Goal: Task Accomplishment & Management: Manage account settings

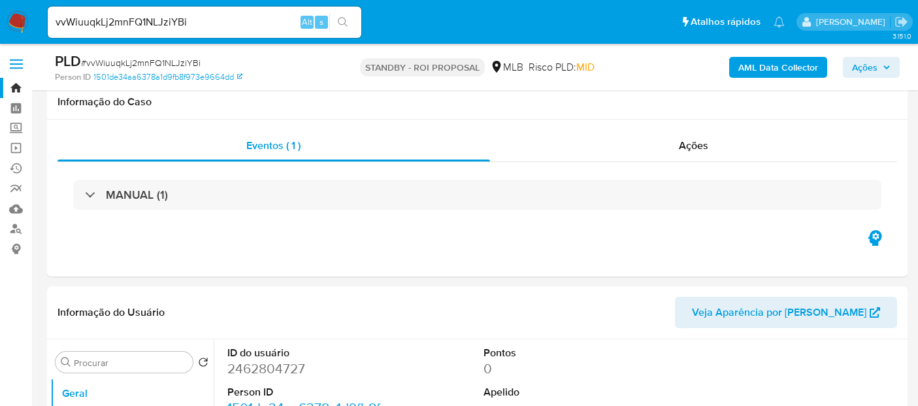
select select "10"
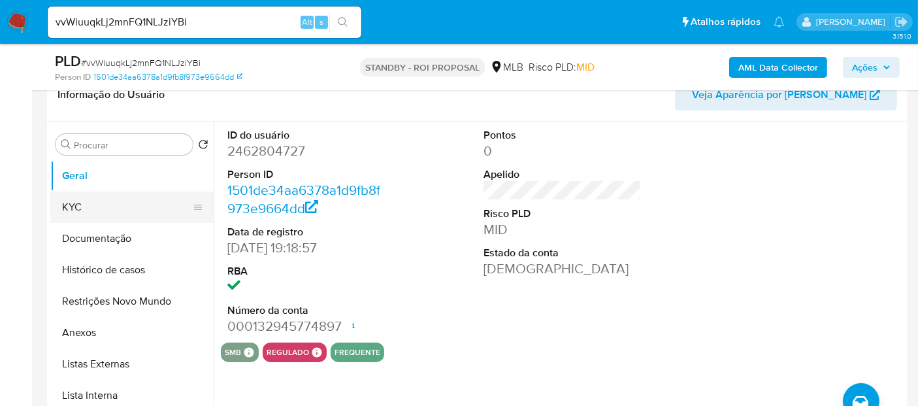
click at [97, 197] on button "KYC" at bounding box center [126, 207] width 153 height 31
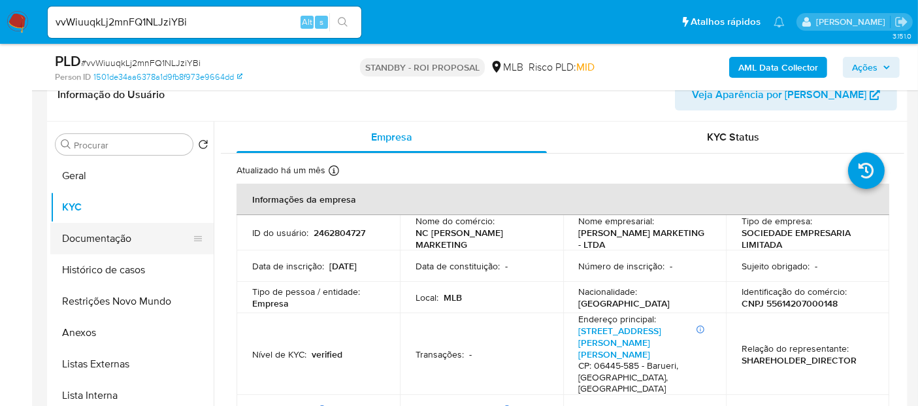
click at [120, 239] on button "Documentação" at bounding box center [126, 238] width 153 height 31
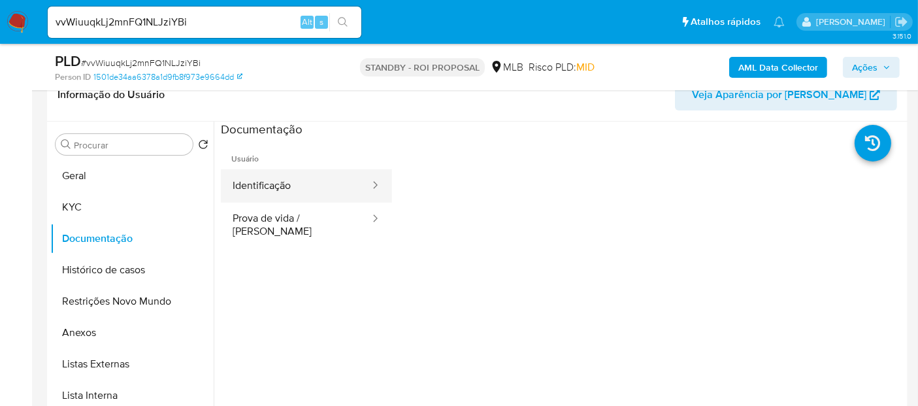
click at [282, 188] on button "Identificação" at bounding box center [296, 185] width 150 height 33
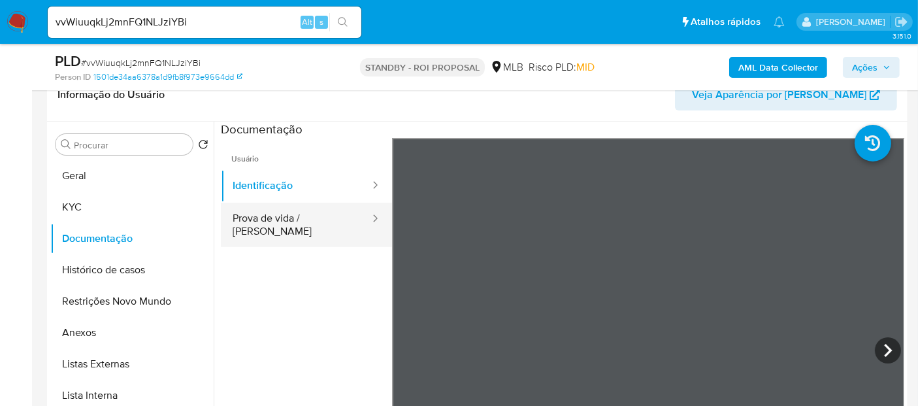
click at [255, 210] on button "Prova de vida / [PERSON_NAME]" at bounding box center [296, 225] width 150 height 44
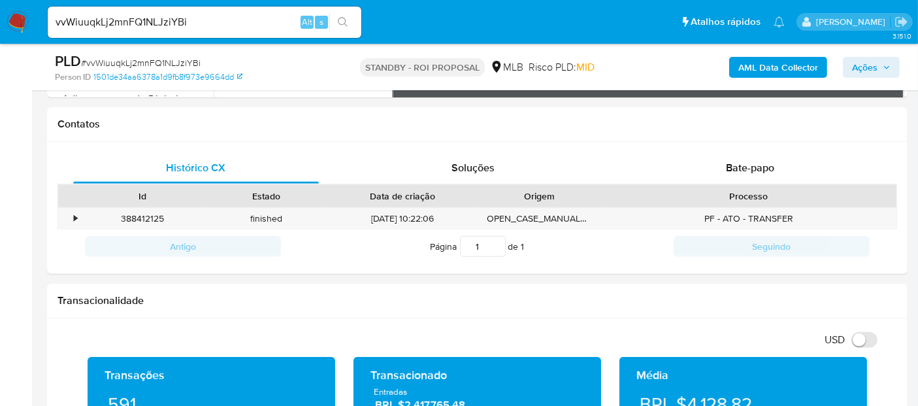
scroll to position [573, 0]
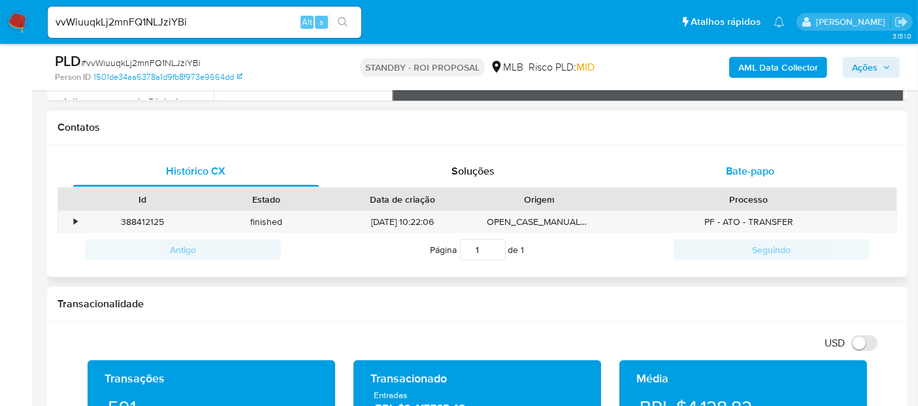
click at [754, 171] on span "Bate-papo" at bounding box center [750, 170] width 48 height 15
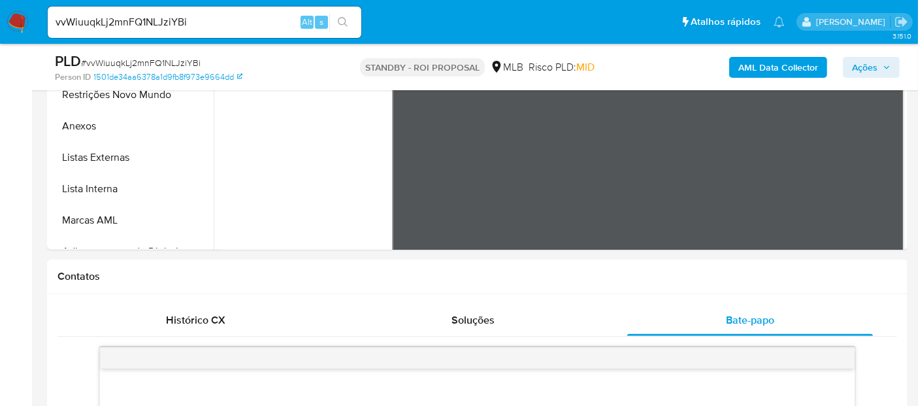
scroll to position [277, 0]
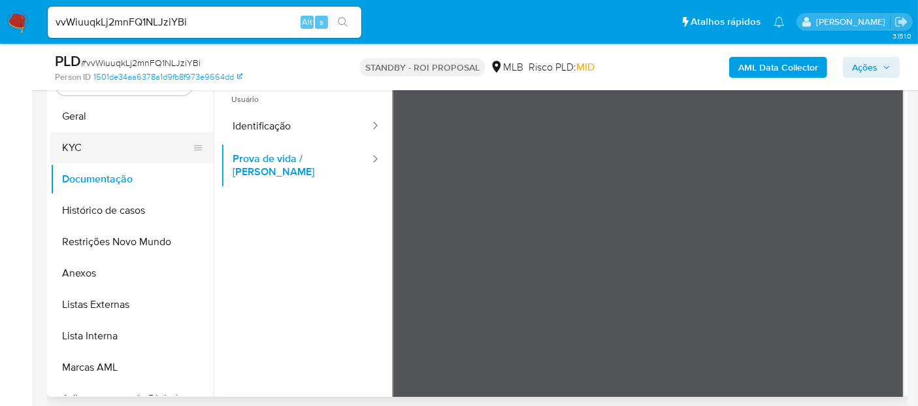
click at [82, 143] on button "KYC" at bounding box center [126, 147] width 153 height 31
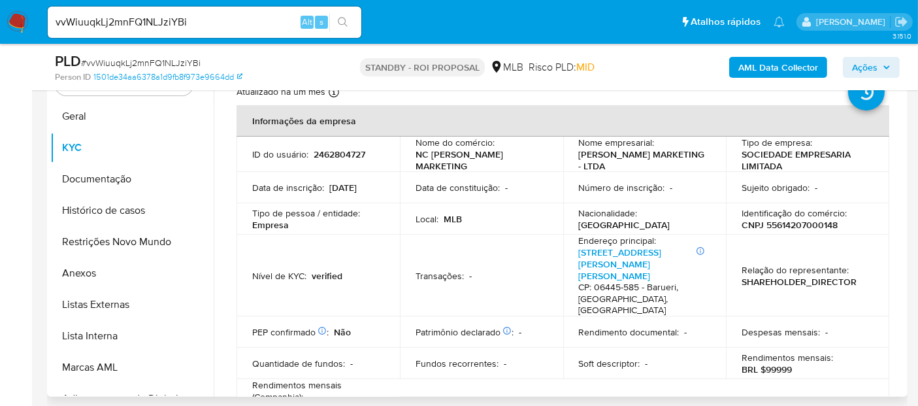
scroll to position [0, 0]
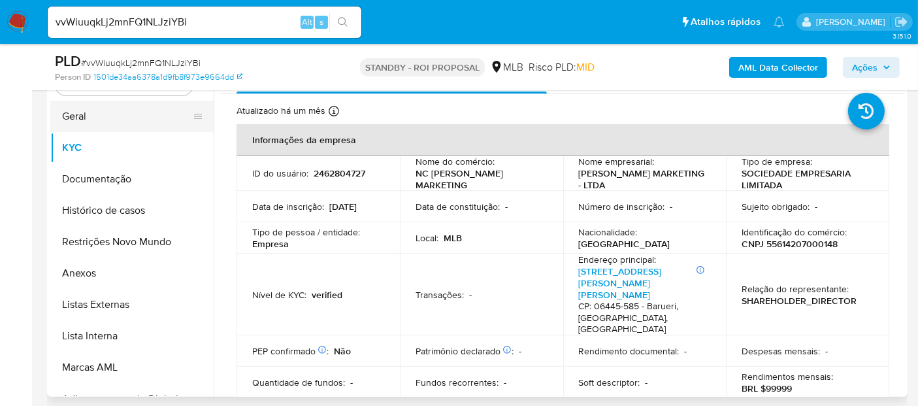
click at [99, 118] on button "Geral" at bounding box center [126, 116] width 153 height 31
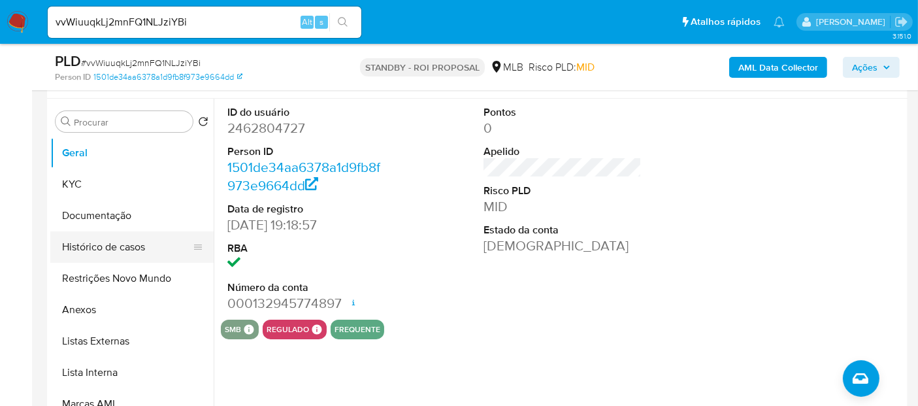
scroll to position [218, 0]
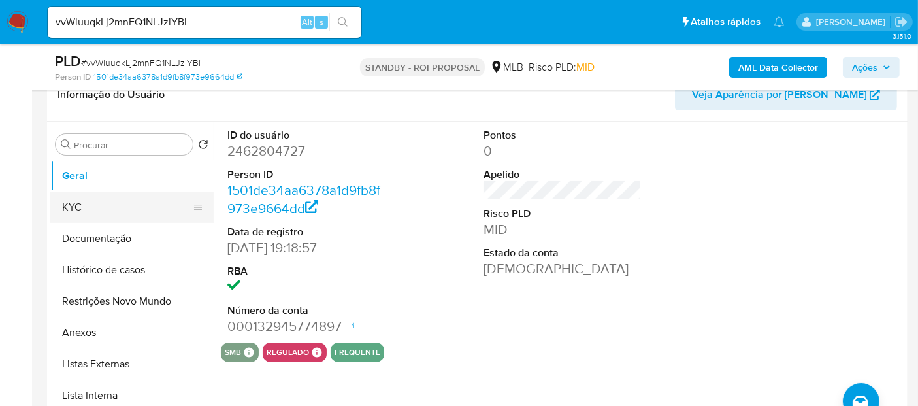
click at [86, 201] on button "KYC" at bounding box center [126, 207] width 153 height 31
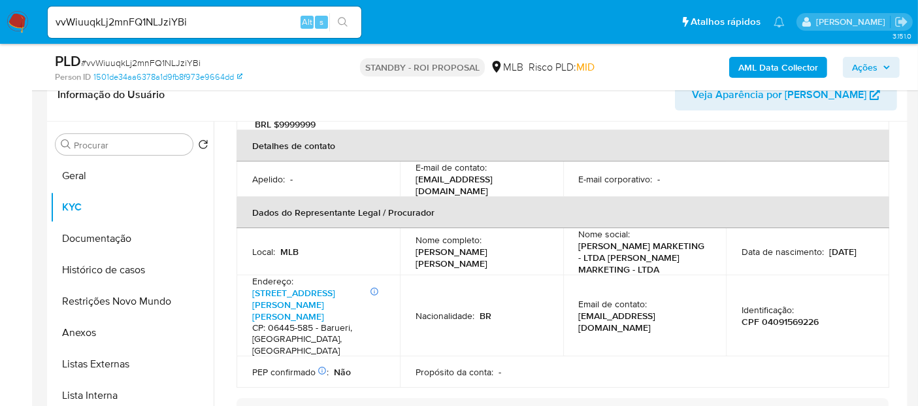
scroll to position [435, 0]
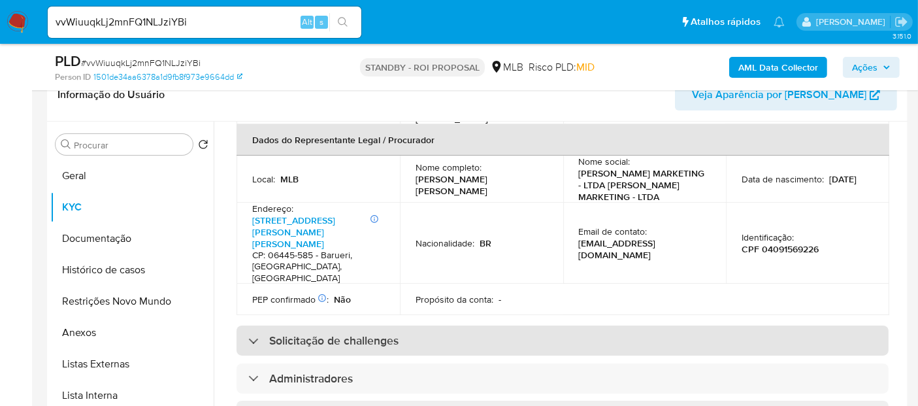
click at [371, 333] on h3 "Solicitação de challenges" at bounding box center [333, 340] width 129 height 14
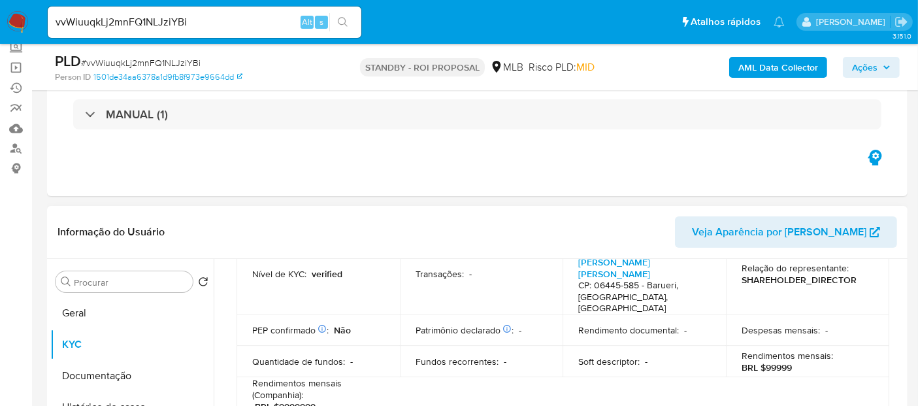
scroll to position [73, 0]
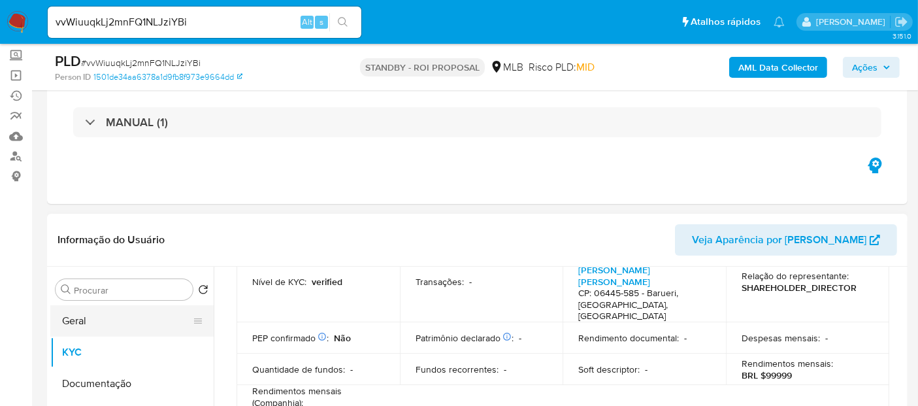
click at [81, 320] on button "Geral" at bounding box center [126, 320] width 153 height 31
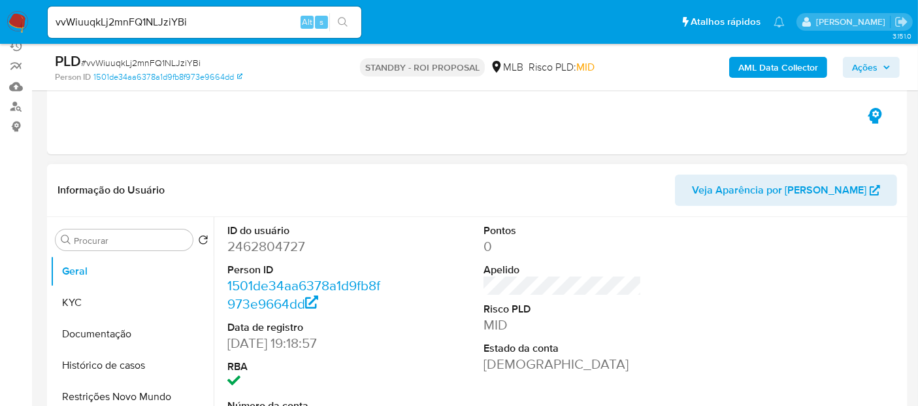
scroll to position [145, 0]
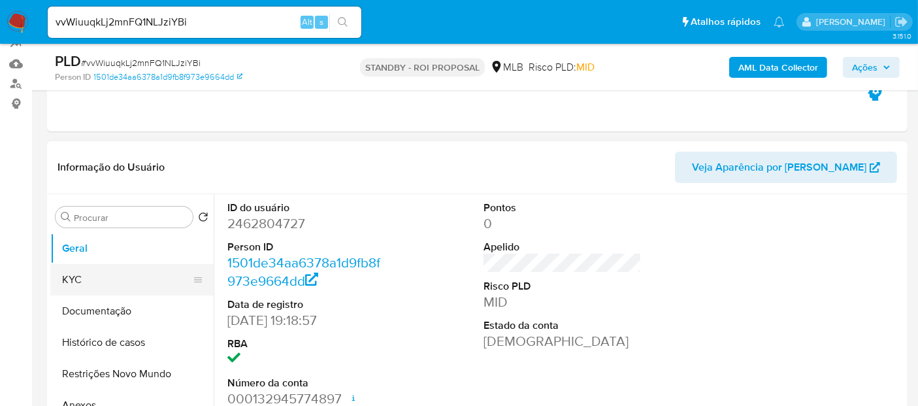
click at [88, 273] on button "KYC" at bounding box center [126, 279] width 153 height 31
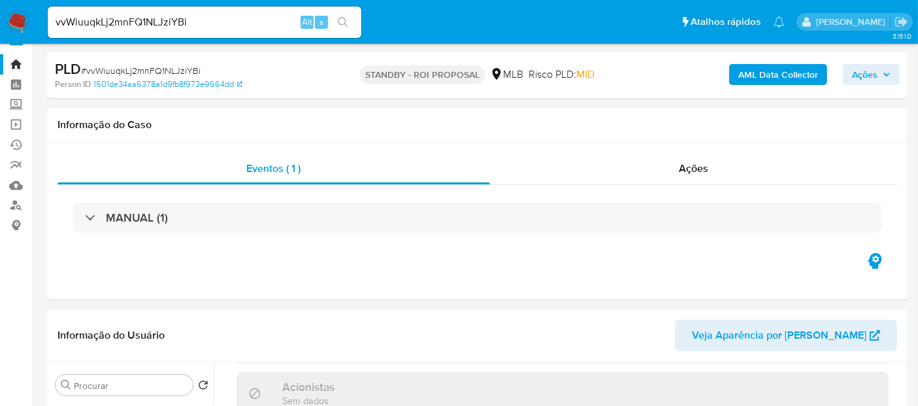
scroll to position [0, 0]
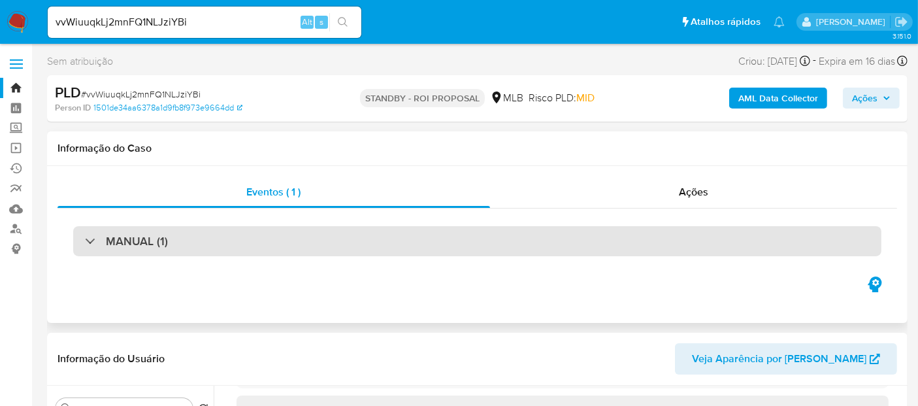
click at [132, 242] on h3 "MANUAL (1)" at bounding box center [137, 241] width 62 height 14
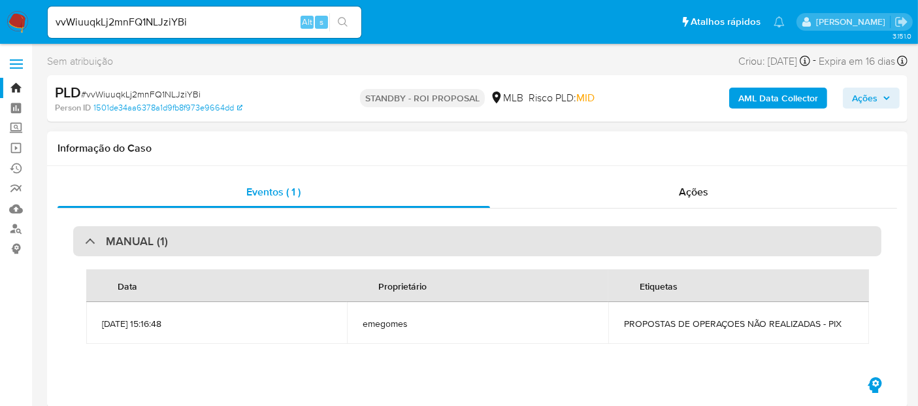
click at [163, 242] on h3 "MANUAL (1)" at bounding box center [137, 241] width 62 height 14
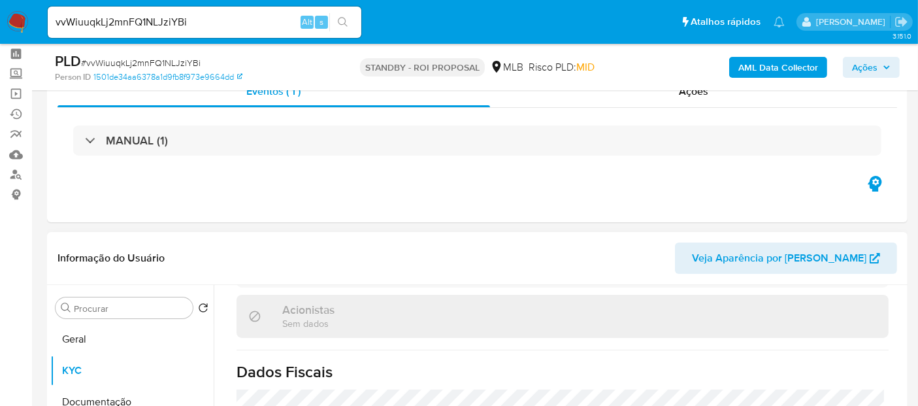
scroll to position [145, 0]
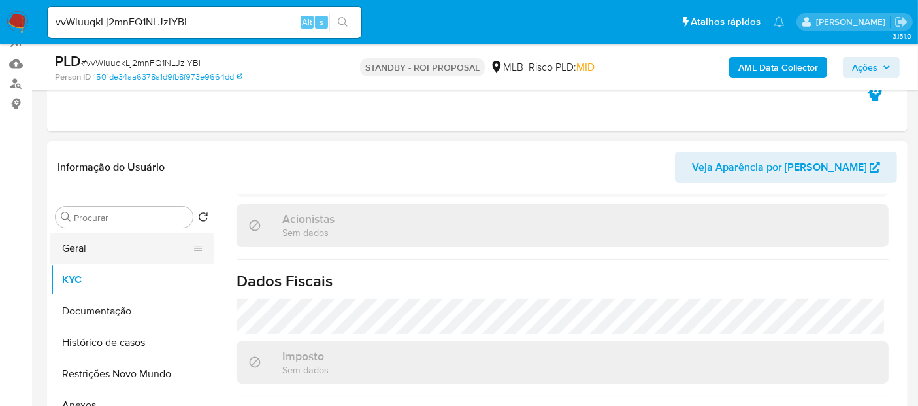
click at [70, 249] on button "Geral" at bounding box center [126, 248] width 153 height 31
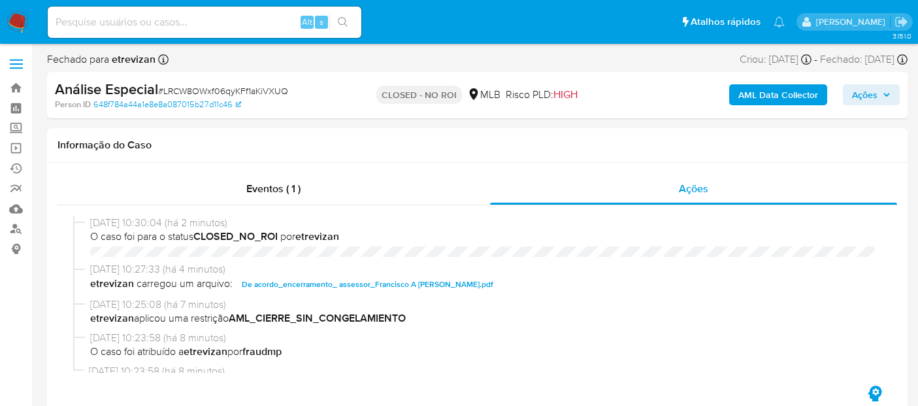
select select "10"
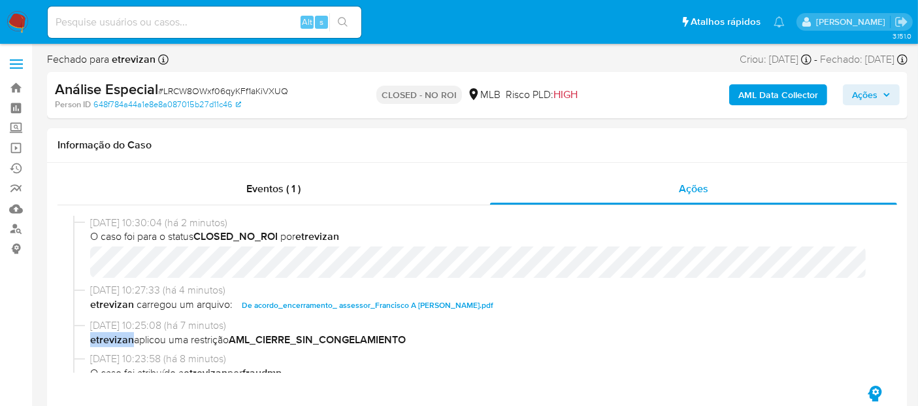
click at [14, 19] on img at bounding box center [18, 22] width 22 height 22
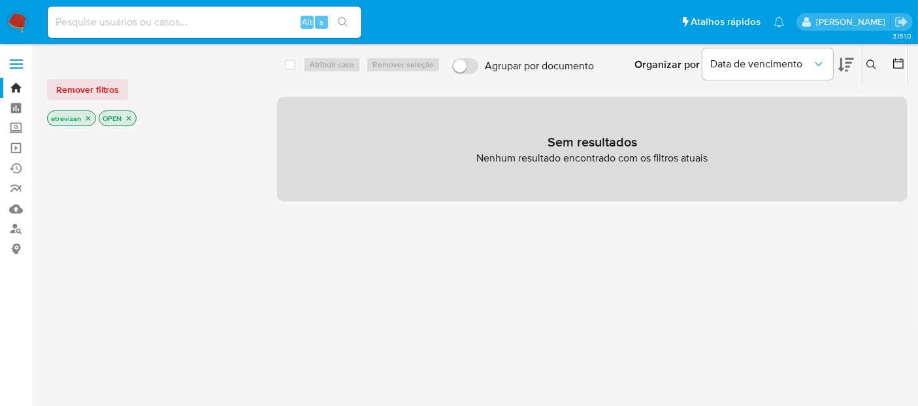
click at [88, 116] on icon "close-filter" at bounding box center [88, 118] width 8 height 8
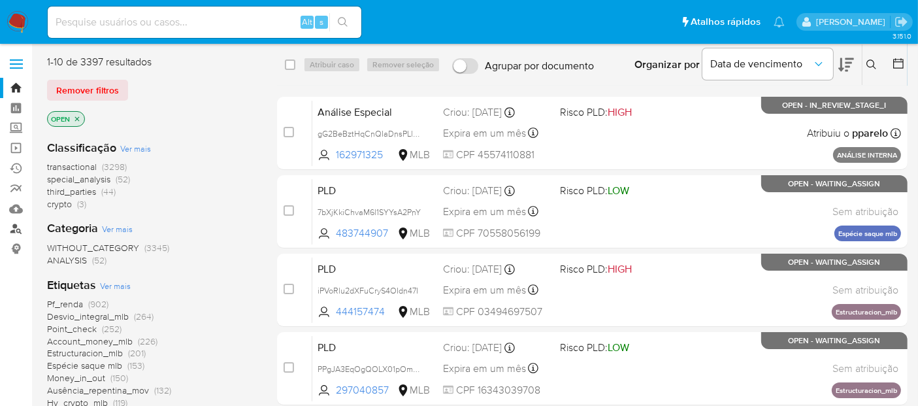
click at [17, 225] on link "Localizador de pessoas" at bounding box center [78, 229] width 156 height 20
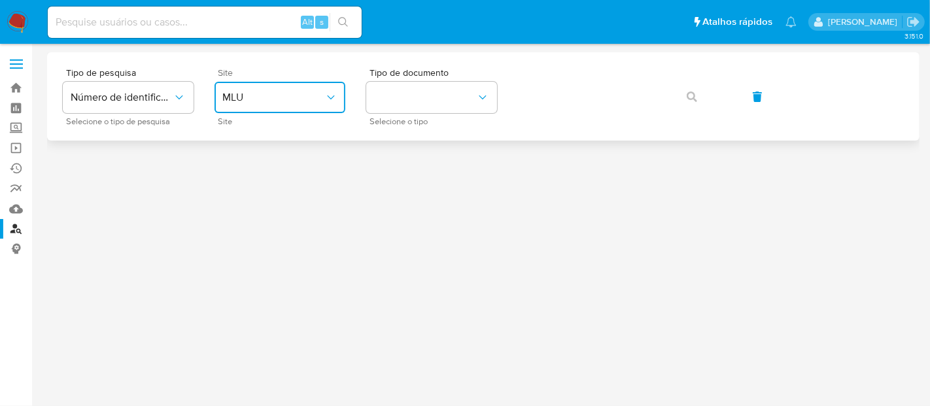
click at [335, 92] on icon "site_id" at bounding box center [330, 97] width 13 height 13
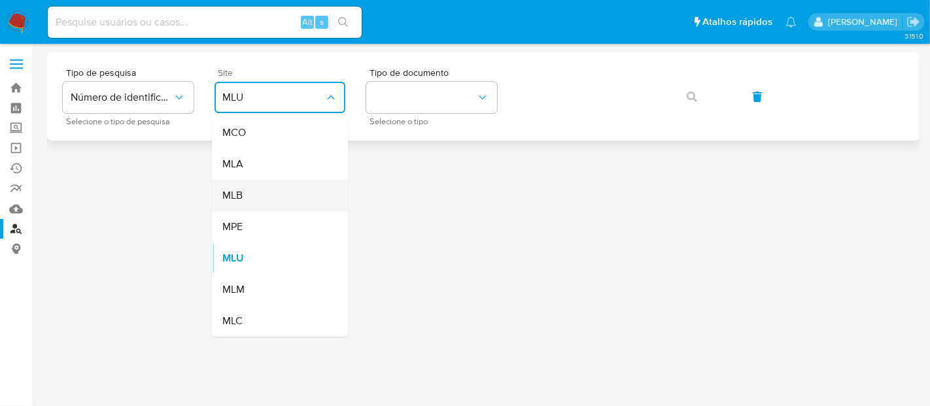
click at [246, 193] on div "MLB" at bounding box center [275, 195] width 107 height 31
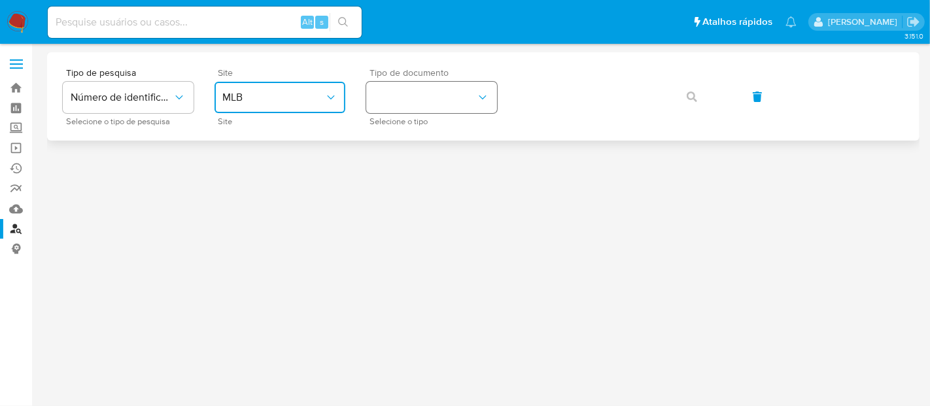
click at [477, 97] on icon "identificationType" at bounding box center [482, 97] width 13 height 13
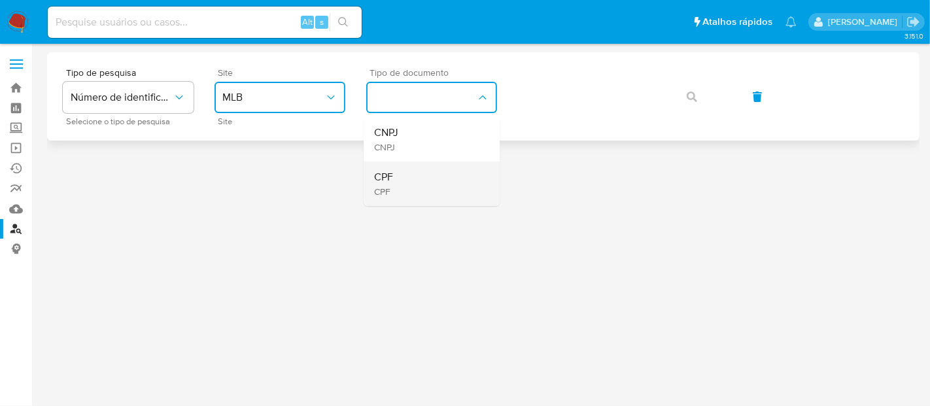
click at [394, 175] on div "CPF CPF" at bounding box center [427, 183] width 107 height 44
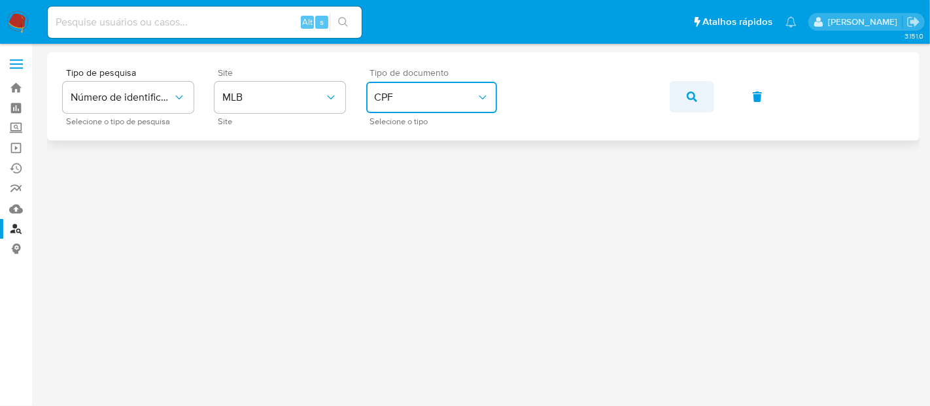
click at [687, 92] on icon "button" at bounding box center [691, 97] width 10 height 10
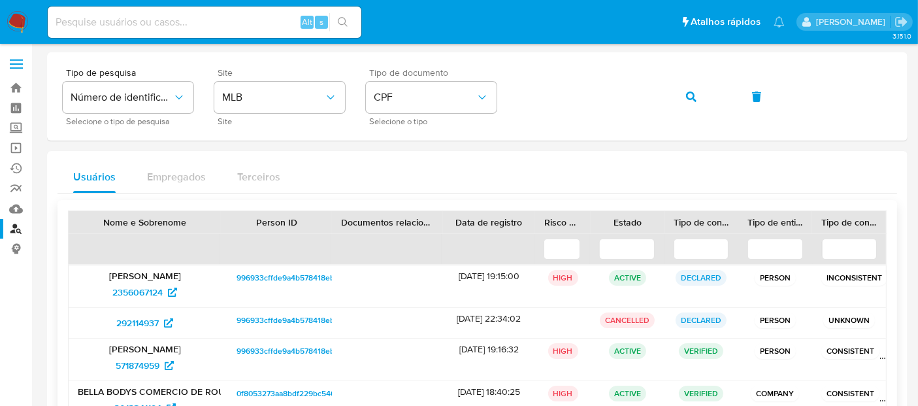
click at [149, 279] on p "Natacha de Castro Alves" at bounding box center [145, 276] width 134 height 12
click at [154, 287] on span "2356067124" at bounding box center [137, 292] width 50 height 21
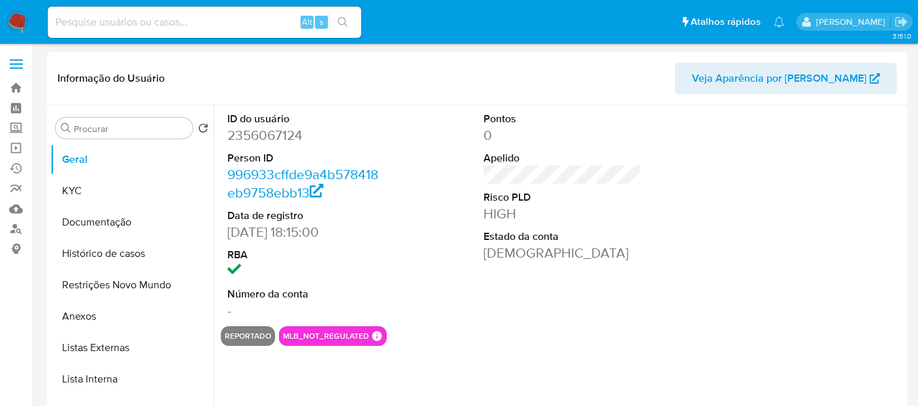
select select "10"
click at [119, 223] on button "Documentação" at bounding box center [126, 222] width 153 height 31
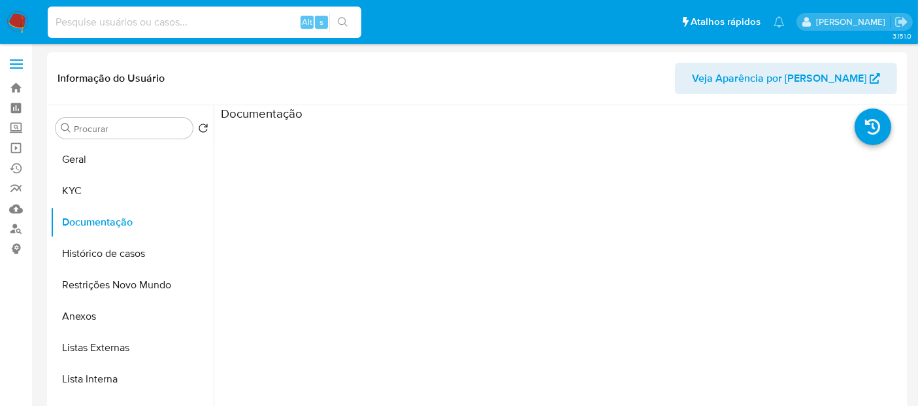
click at [157, 24] on input at bounding box center [205, 22] width 314 height 17
paste input "QmOQ1UlndbRHX9ZRt4SB2irN"
type input "QmOQ1UlndbRHX9ZRt4SB2irN"
click at [346, 18] on icon "search-icon" at bounding box center [343, 22] width 10 height 10
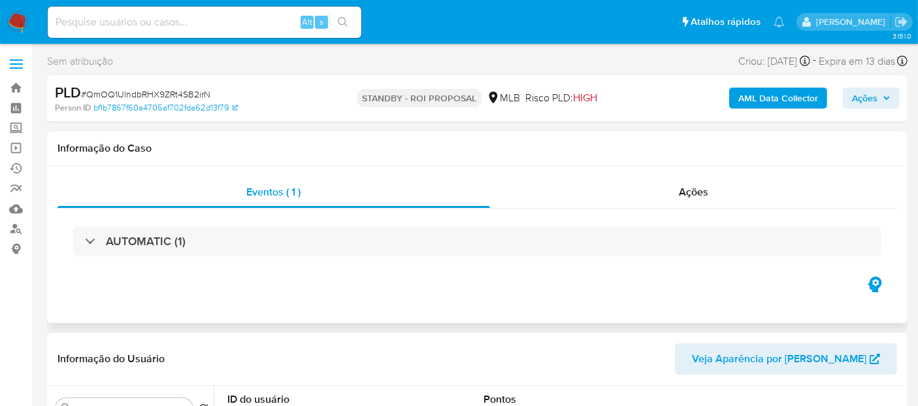
select select "10"
click at [701, 193] on span "Ações" at bounding box center [693, 191] width 29 height 15
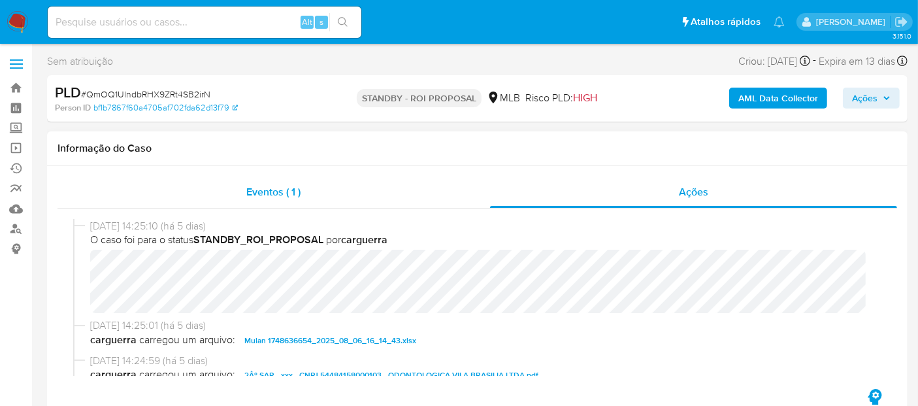
click at [275, 188] on span "Eventos ( 1 )" at bounding box center [273, 191] width 54 height 15
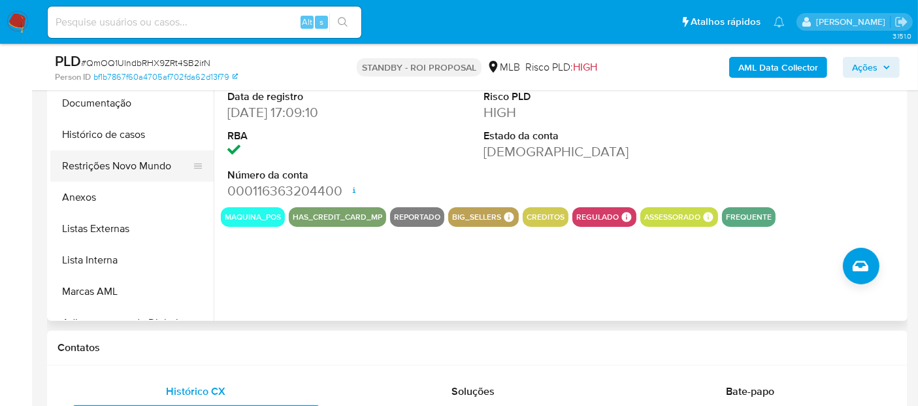
scroll to position [290, 0]
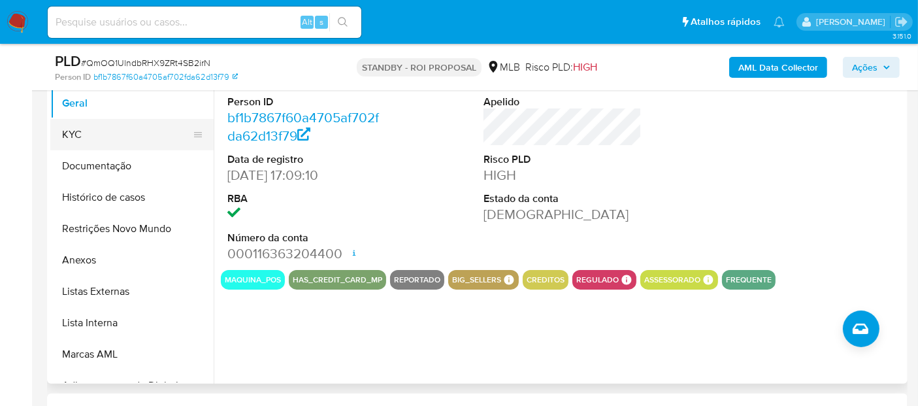
click at [70, 134] on button "KYC" at bounding box center [126, 134] width 153 height 31
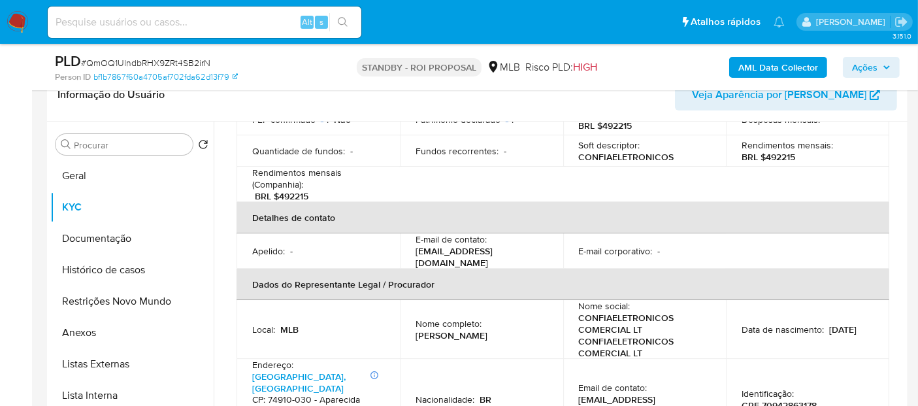
scroll to position [363, 0]
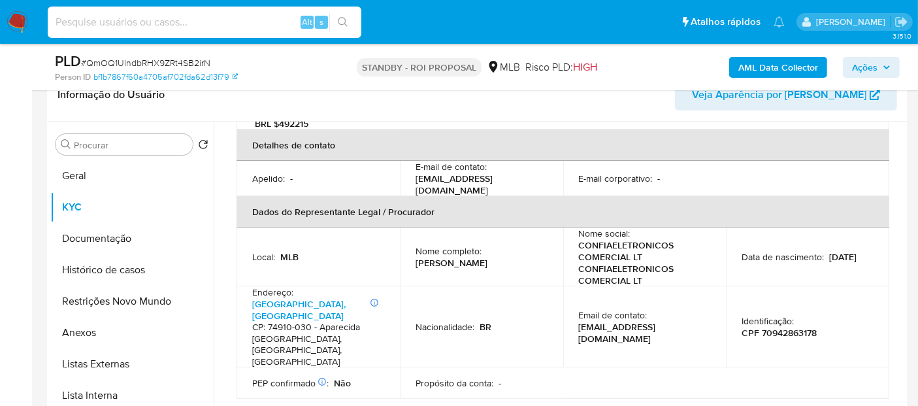
click at [122, 25] on input at bounding box center [205, 22] width 314 height 17
paste input "16363204400"
type input "16363204400"
click at [342, 20] on icon "search-icon" at bounding box center [343, 22] width 10 height 10
click at [22, 21] on img at bounding box center [18, 22] width 22 height 22
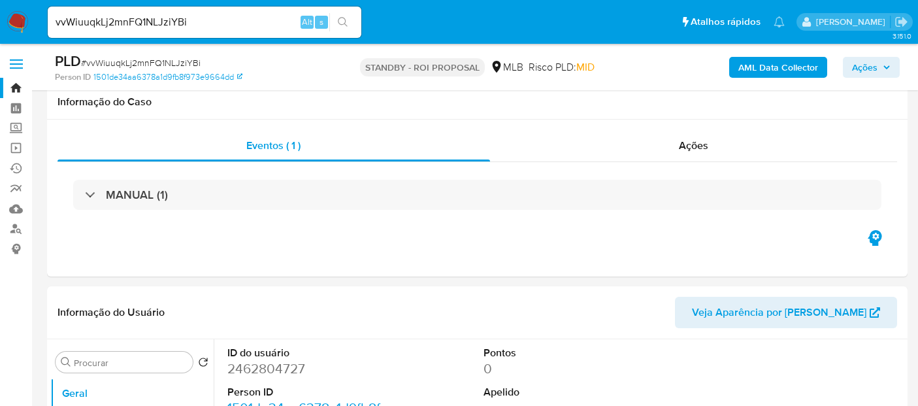
select select "10"
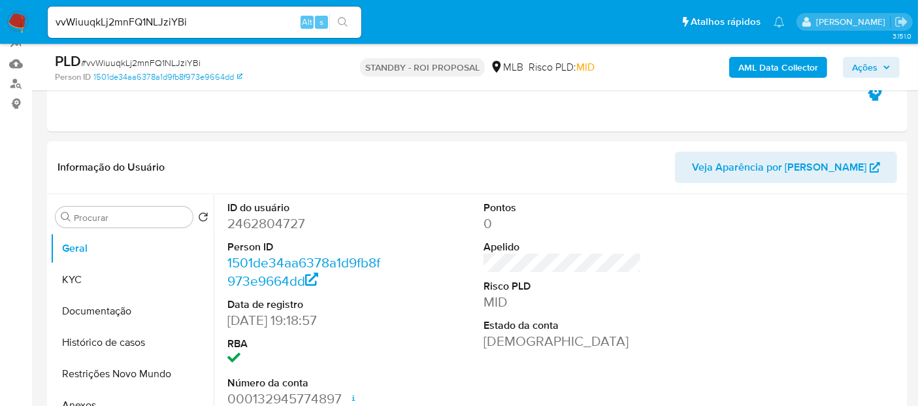
click at [77, 275] on button "KYC" at bounding box center [131, 279] width 163 height 31
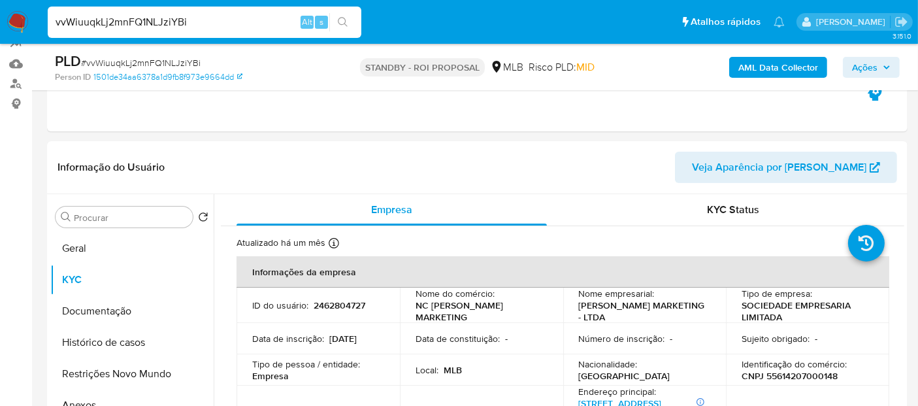
drag, startPoint x: 127, startPoint y: 22, endPoint x: 0, endPoint y: 8, distance: 127.6
click at [0, 8] on nav "Pausado Ver notificaciones vvWiuuqkLj2mnFQ1NLJziYBi Alt s Atalhos rápidos Presi…" at bounding box center [459, 22] width 918 height 44
paste input "QmOQ1UlndbRHX9ZRt4SB2irN"
type input "QmOQ1UlndbRHX9ZRt4SB2irN"
click at [340, 20] on icon "search-icon" at bounding box center [343, 22] width 10 height 10
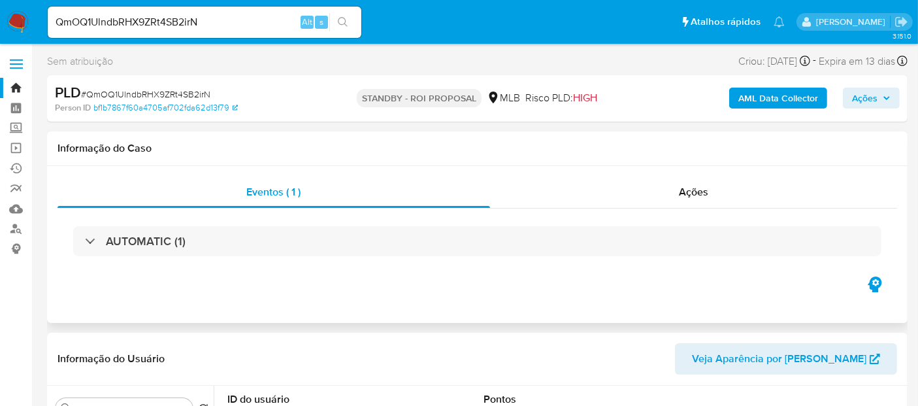
scroll to position [145, 0]
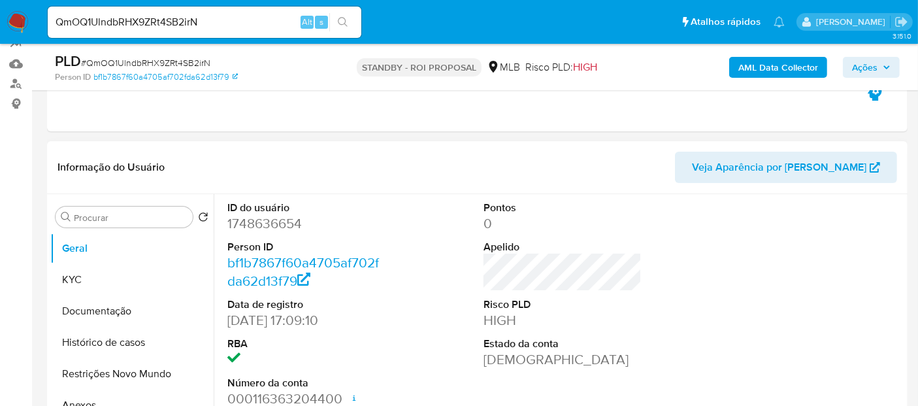
select select "10"
click at [76, 271] on button "KYC" at bounding box center [126, 279] width 153 height 31
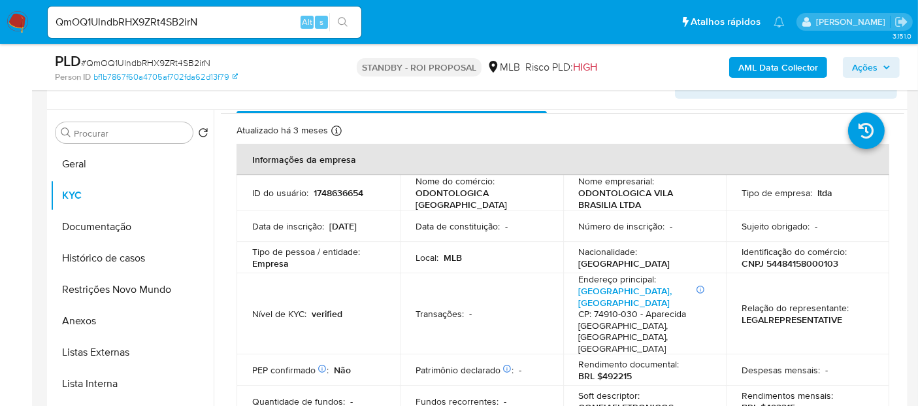
scroll to position [73, 0]
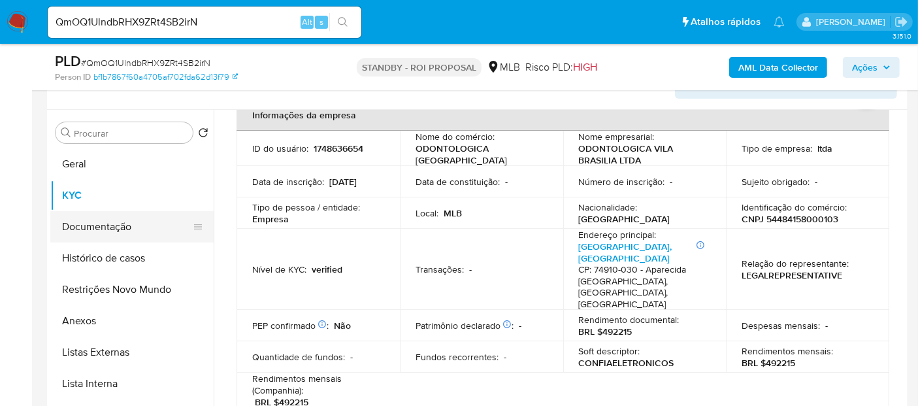
click at [114, 223] on button "Documentação" at bounding box center [126, 226] width 153 height 31
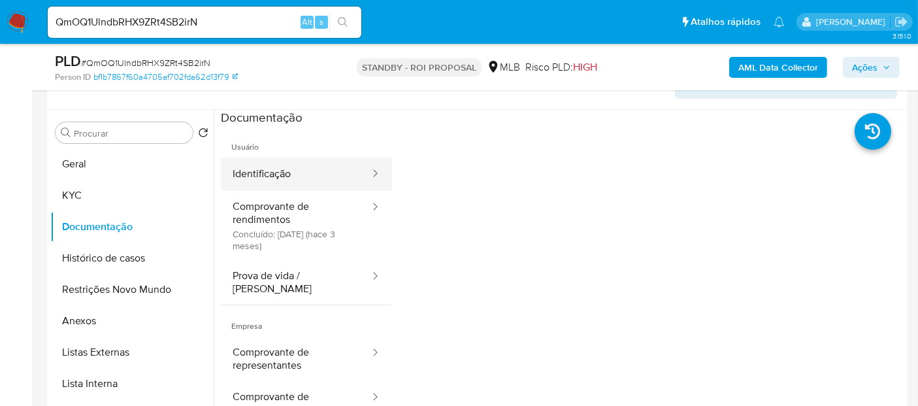
drag, startPoint x: 289, startPoint y: 178, endPoint x: 310, endPoint y: 180, distance: 21.7
click at [291, 178] on button "Identificação" at bounding box center [296, 174] width 150 height 33
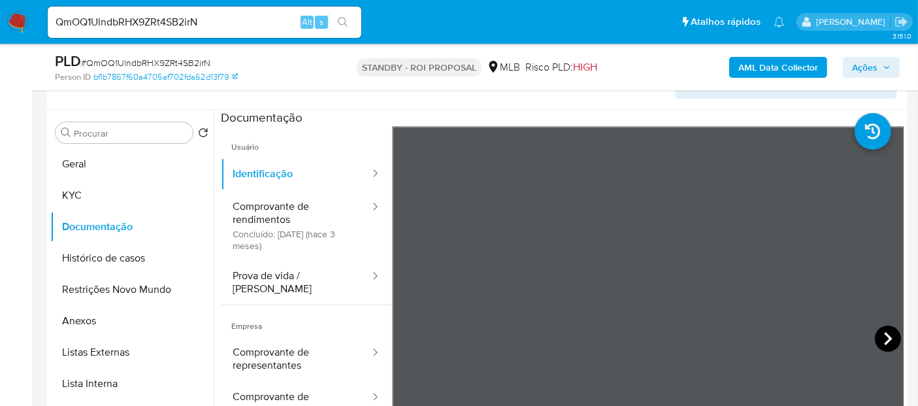
click at [875, 334] on icon at bounding box center [888, 339] width 26 height 26
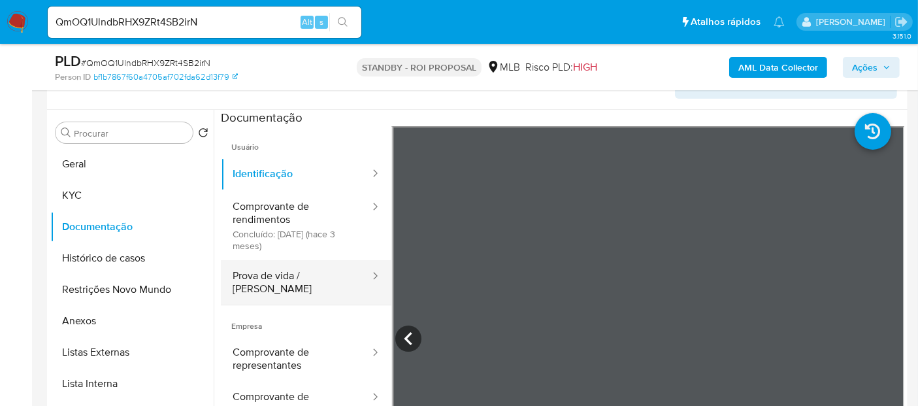
click at [280, 274] on button "Prova de vida / [PERSON_NAME]" at bounding box center [296, 282] width 150 height 44
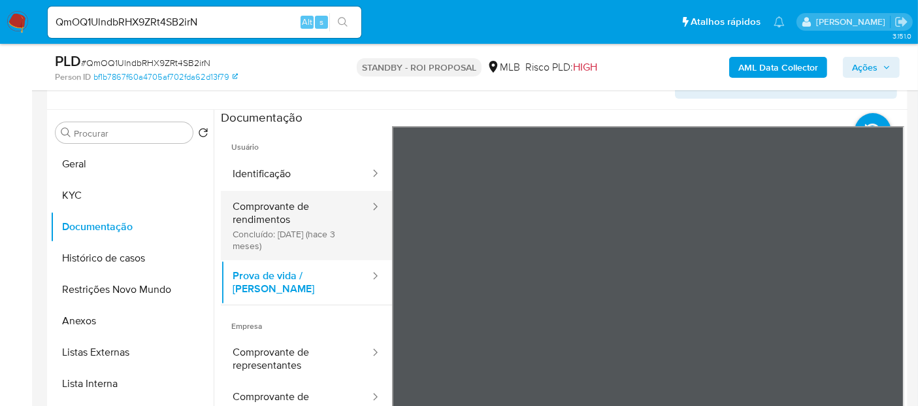
click at [264, 205] on button "Comprovante de rendimentos Concluído: 07/05/2025 (hace 3 meses)" at bounding box center [296, 225] width 150 height 69
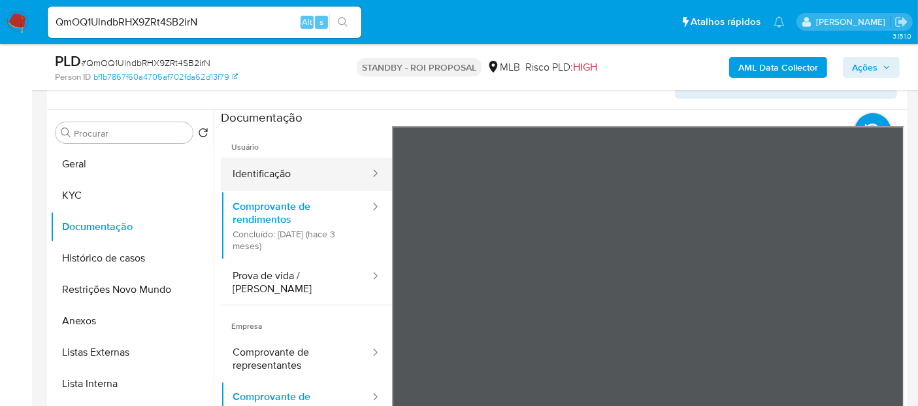
click at [271, 173] on button "Identificação" at bounding box center [296, 174] width 150 height 33
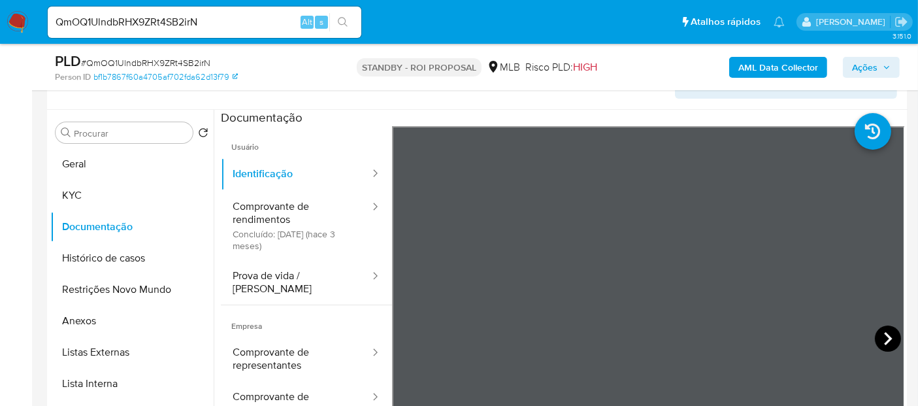
click at [884, 341] on icon at bounding box center [888, 338] width 8 height 13
click at [407, 334] on icon at bounding box center [408, 338] width 8 height 13
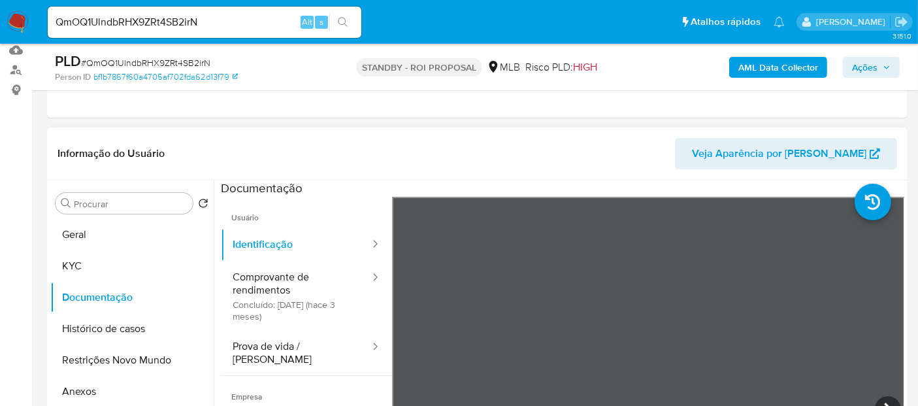
scroll to position [229, 0]
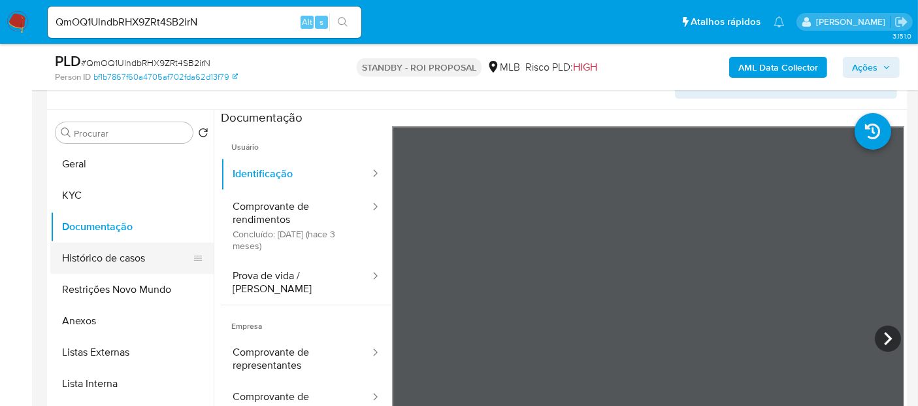
click at [112, 258] on button "Histórico de casos" at bounding box center [126, 258] width 153 height 31
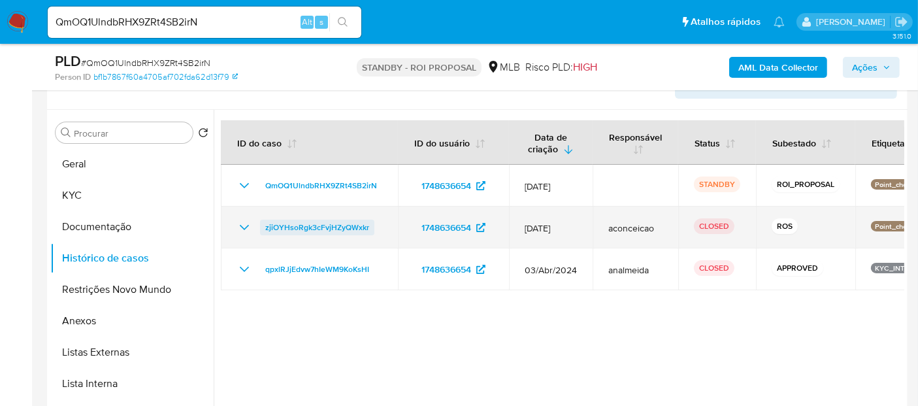
click at [315, 228] on span "zjiOYHsoRgk3cFvjHZyQWxkr" at bounding box center [317, 228] width 104 height 16
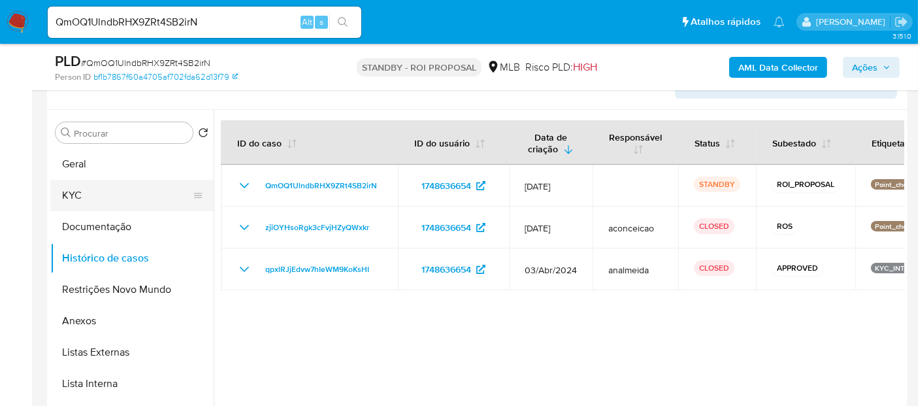
click at [75, 197] on button "KYC" at bounding box center [126, 195] width 153 height 31
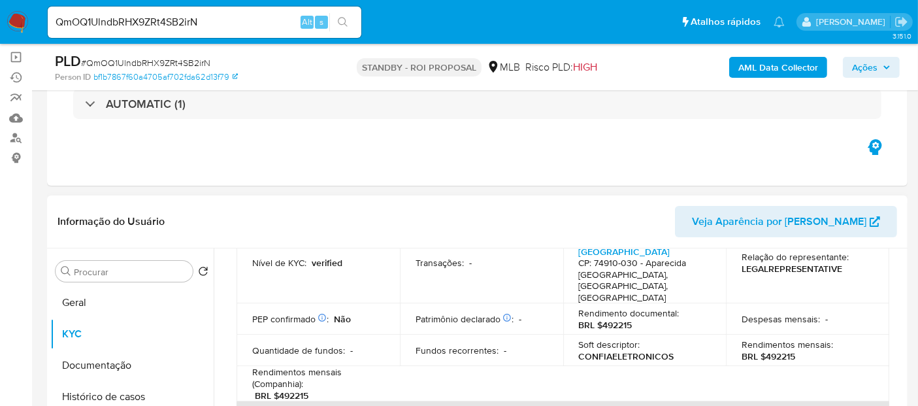
scroll to position [84, 0]
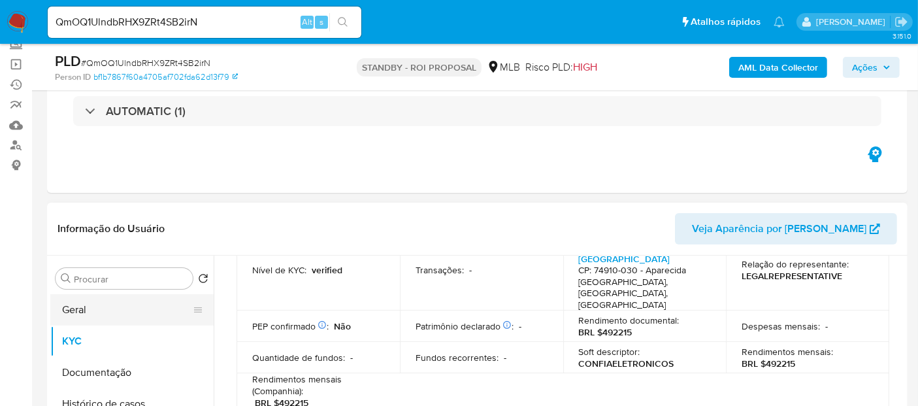
click at [76, 297] on button "Geral" at bounding box center [126, 309] width 153 height 31
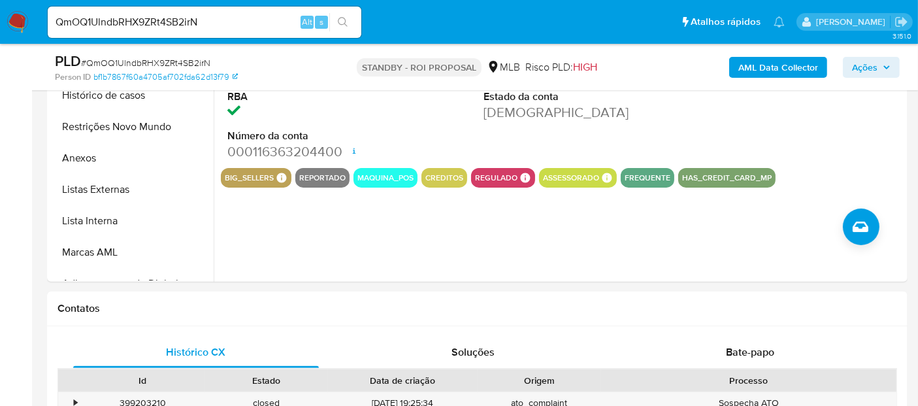
scroll to position [390, 0]
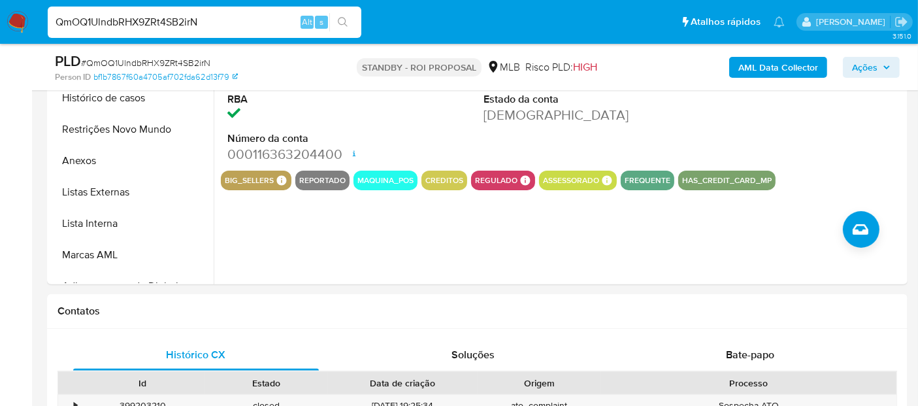
drag, startPoint x: 86, startPoint y: 24, endPoint x: 0, endPoint y: 24, distance: 86.3
click at [0, 24] on nav "Pausado Ver notificaciones QmOQ1UlndbRHX9ZRt4SB2irN Alt s Atalhos rápidos Presi…" at bounding box center [459, 22] width 918 height 44
paste input "bm33YZSTSQt7NW5fP106wZGA"
type input "bm33YZSTSQt7NW5fP106wZGA"
click at [343, 20] on icon "search-icon" at bounding box center [343, 22] width 10 height 10
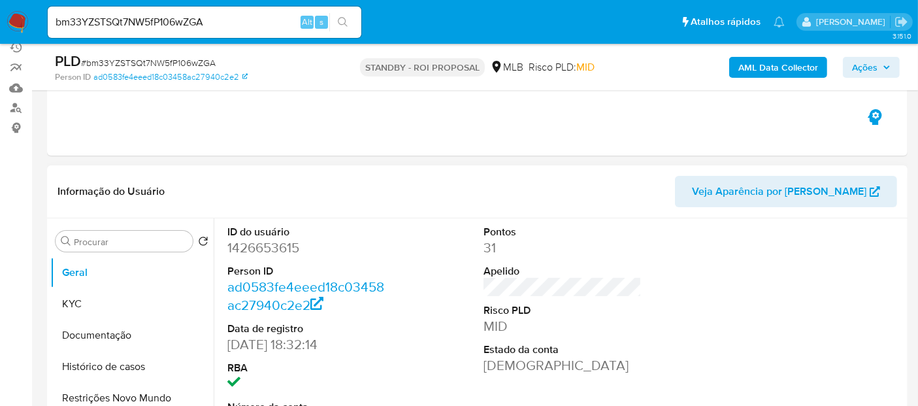
scroll to position [145, 0]
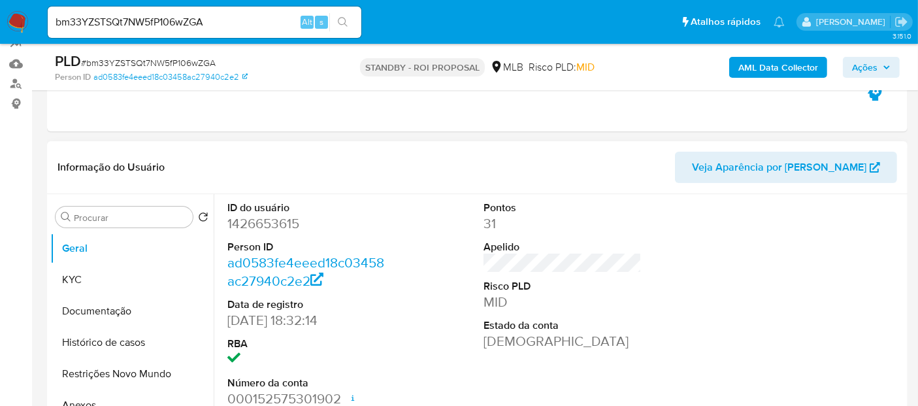
select select "10"
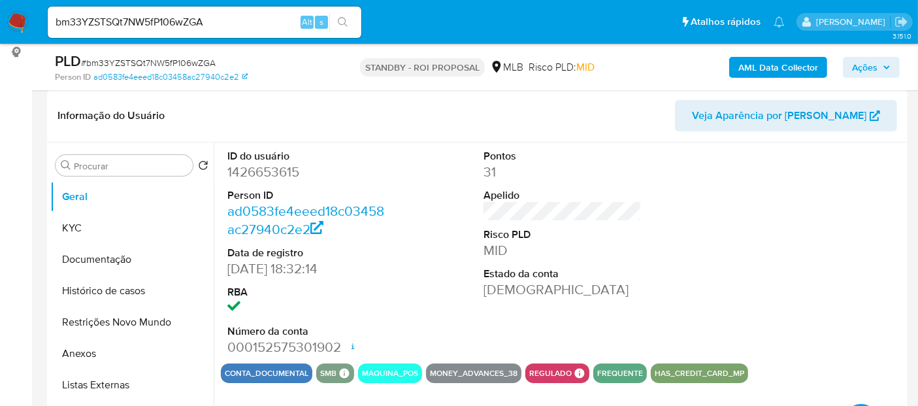
scroll to position [218, 0]
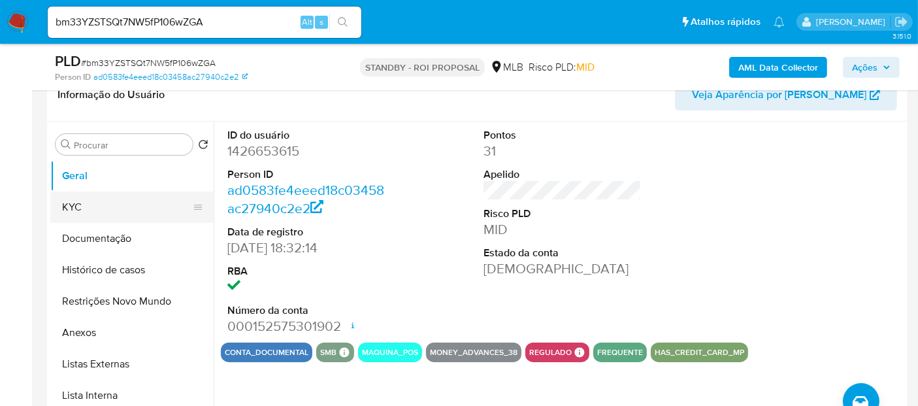
click at [82, 208] on button "KYC" at bounding box center [126, 207] width 153 height 31
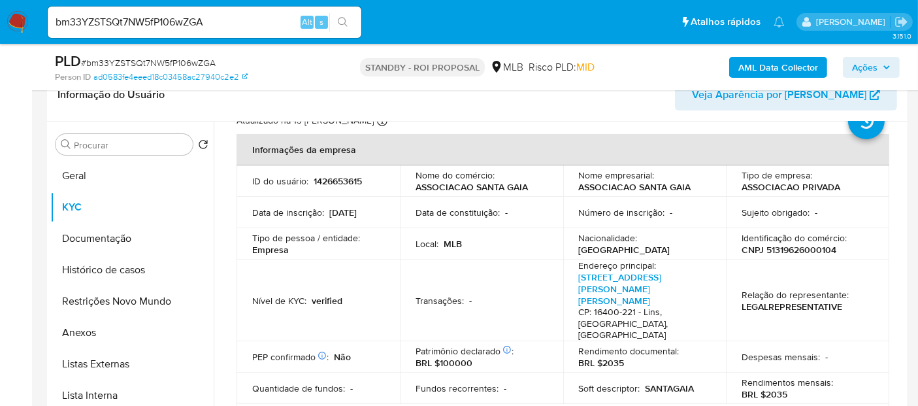
scroll to position [73, 0]
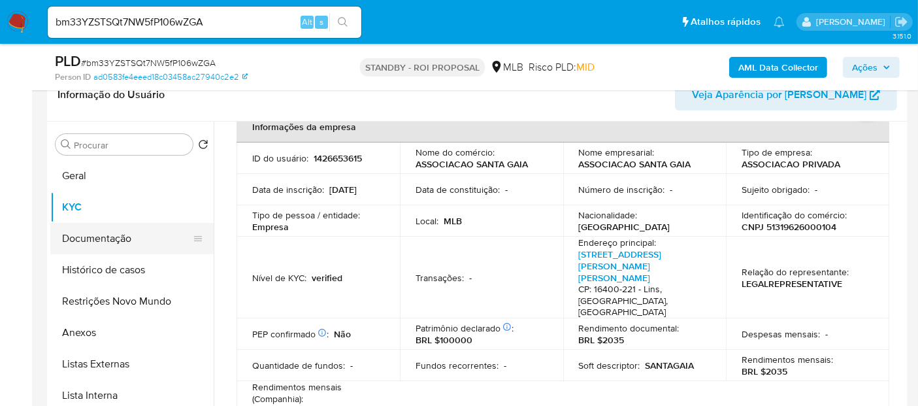
click at [109, 238] on button "Documentação" at bounding box center [126, 238] width 153 height 31
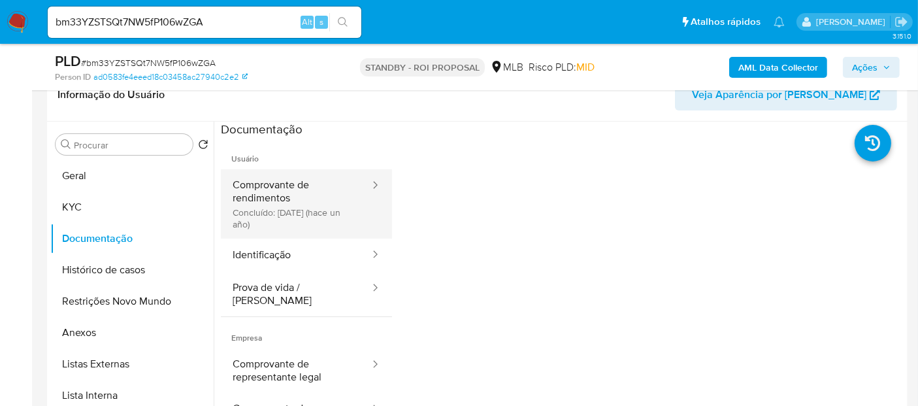
click at [282, 193] on button "Comprovante de rendimentos Concluído: 12/06/2024 (hace un año)" at bounding box center [296, 203] width 150 height 69
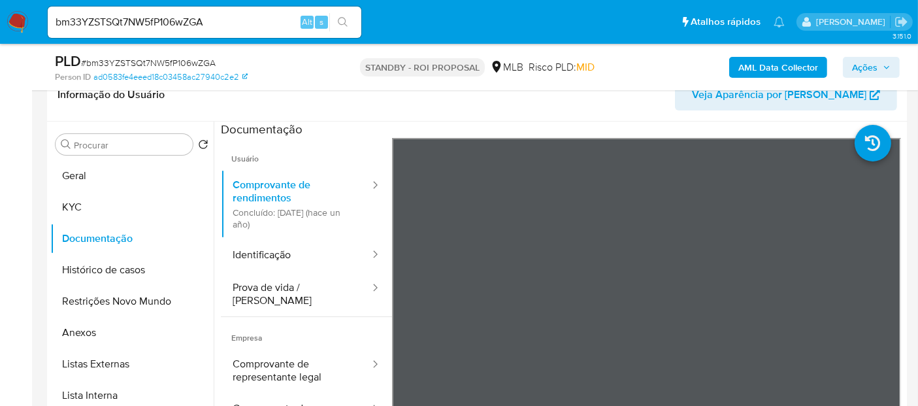
scroll to position [260, 0]
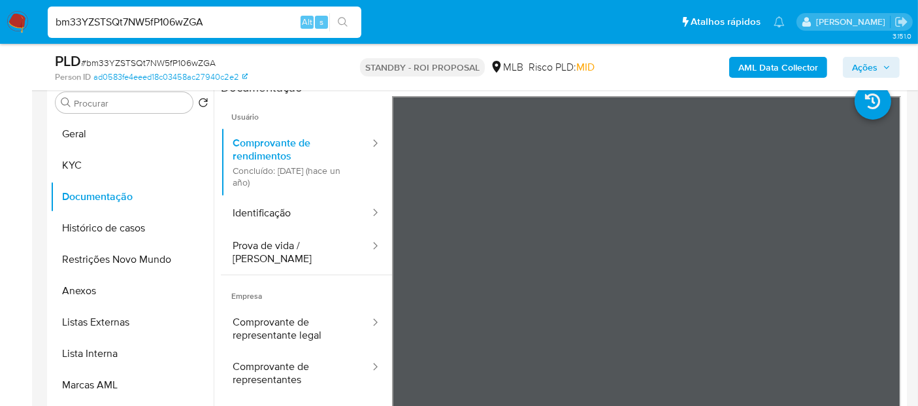
drag, startPoint x: 54, startPoint y: 21, endPoint x: 0, endPoint y: 21, distance: 53.6
click at [0, 21] on nav "Pausado Ver notificaciones bm33YZSTSQt7NW5fP106wZGA Alt s Atalhos rápidos Presi…" at bounding box center [459, 22] width 918 height 44
paste input "svHWtZdfkxLvyjoKuJN7Z0dY"
type input "svHWtZdfkxLvyjoKuJN7Z0dY"
click at [339, 16] on button "search-icon" at bounding box center [342, 22] width 27 height 18
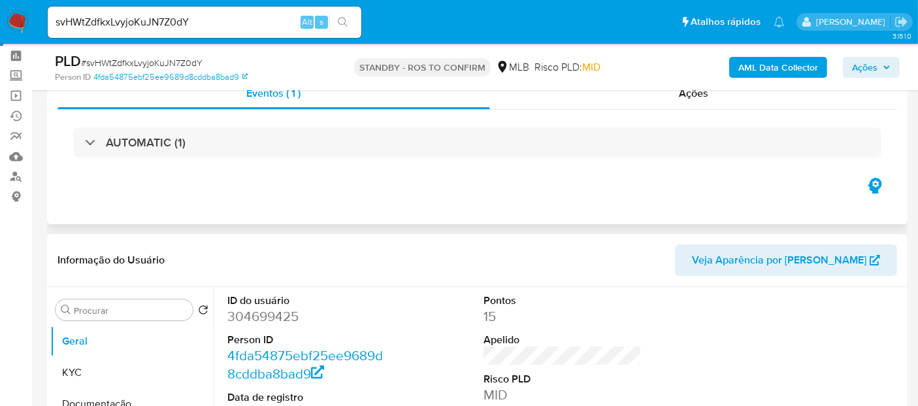
scroll to position [145, 0]
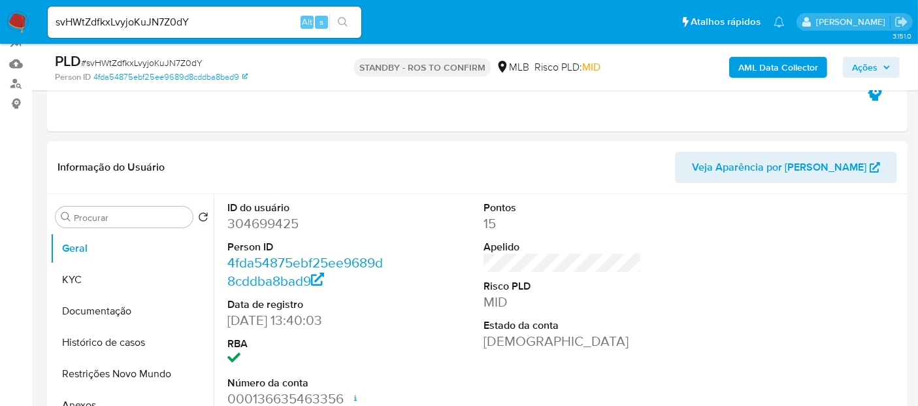
select select "10"
click at [69, 279] on button "KYC" at bounding box center [126, 279] width 153 height 31
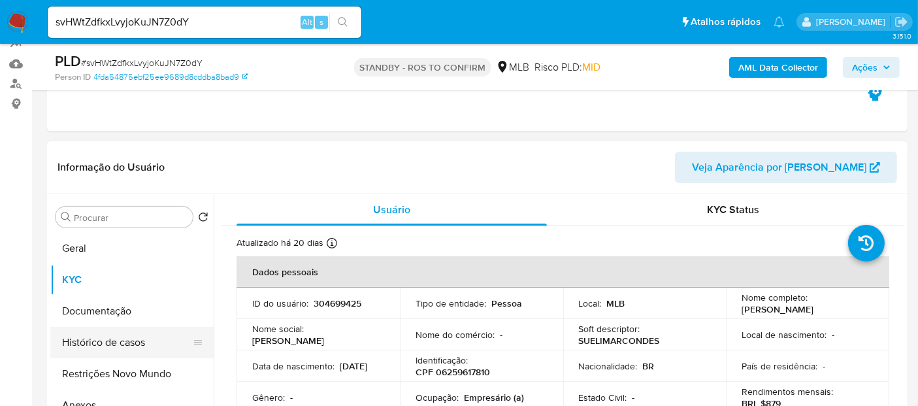
click at [95, 343] on button "Histórico de casos" at bounding box center [126, 342] width 153 height 31
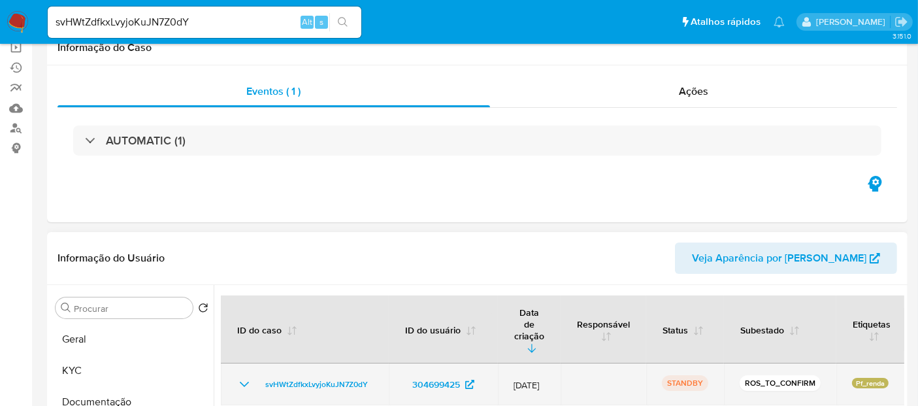
scroll to position [0, 0]
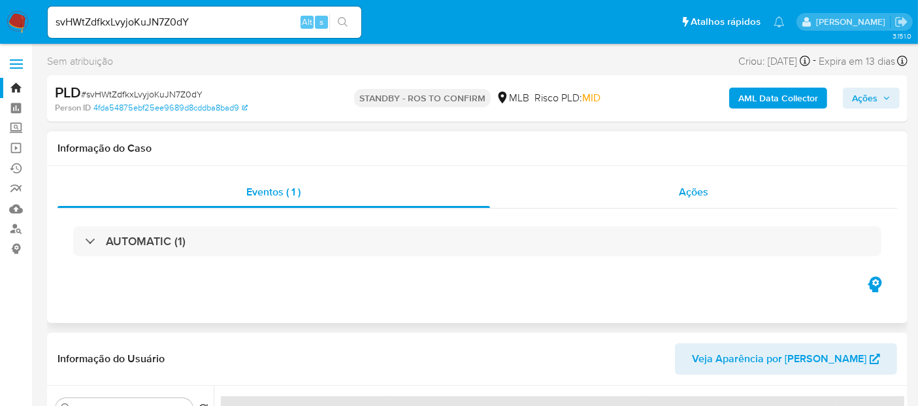
click at [697, 197] on span "Ações" at bounding box center [693, 191] width 29 height 15
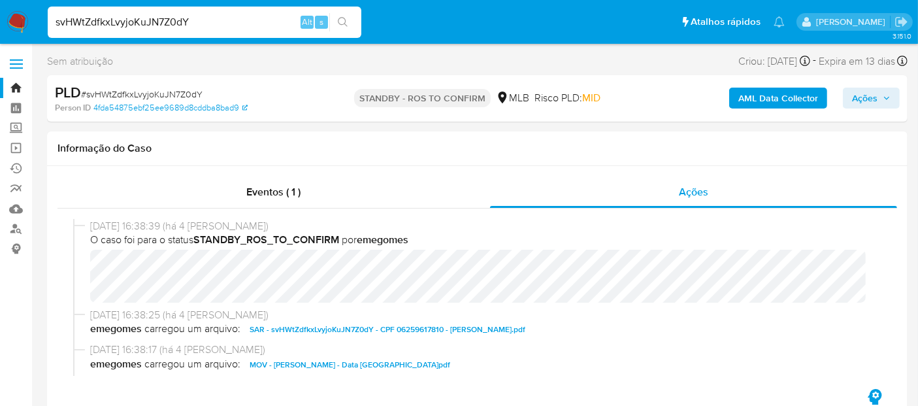
click at [0, 16] on nav "Pausado Ver notificaciones svHWtZdfkxLvyjoKuJN7Z0dY Alt s Atalhos rápidos Presi…" at bounding box center [459, 22] width 918 height 44
paste input "QmOQ1UlndbRHX9ZRt4SB2irN"
type input "QmOQ1UlndbRHX9ZRt4SB2irN"
click at [341, 18] on icon "search-icon" at bounding box center [343, 22] width 10 height 10
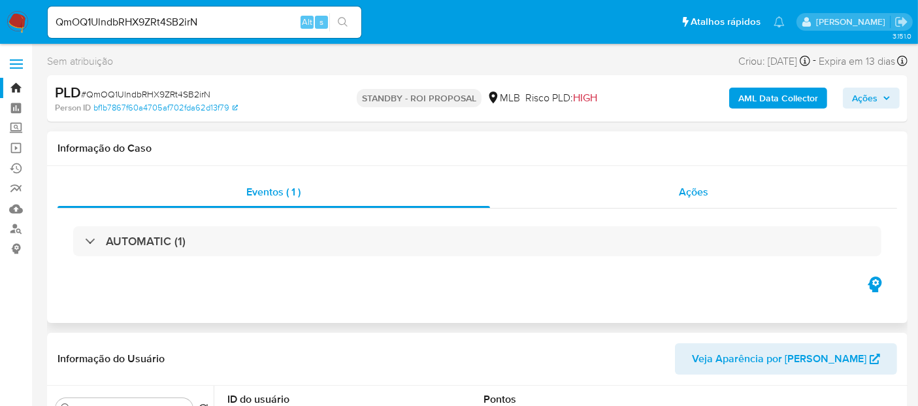
click at [696, 191] on span "Ações" at bounding box center [693, 191] width 29 height 15
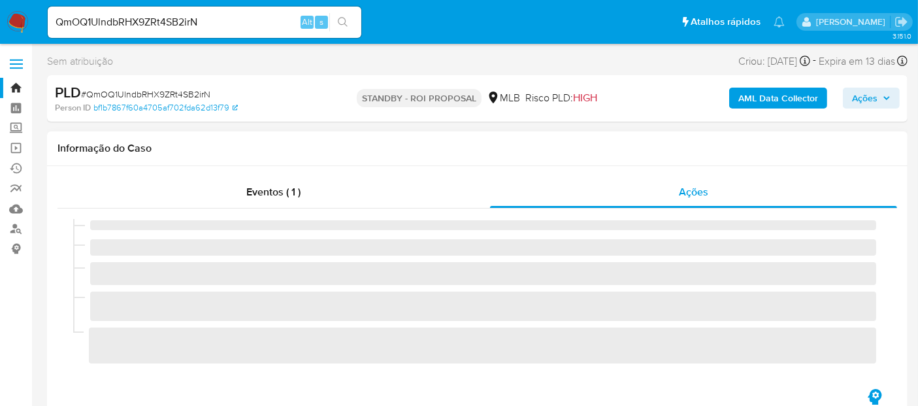
select select "10"
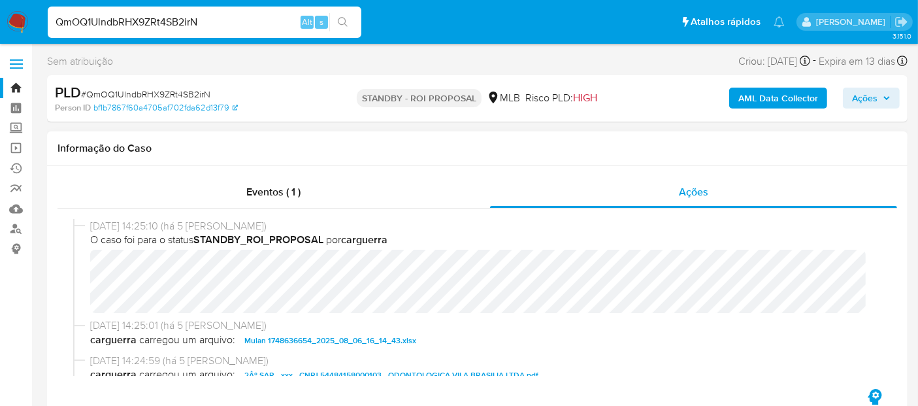
drag, startPoint x: 211, startPoint y: 20, endPoint x: 0, endPoint y: 18, distance: 211.1
click at [0, 18] on nav "Pausado Ver notificaciones QmOQ1UlndbRHX9ZRt4SB2irN Alt s Atalhos rápidos Presi…" at bounding box center [459, 22] width 918 height 44
paste input "OE4APJceJWkD3S56liSLLOtz"
type input "OE4APJceJWkD3S56liSLLOtz"
click at [346, 21] on icon "search-icon" at bounding box center [343, 22] width 10 height 10
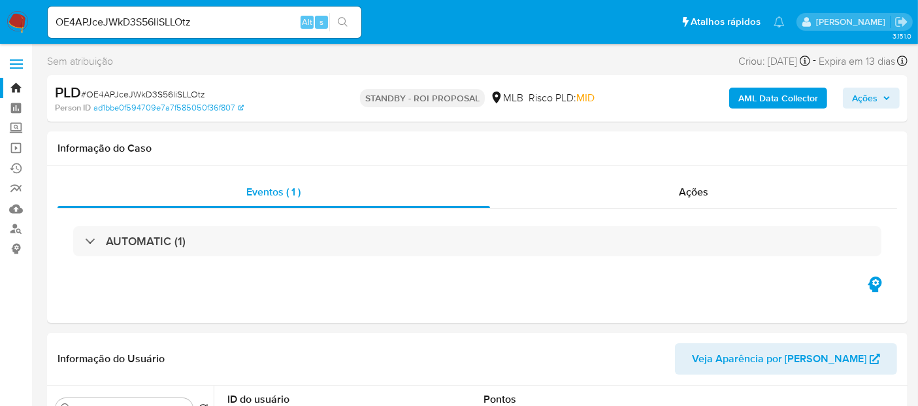
select select "10"
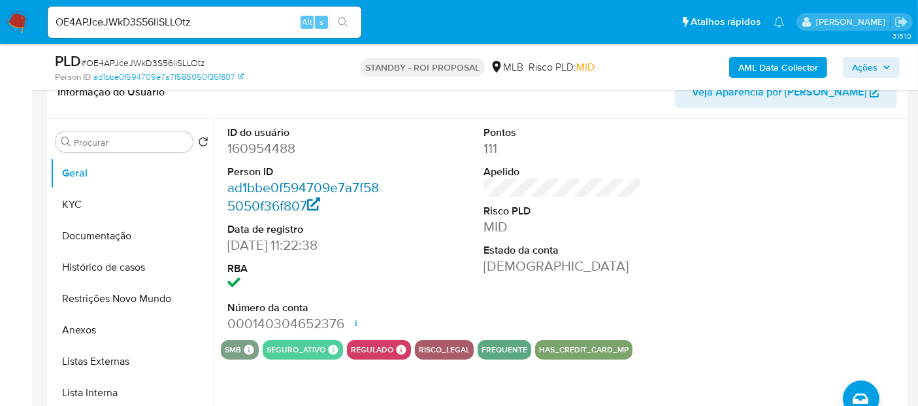
scroll to position [290, 0]
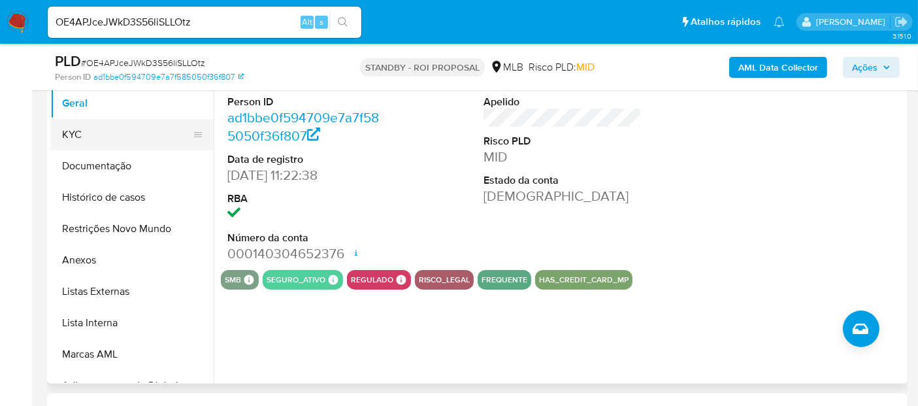
click at [83, 137] on button "KYC" at bounding box center [126, 134] width 153 height 31
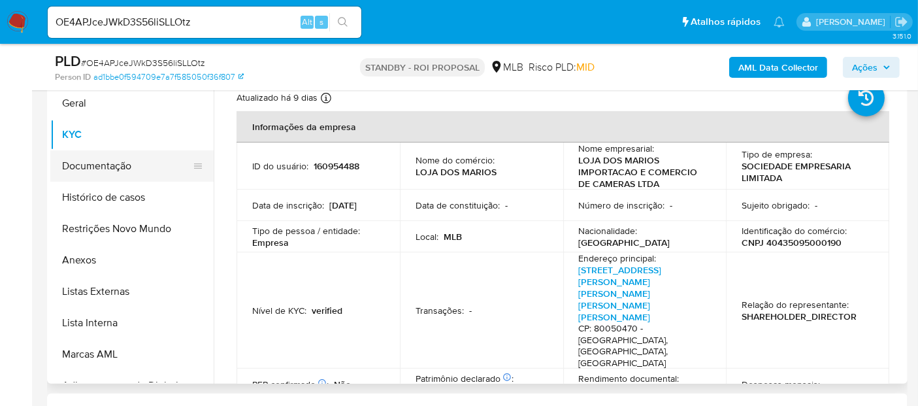
click at [118, 171] on button "Documentação" at bounding box center [126, 165] width 153 height 31
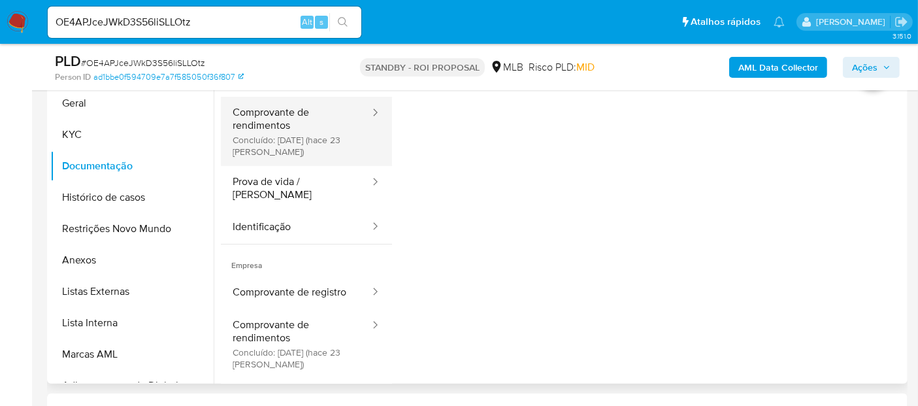
click at [290, 123] on button "Comprovante de rendimentos Concluído: 21/07/2025 (hace 23 días)" at bounding box center [296, 131] width 150 height 69
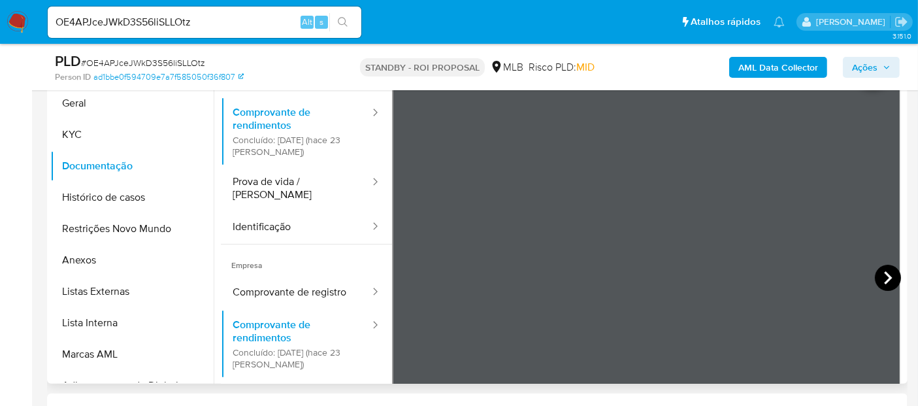
click at [886, 271] on icon at bounding box center [888, 278] width 26 height 26
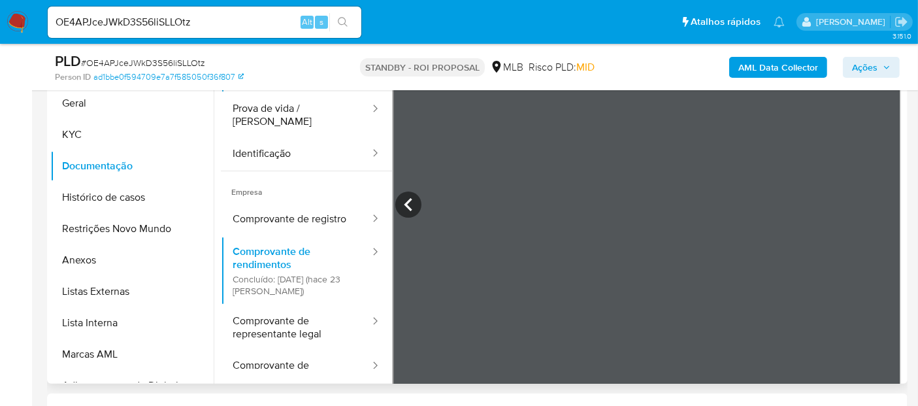
scroll to position [114, 0]
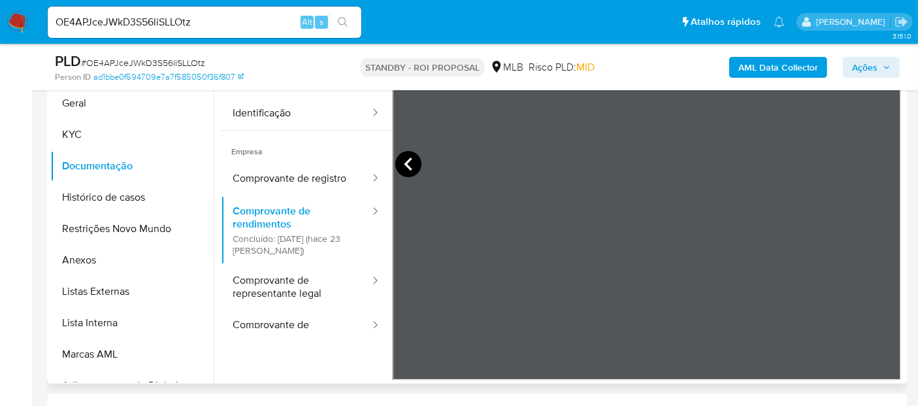
click at [409, 160] on icon at bounding box center [408, 164] width 26 height 26
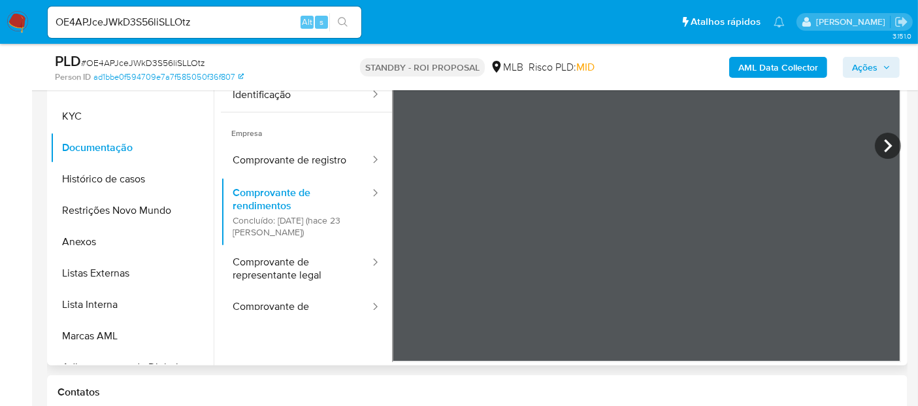
scroll to position [290, 0]
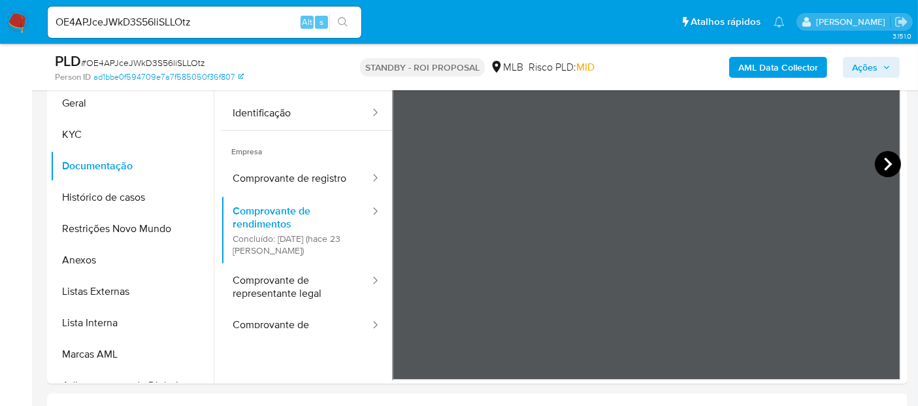
click at [883, 161] on icon at bounding box center [888, 164] width 26 height 26
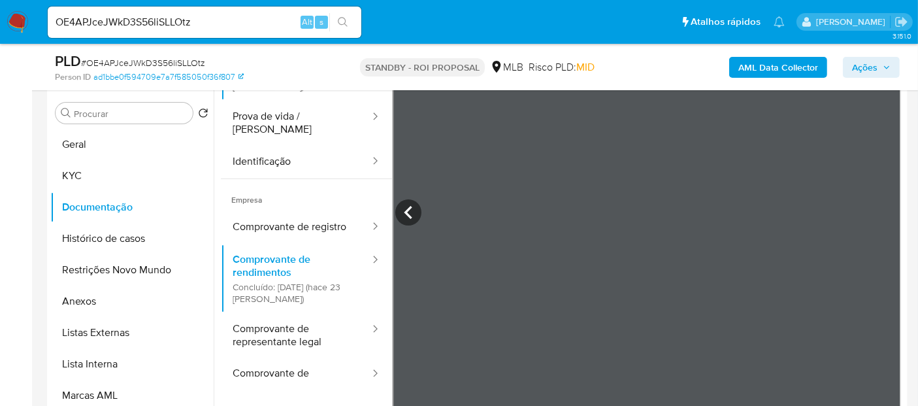
scroll to position [114, 0]
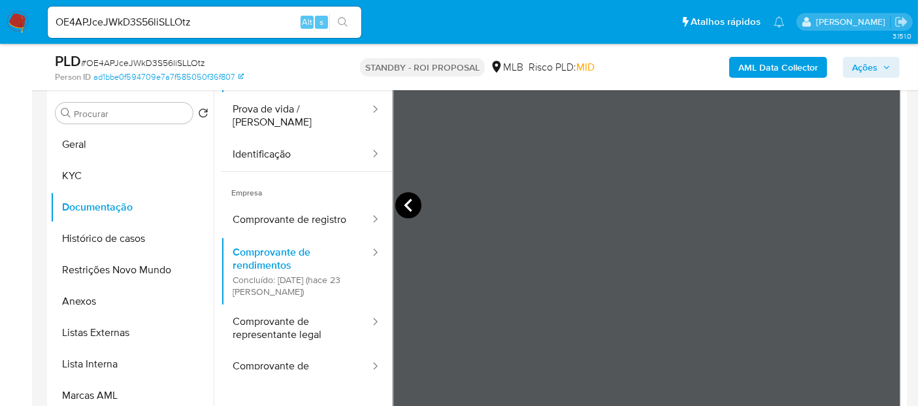
click at [411, 205] on icon at bounding box center [408, 205] width 26 height 26
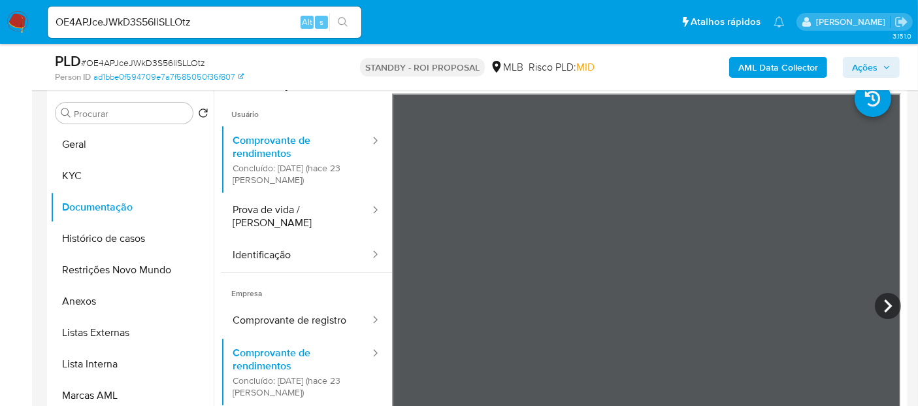
scroll to position [10, 0]
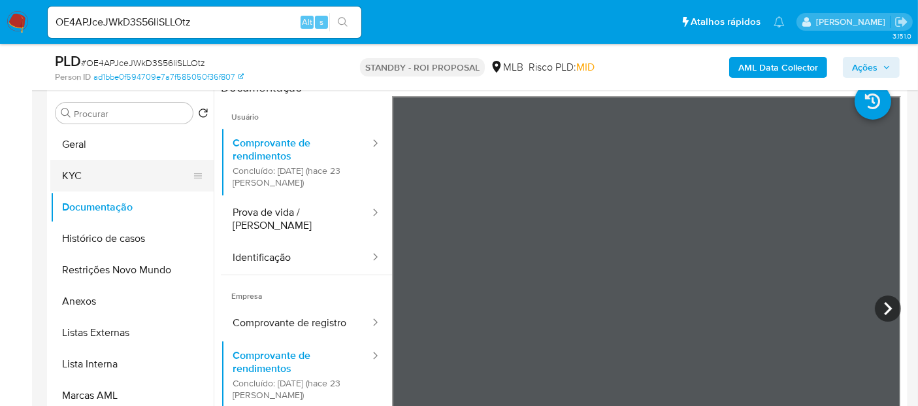
click at [107, 176] on button "KYC" at bounding box center [126, 175] width 153 height 31
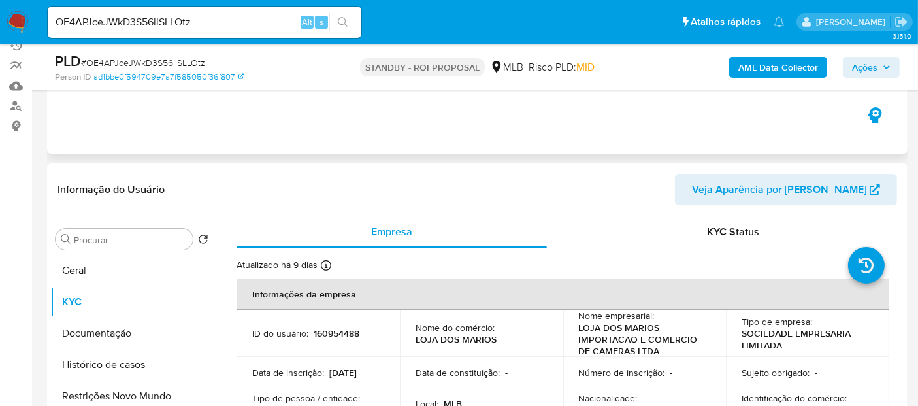
scroll to position [31, 0]
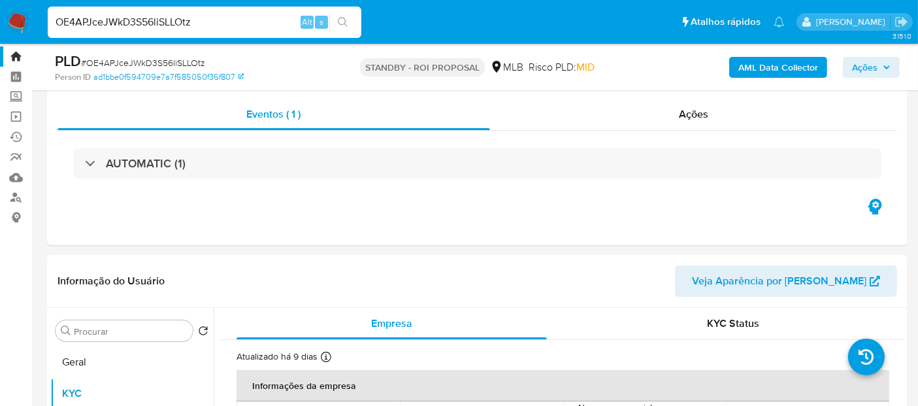
drag, startPoint x: 214, startPoint y: 22, endPoint x: 0, endPoint y: 8, distance: 214.9
click at [0, 8] on nav "Pausado Ver notificaciones OE4APJceJWkD3S56liSLLOtz Alt s Atalhos rápidos Presi…" at bounding box center [459, 22] width 918 height 44
paste input "QmOQ1UlndbRHX9ZRt4SB2irN"
type input "QmOQ1UlndbRHX9ZRt4SB2irN"
click at [341, 18] on icon "search-icon" at bounding box center [343, 22] width 10 height 10
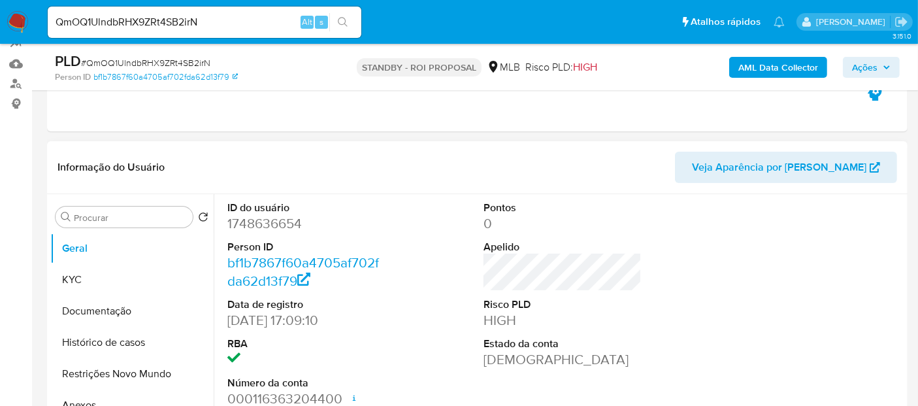
select select "10"
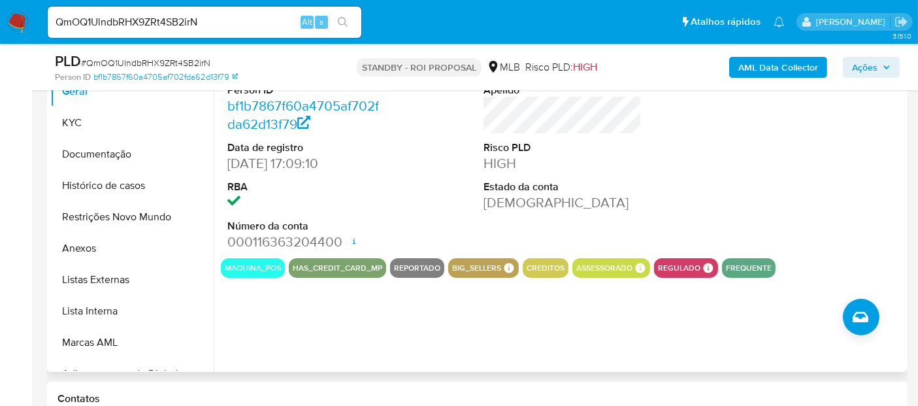
scroll to position [218, 0]
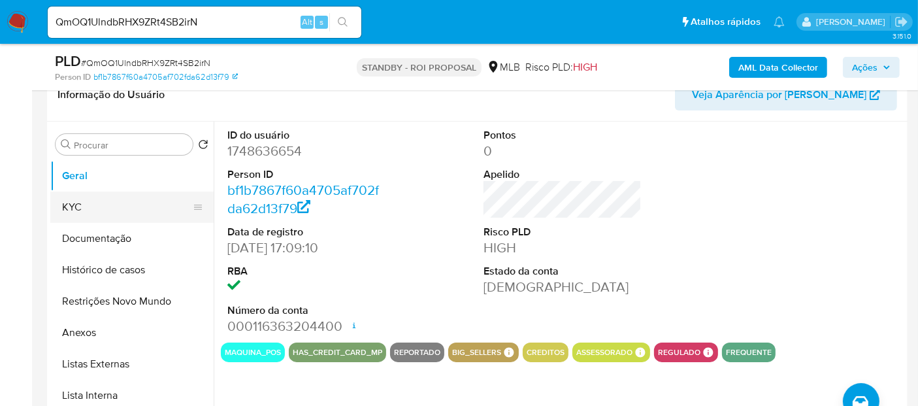
click at [73, 205] on button "KYC" at bounding box center [126, 207] width 153 height 31
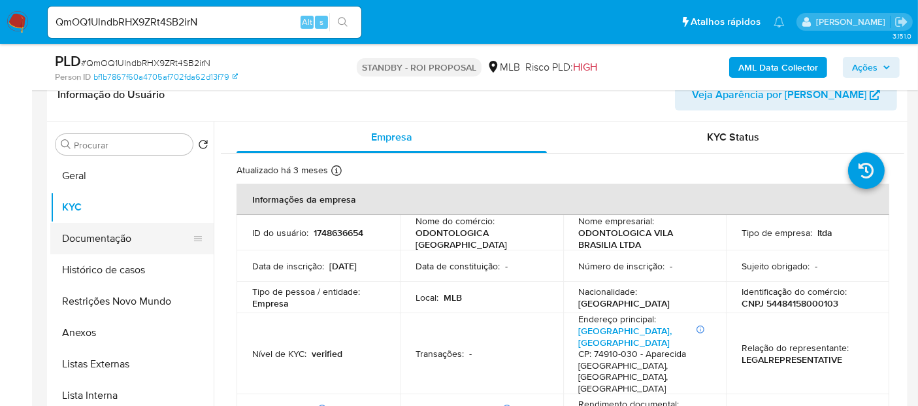
click at [99, 237] on button "Documentação" at bounding box center [126, 238] width 153 height 31
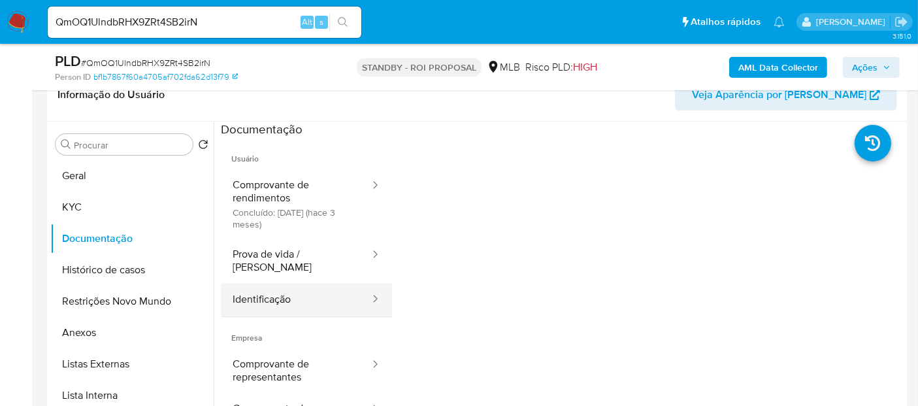
click at [277, 286] on button "Identificação" at bounding box center [296, 299] width 150 height 33
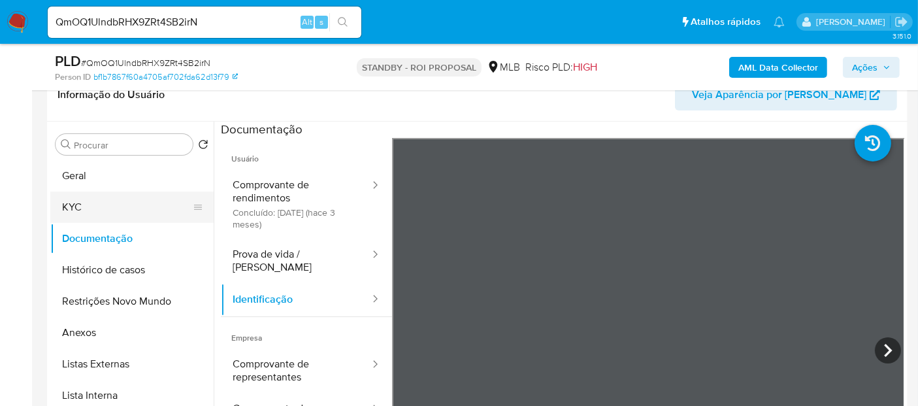
click at [86, 203] on button "KYC" at bounding box center [126, 207] width 153 height 31
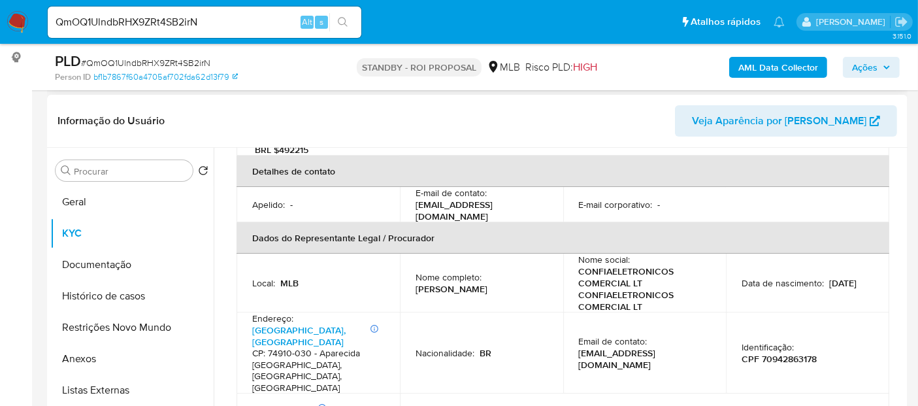
scroll to position [73, 0]
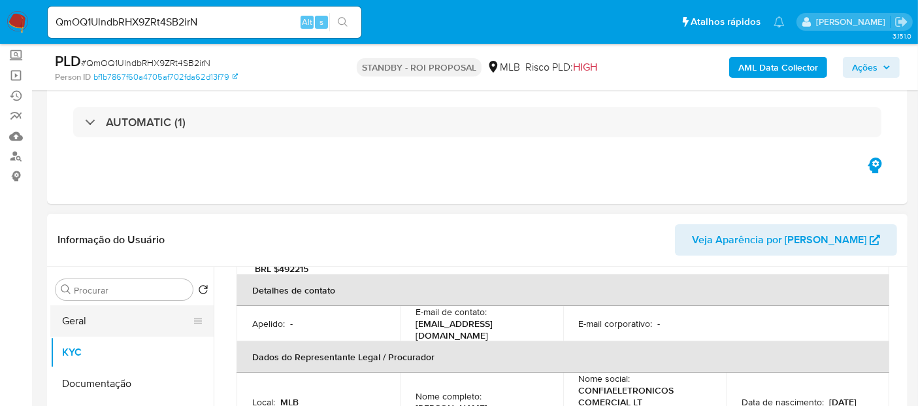
click at [85, 322] on button "Geral" at bounding box center [126, 320] width 153 height 31
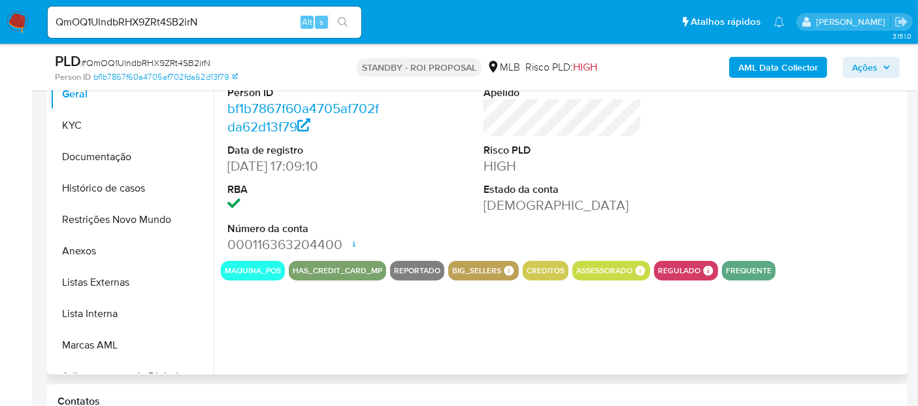
scroll to position [363, 0]
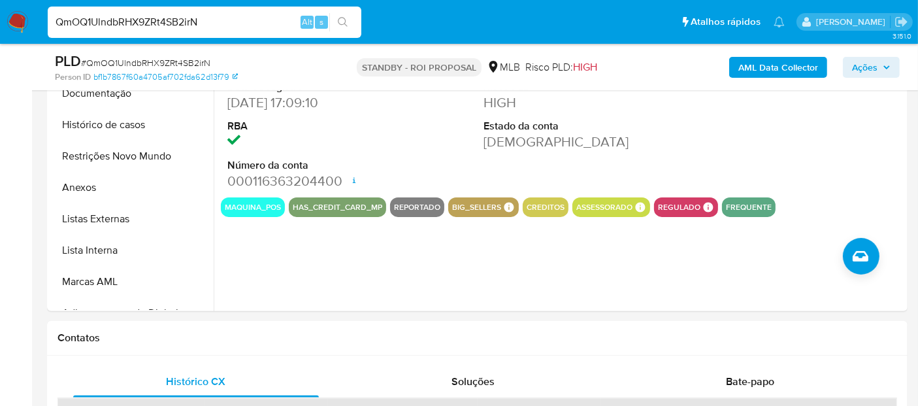
drag, startPoint x: 37, startPoint y: 22, endPoint x: 0, endPoint y: 26, distance: 37.5
click at [0, 24] on nav "Pausado Ver notificaciones QmOQ1UlndbRHX9ZRt4SB2irN Alt s Atalhos rápidos Presi…" at bounding box center [459, 22] width 918 height 44
paste input "TnmZ72dujHeLlDDn4cpKB7NA"
type input "TnmZ72dujHeLlDDn4cpKB7NA"
click at [340, 18] on icon "search-icon" at bounding box center [343, 22] width 10 height 10
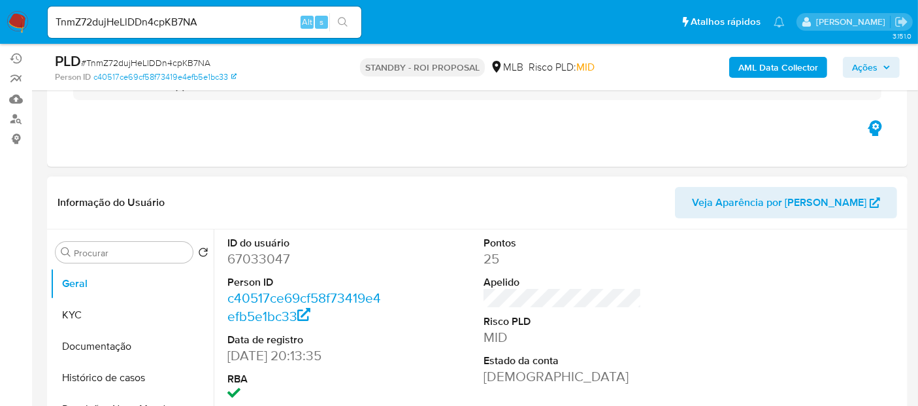
scroll to position [145, 0]
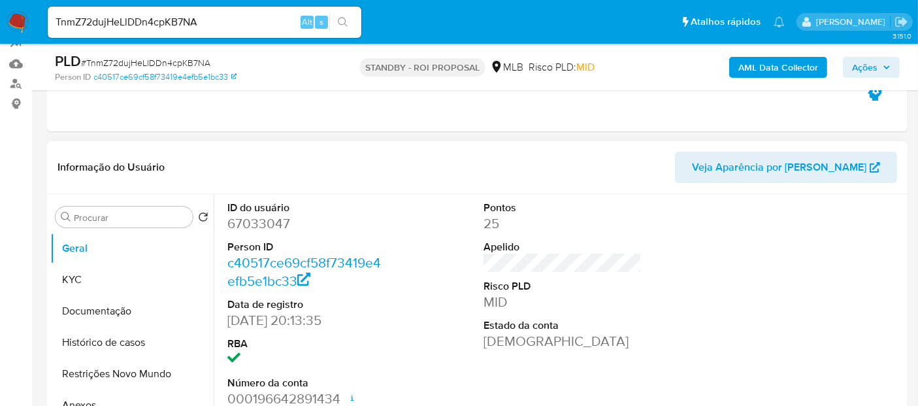
select select "10"
click at [82, 278] on button "KYC" at bounding box center [126, 279] width 153 height 31
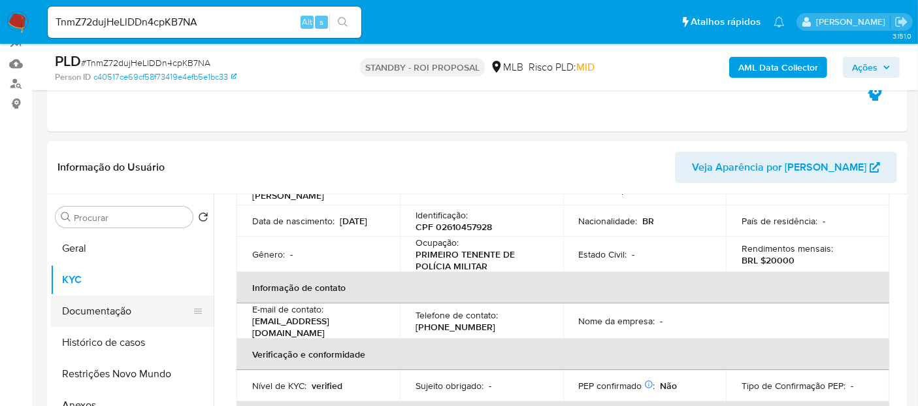
click at [106, 306] on button "Documentação" at bounding box center [126, 310] width 153 height 31
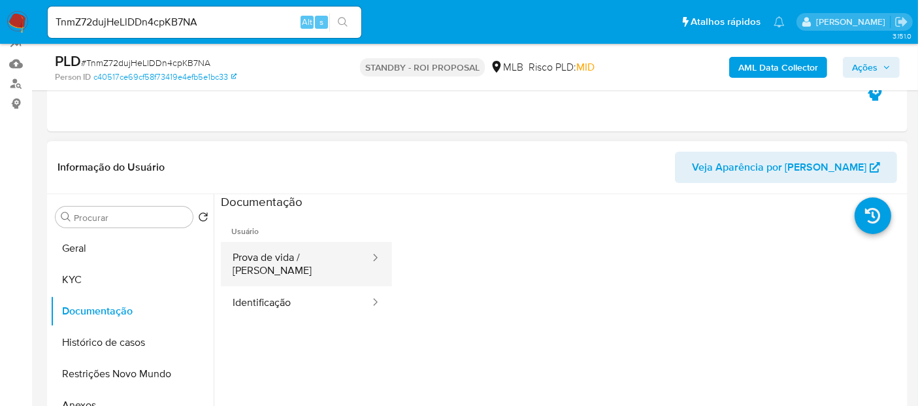
click at [303, 257] on button "Prova de vida / Selfie" at bounding box center [296, 264] width 150 height 44
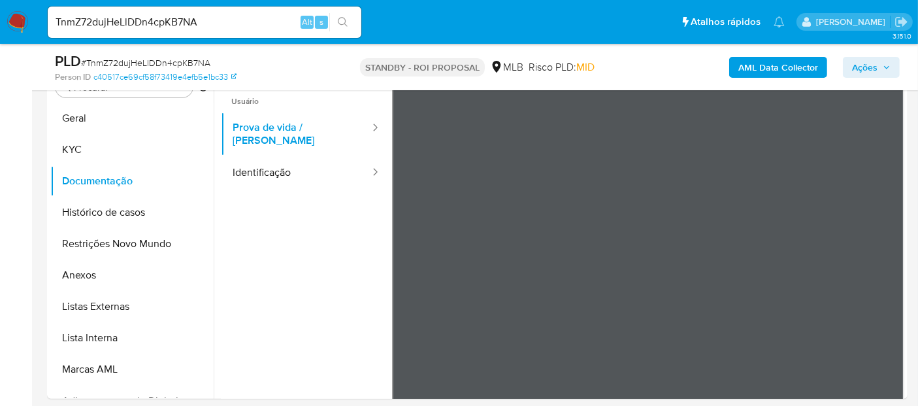
scroll to position [269, 0]
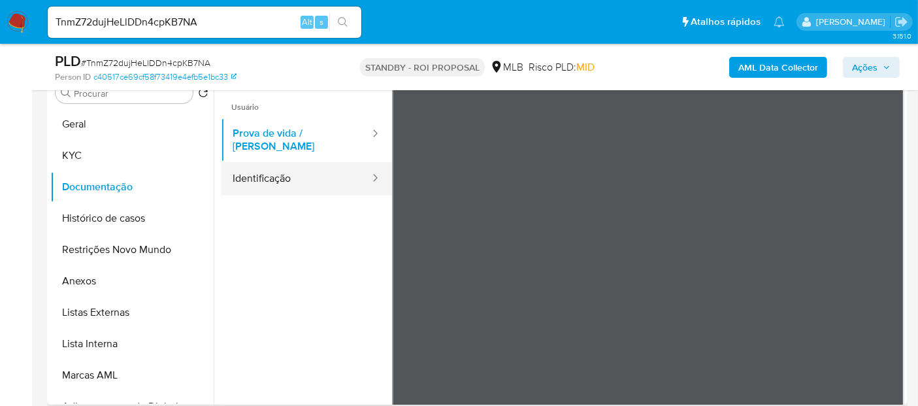
click at [261, 165] on button "Identificação" at bounding box center [296, 178] width 150 height 33
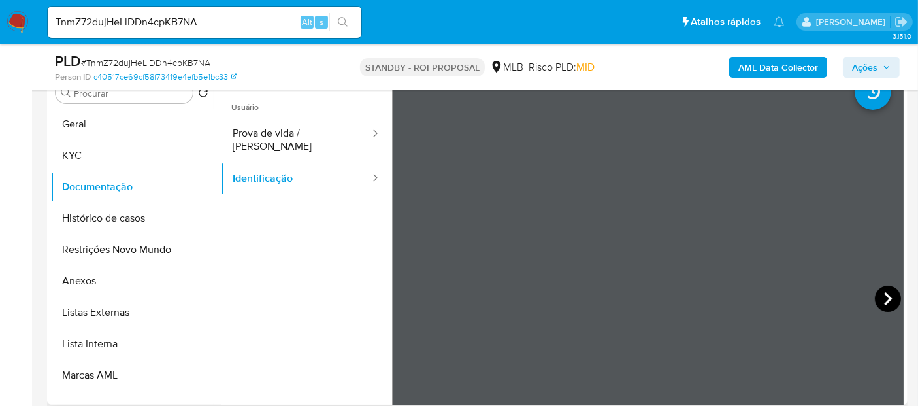
click at [884, 295] on icon at bounding box center [888, 298] width 8 height 13
click at [76, 154] on button "KYC" at bounding box center [126, 155] width 153 height 31
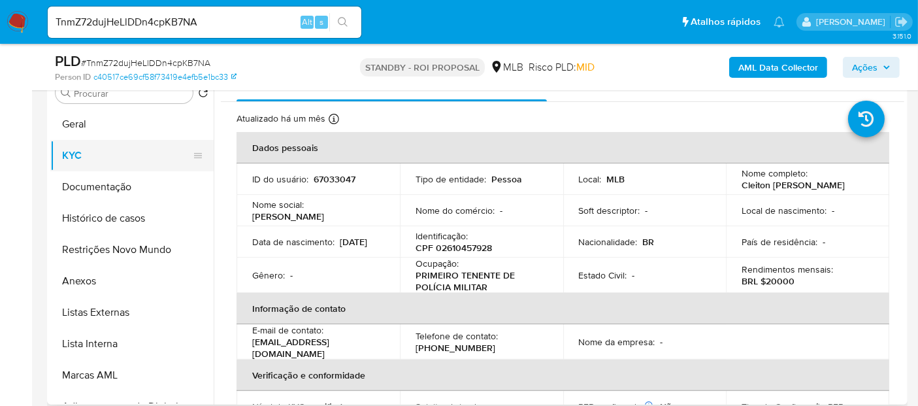
click at [81, 149] on button "KYC" at bounding box center [126, 155] width 153 height 31
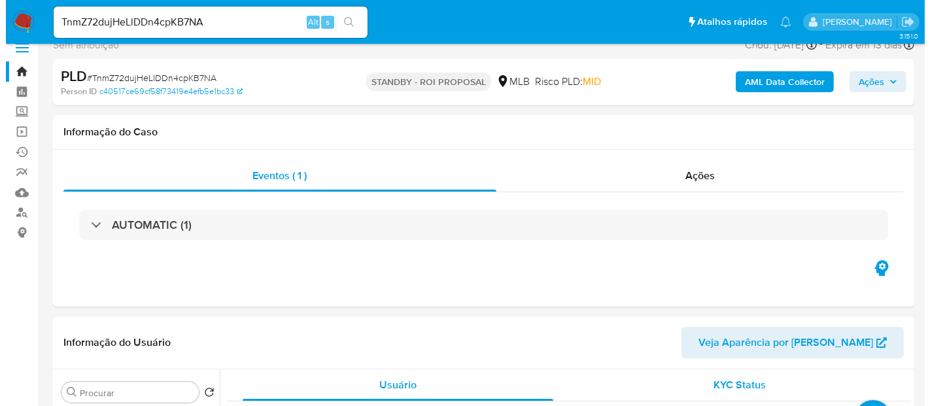
scroll to position [0, 0]
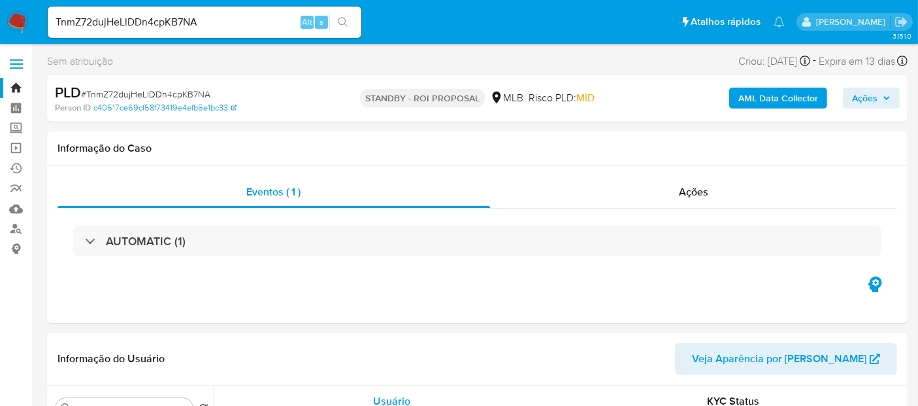
click at [780, 98] on b "AML Data Collector" at bounding box center [779, 98] width 80 height 21
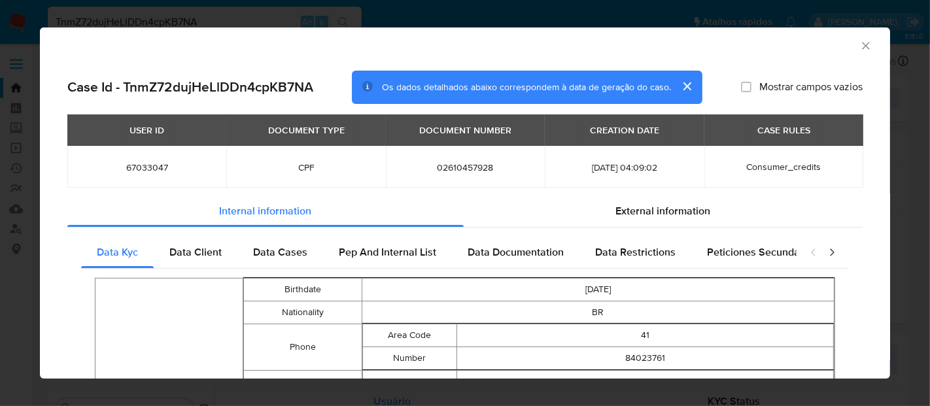
click at [825, 252] on icon "closure-recommendation-modal" at bounding box center [831, 252] width 13 height 13
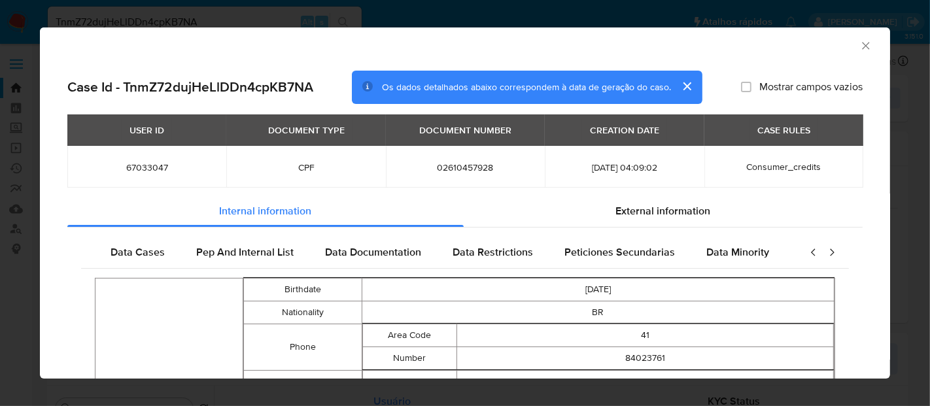
scroll to position [0, 226]
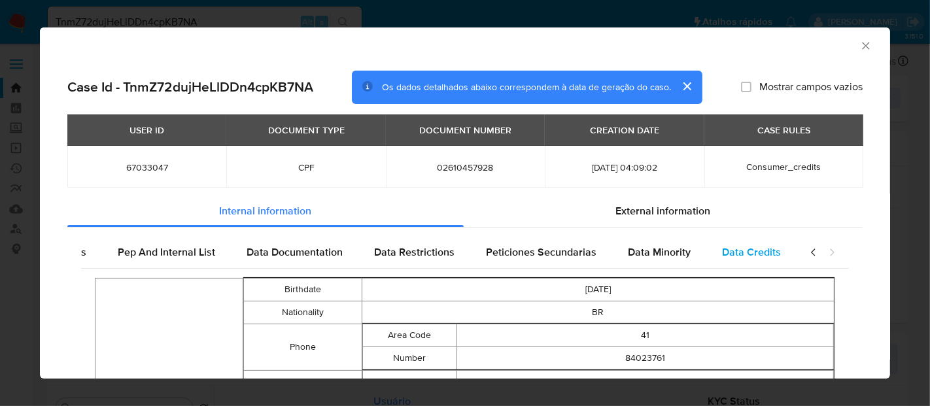
click at [739, 251] on span "Data Credits" at bounding box center [751, 251] width 59 height 15
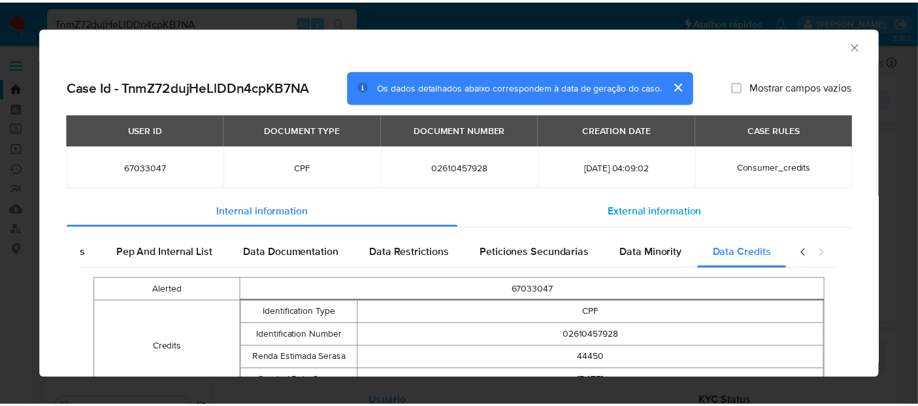
scroll to position [70, 0]
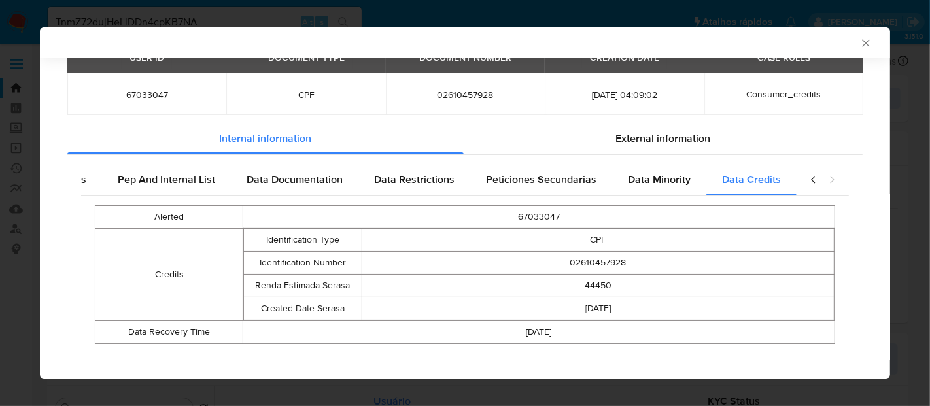
click at [859, 42] on icon "Fechar a janela" at bounding box center [865, 43] width 13 height 13
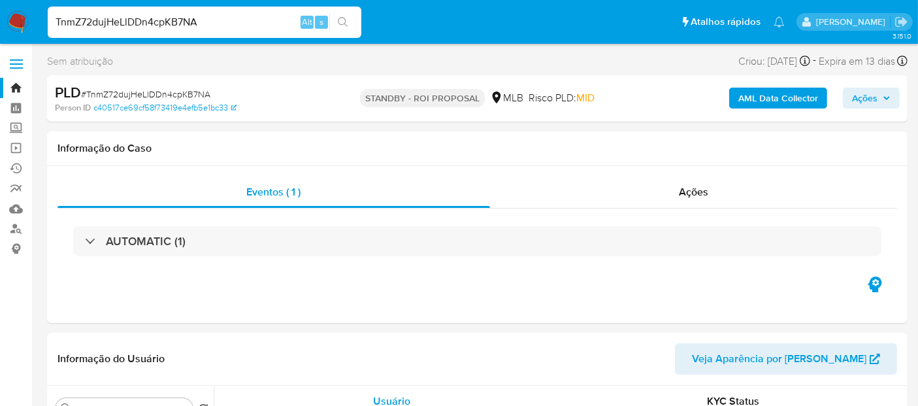
drag, startPoint x: 220, startPoint y: 19, endPoint x: 0, endPoint y: 38, distance: 221.1
click at [0, 38] on nav "Pausado Ver notificaciones TnmZ72dujHeLlDDn4cpKB7NA Alt s Atalhos rápidos Presi…" at bounding box center [459, 22] width 918 height 44
paste input "00cs2Df9OdEDuDae4uxYLk4L"
type input "00cs2Df9OdEDuDae4uxYLk4L"
click at [343, 22] on icon "search-icon" at bounding box center [343, 22] width 10 height 10
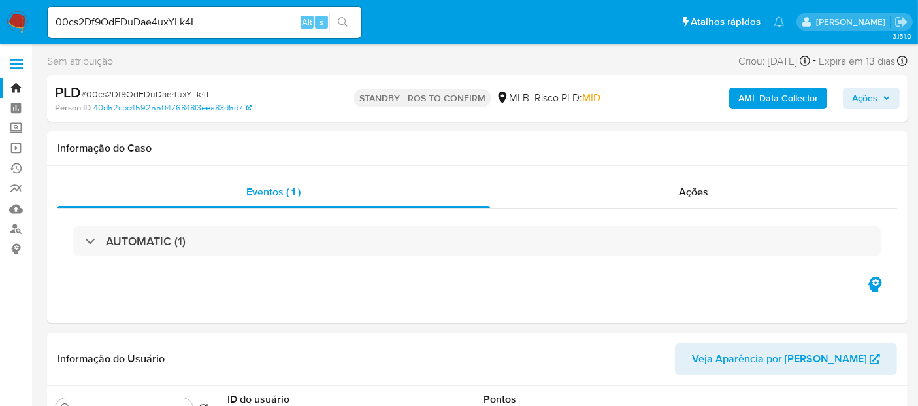
select select "10"
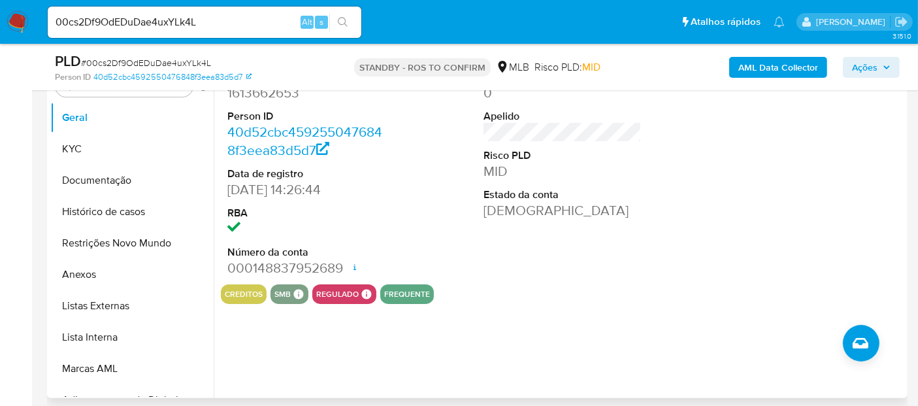
scroll to position [290, 0]
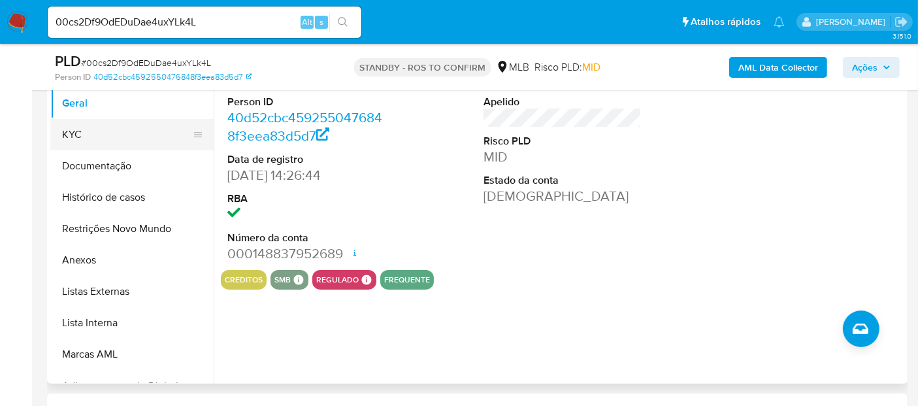
click at [80, 120] on button "KYC" at bounding box center [126, 134] width 153 height 31
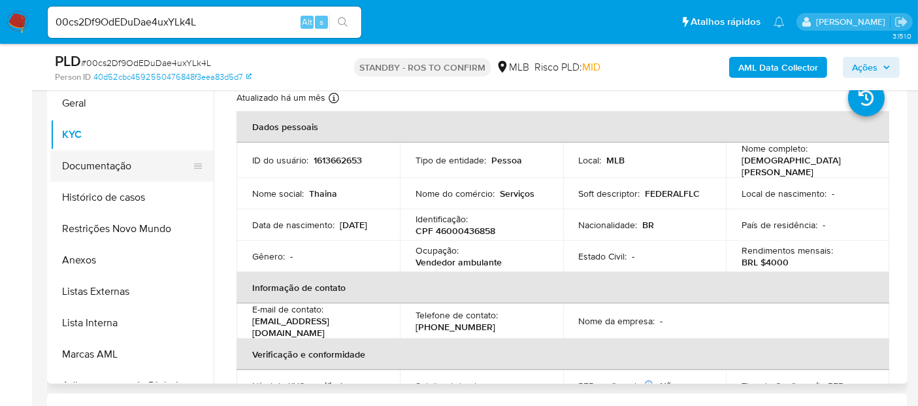
click at [99, 171] on button "Documentação" at bounding box center [126, 165] width 153 height 31
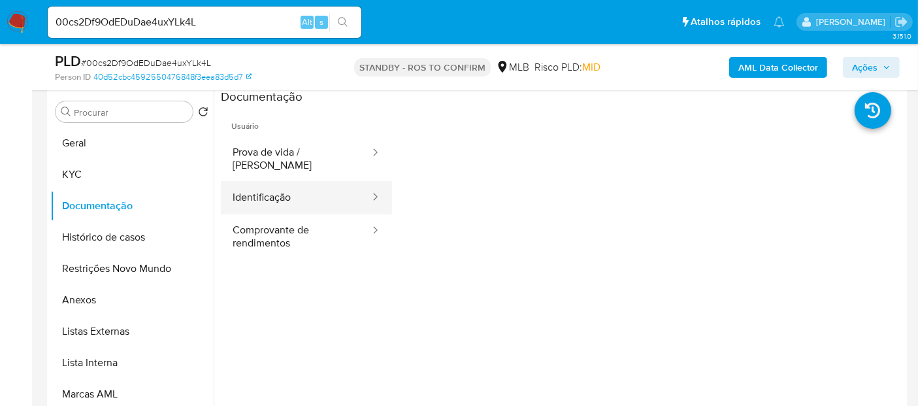
scroll to position [218, 0]
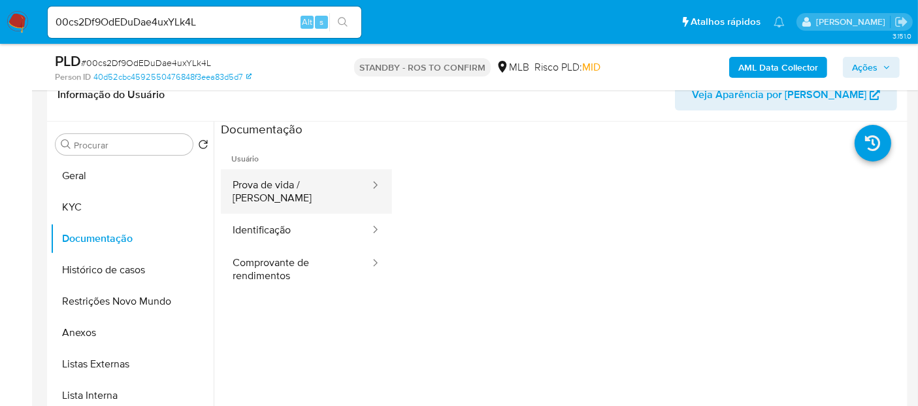
click at [299, 187] on button "Prova de vida / Selfie" at bounding box center [296, 191] width 150 height 44
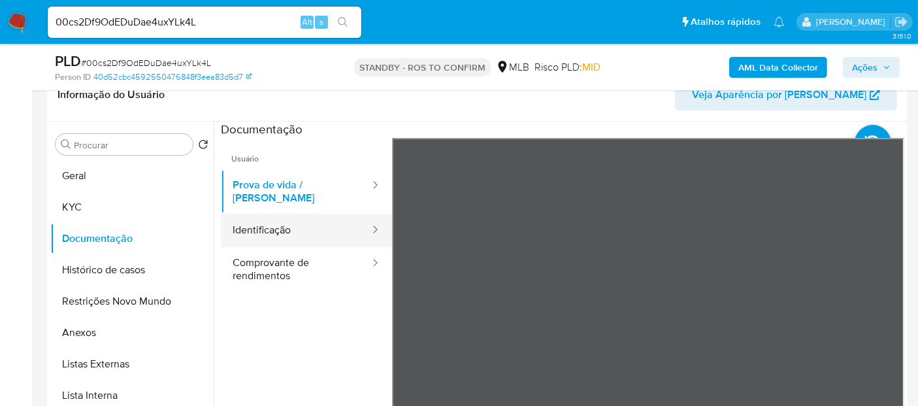
click at [286, 218] on button "Identificação" at bounding box center [296, 230] width 150 height 33
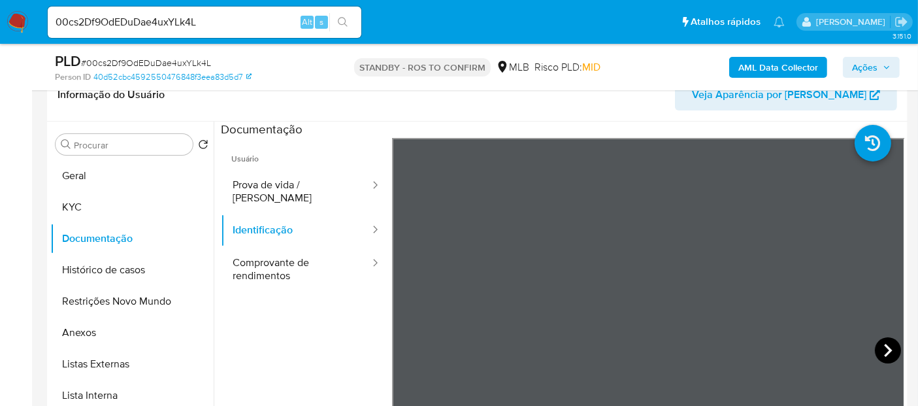
click at [879, 343] on icon at bounding box center [888, 350] width 26 height 26
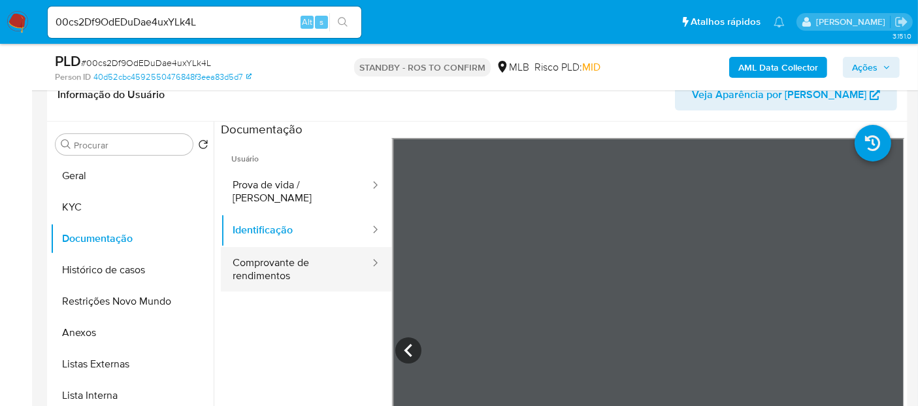
click at [292, 249] on button "Comprovante de rendimentos" at bounding box center [296, 269] width 150 height 44
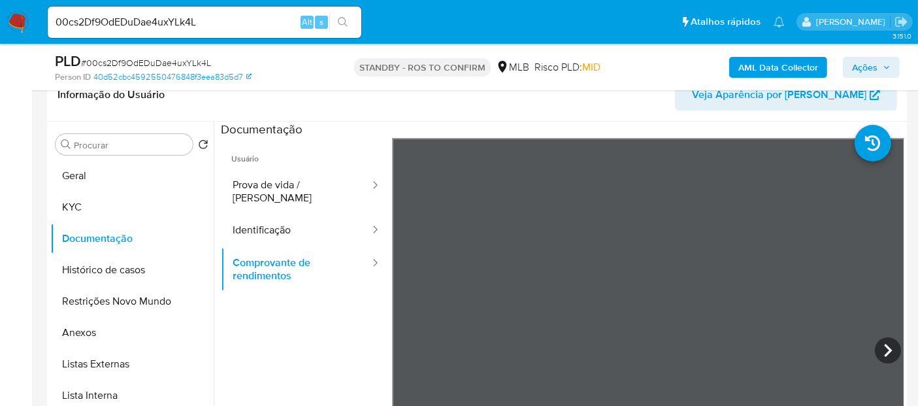
click at [602, 129] on section at bounding box center [563, 339] width 684 height 435
drag, startPoint x: 214, startPoint y: 18, endPoint x: 0, endPoint y: 18, distance: 214.4
click at [0, 18] on nav "Pausado Ver notificaciones 00cs2Df9OdEDuDae4uxYLk4L Alt s Atalhos rápidos Presi…" at bounding box center [459, 22] width 918 height 44
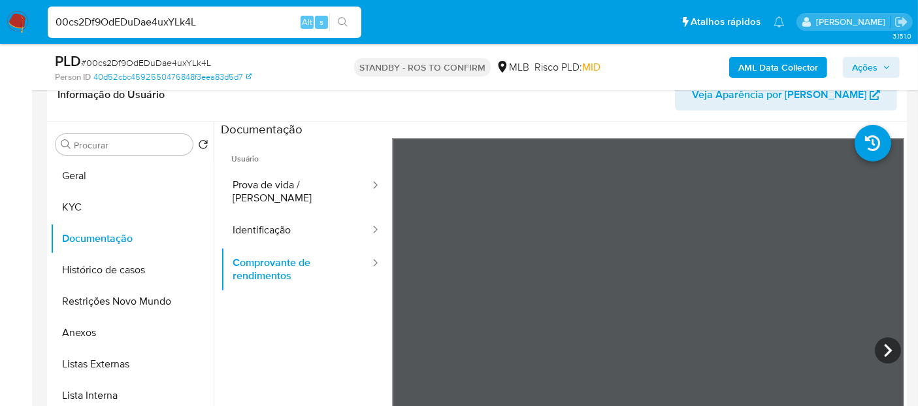
paste input "SNcHOHLZ2vWrwKfItrmIpGos"
type input "SNcHOHLZ2vWrwKfItrmIpGos"
click at [341, 18] on icon "search-icon" at bounding box center [343, 22] width 10 height 10
click at [16, 18] on img at bounding box center [18, 22] width 22 height 22
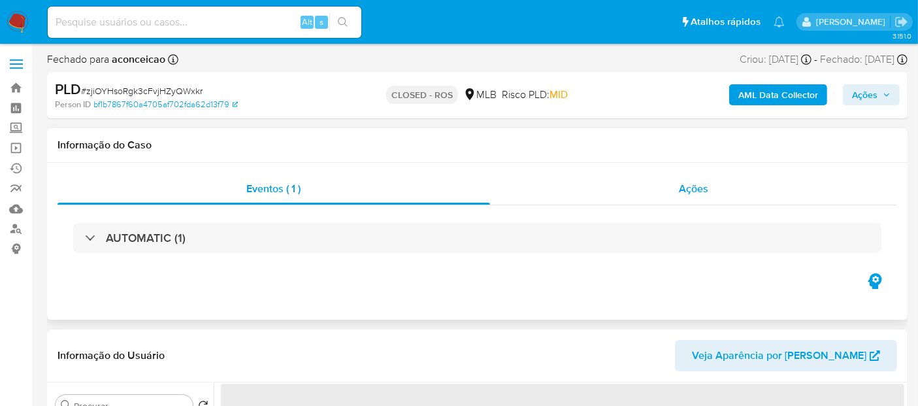
click at [695, 184] on span "Ações" at bounding box center [693, 188] width 29 height 15
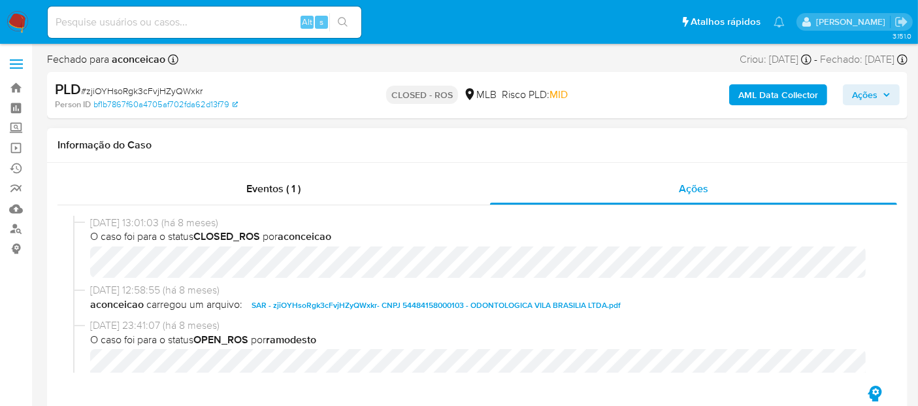
select select "10"
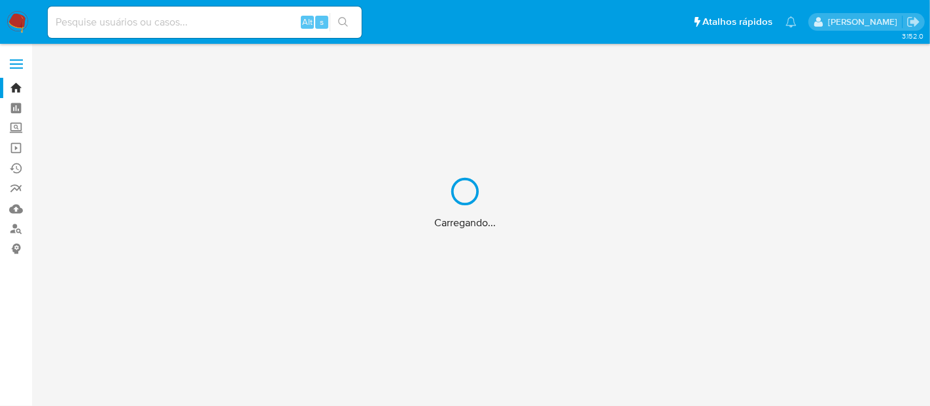
click at [82, 28] on div "Carregando..." at bounding box center [465, 203] width 930 height 406
click at [82, 20] on div "Carregando..." at bounding box center [465, 203] width 930 height 406
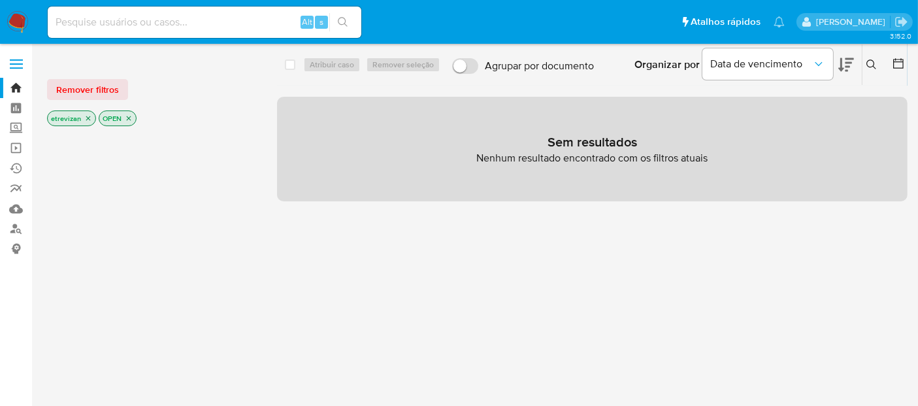
click at [89, 27] on input at bounding box center [205, 22] width 314 height 17
paste input "16363204400"
type input "16363204400"
click at [340, 19] on icon "search-icon" at bounding box center [343, 22] width 10 height 10
click at [13, 229] on link "Localizador de pessoas" at bounding box center [78, 229] width 156 height 20
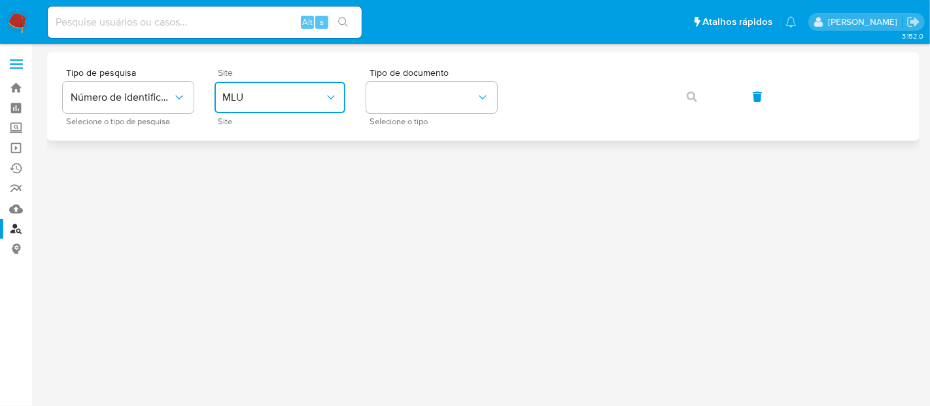
click at [333, 97] on icon "site_id" at bounding box center [330, 97] width 13 height 13
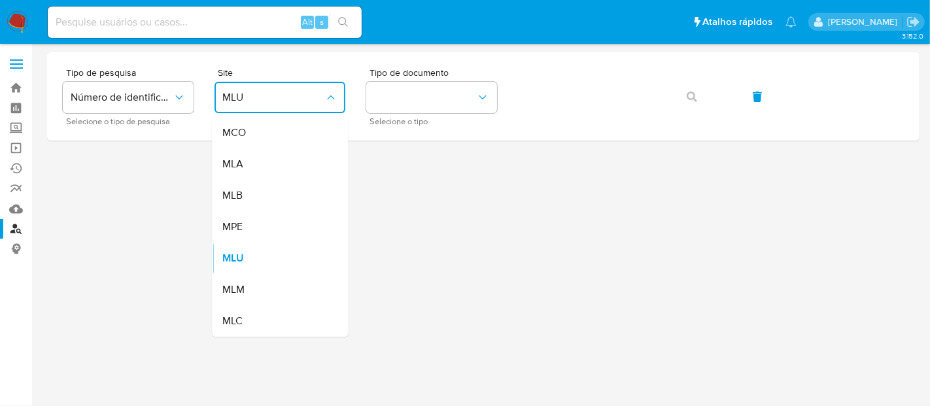
click at [240, 193] on span "MLB" at bounding box center [232, 195] width 20 height 13
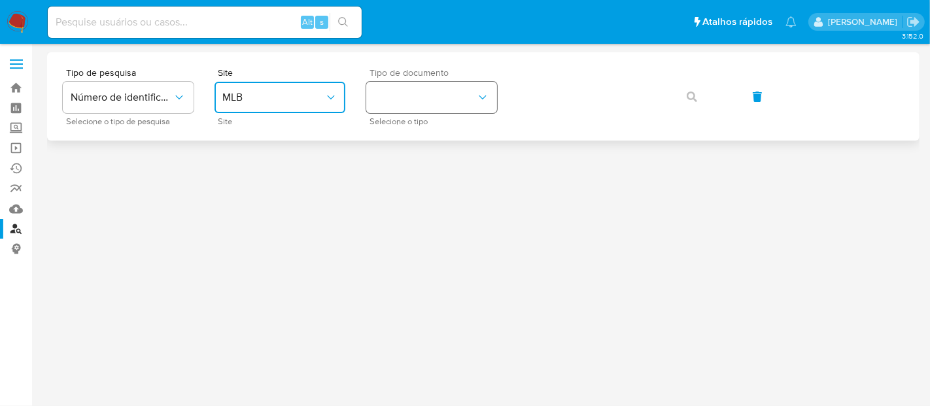
click at [479, 97] on icon "identificationType" at bounding box center [482, 97] width 13 height 13
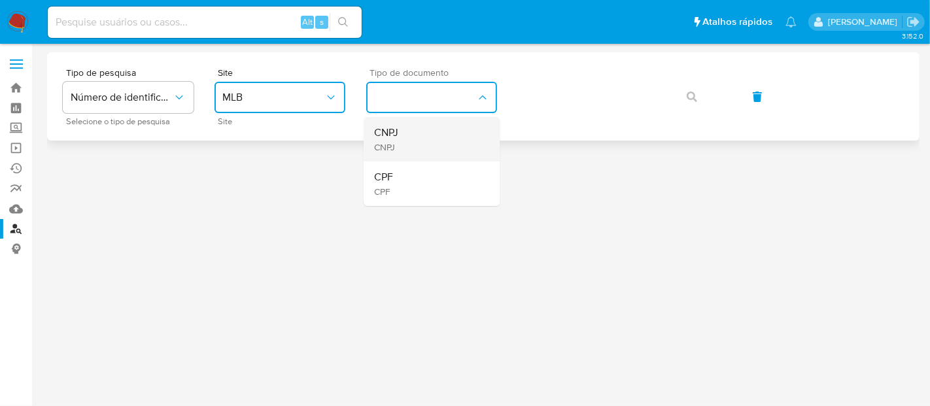
click at [399, 137] on div "CNPJ CNPJ" at bounding box center [427, 139] width 107 height 44
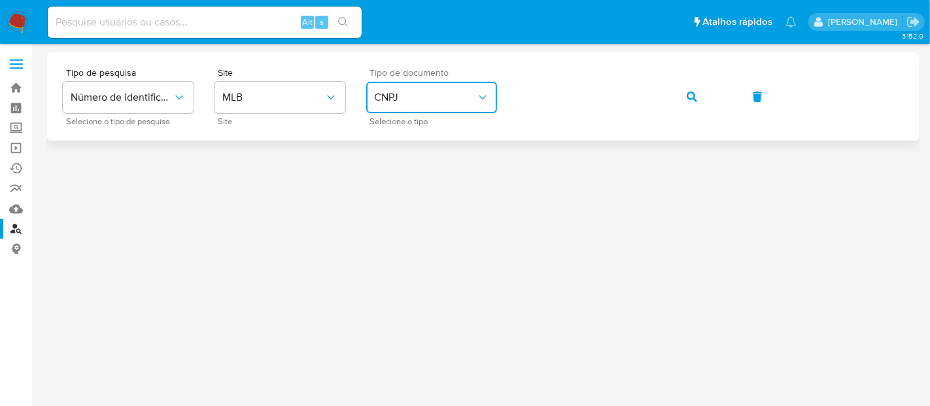
drag, startPoint x: 694, startPoint y: 95, endPoint x: 689, endPoint y: 103, distance: 9.4
click at [694, 96] on icon "button" at bounding box center [691, 97] width 10 height 10
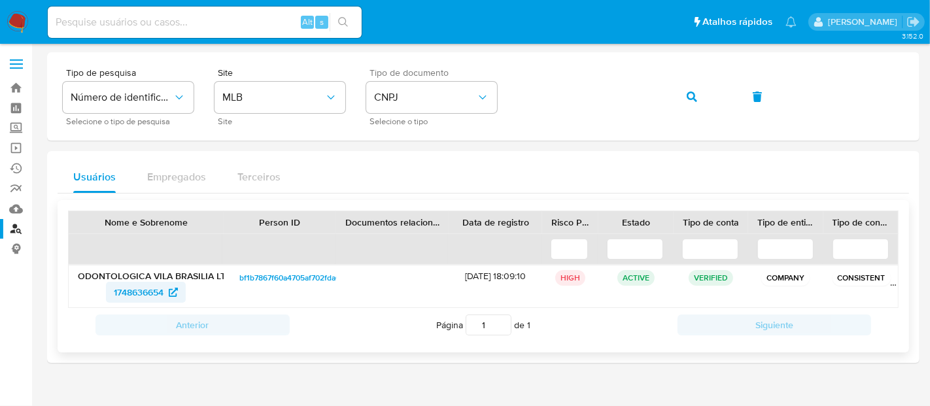
click at [133, 284] on span "1748636654" at bounding box center [139, 292] width 50 height 21
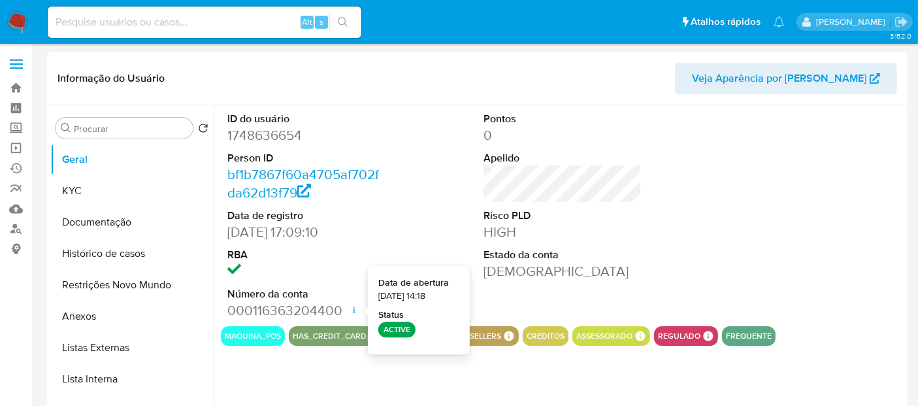
select select "10"
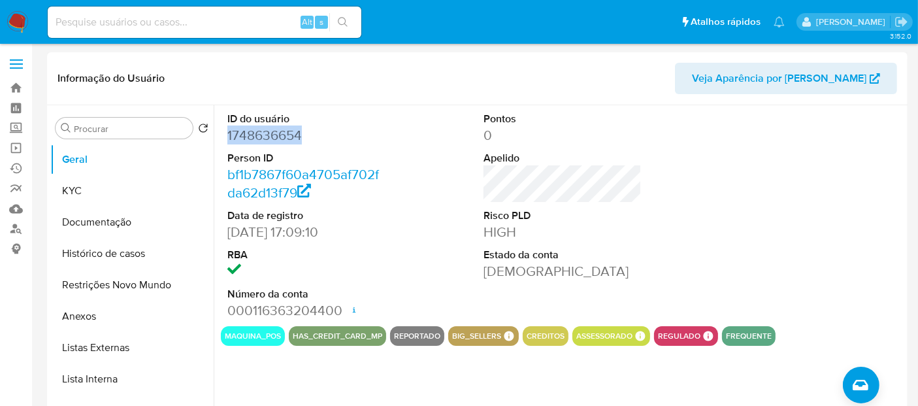
drag, startPoint x: 226, startPoint y: 135, endPoint x: 302, endPoint y: 143, distance: 76.9
click at [302, 143] on div "ID do usuário 1748636654 Person ID bf1b7867f60a4705af702fda62d13f79 Data de reg…" at bounding box center [306, 215] width 171 height 221
copy dd "1748636654"
click at [108, 257] on button "Histórico de casos" at bounding box center [126, 253] width 153 height 31
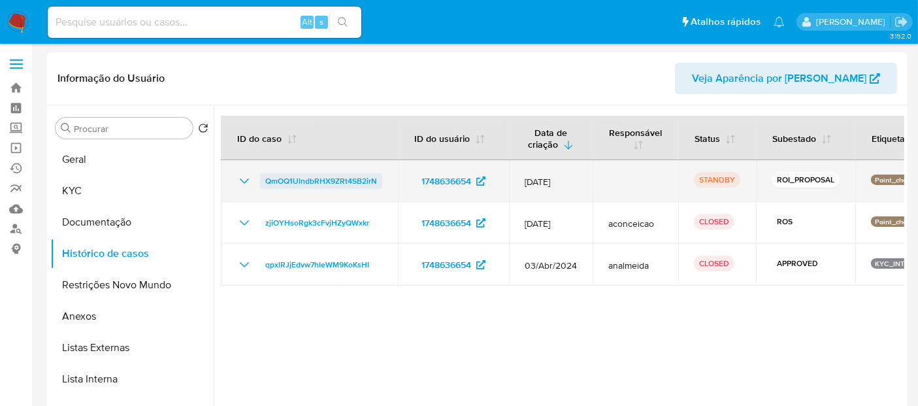
click at [316, 181] on span "QmOQ1UlndbRHX9ZRt4SB2irN" at bounding box center [321, 181] width 112 height 16
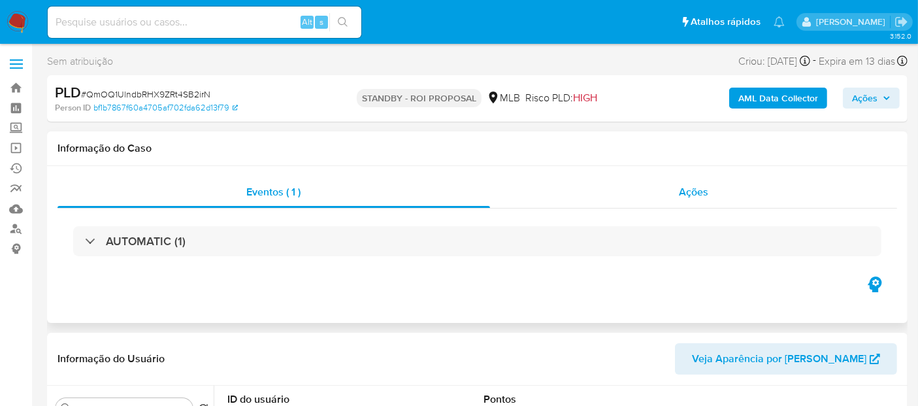
click at [704, 197] on span "Ações" at bounding box center [693, 191] width 29 height 15
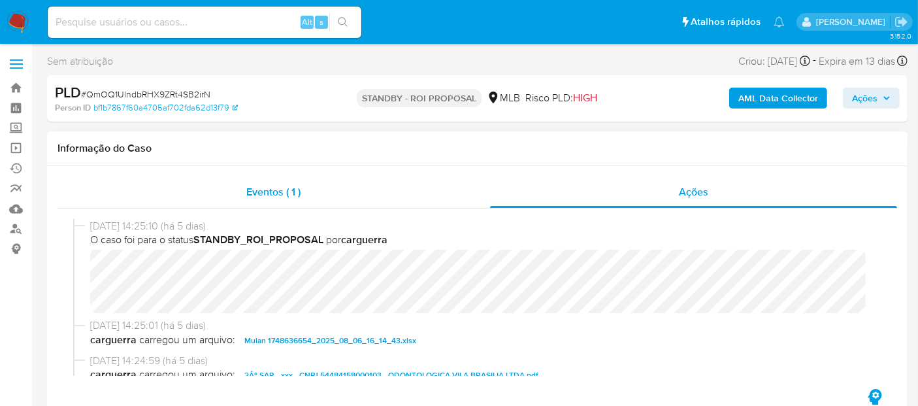
click at [259, 196] on span "Eventos ( 1 )" at bounding box center [273, 191] width 54 height 15
select select "10"
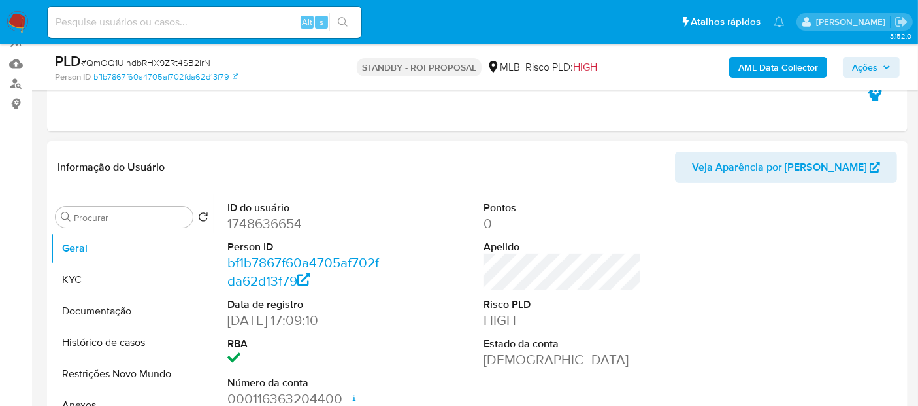
scroll to position [218, 0]
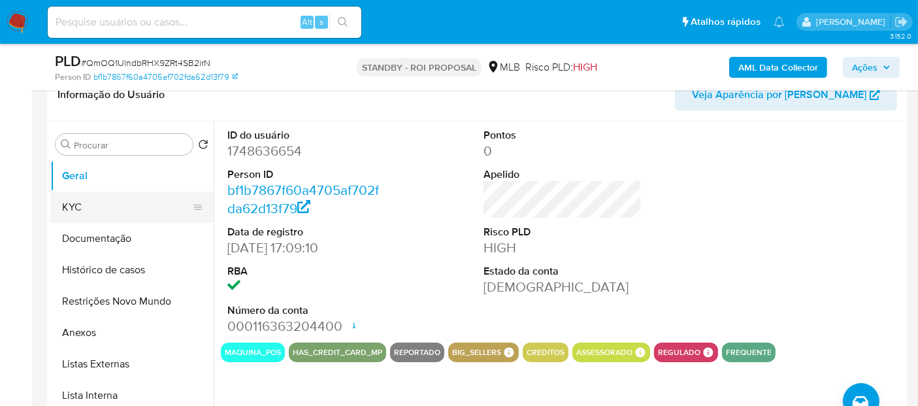
click at [84, 212] on button "KYC" at bounding box center [126, 207] width 153 height 31
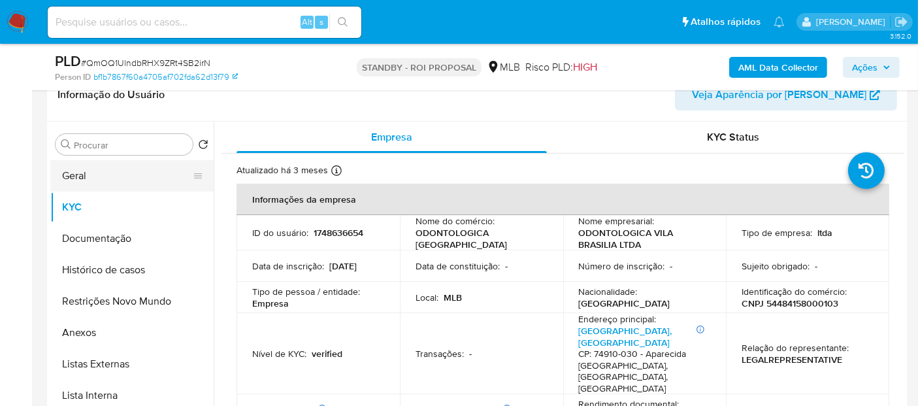
click at [94, 171] on button "Geral" at bounding box center [126, 175] width 153 height 31
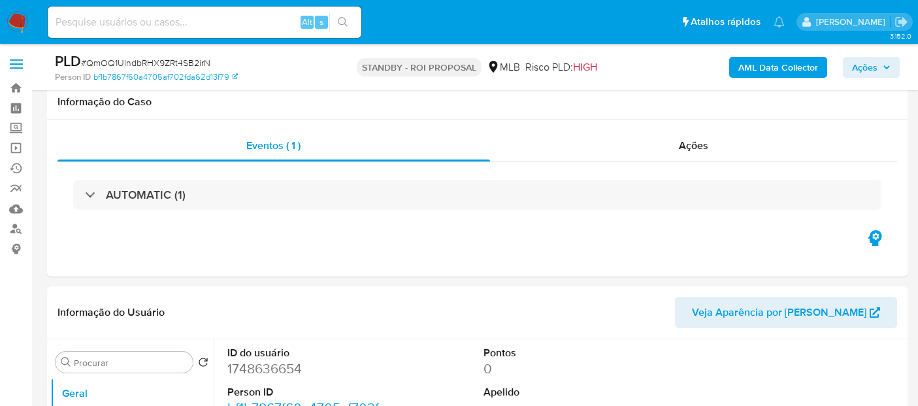
select select "10"
click at [19, 18] on img at bounding box center [18, 22] width 22 height 22
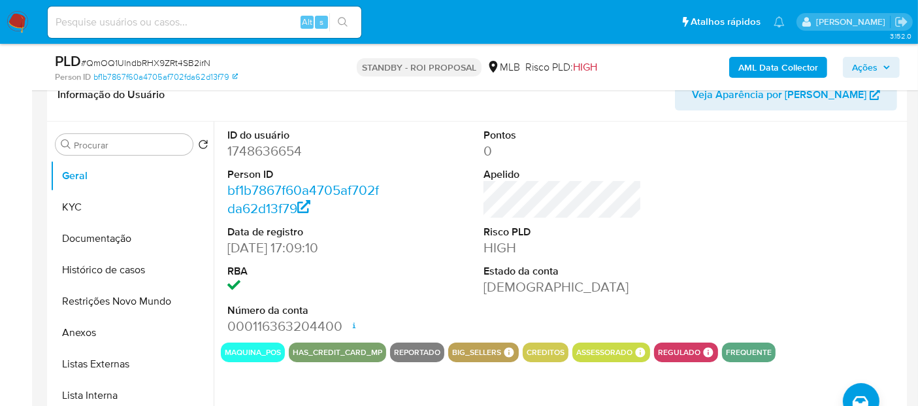
scroll to position [218, 0]
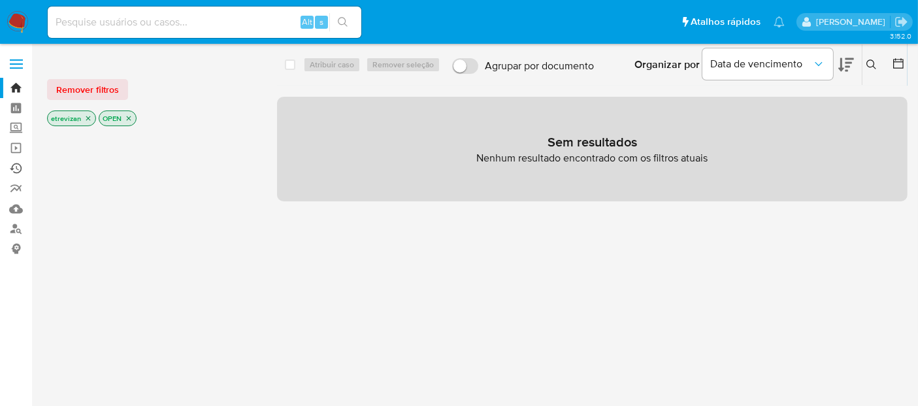
click at [15, 166] on link "Ejecuções automáticas" at bounding box center [78, 168] width 156 height 20
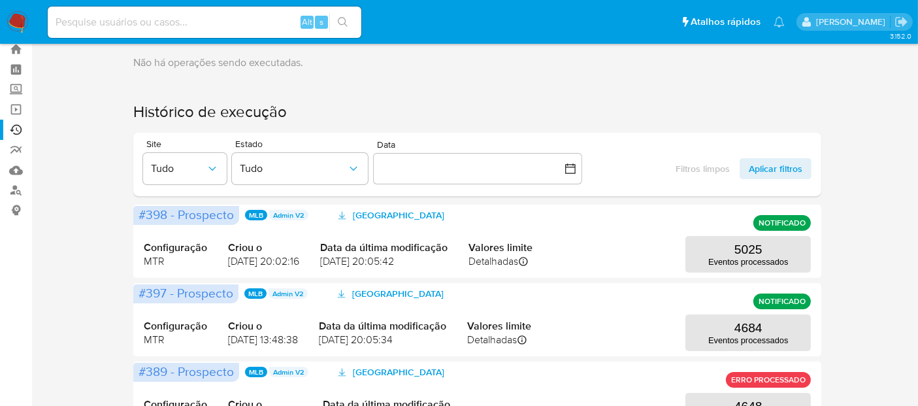
scroll to position [65, 0]
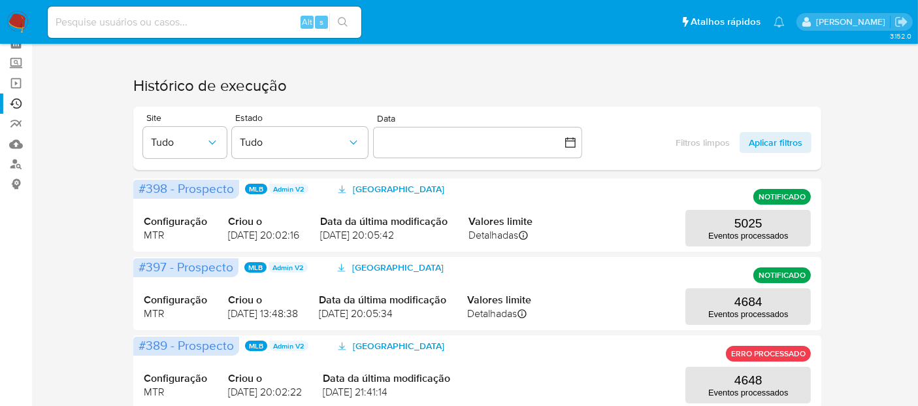
click at [10, 18] on img at bounding box center [18, 22] width 22 height 22
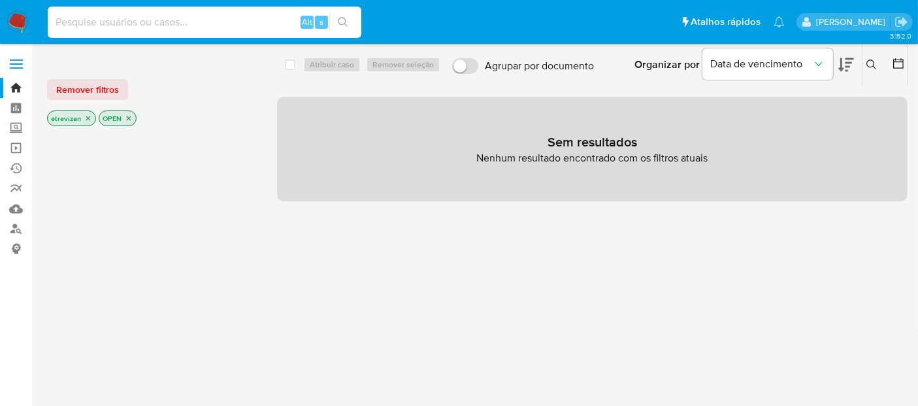
click at [92, 19] on input at bounding box center [205, 22] width 314 height 17
paste input "SNcHOHLZ2vWrwKfItrmIpGos"
type input "SNcHOHLZ2vWrwKfItrmIpGos"
click at [341, 16] on button "search-icon" at bounding box center [342, 22] width 27 height 18
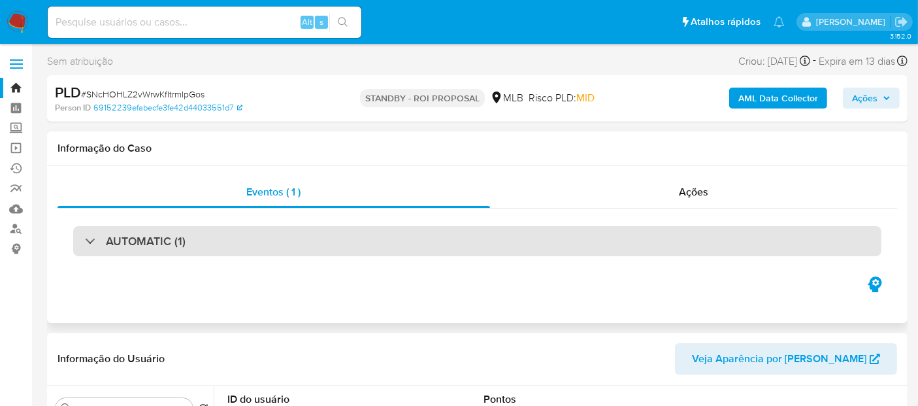
select select "10"
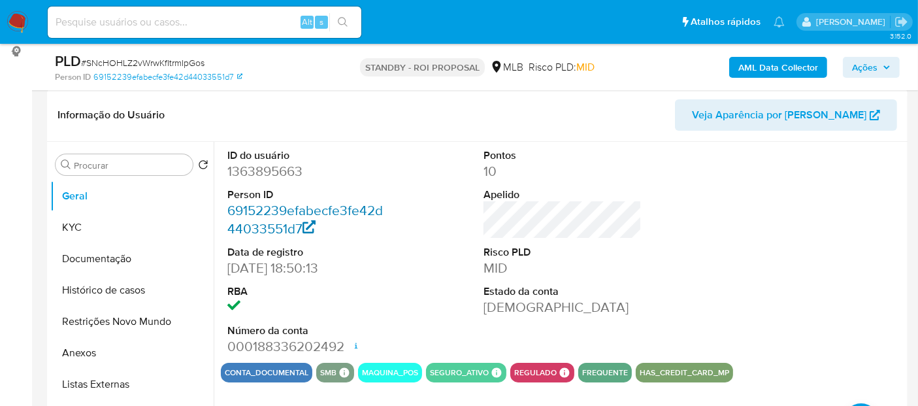
scroll to position [218, 0]
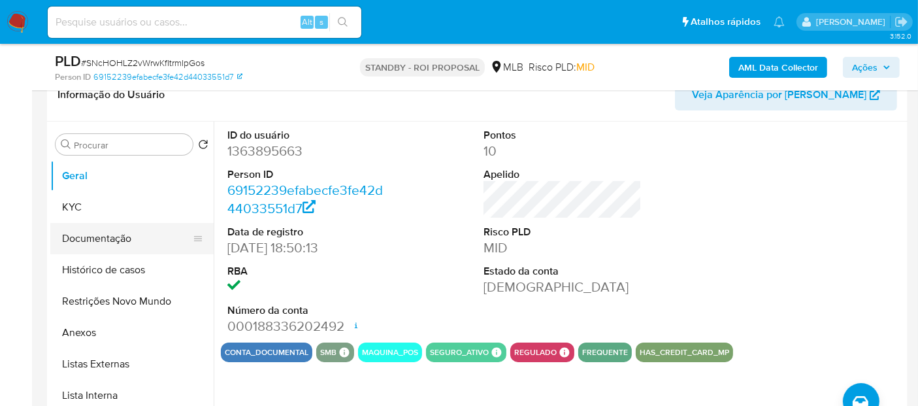
click at [90, 233] on button "Documentação" at bounding box center [126, 238] width 153 height 31
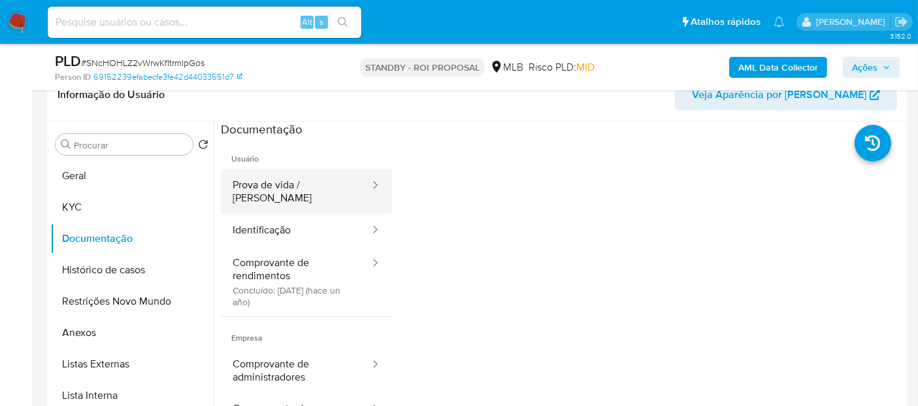
drag, startPoint x: 313, startPoint y: 182, endPoint x: 363, endPoint y: 188, distance: 50.0
click at [312, 183] on button "Prova de vida / Selfie" at bounding box center [296, 191] width 150 height 44
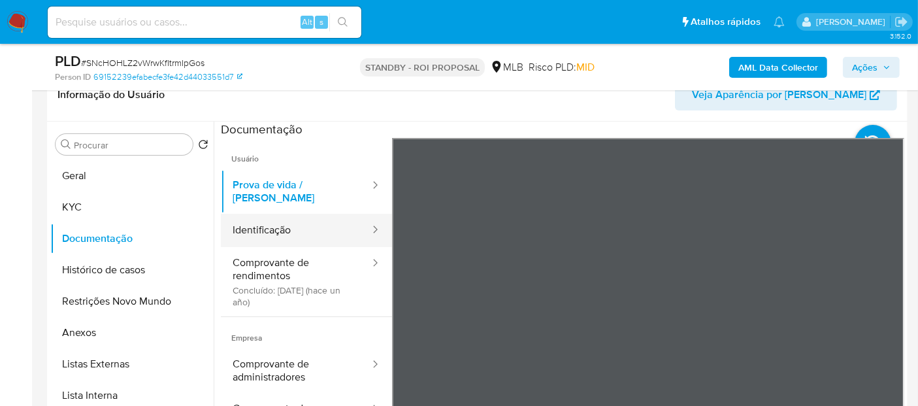
click at [265, 220] on button "Identificação" at bounding box center [296, 230] width 150 height 33
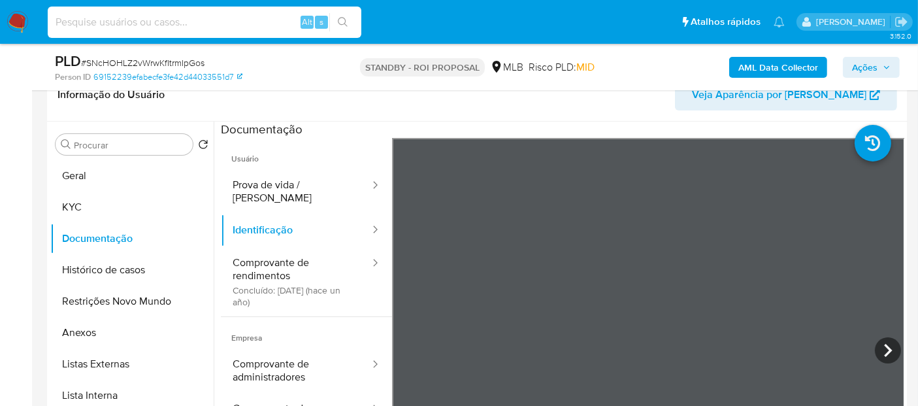
click at [150, 20] on input at bounding box center [205, 22] width 314 height 17
paste input "f6dJkKVpQ6p5PjuzWpjWexEq"
type input "f6dJkKVpQ6p5PjuzWpjWexEq"
click at [343, 19] on icon "search-icon" at bounding box center [343, 22] width 10 height 10
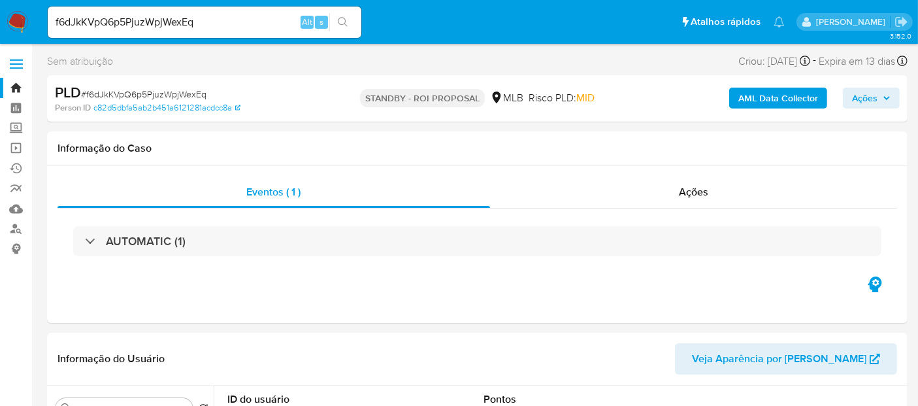
select select "10"
drag, startPoint x: 88, startPoint y: 92, endPoint x: 133, endPoint y: 92, distance: 45.1
click at [133, 92] on span "# f6dJkKVpQ6p5PjuzWpjWexEq" at bounding box center [144, 94] width 126 height 13
click at [150, 78] on div "PLD # f6dJkKVpQ6p5PjuzWpjWexEq Person ID c82d5dbfa5ab2b451a6121281acdcc8a STAND…" at bounding box center [477, 98] width 861 height 46
drag, startPoint x: 86, startPoint y: 92, endPoint x: 204, endPoint y: 95, distance: 117.7
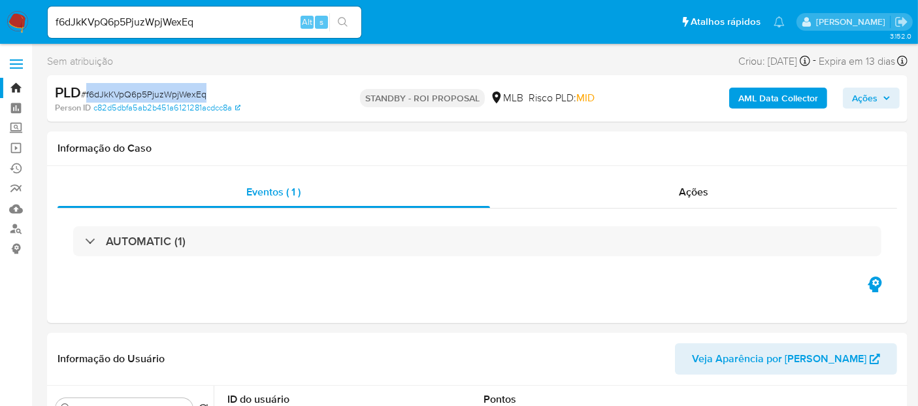
click at [204, 95] on span "# f6dJkKVpQ6p5PjuzWpjWexEq" at bounding box center [144, 94] width 126 height 13
copy span "f6dJkKVpQ6p5PjuzWpjWexEq"
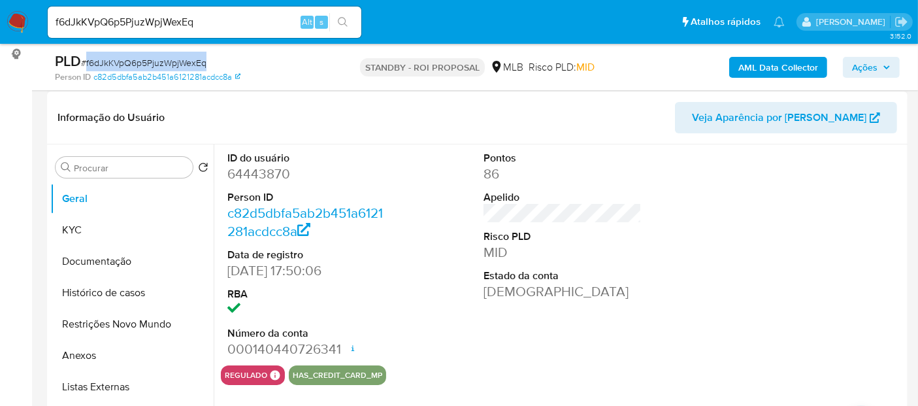
scroll to position [218, 0]
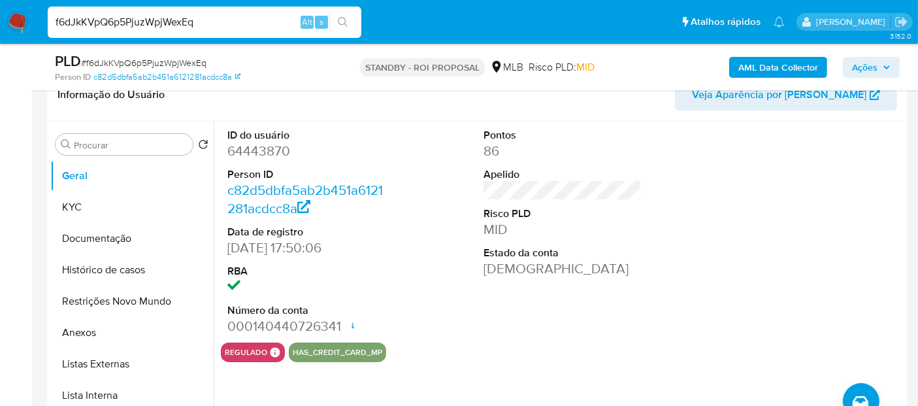
drag, startPoint x: 225, startPoint y: 22, endPoint x: 0, endPoint y: 27, distance: 224.9
click at [0, 27] on nav "Pausado Ver notificaciones f6dJkKVpQ6p5PjuzWpjWexEq Alt s Atalhos rápidos Presi…" at bounding box center [459, 22] width 918 height 44
paste input "LvWXZNJcPJLfCy8eWleEH0JY"
type input "LvWXZNJcPJLfCy8eWleEH0JY"
drag, startPoint x: 344, startPoint y: 14, endPoint x: 339, endPoint y: 27, distance: 13.5
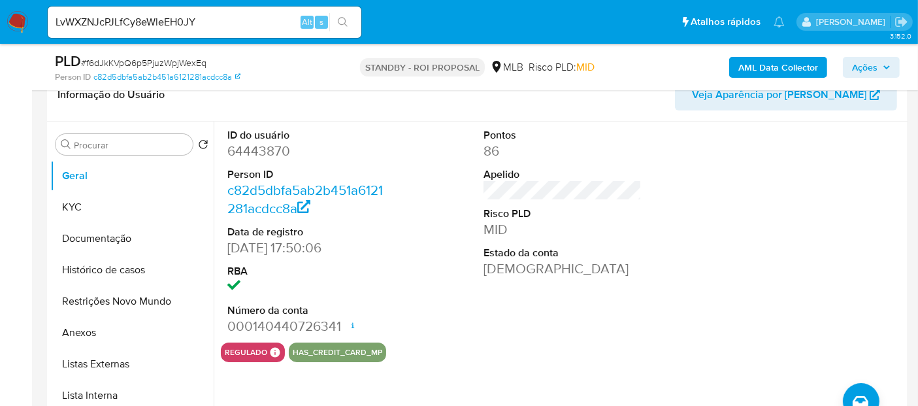
click at [343, 15] on button "search-icon" at bounding box center [342, 22] width 27 height 18
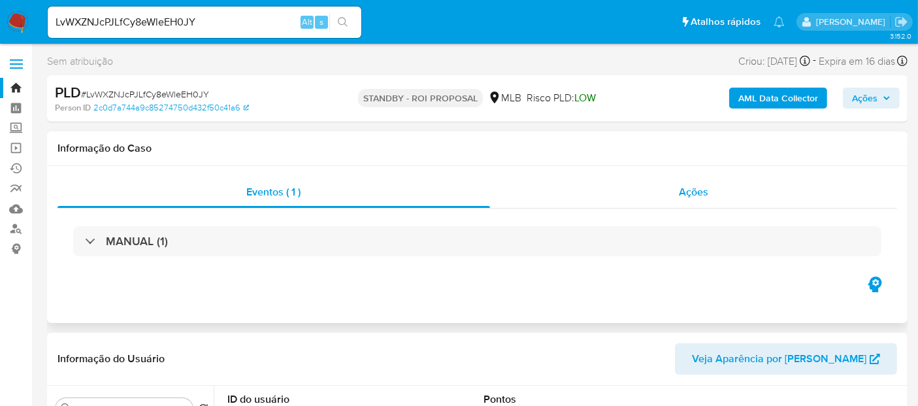
select select "10"
click at [696, 193] on span "Ações" at bounding box center [693, 191] width 29 height 15
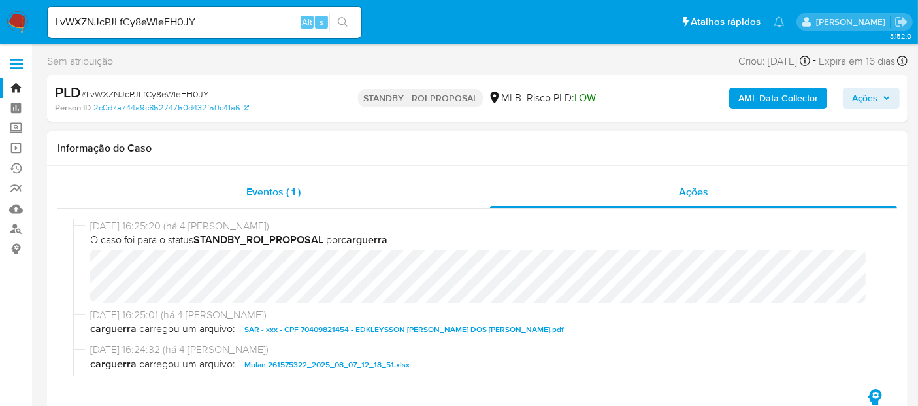
drag, startPoint x: 266, startPoint y: 187, endPoint x: 278, endPoint y: 203, distance: 19.6
click at [265, 188] on span "Eventos ( 1 )" at bounding box center [273, 191] width 54 height 15
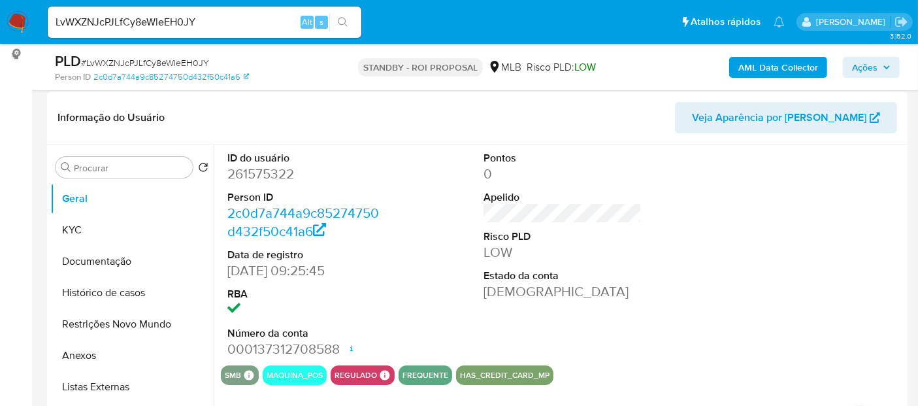
scroll to position [218, 0]
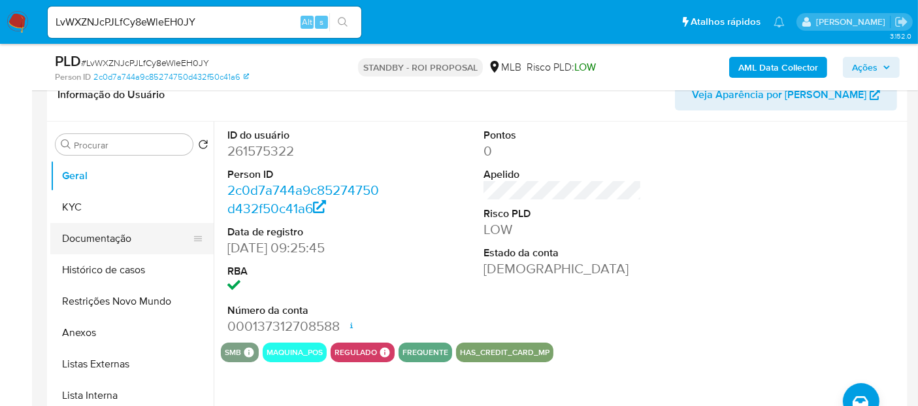
click at [112, 231] on button "Documentação" at bounding box center [126, 238] width 153 height 31
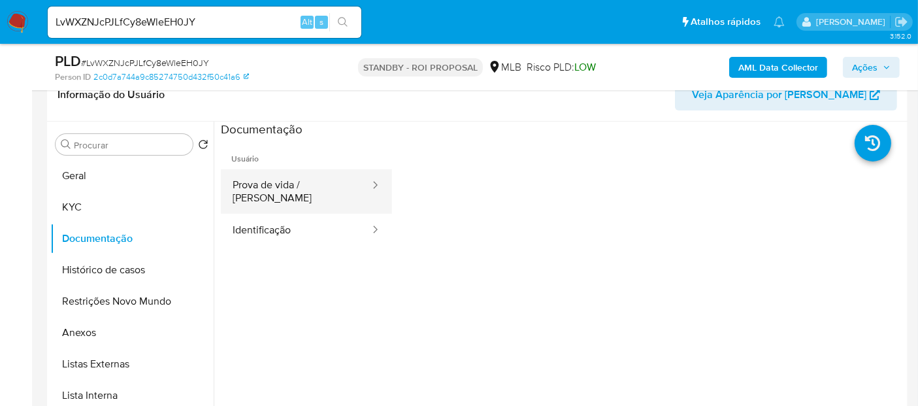
click at [310, 192] on button "Prova de vida / [PERSON_NAME]" at bounding box center [296, 191] width 150 height 44
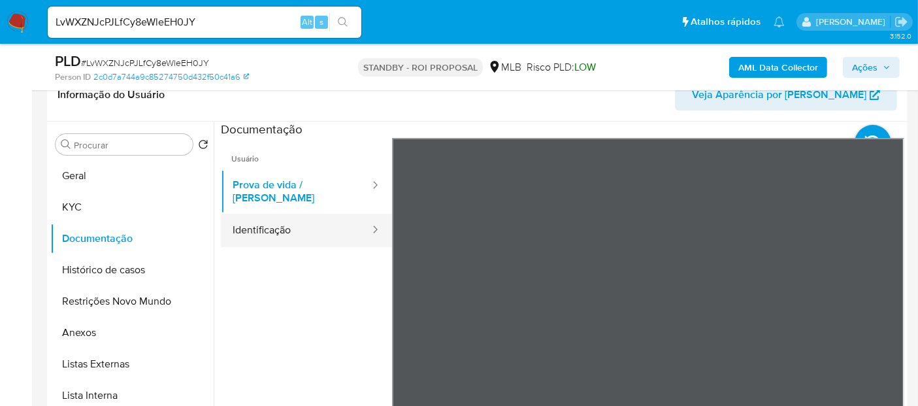
click at [267, 220] on button "Identificação" at bounding box center [296, 230] width 150 height 33
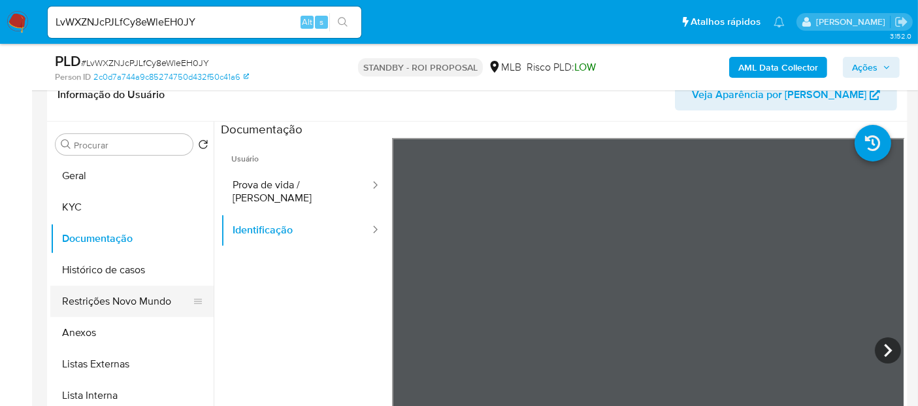
click at [104, 297] on button "Restrições Novo Mundo" at bounding box center [126, 301] width 153 height 31
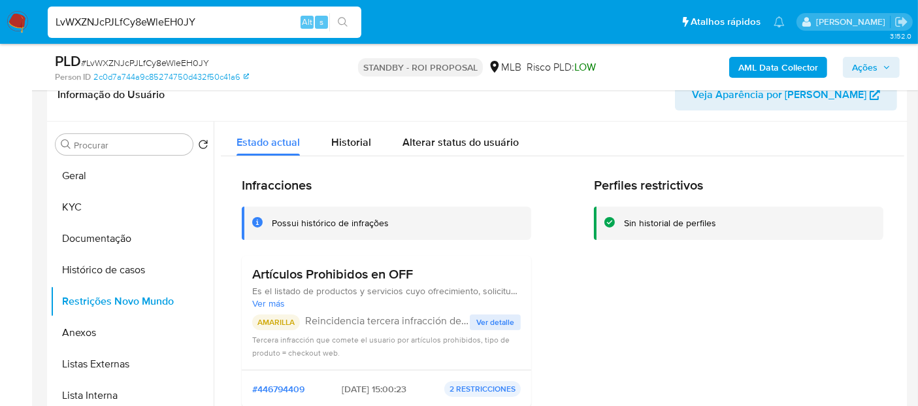
drag, startPoint x: 10, startPoint y: 42, endPoint x: 0, endPoint y: 43, distance: 9.9
click at [0, 43] on nav "Pausado Ver notificaciones LvWXZNJcPJLfCy8eWleEH0JY Alt s Atalhos rápidos Presi…" at bounding box center [459, 22] width 918 height 44
paste input "2jt0HWXMXYgNuazGRxEGJAgB"
type input "2jt0HWXMXYgNuazGRxEGJAgB"
click at [340, 20] on icon "search-icon" at bounding box center [343, 22] width 10 height 10
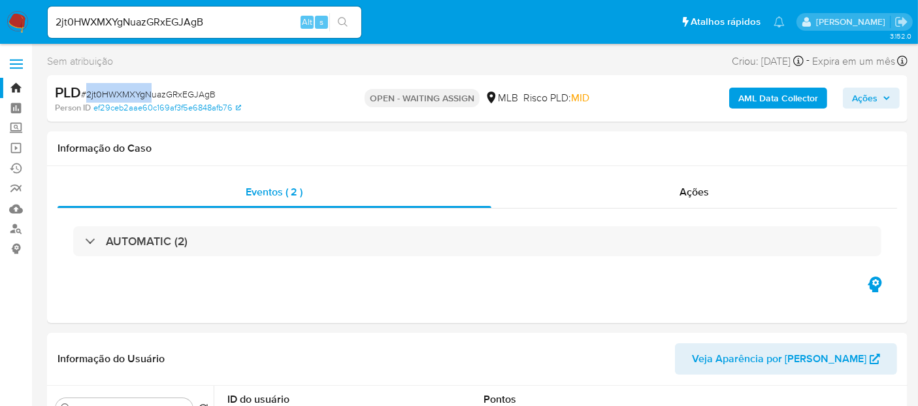
select select "10"
drag, startPoint x: 86, startPoint y: 90, endPoint x: 214, endPoint y: 99, distance: 129.1
click at [214, 99] on div "PLD # 2jt0HWXMXYgNuazGRxEGJAgB" at bounding box center [193, 93] width 277 height 20
copy span "2jt0HWXMXYgNuazGRxEGJAgB"
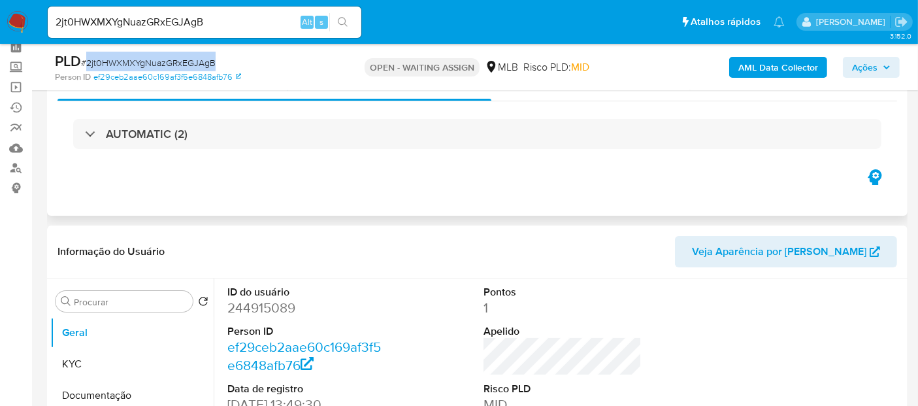
scroll to position [145, 0]
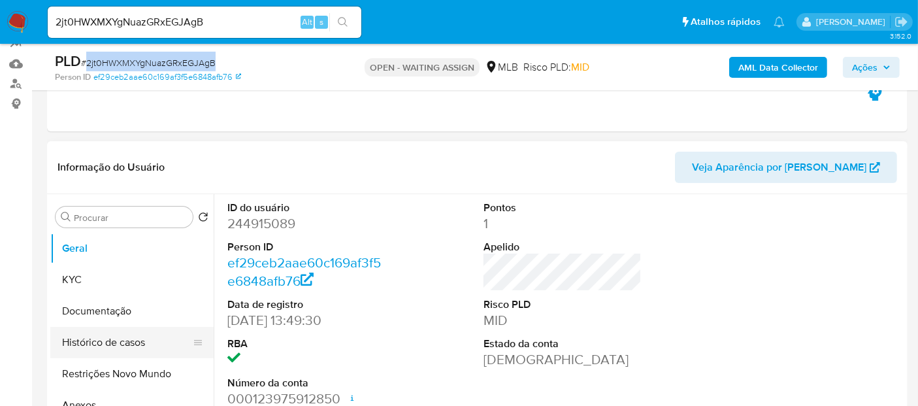
drag, startPoint x: 111, startPoint y: 343, endPoint x: 161, endPoint y: 339, distance: 50.5
click at [112, 343] on button "Histórico de casos" at bounding box center [126, 342] width 153 height 31
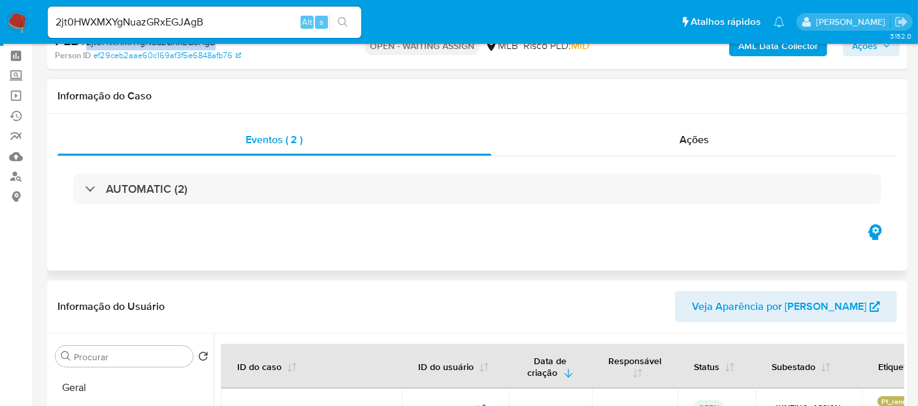
scroll to position [0, 0]
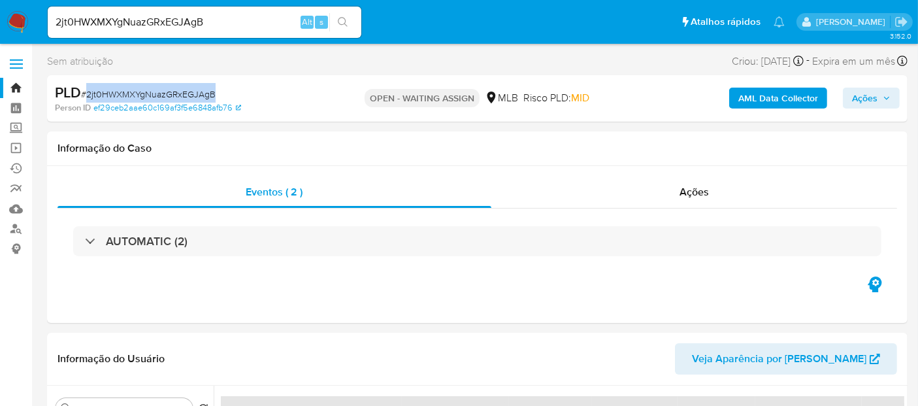
click at [18, 18] on img at bounding box center [18, 22] width 22 height 22
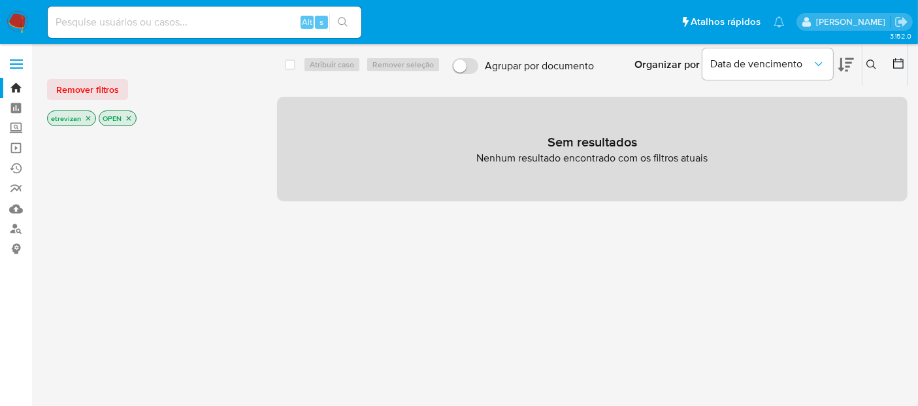
click at [87, 114] on icon "close-filter" at bounding box center [88, 118] width 8 height 8
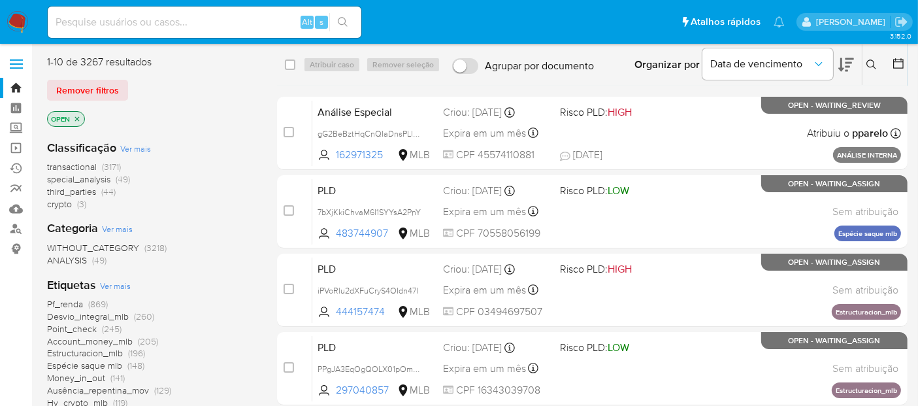
click at [80, 118] on icon "close-filter" at bounding box center [77, 119] width 8 height 8
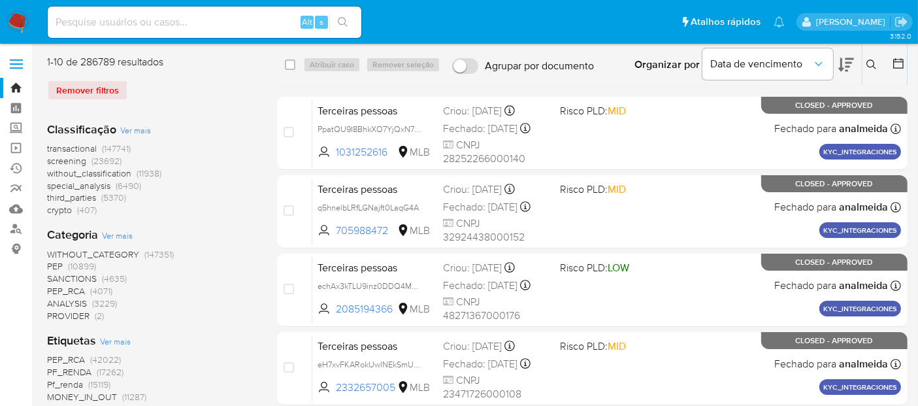
click at [870, 64] on icon at bounding box center [872, 64] width 10 height 10
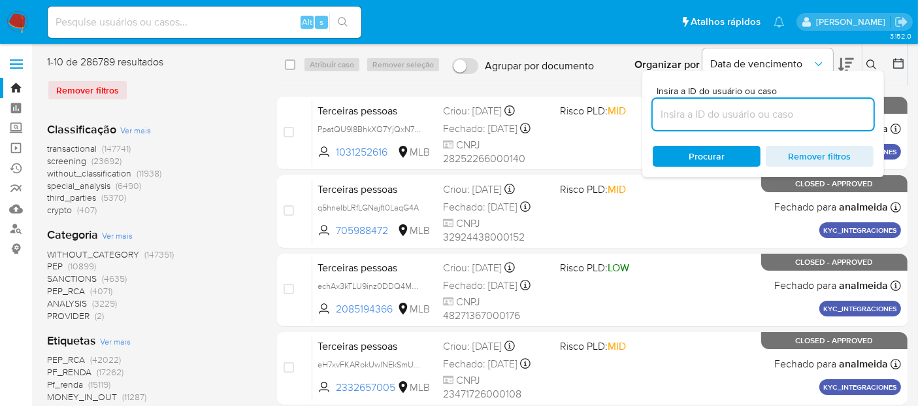
click at [702, 116] on input at bounding box center [763, 114] width 221 height 17
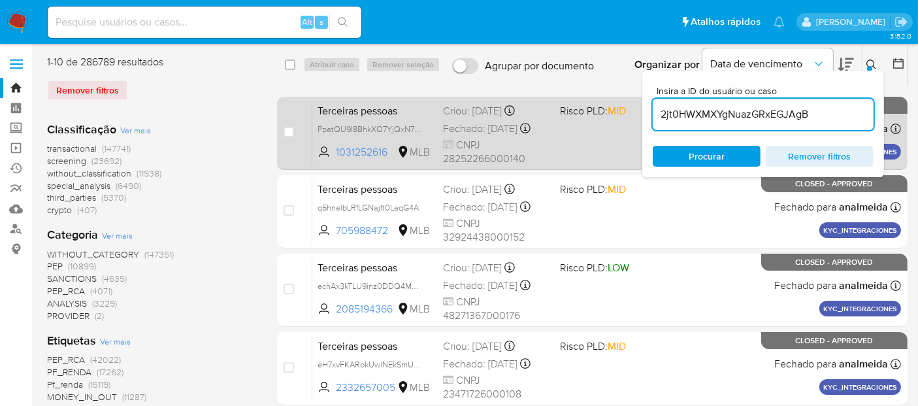
type input "2jt0HWXMXYgNuazGRxEGJAgB"
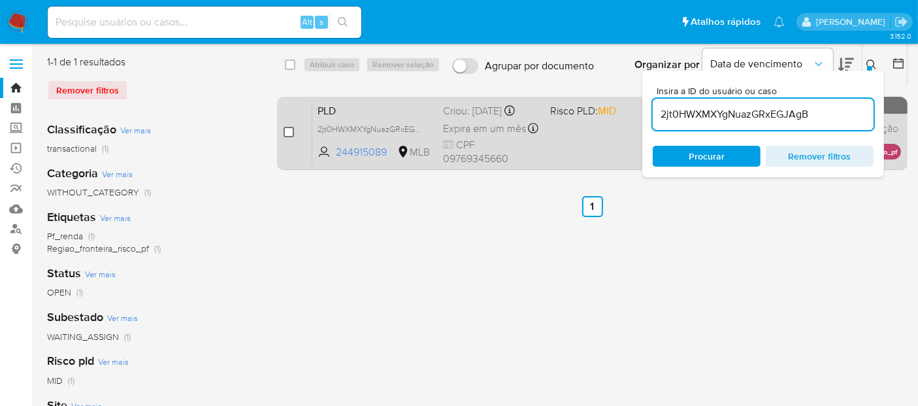
click at [286, 129] on input "checkbox" at bounding box center [289, 132] width 10 height 10
checkbox input "true"
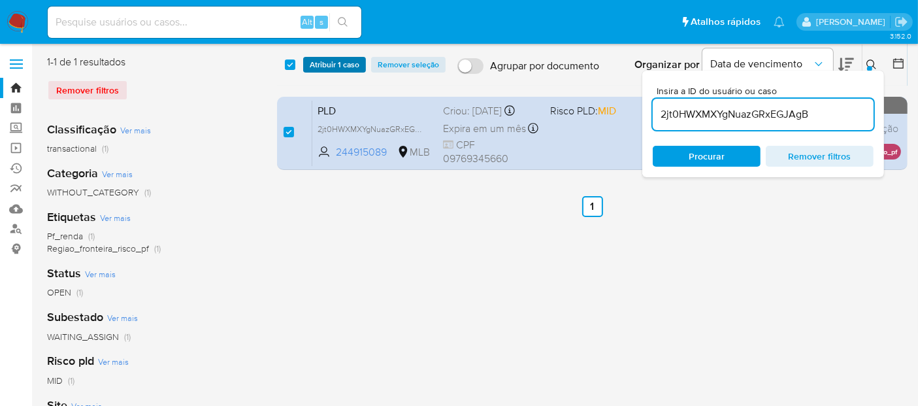
click at [330, 61] on span "Atribuir 1 caso" at bounding box center [335, 64] width 50 height 13
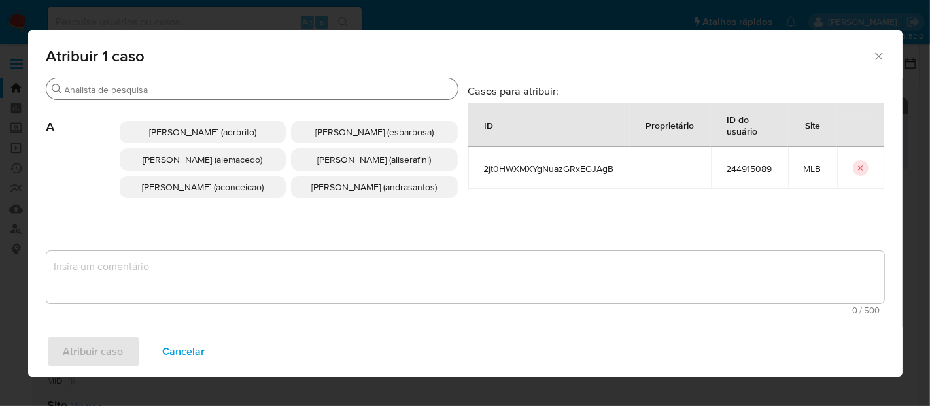
click at [136, 86] on input "Buscar" at bounding box center [259, 90] width 388 height 12
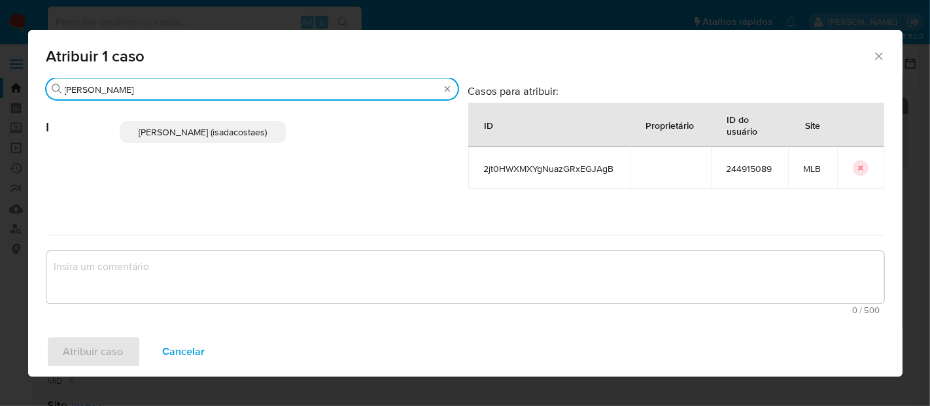
type input "igor"
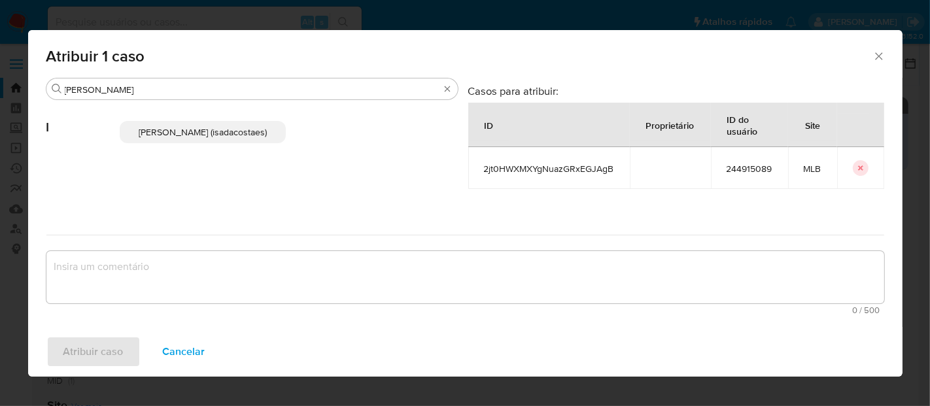
click at [196, 136] on span "Igor Sa Da Costa E Silva (isadacostaes)" at bounding box center [203, 132] width 128 height 13
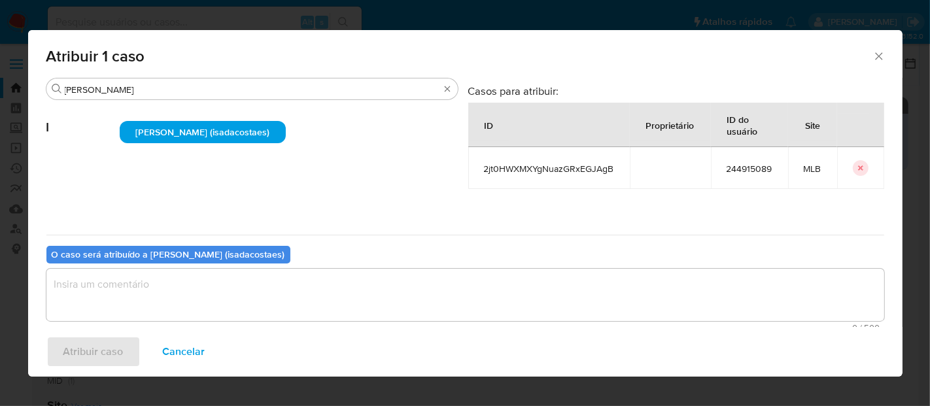
click at [162, 288] on textarea "assign-modal" at bounding box center [464, 295] width 837 height 52
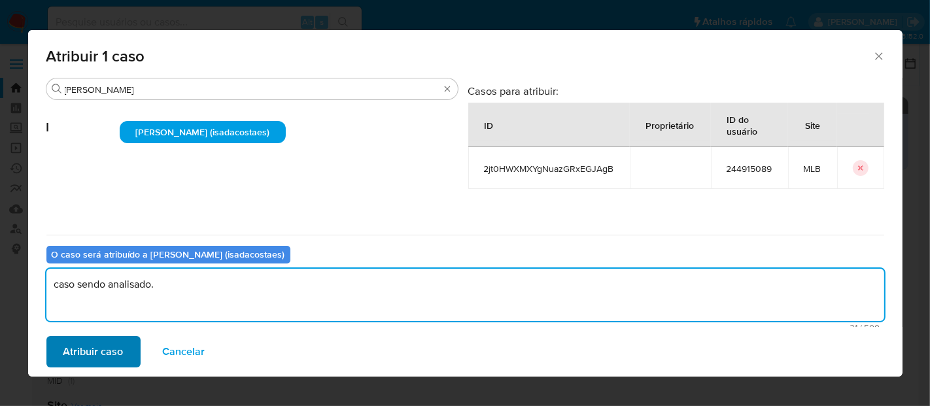
type textarea "caso sendo analisado."
click at [113, 354] on span "Atribuir caso" at bounding box center [93, 351] width 60 height 29
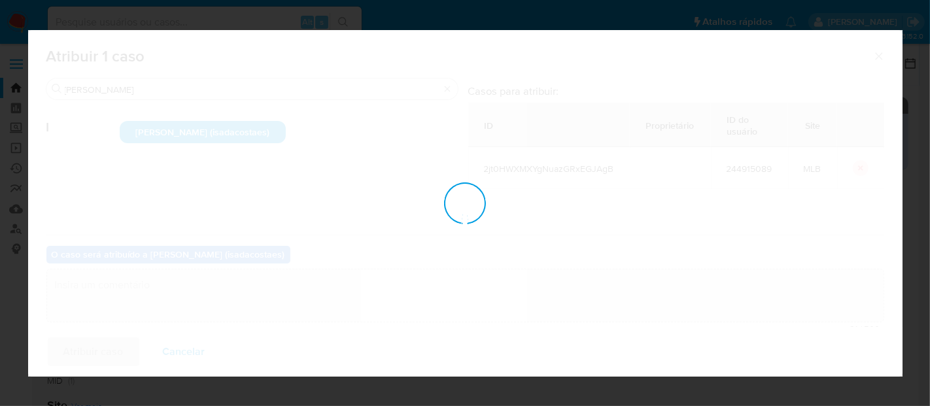
checkbox input "false"
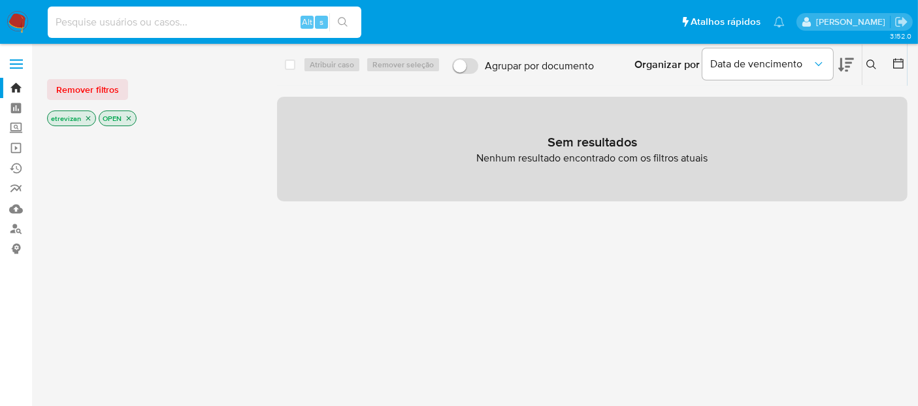
click at [178, 26] on input at bounding box center [205, 22] width 314 height 17
paste input "2jt0HWXMXYgNuazGRxEGJAgB"
type input "2jt0HWXMXYgNuazGRxEGJAgB"
click at [339, 17] on icon "search-icon" at bounding box center [343, 22] width 10 height 10
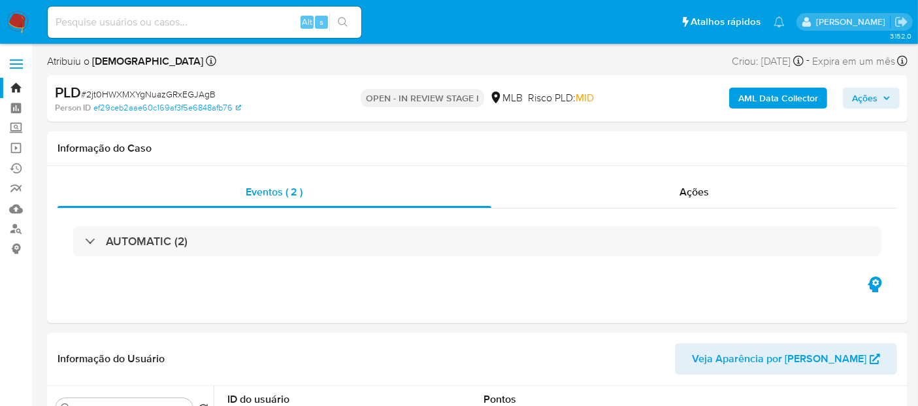
select select "10"
drag, startPoint x: 12, startPoint y: 18, endPoint x: 39, endPoint y: 16, distance: 26.9
click at [12, 18] on img at bounding box center [18, 22] width 22 height 22
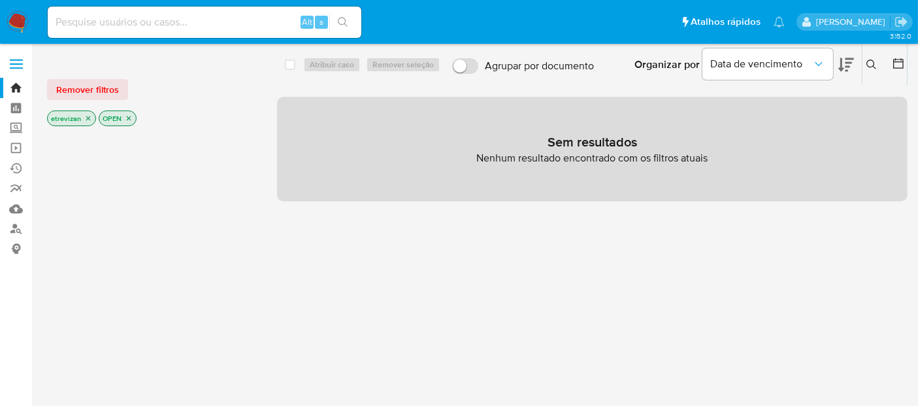
click at [88, 116] on icon "close-filter" at bounding box center [88, 118] width 8 height 8
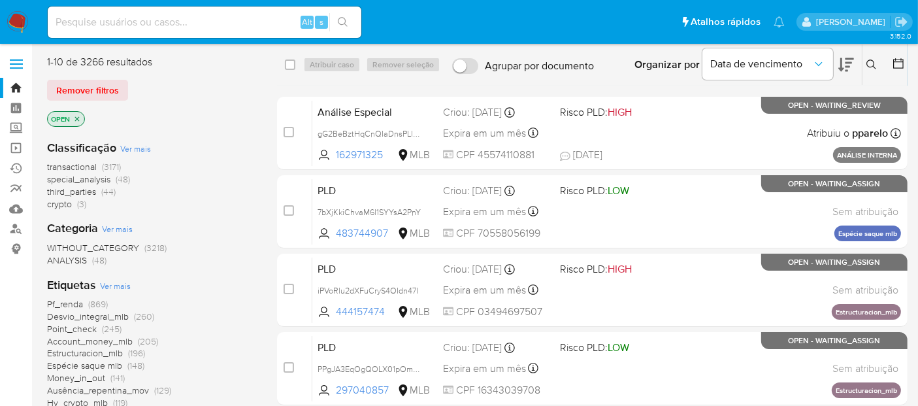
click at [78, 118] on icon "close-filter" at bounding box center [77, 119] width 8 height 8
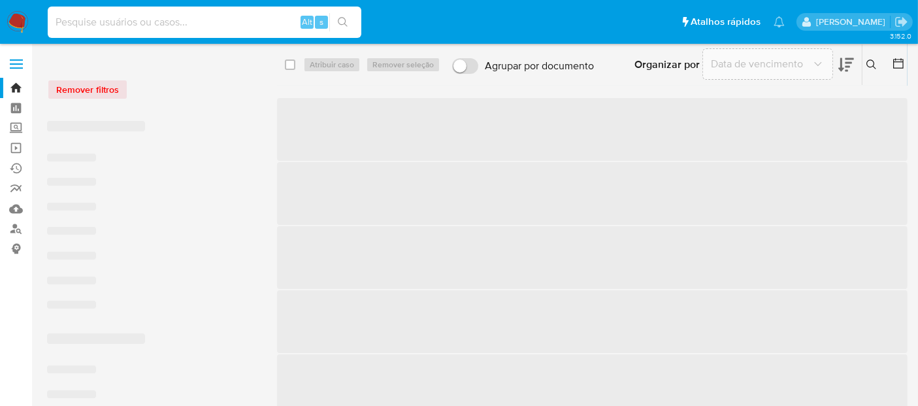
click at [95, 21] on input at bounding box center [205, 22] width 314 height 17
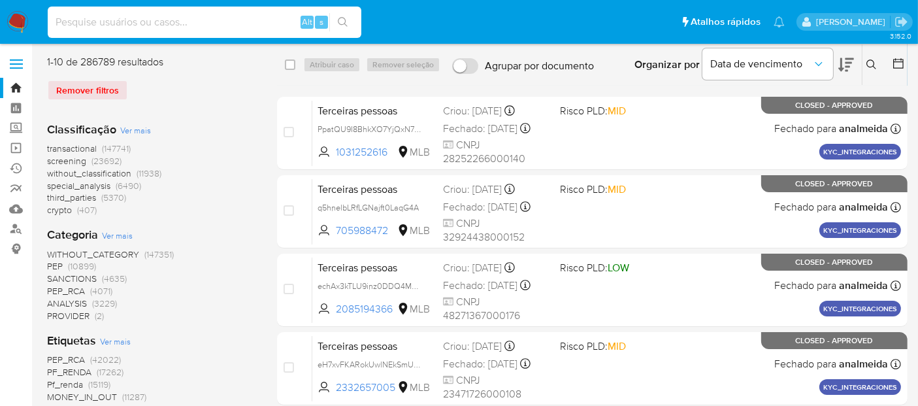
paste input "qk2Ajc65qCLCiGoVvDi1KHlx"
type input "qk2Ajc65qCLCiGoVvDi1KHlx"
click at [344, 20] on icon "search-icon" at bounding box center [343, 22] width 10 height 10
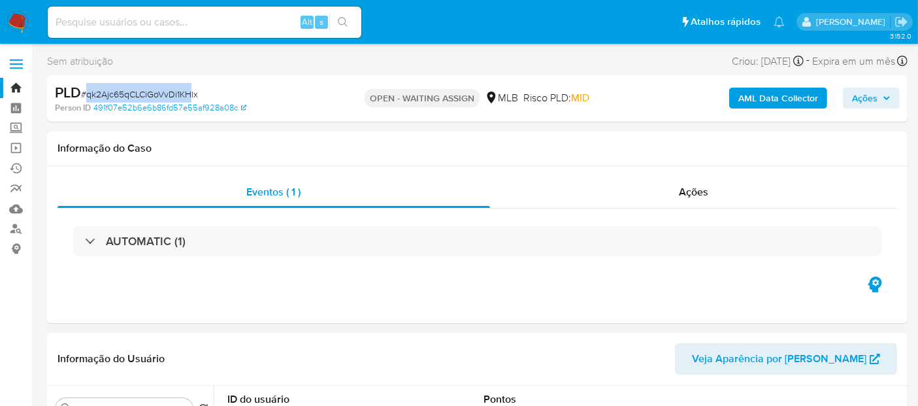
select select "10"
drag, startPoint x: 88, startPoint y: 93, endPoint x: 198, endPoint y: 97, distance: 110.5
click at [198, 97] on span "# qk2Ajc65qCLCiGoVvDi1KHlx" at bounding box center [139, 94] width 117 height 13
copy span "qk2Ajc65qCLCiGoVvDi1KHlx"
click at [18, 19] on img at bounding box center [18, 22] width 22 height 22
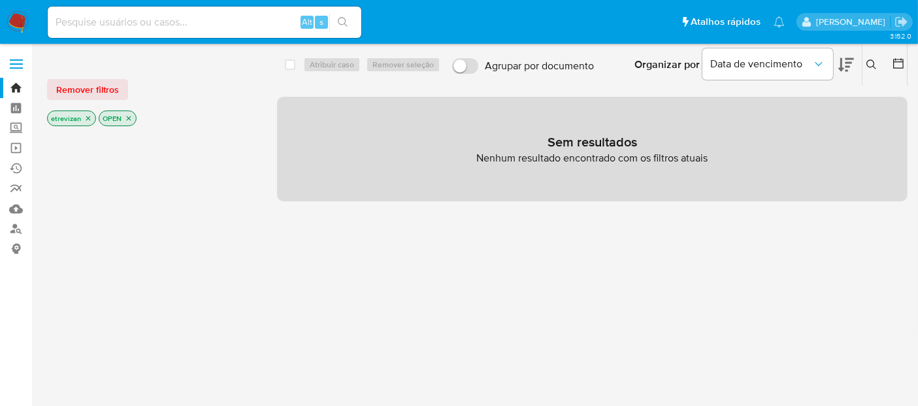
click at [86, 118] on icon "close-filter" at bounding box center [88, 118] width 8 height 8
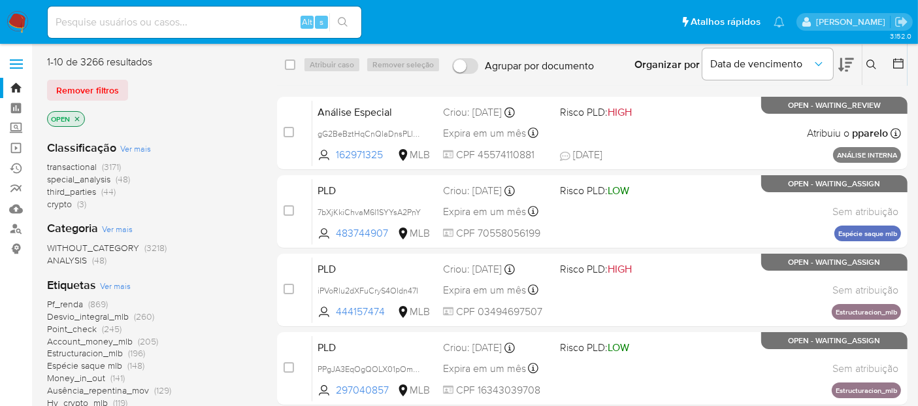
click at [78, 118] on icon "close-filter" at bounding box center [77, 119] width 8 height 8
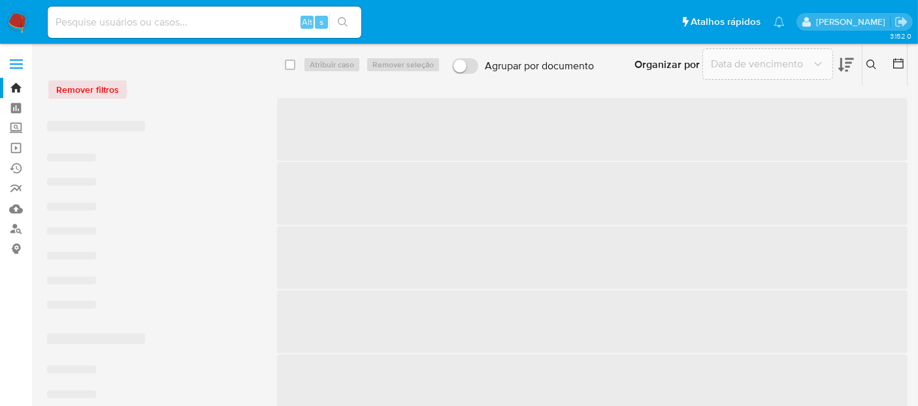
click at [869, 61] on icon at bounding box center [872, 64] width 10 height 10
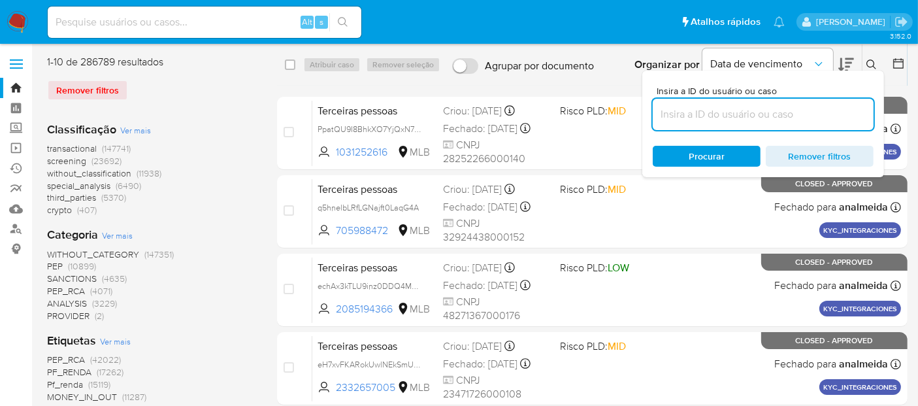
click at [662, 114] on input at bounding box center [763, 114] width 221 height 17
type input "qk2Ajc65qCLCiGoVvDi1KHlx"
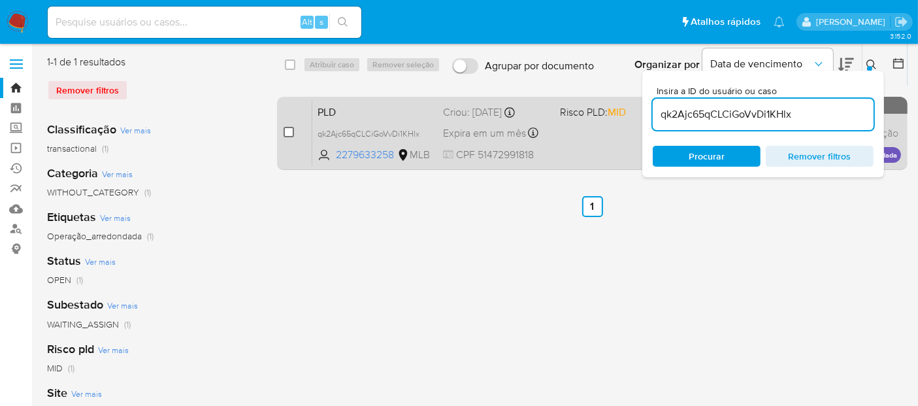
click at [286, 132] on input "checkbox" at bounding box center [289, 132] width 10 height 10
checkbox input "true"
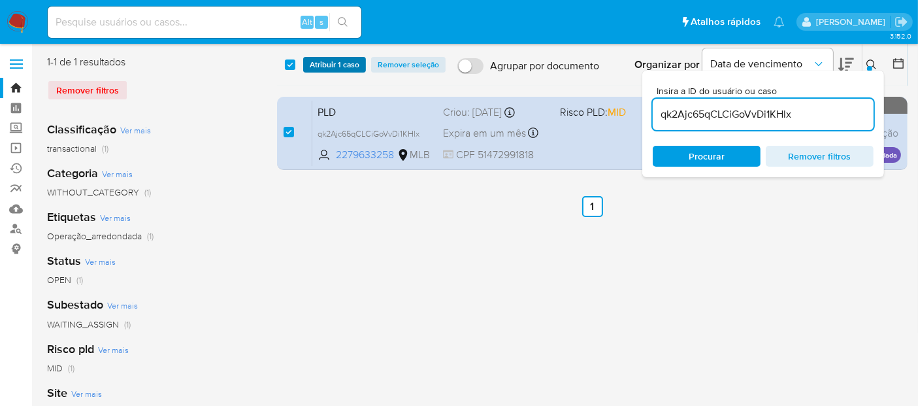
click at [330, 69] on span "Atribuir 1 caso" at bounding box center [335, 64] width 50 height 13
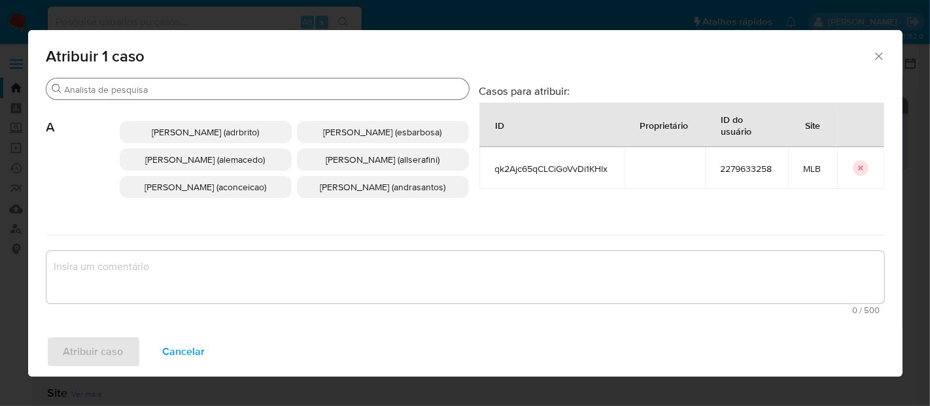
click at [151, 90] on input "Buscar" at bounding box center [264, 90] width 399 height 12
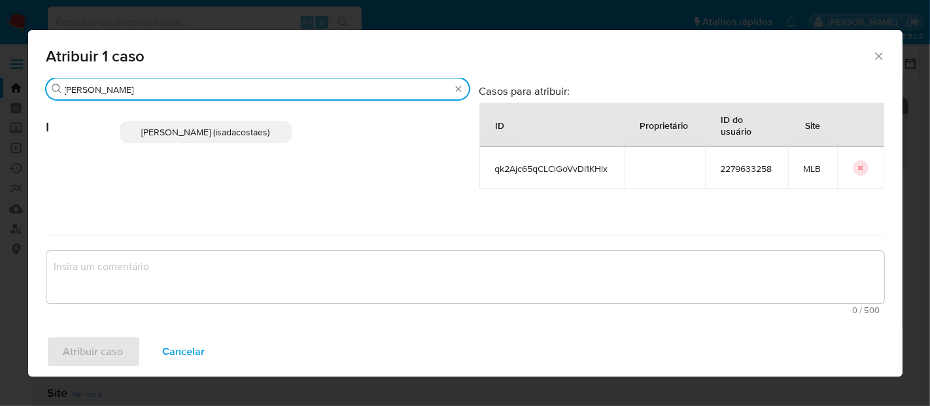
type input "[PERSON_NAME]"
click at [166, 135] on span "[PERSON_NAME] (isadacostaes)" at bounding box center [205, 132] width 128 height 13
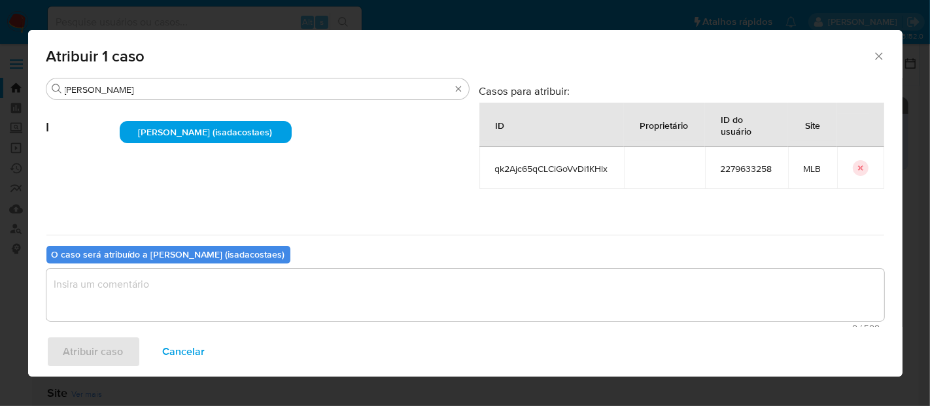
click at [137, 278] on textarea "assign-modal" at bounding box center [464, 295] width 837 height 52
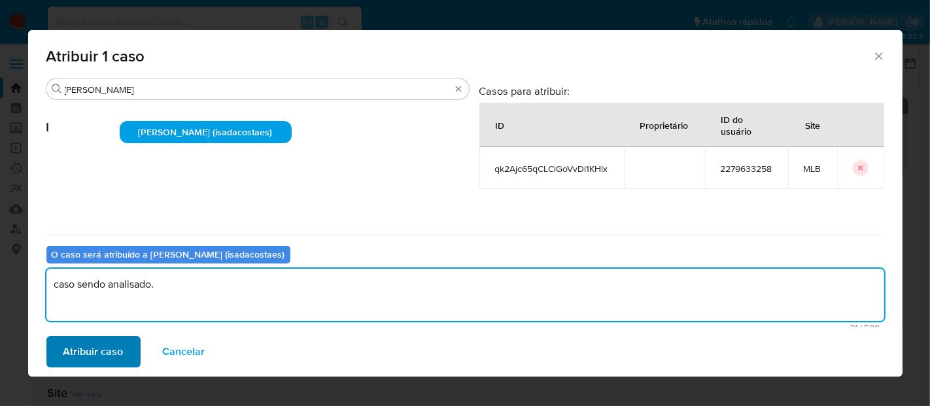
type textarea "caso sendo analisado."
click at [114, 350] on span "Atribuir caso" at bounding box center [93, 351] width 60 height 29
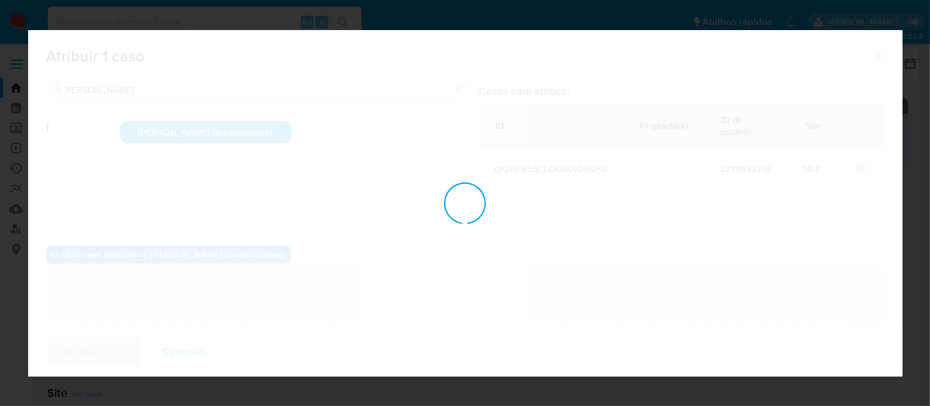
checkbox input "false"
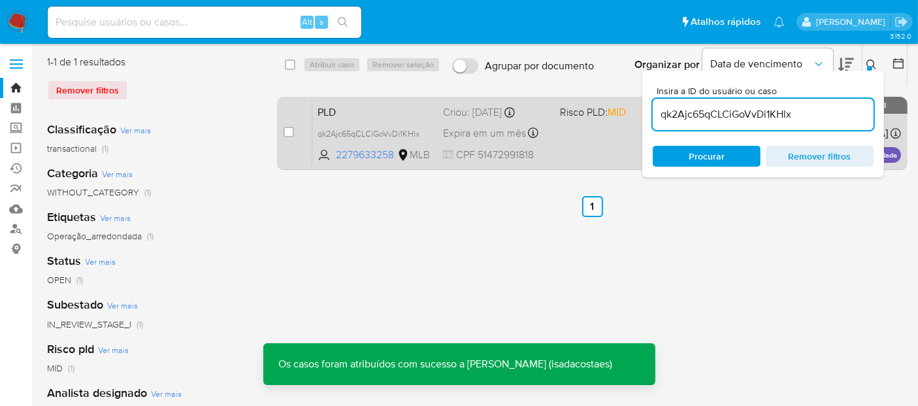
click at [578, 141] on div "PLD qk2Ajc65qCLCiGoVvDi1KHlx 2279633258 MLB Risco PLD: MID Criou: [DATE] Criou:…" at bounding box center [606, 133] width 589 height 66
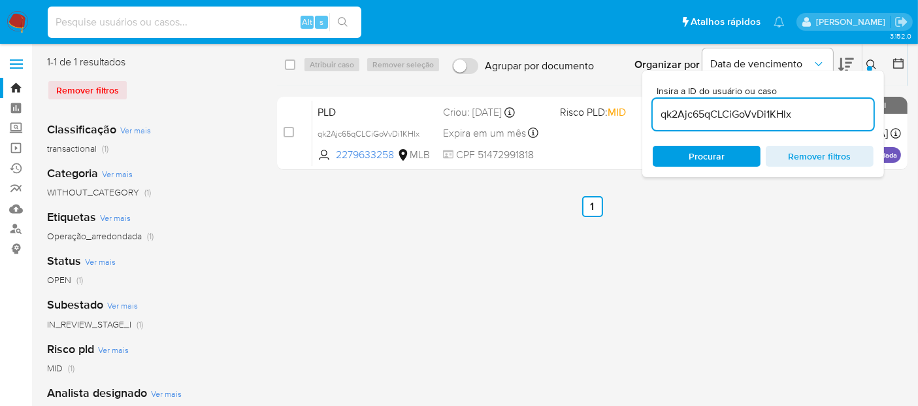
click at [151, 21] on input at bounding box center [205, 22] width 314 height 17
paste input "nG1hkhip3testHkv47O6gaVX"
type input "nG1hkhip3testHkv47O6gaVX"
click at [339, 20] on icon "search-icon" at bounding box center [343, 22] width 10 height 10
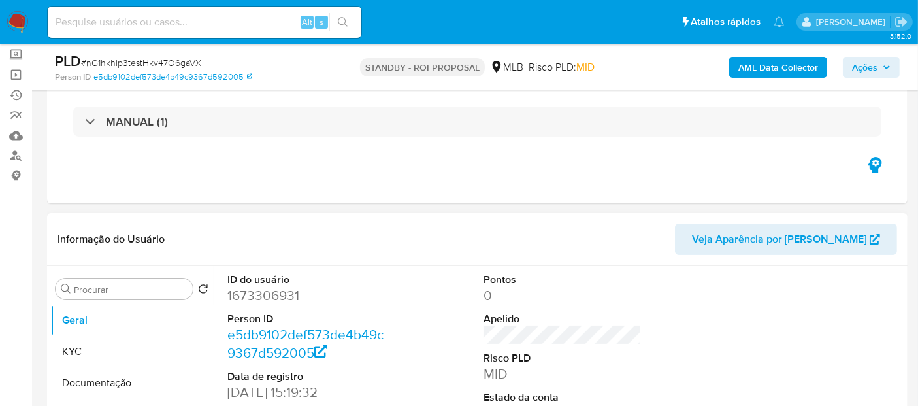
scroll to position [145, 0]
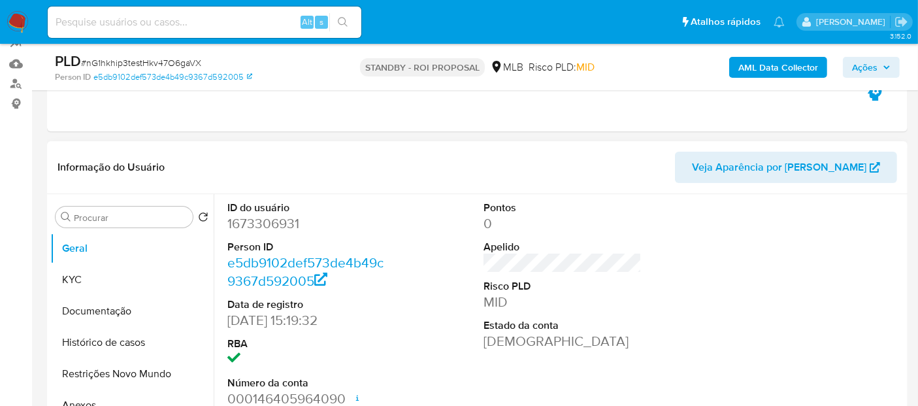
select select "10"
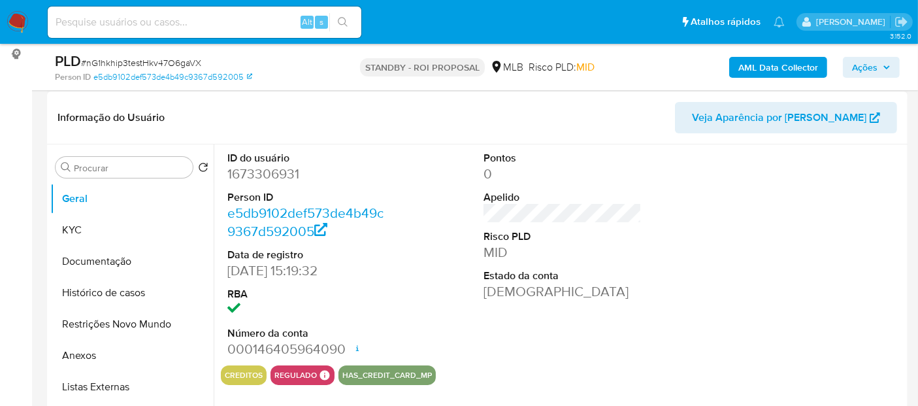
scroll to position [218, 0]
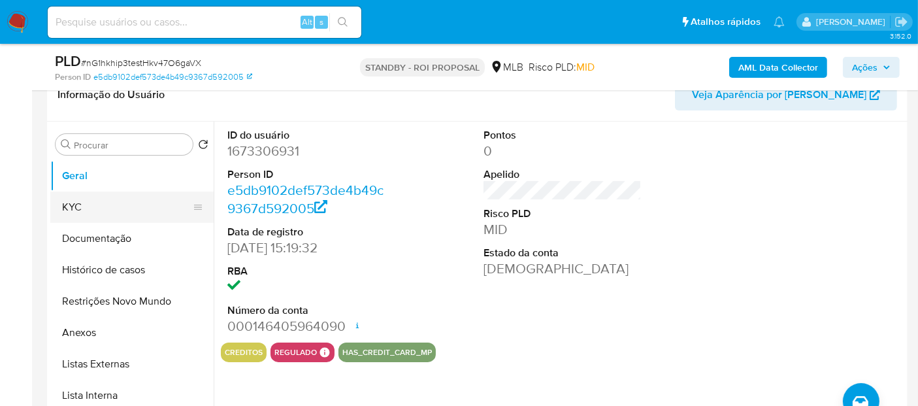
click at [83, 206] on button "KYC" at bounding box center [126, 207] width 153 height 31
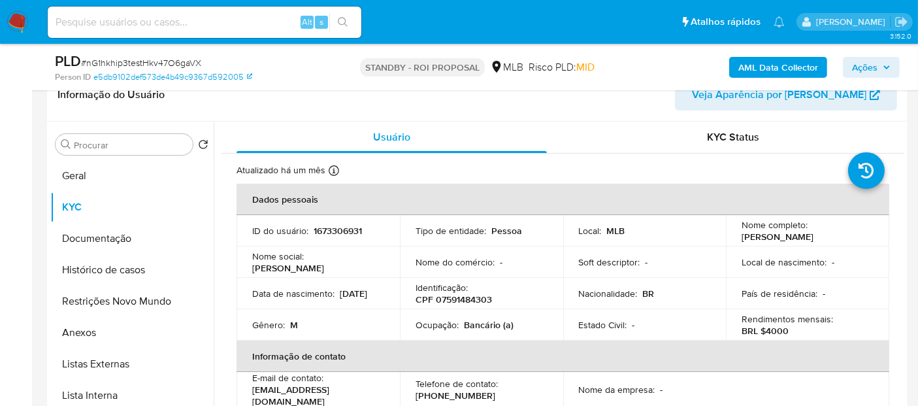
drag, startPoint x: 288, startPoint y: 303, endPoint x: 315, endPoint y: 305, distance: 27.5
click at [315, 305] on td "Data de nascimento : [DEMOGRAPHIC_DATA]" at bounding box center [318, 293] width 163 height 31
copy p "[DATE]"
click at [86, 229] on button "Documentação" at bounding box center [126, 238] width 153 height 31
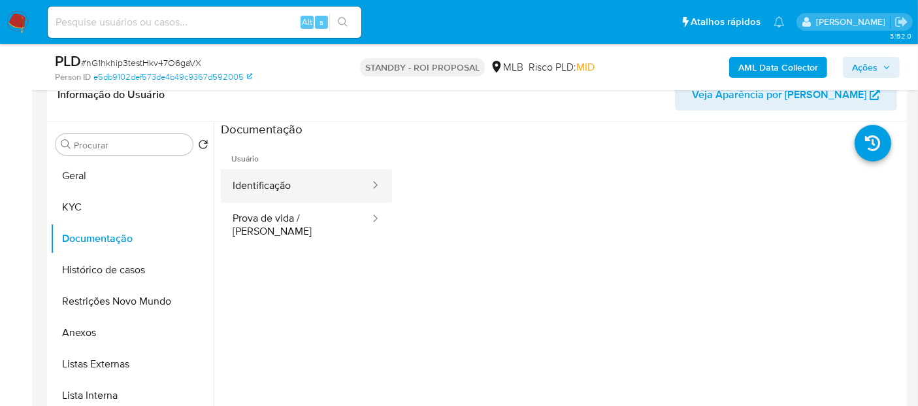
click at [273, 189] on button "Identificação" at bounding box center [296, 185] width 150 height 33
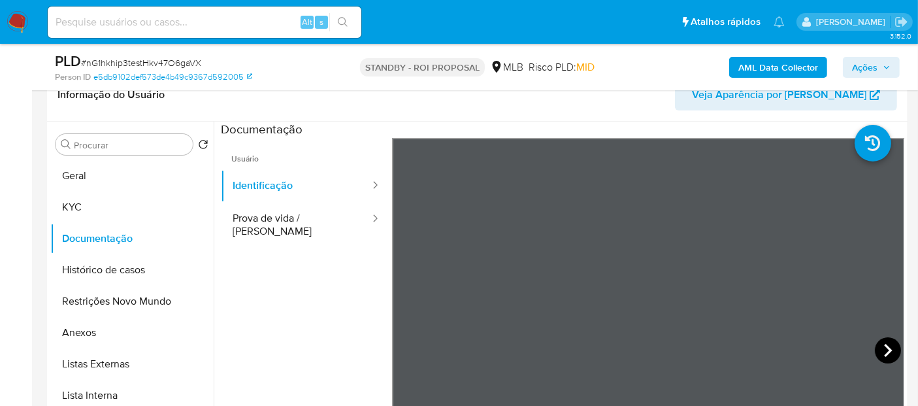
click at [879, 343] on icon at bounding box center [888, 350] width 26 height 26
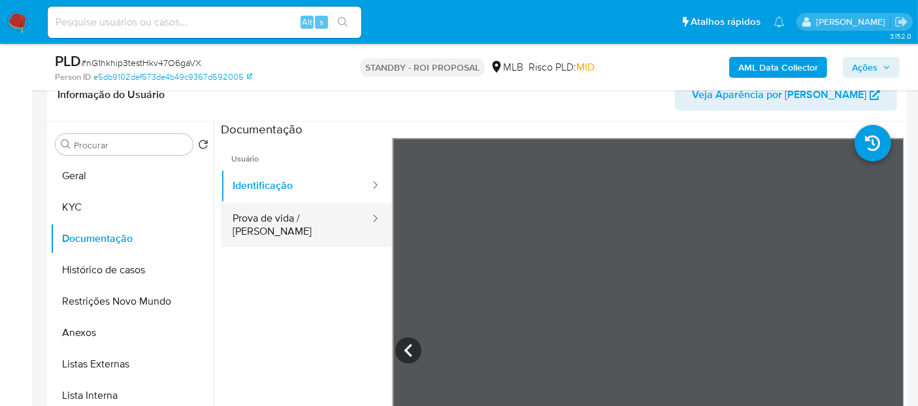
click at [264, 218] on button "Prova de vida / [PERSON_NAME]" at bounding box center [296, 225] width 150 height 44
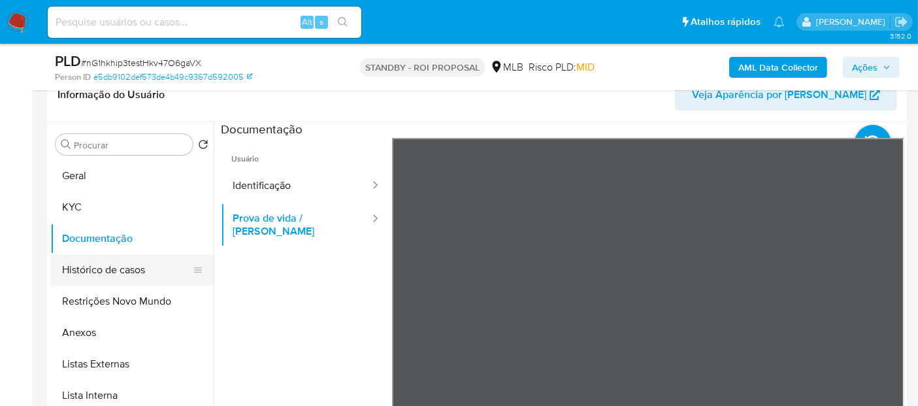
click at [95, 269] on button "Histórico de casos" at bounding box center [126, 269] width 153 height 31
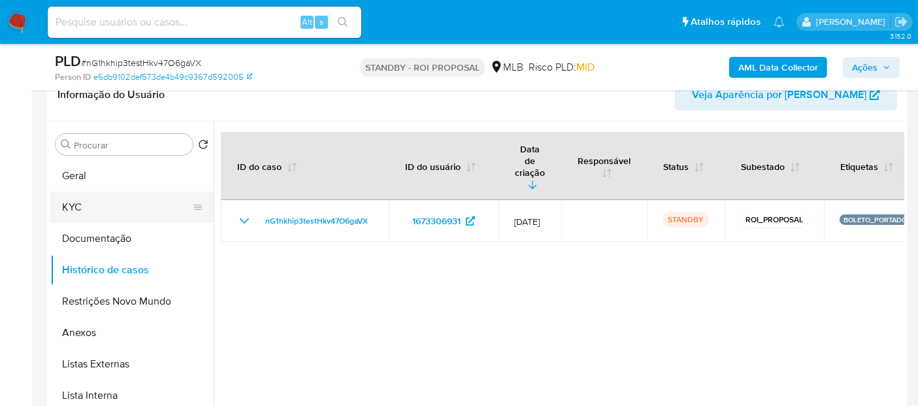
click at [63, 204] on button "KYC" at bounding box center [126, 207] width 153 height 31
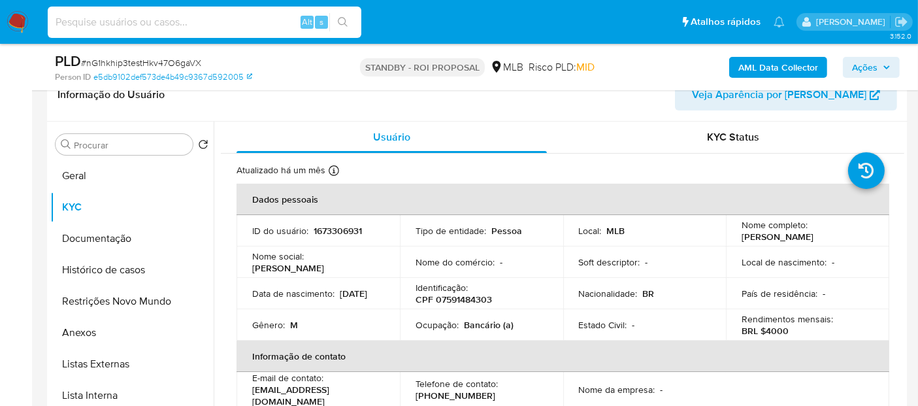
click at [142, 22] on input at bounding box center [205, 22] width 314 height 17
paste input "IGAPZWvKdFUKRYsseR89wMMW"
type input "IGAPZWvKdFUKRYsseR89wMMW"
click at [342, 20] on icon "search-icon" at bounding box center [343, 22] width 10 height 10
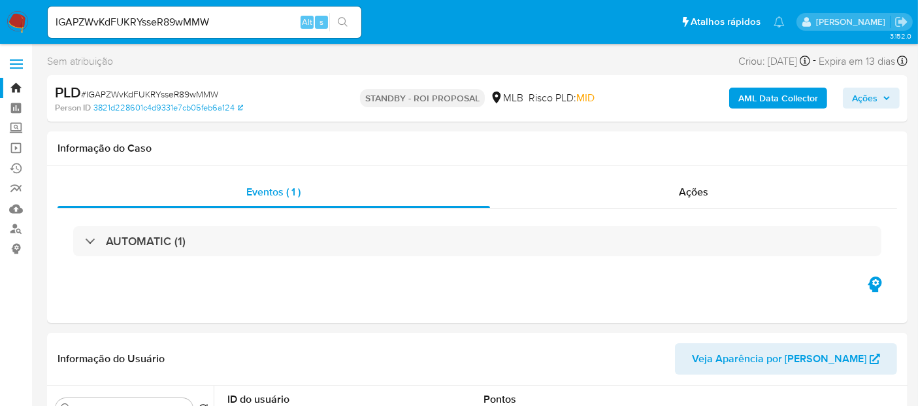
select select "10"
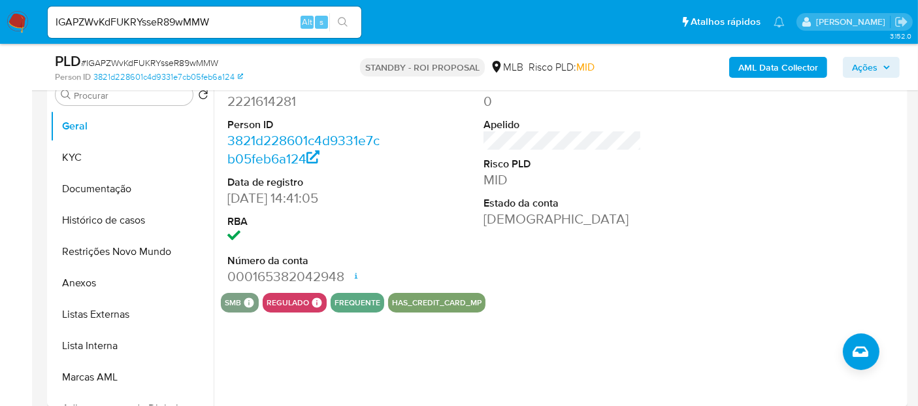
scroll to position [290, 0]
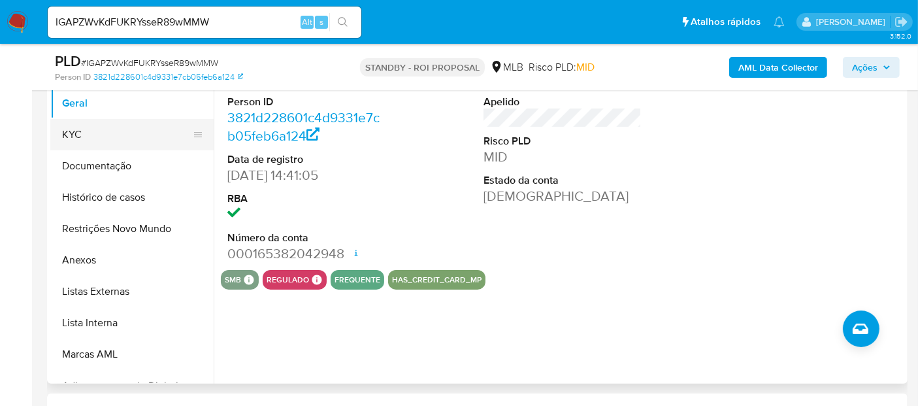
click at [84, 130] on button "KYC" at bounding box center [126, 134] width 153 height 31
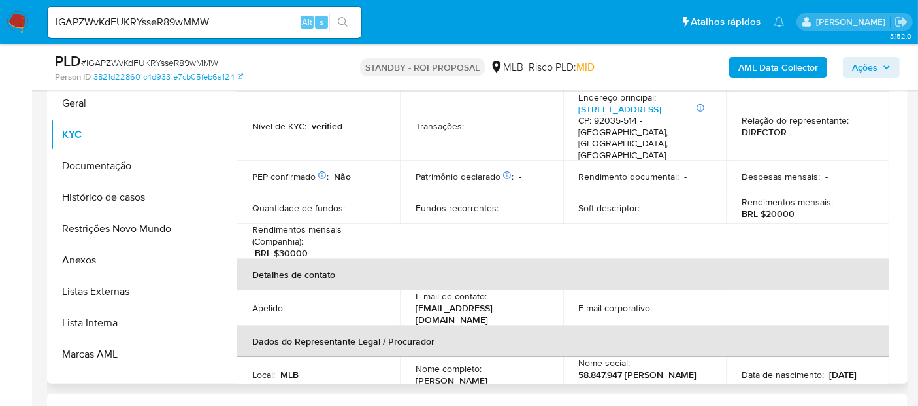
scroll to position [73, 0]
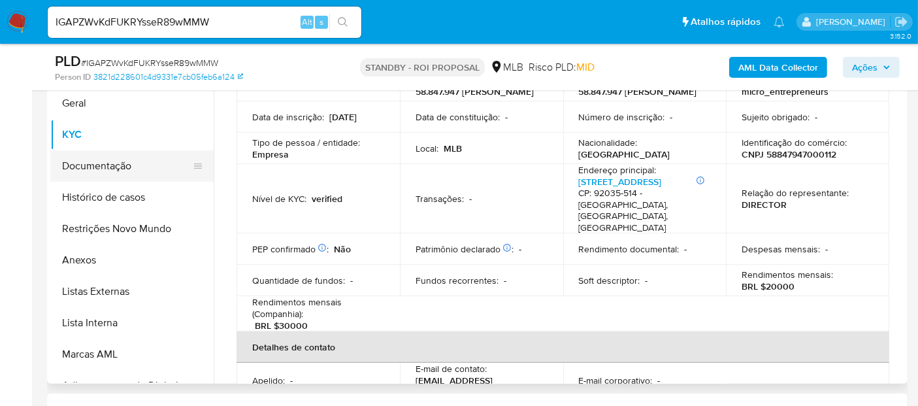
click at [105, 167] on button "Documentação" at bounding box center [126, 165] width 153 height 31
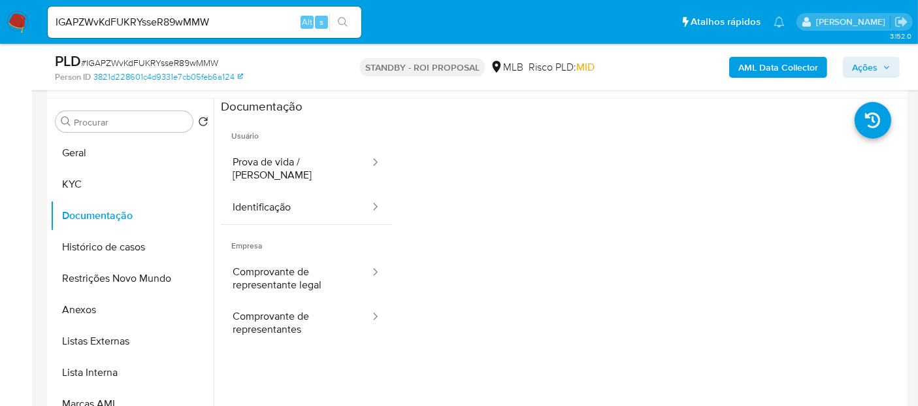
scroll to position [218, 0]
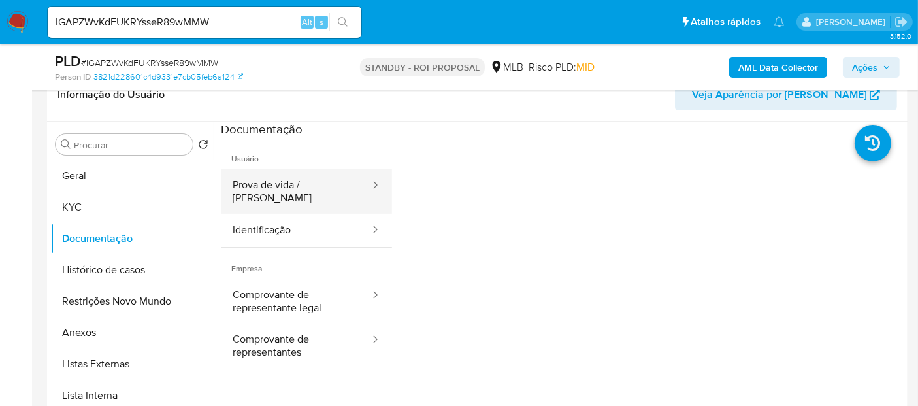
click at [292, 189] on button "Prova de vida / [PERSON_NAME]" at bounding box center [296, 191] width 150 height 44
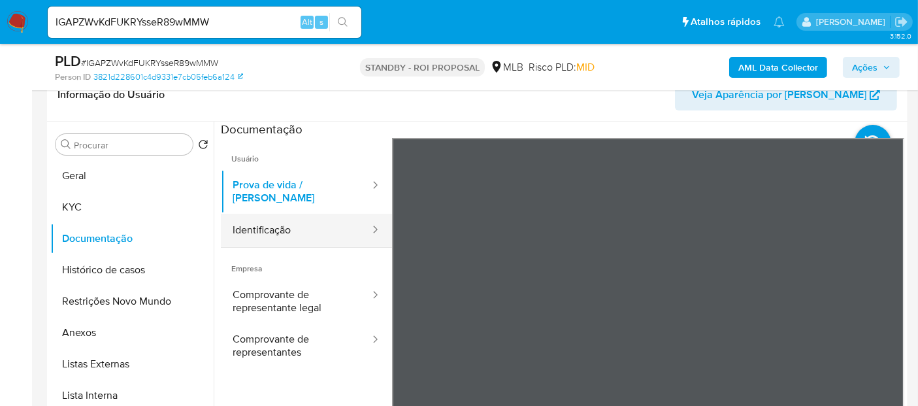
click at [269, 215] on button "Identificação" at bounding box center [296, 230] width 150 height 33
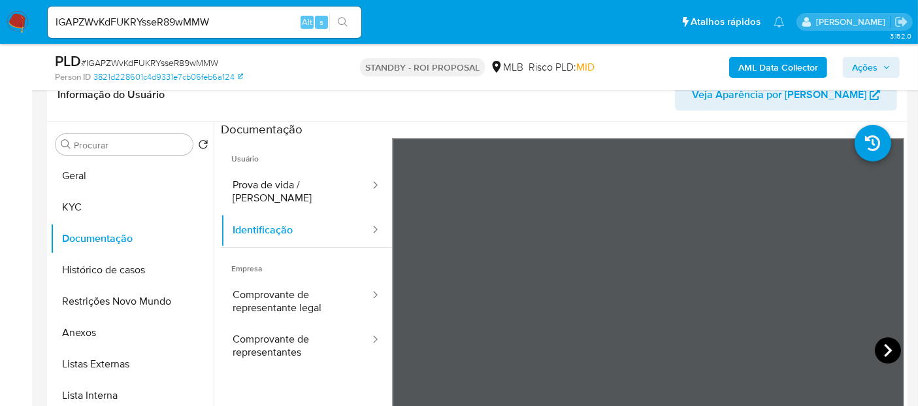
click at [876, 347] on icon at bounding box center [888, 350] width 26 height 26
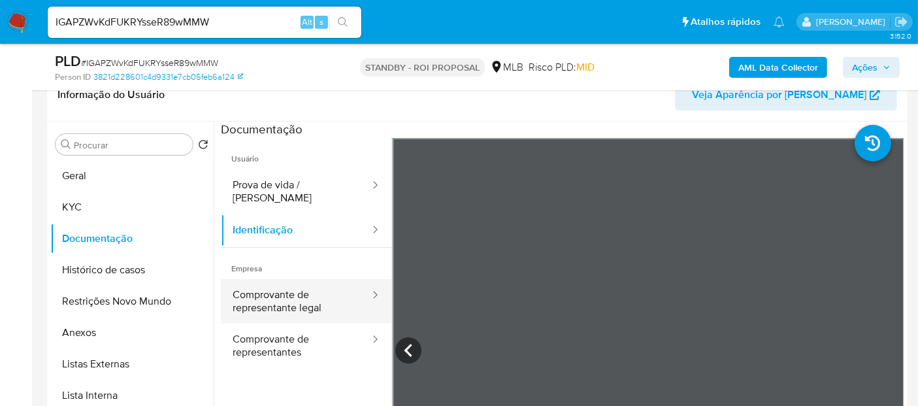
click at [278, 284] on button "Comprovante de representante legal" at bounding box center [296, 301] width 150 height 44
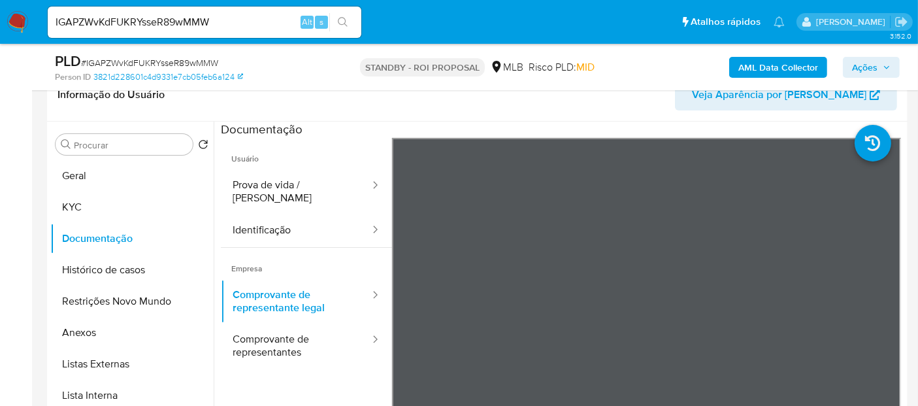
scroll to position [73, 0]
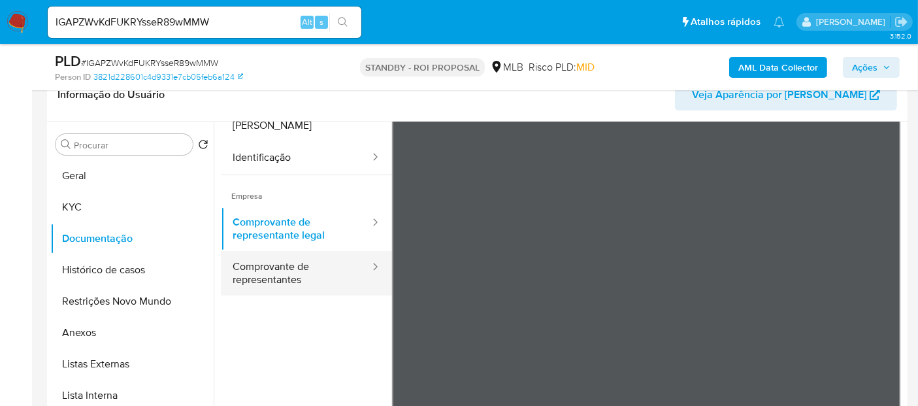
click at [252, 263] on button "Comprovante de representantes" at bounding box center [296, 273] width 150 height 44
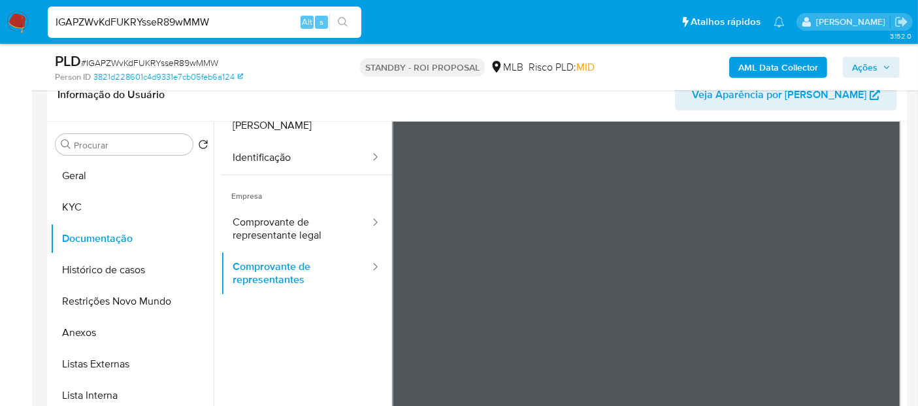
drag, startPoint x: 245, startPoint y: 18, endPoint x: 0, endPoint y: 34, distance: 245.7
click at [0, 34] on nav "Pausado Ver notificaciones IGAPZWvKdFUKRYsseR89wMMW Alt s Atalhos rápidos Presi…" at bounding box center [459, 22] width 918 height 44
paste input "BIYKx0Pxi89cLV3oJfEWaAl5"
type input "BIYKx0Pxi89cLV3oJfEWaAl5"
click at [344, 16] on button "search-icon" at bounding box center [342, 22] width 27 height 18
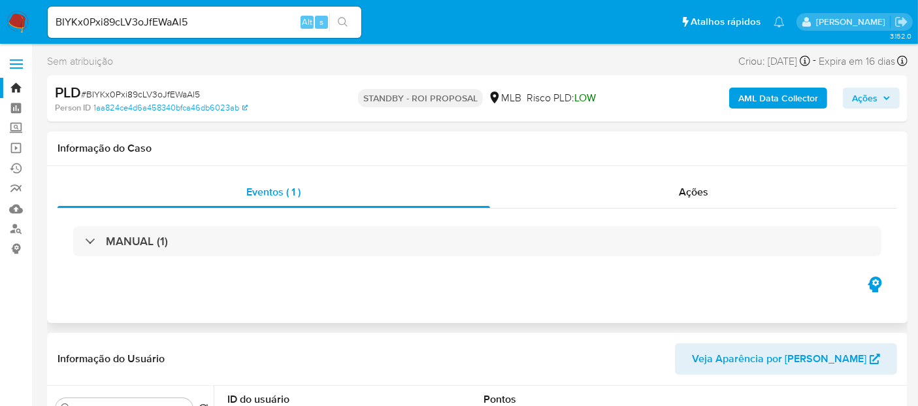
select select "10"
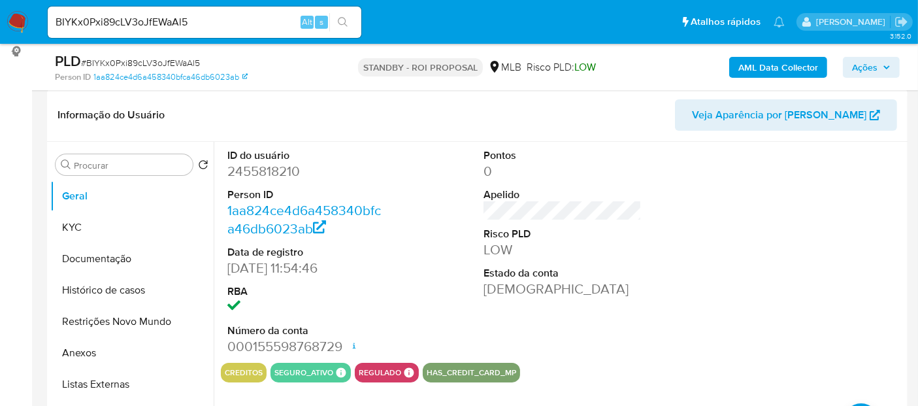
scroll to position [218, 0]
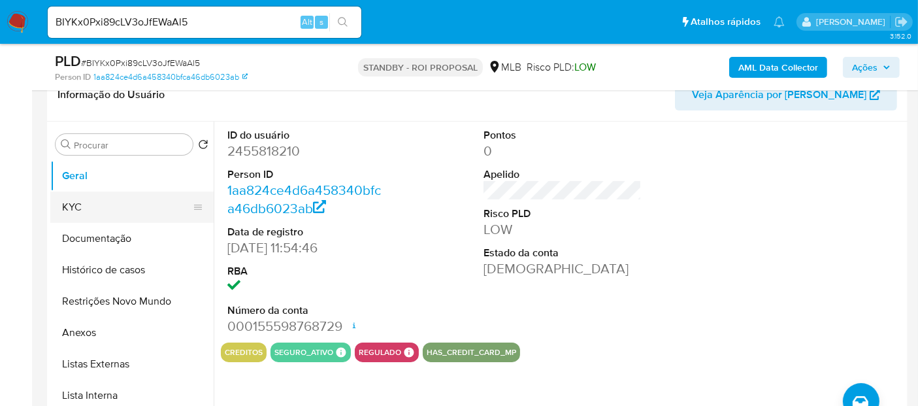
click at [80, 203] on button "KYC" at bounding box center [126, 207] width 153 height 31
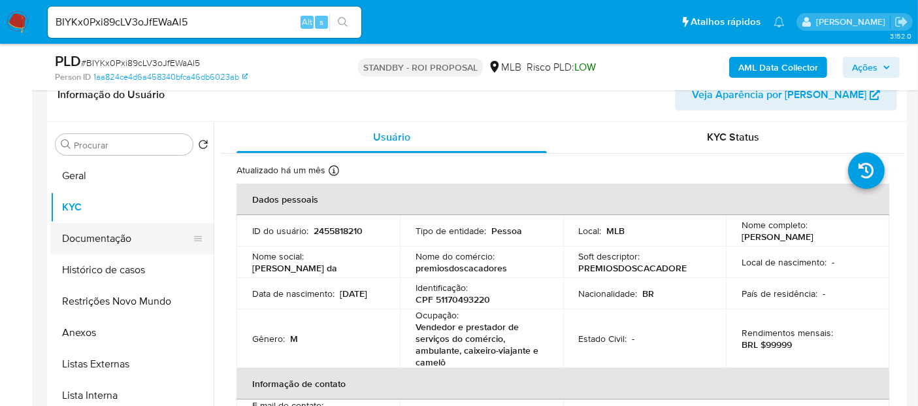
click at [101, 240] on button "Documentação" at bounding box center [126, 238] width 153 height 31
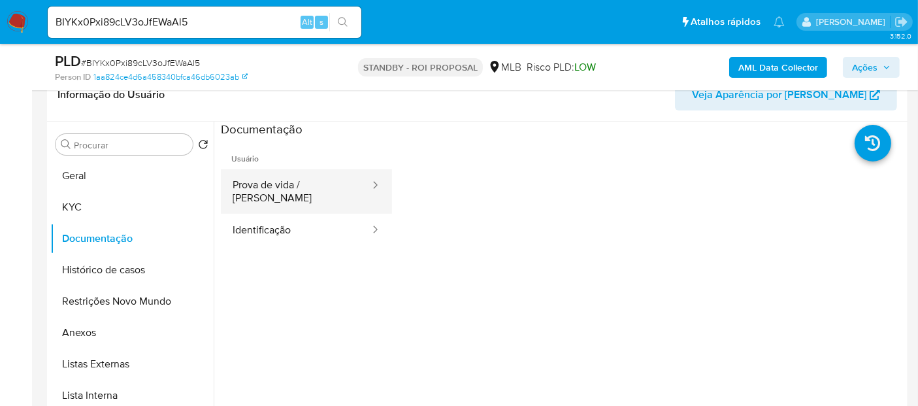
click at [290, 184] on button "Prova de vida / [PERSON_NAME]" at bounding box center [296, 191] width 150 height 44
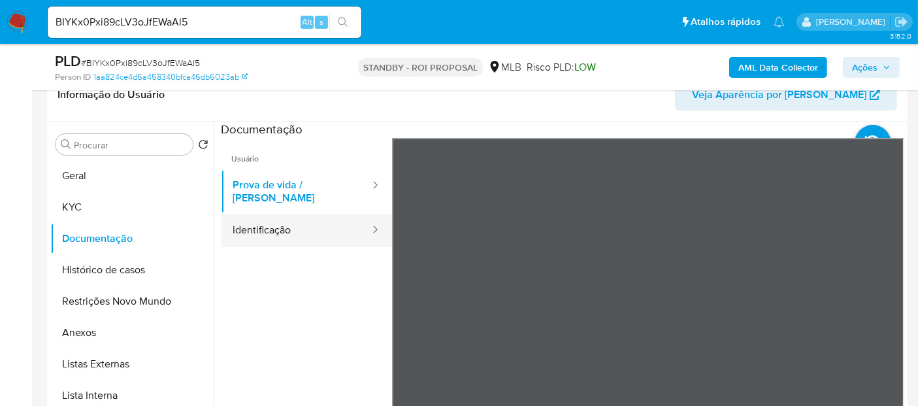
click at [262, 221] on button "Identificação" at bounding box center [296, 230] width 150 height 33
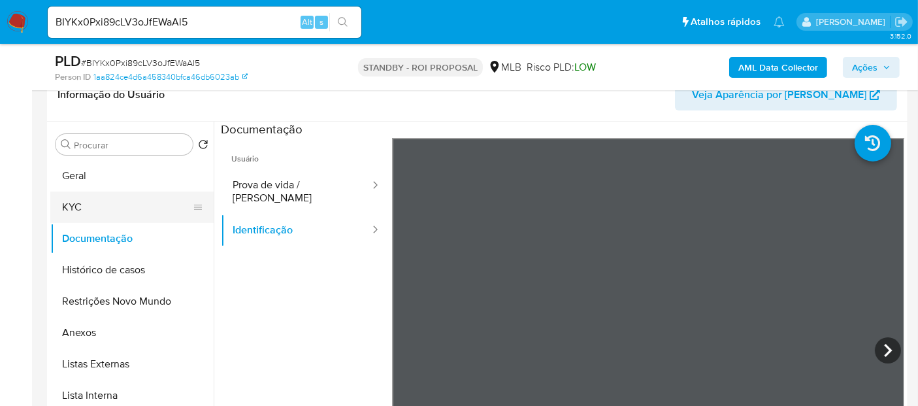
click at [99, 201] on button "KYC" at bounding box center [126, 207] width 153 height 31
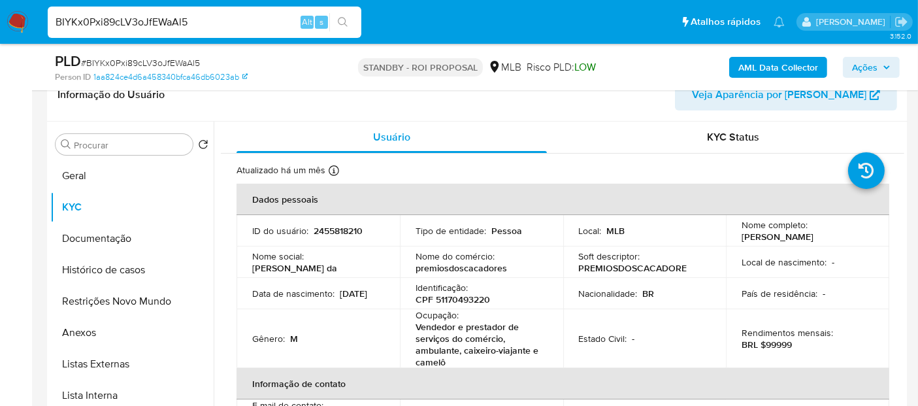
drag, startPoint x: 205, startPoint y: 21, endPoint x: 0, endPoint y: 22, distance: 204.6
click at [0, 22] on nav "Pausado Ver notificaciones BIYKx0Pxi89cLV3oJfEWaAl5 Alt s Atalhos rápidos Presi…" at bounding box center [459, 22] width 918 height 44
paste input "mJYnBLOFsDAxzafdMzXYEHE"
type input "BmJYnBLOFsDAxzafdMzXYEHE"
click at [345, 18] on icon "search-icon" at bounding box center [343, 22] width 10 height 10
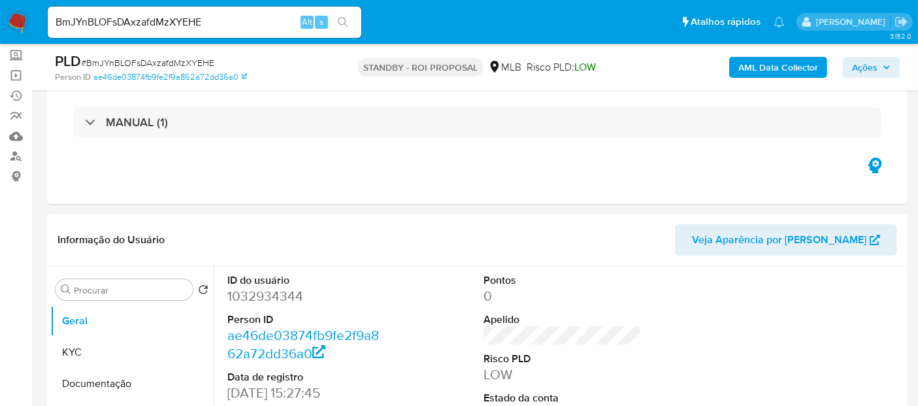
select select "10"
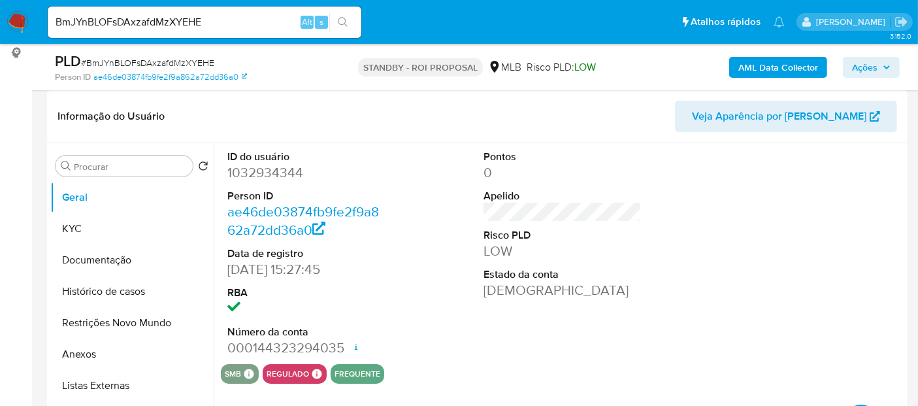
scroll to position [218, 0]
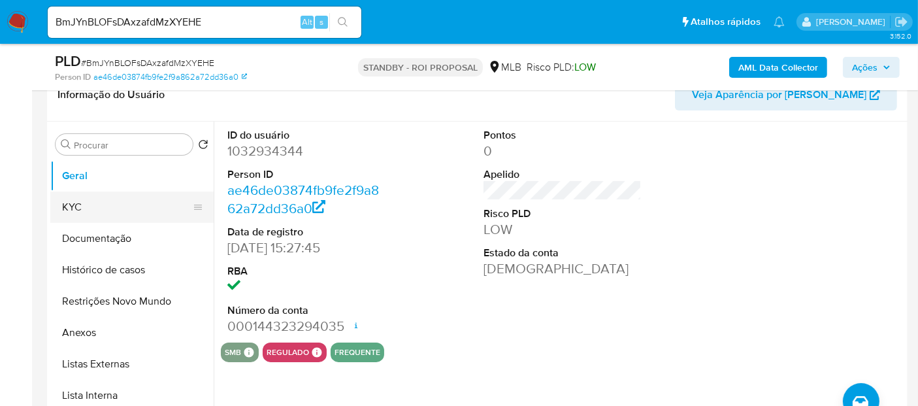
click at [91, 208] on button "KYC" at bounding box center [126, 207] width 153 height 31
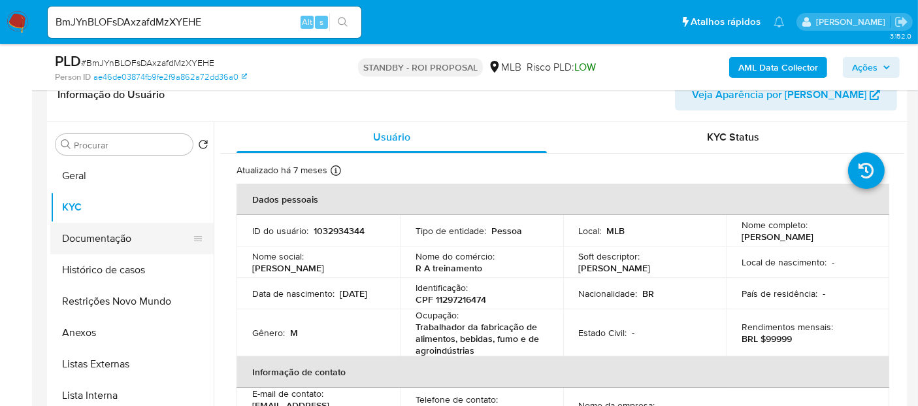
click at [110, 237] on button "Documentação" at bounding box center [126, 238] width 153 height 31
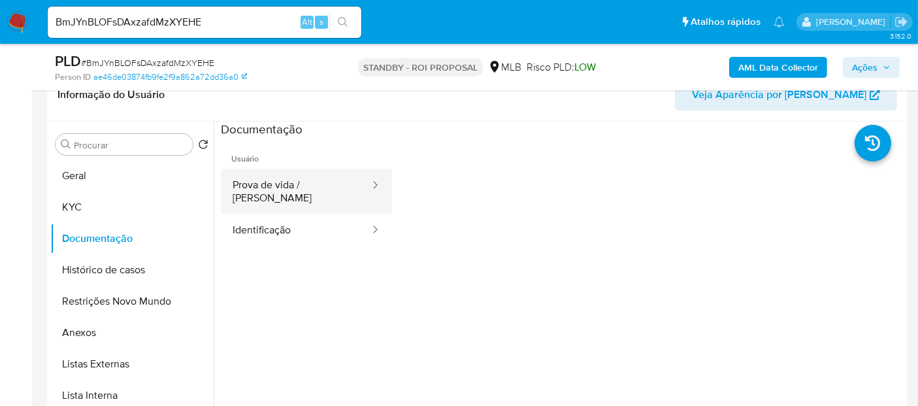
click at [295, 186] on button "Prova de vida / [PERSON_NAME]" at bounding box center [296, 191] width 150 height 44
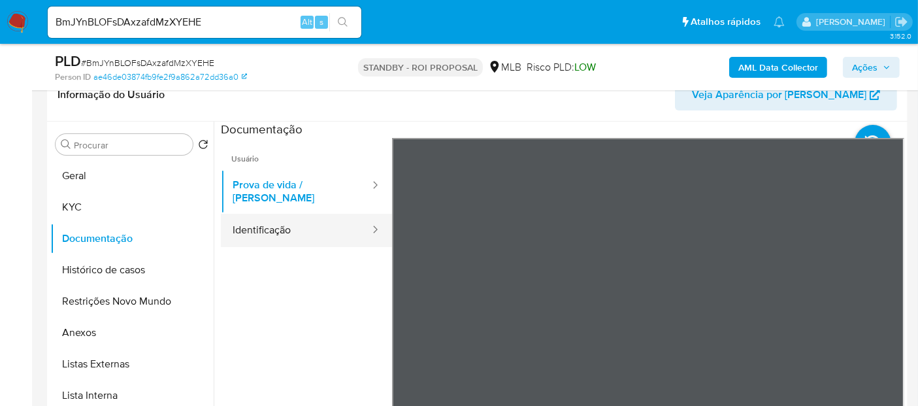
drag, startPoint x: 265, startPoint y: 220, endPoint x: 275, endPoint y: 221, distance: 9.8
click at [265, 220] on button "Identificação" at bounding box center [296, 230] width 150 height 33
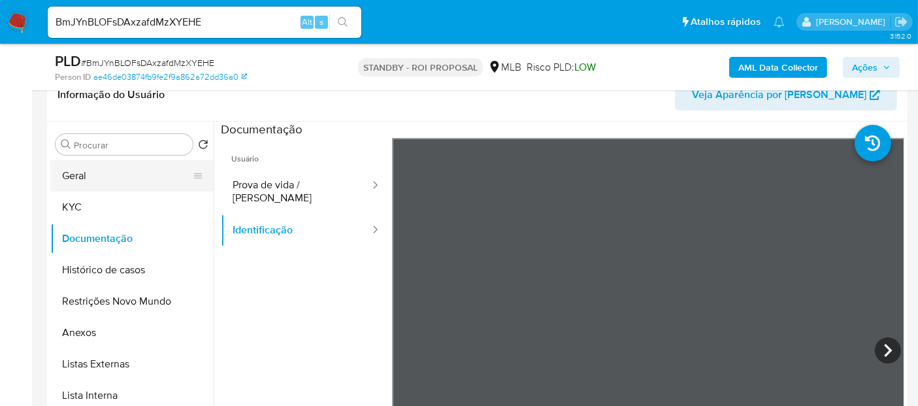
drag, startPoint x: 109, startPoint y: 179, endPoint x: 148, endPoint y: 186, distance: 39.1
click at [109, 179] on button "Geral" at bounding box center [126, 175] width 153 height 31
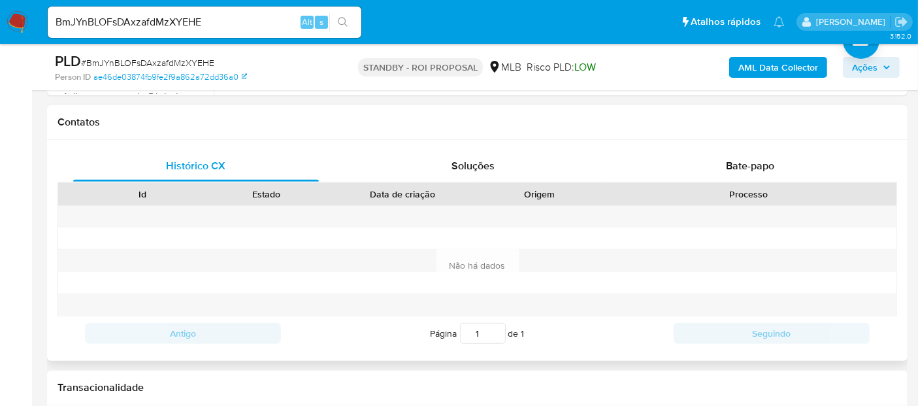
scroll to position [580, 0]
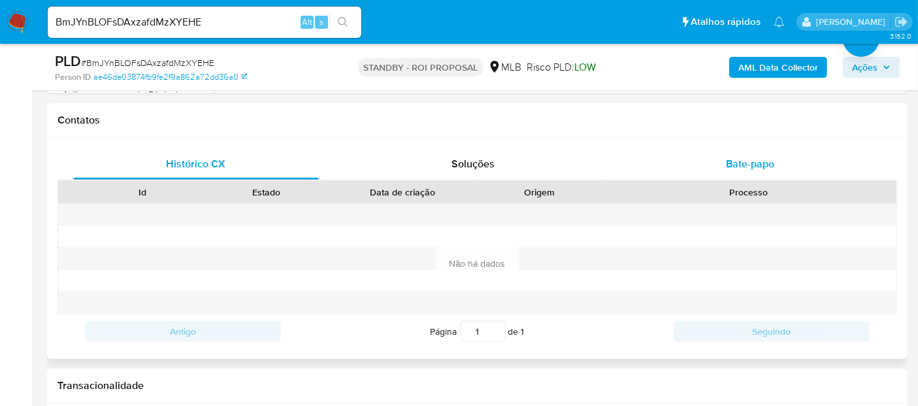
click at [750, 164] on span "Bate-papo" at bounding box center [750, 163] width 48 height 15
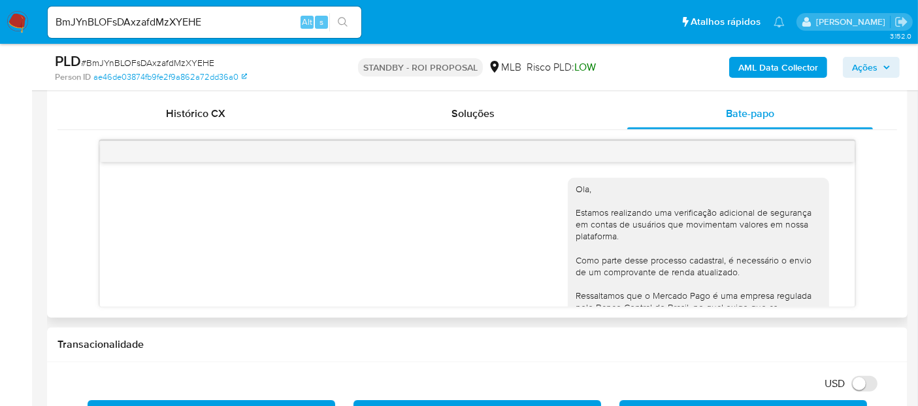
scroll to position [215, 0]
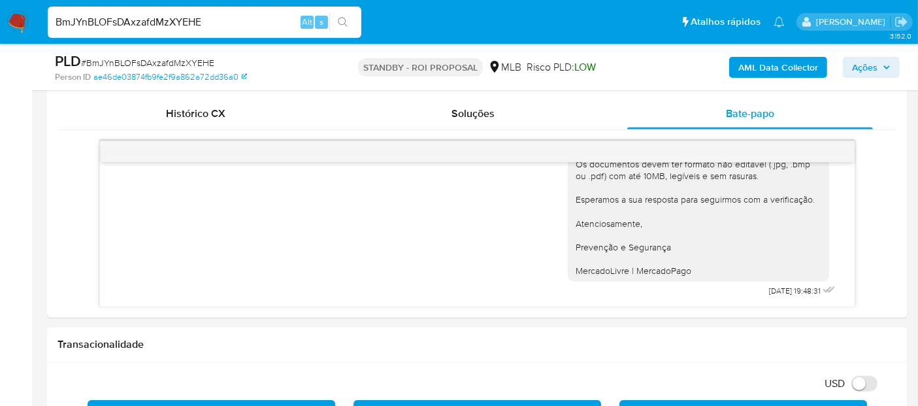
click at [0, 14] on nav "Pausado Ver notificaciones BmJYnBLOFsDAxzafdMzXYEHE Alt s Atalhos rápidos Presi…" at bounding box center [459, 22] width 918 height 44
paste input "f7WmC8j428OEjH6SqGDxTioF"
type input "f7WmC8j428OEjH6SqGDxTioF"
click at [342, 23] on icon "search-icon" at bounding box center [343, 22] width 10 height 10
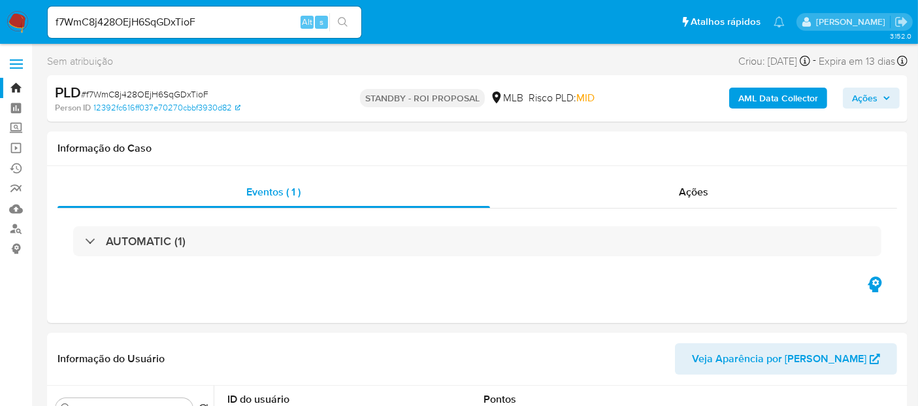
select select "10"
click at [696, 192] on span "Ações" at bounding box center [693, 191] width 29 height 15
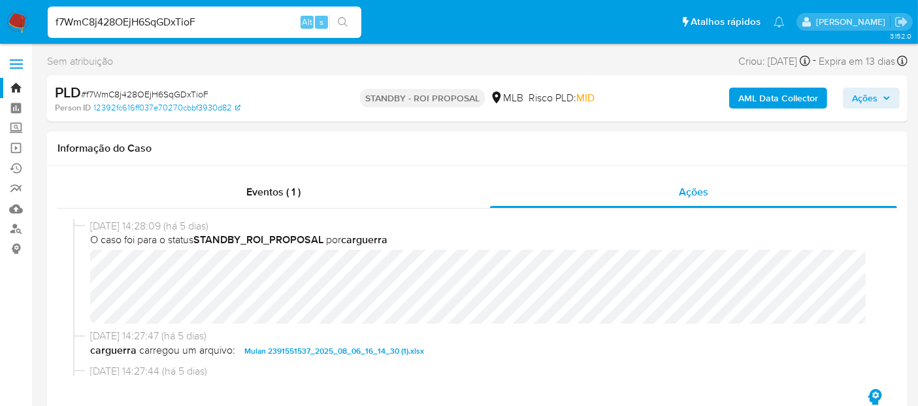
drag, startPoint x: 56, startPoint y: 24, endPoint x: 198, endPoint y: 28, distance: 142.6
click at [198, 28] on input "f7WmC8j428OEjH6SqGDxTioF" at bounding box center [205, 22] width 314 height 17
paste input "8Z204z5iQZfVWj7PWjf9UkFl"
type input "8Z204z5iQZfVWj7PWjf9UkFl"
click at [339, 18] on icon "search-icon" at bounding box center [343, 22] width 10 height 10
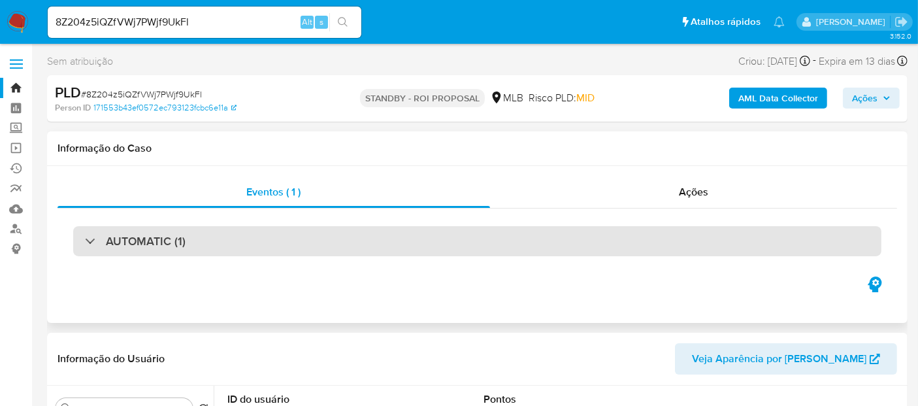
select select "10"
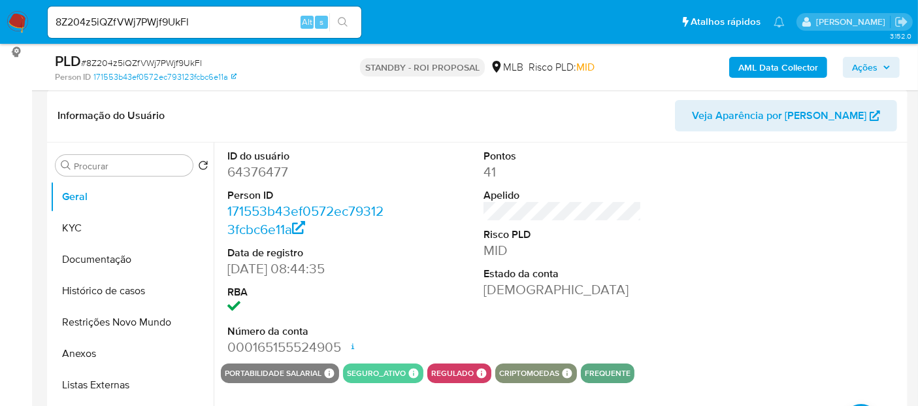
scroll to position [218, 0]
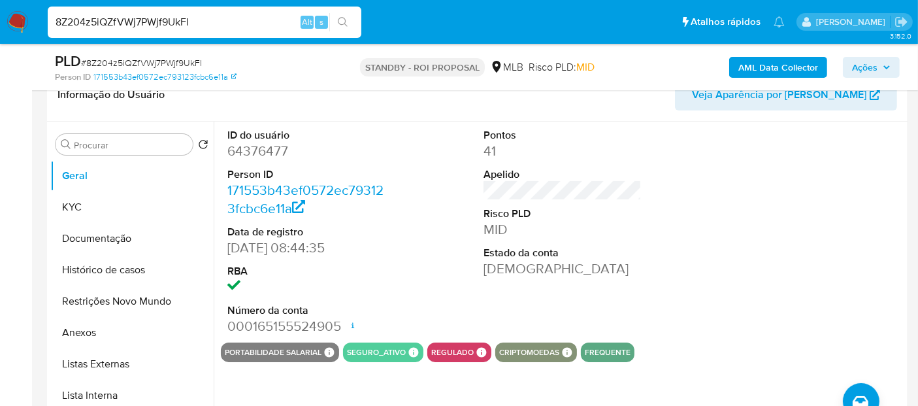
drag, startPoint x: 209, startPoint y: 23, endPoint x: 0, endPoint y: 24, distance: 208.5
click at [0, 24] on nav "Pausado Ver notificaciones 8Z204z5iQZfVWj7PWjf9UkFl Alt s Atalhos rápidos Presi…" at bounding box center [459, 22] width 918 height 44
paste input "cxTPiB8yIpc1COg2ybW2sVUZ"
type input "cxTPiB8yIpc1COg2ybW2sVUZ"
click at [346, 22] on icon "search-icon" at bounding box center [343, 22] width 10 height 10
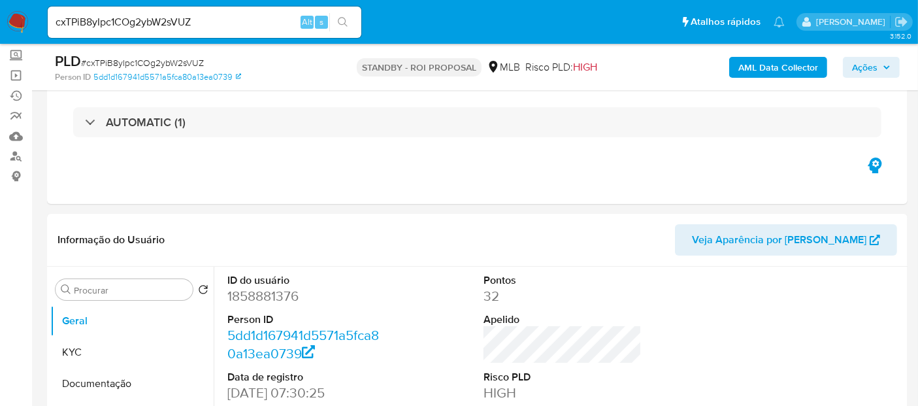
scroll to position [145, 0]
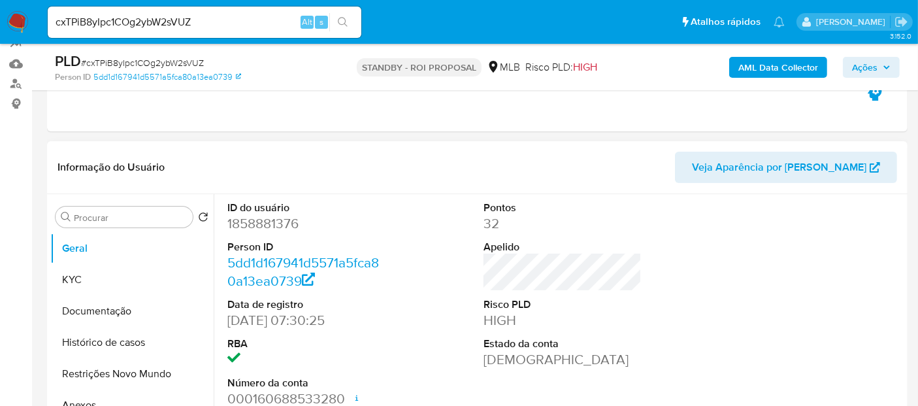
select select "10"
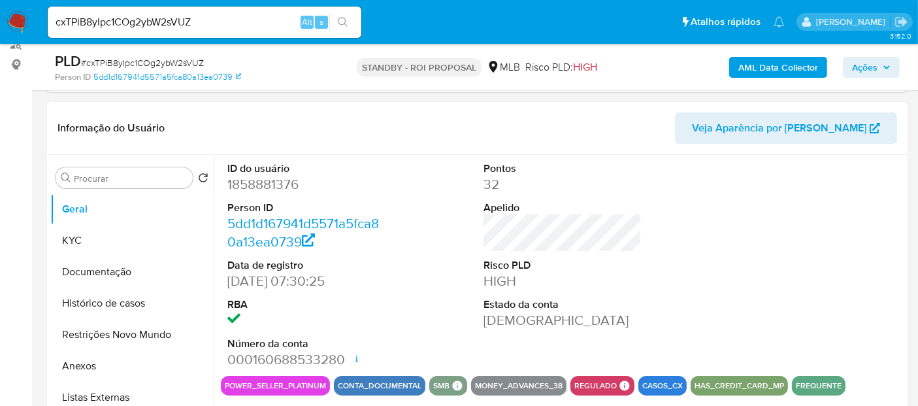
scroll to position [218, 0]
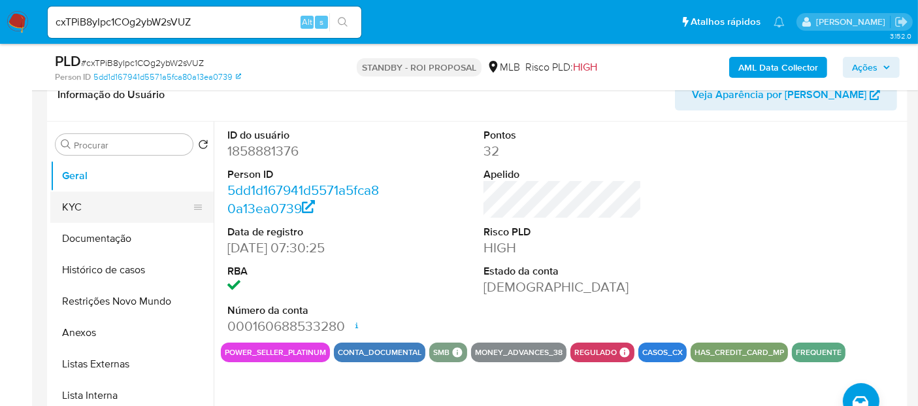
click at [73, 212] on button "KYC" at bounding box center [126, 207] width 153 height 31
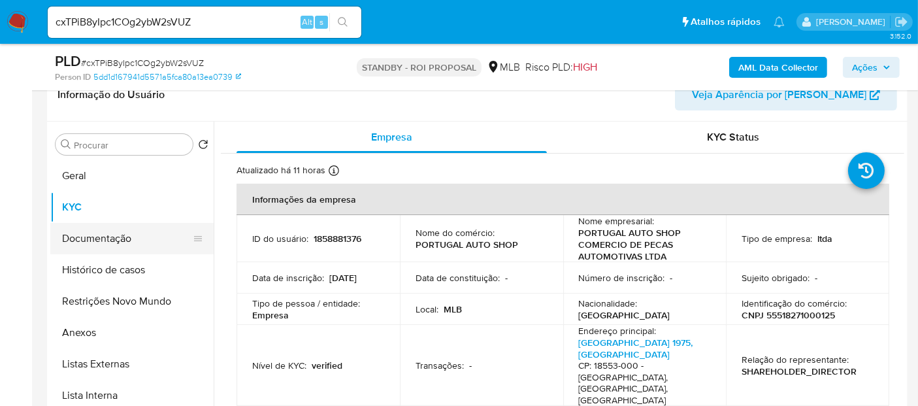
click at [110, 235] on button "Documentação" at bounding box center [126, 238] width 153 height 31
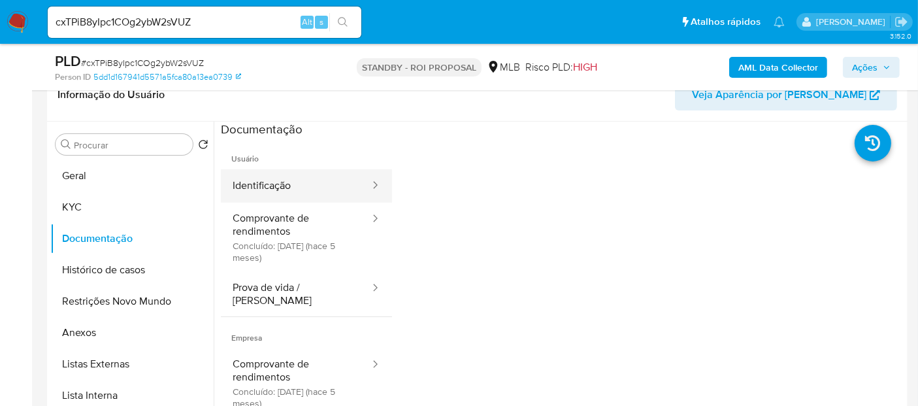
click at [278, 180] on button "Identificação" at bounding box center [296, 185] width 150 height 33
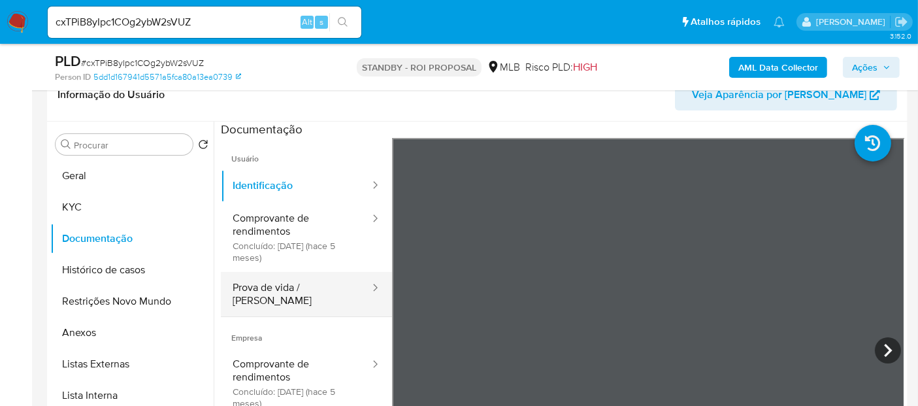
click at [291, 292] on button "Prova de vida / [PERSON_NAME]" at bounding box center [296, 294] width 150 height 44
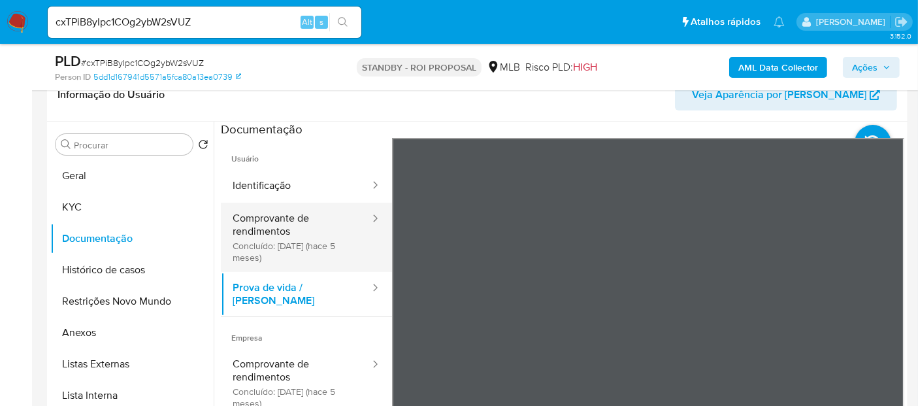
click at [261, 225] on button "Comprovante de rendimentos Concluído: [DATE] (hace 5 meses)" at bounding box center [296, 237] width 150 height 69
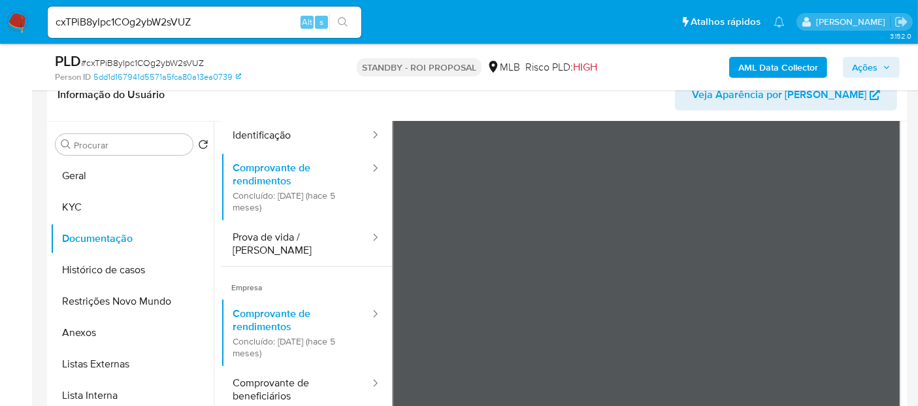
scroll to position [73, 0]
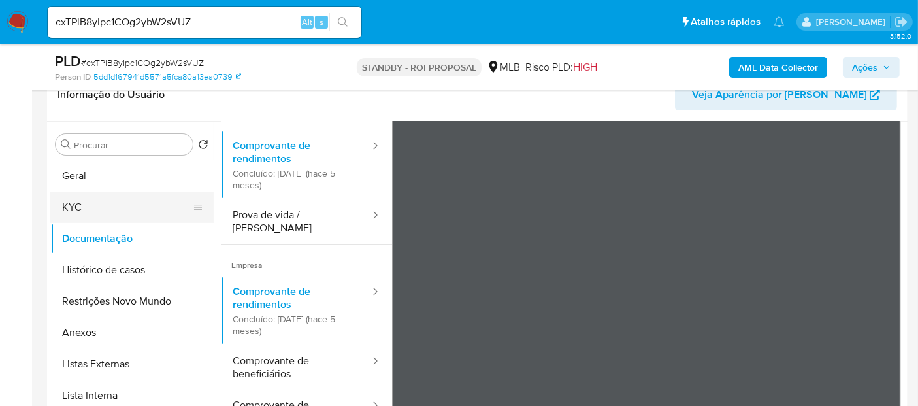
click at [80, 203] on button "KYC" at bounding box center [126, 207] width 153 height 31
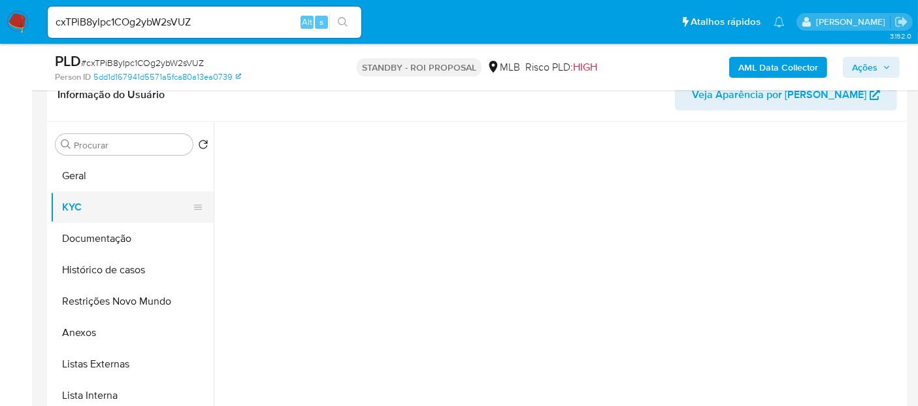
scroll to position [0, 0]
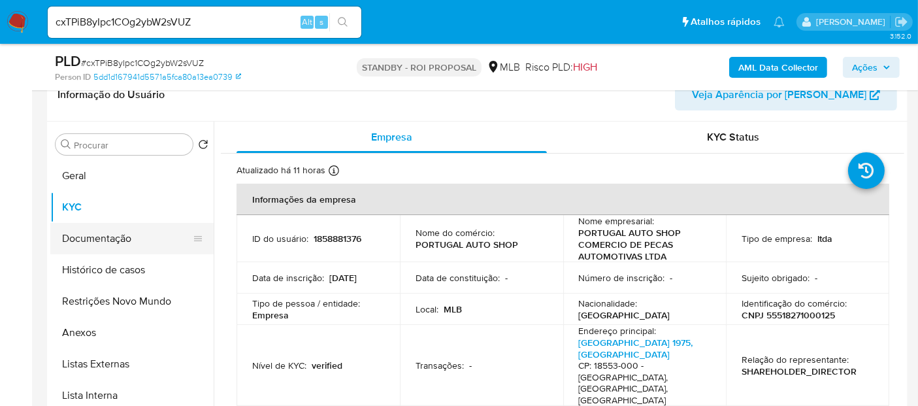
click at [105, 233] on button "Documentação" at bounding box center [126, 238] width 153 height 31
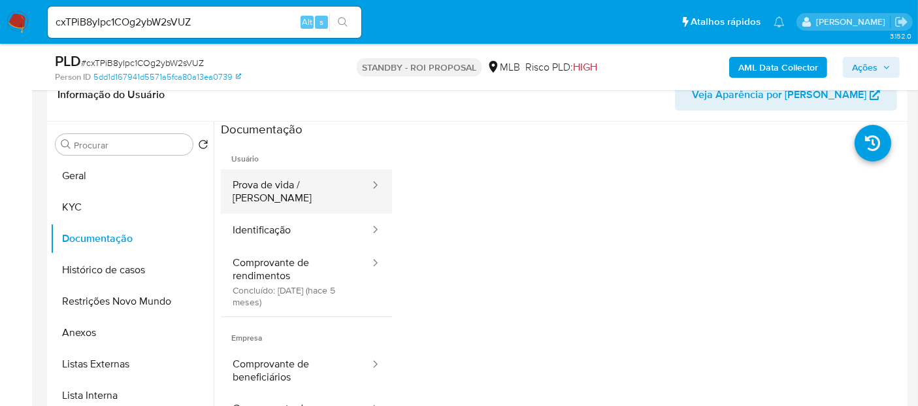
drag, startPoint x: 290, startPoint y: 186, endPoint x: 376, endPoint y: 195, distance: 86.1
click at [291, 185] on button "Prova de vida / [PERSON_NAME]" at bounding box center [296, 191] width 150 height 44
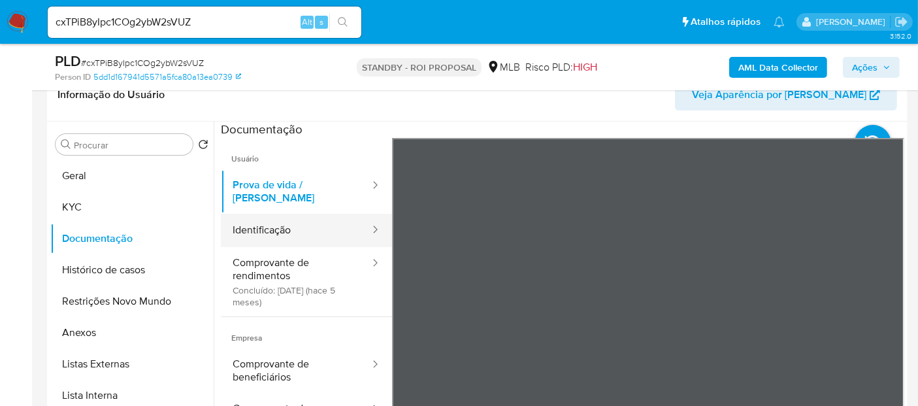
click at [250, 221] on button "Identificação" at bounding box center [296, 230] width 150 height 33
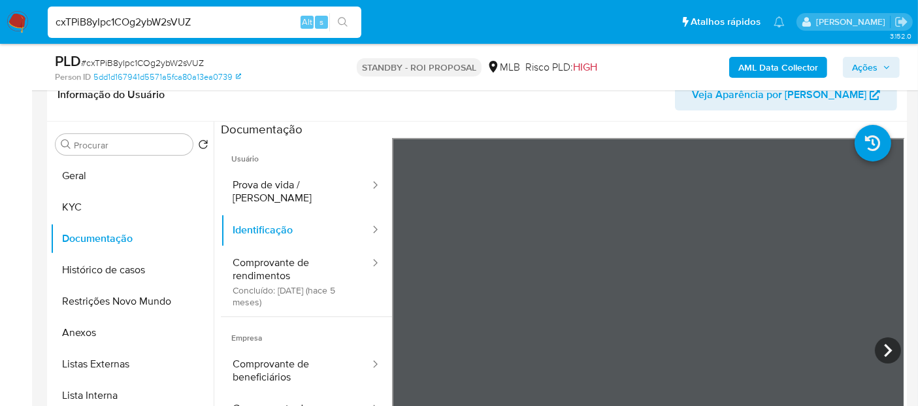
click at [0, 22] on nav "Pausado Ver notificaciones cxTPiB8yIpc1COg2ybW2sVUZ Alt s Atalhos rápidos Presi…" at bounding box center [459, 22] width 918 height 44
paste input "F5tAhlgIfLXp28PFWpEKa4Nu"
type input "F5tAhlgIfLXp28PFWpEKa4Nu"
click at [343, 23] on icon "search-icon" at bounding box center [343, 22] width 10 height 10
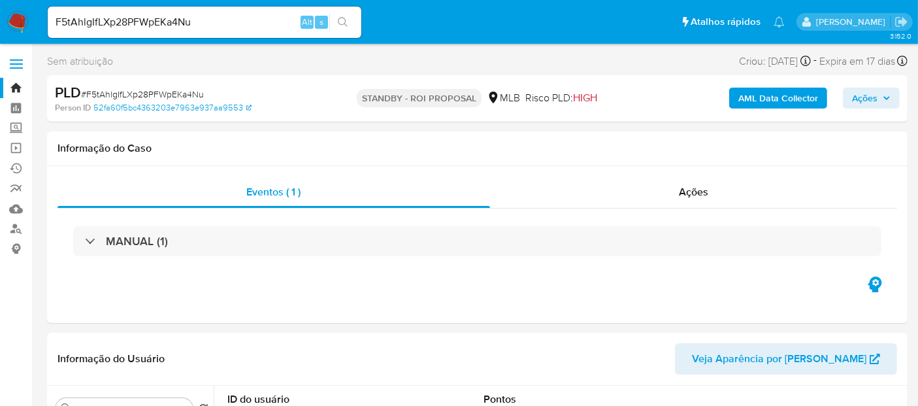
select select "10"
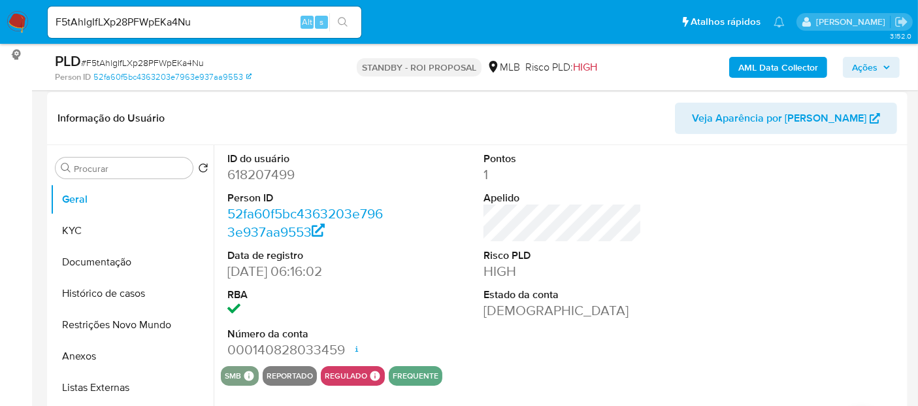
scroll to position [218, 0]
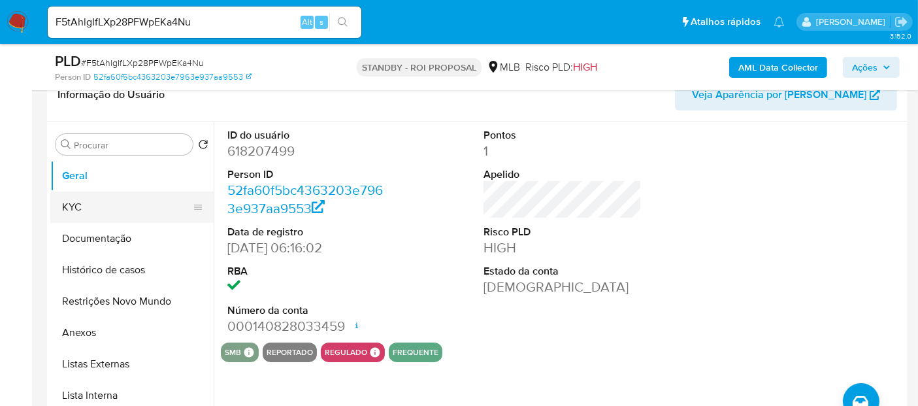
click at [76, 208] on button "KYC" at bounding box center [126, 207] width 153 height 31
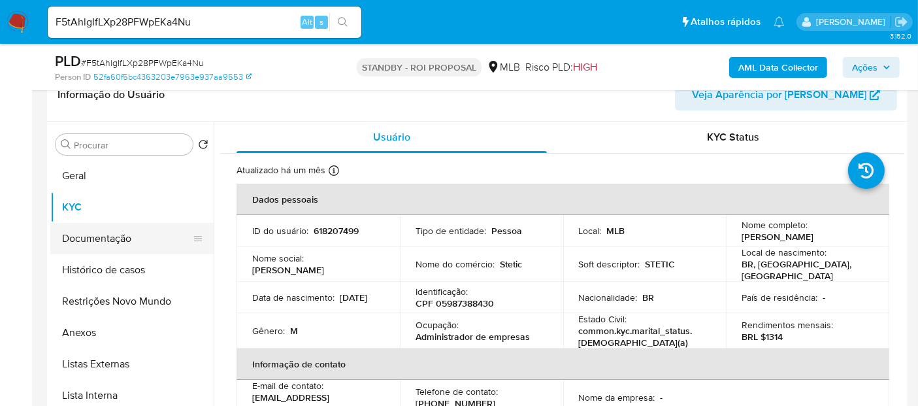
click at [84, 235] on button "Documentação" at bounding box center [126, 238] width 153 height 31
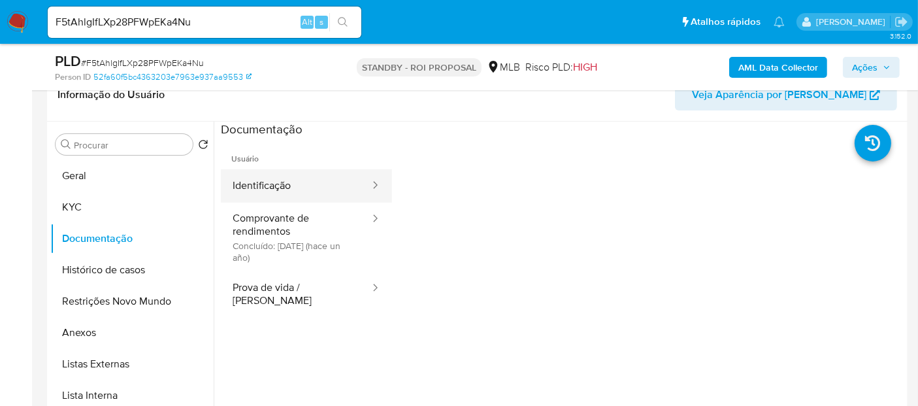
click at [289, 184] on button "Identificação" at bounding box center [296, 185] width 150 height 33
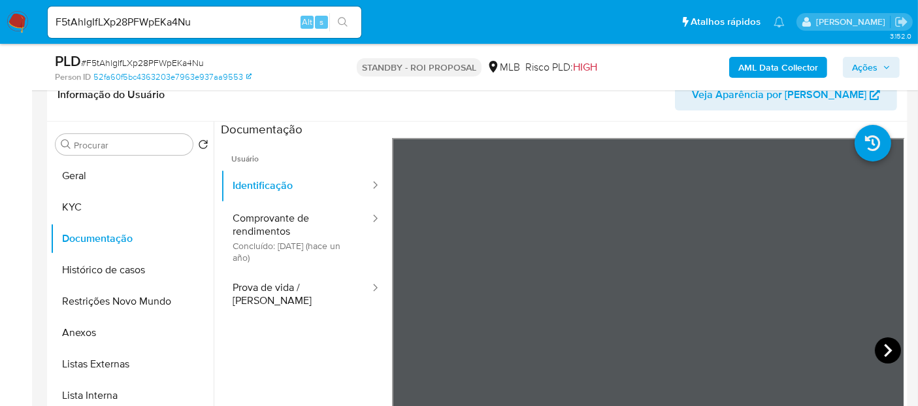
click at [882, 339] on icon at bounding box center [888, 350] width 26 height 26
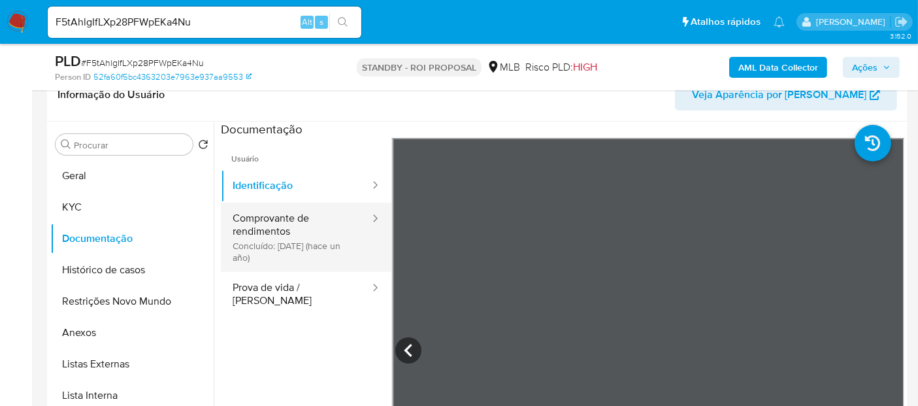
click at [280, 224] on button "Comprovante de rendimentos Concluído: [DATE] (hace un año)" at bounding box center [296, 237] width 150 height 69
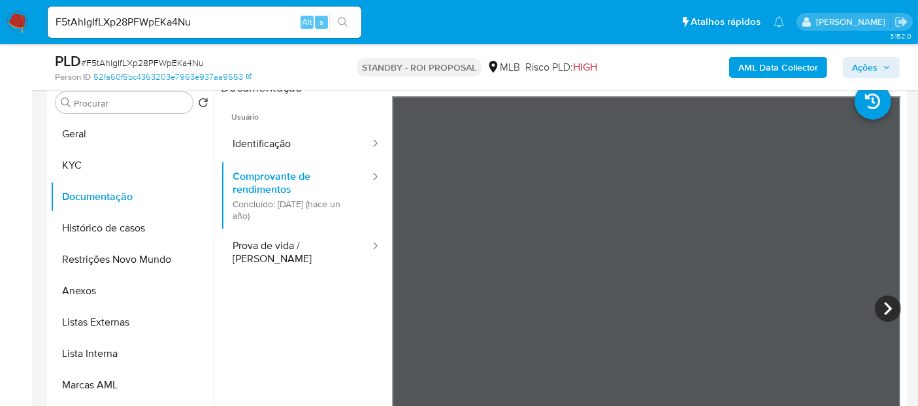
scroll to position [248, 0]
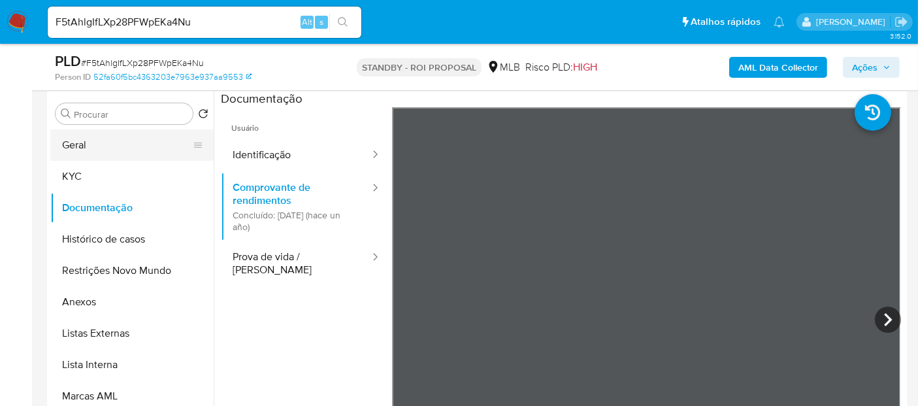
click at [74, 141] on button "Geral" at bounding box center [126, 144] width 153 height 31
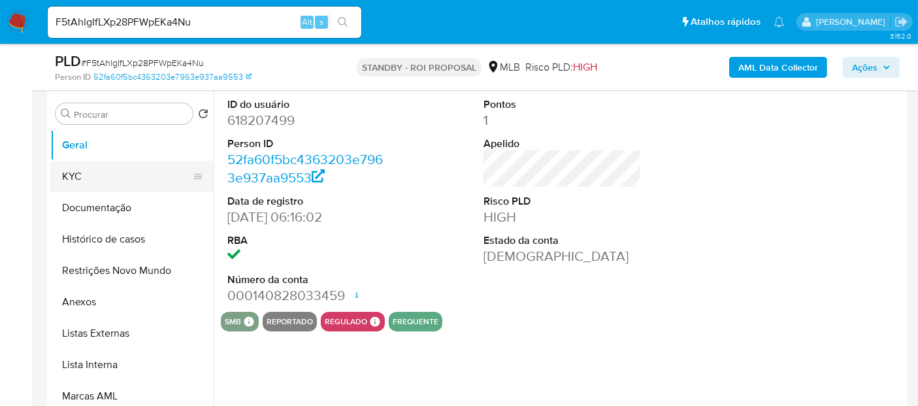
click at [85, 175] on button "KYC" at bounding box center [126, 176] width 153 height 31
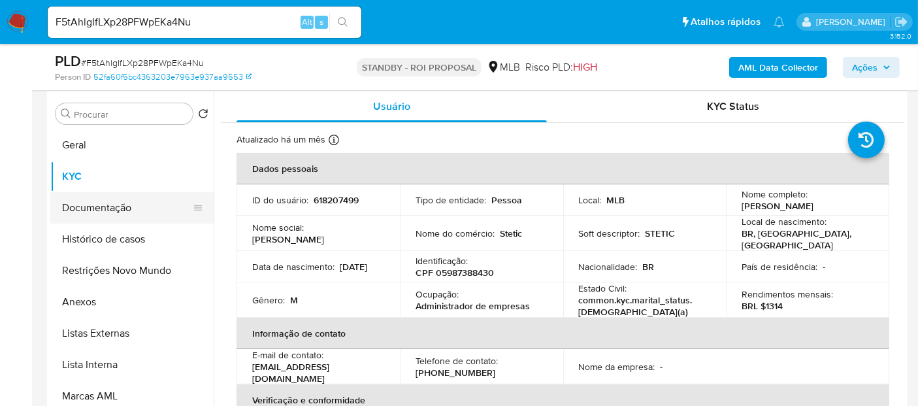
drag, startPoint x: 116, startPoint y: 204, endPoint x: 158, endPoint y: 209, distance: 42.8
click at [116, 204] on button "Documentação" at bounding box center [126, 207] width 153 height 31
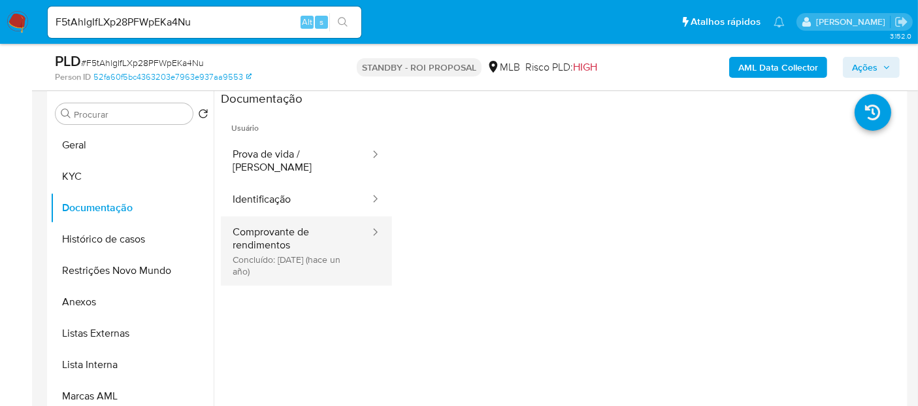
click at [301, 222] on button "Comprovante de rendimentos Concluído: [DATE] (hace un año)" at bounding box center [296, 250] width 150 height 69
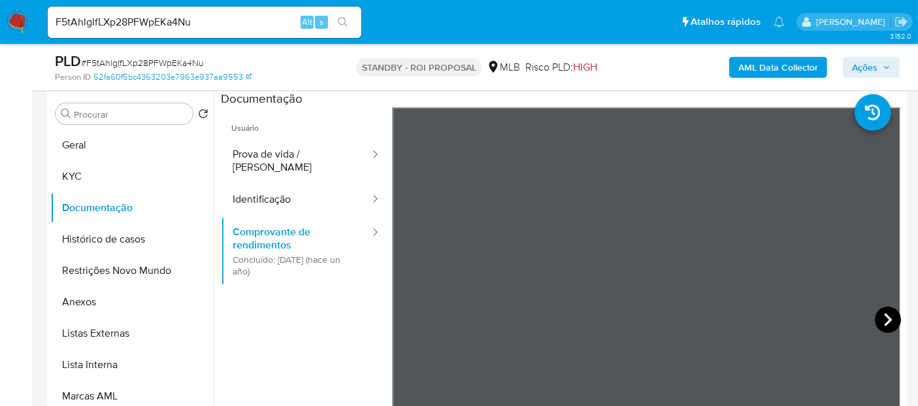
click at [882, 309] on icon at bounding box center [888, 320] width 26 height 26
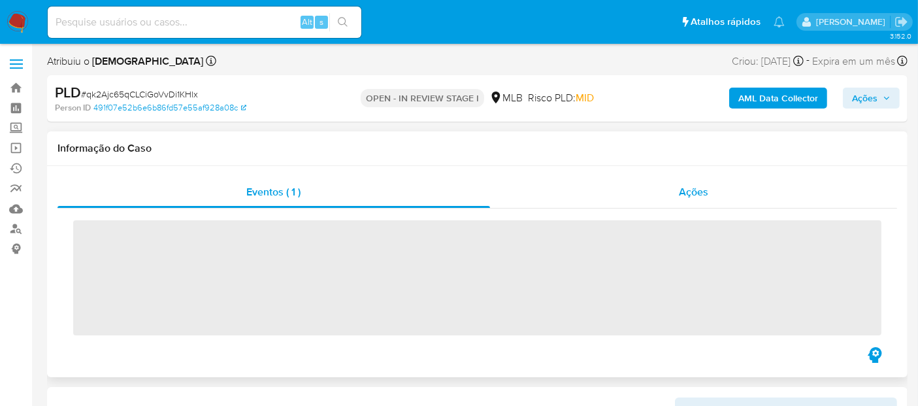
click at [701, 190] on span "Ações" at bounding box center [693, 191] width 29 height 15
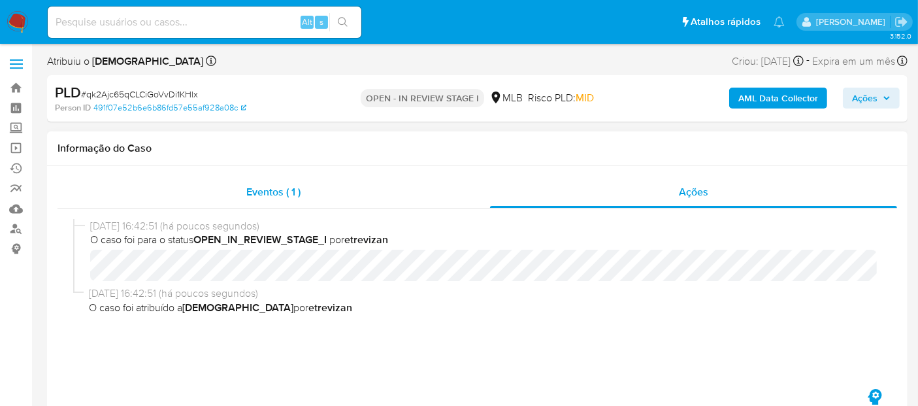
drag, startPoint x: 261, startPoint y: 186, endPoint x: 274, endPoint y: 193, distance: 14.6
click at [261, 186] on span "Eventos ( 1 )" at bounding box center [273, 191] width 54 height 15
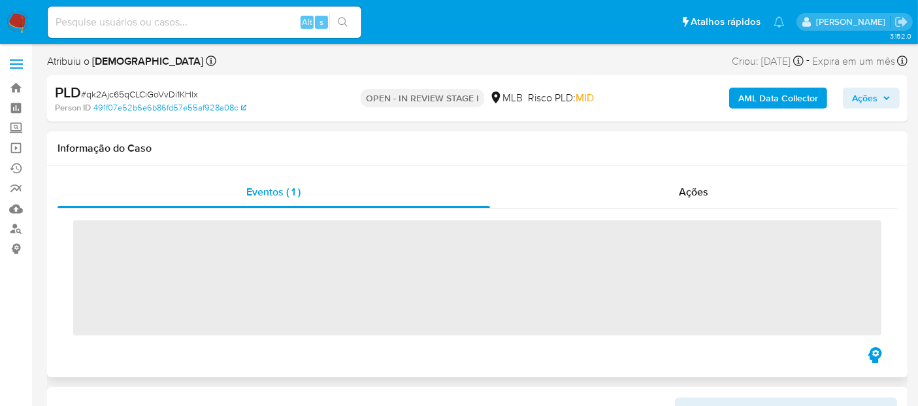
select select "10"
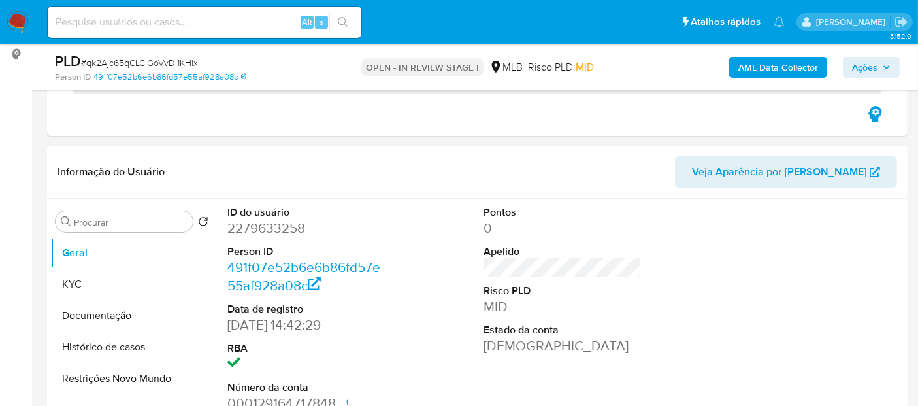
scroll to position [218, 0]
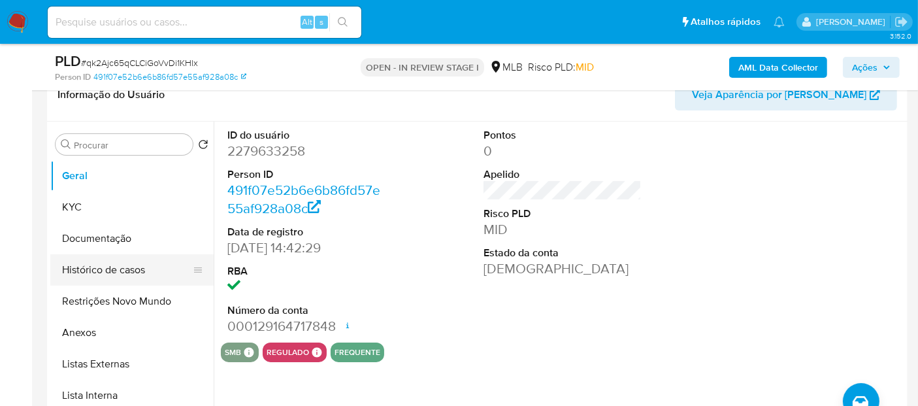
click at [109, 275] on button "Histórico de casos" at bounding box center [126, 269] width 153 height 31
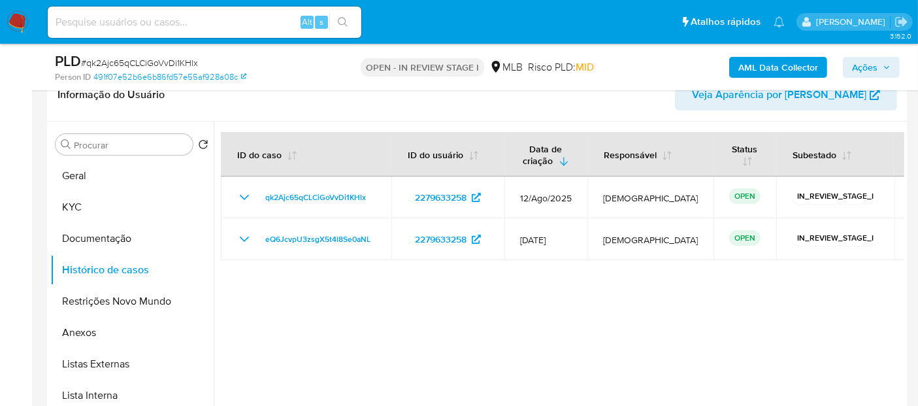
click at [135, 15] on input at bounding box center [205, 22] width 314 height 17
paste input "46jFtOL5Vjr1f1DQlFl1YWOa"
type input "46jFtOL5Vjr1f1DQlFl1YWOa"
click at [343, 18] on icon "search-icon" at bounding box center [343, 22] width 10 height 10
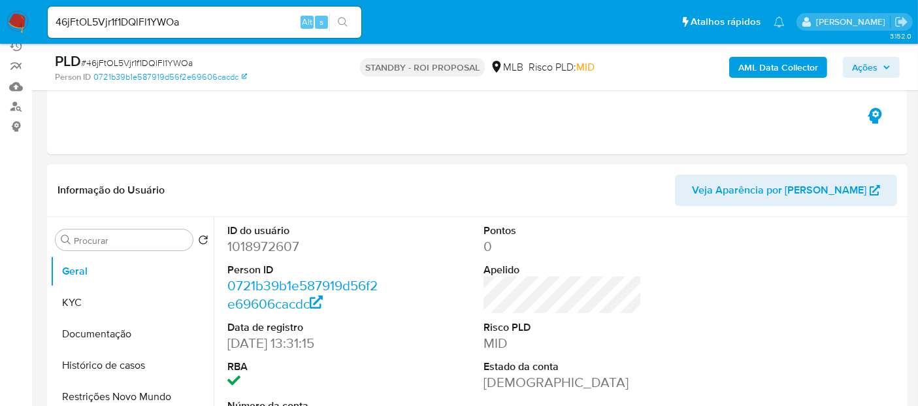
scroll to position [145, 0]
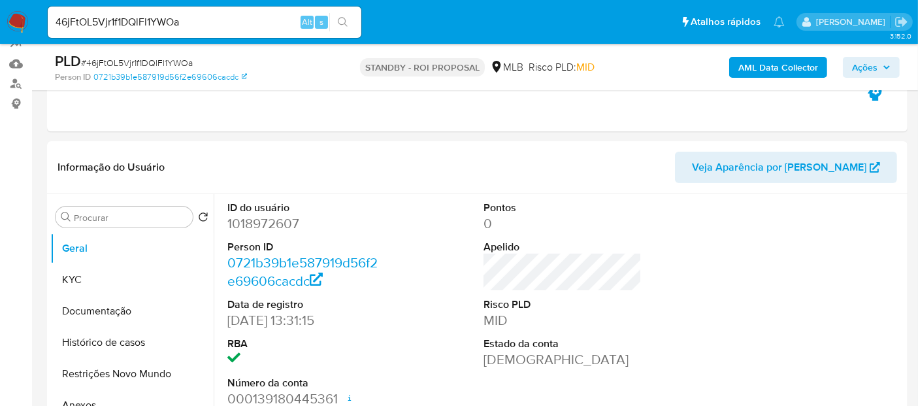
select select "10"
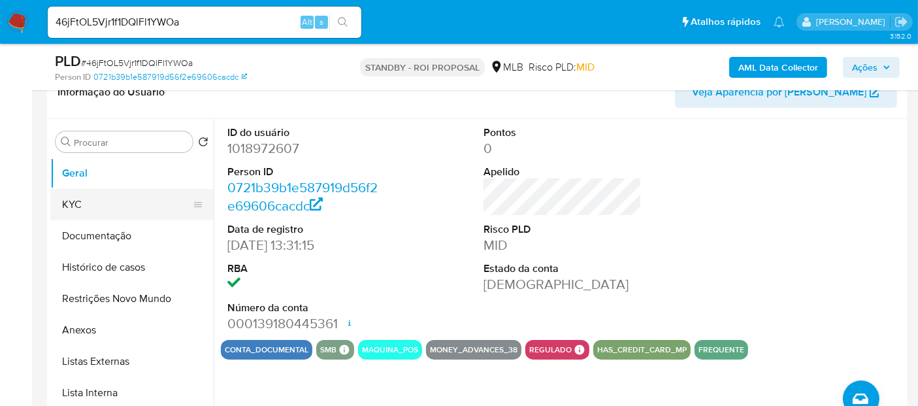
scroll to position [218, 0]
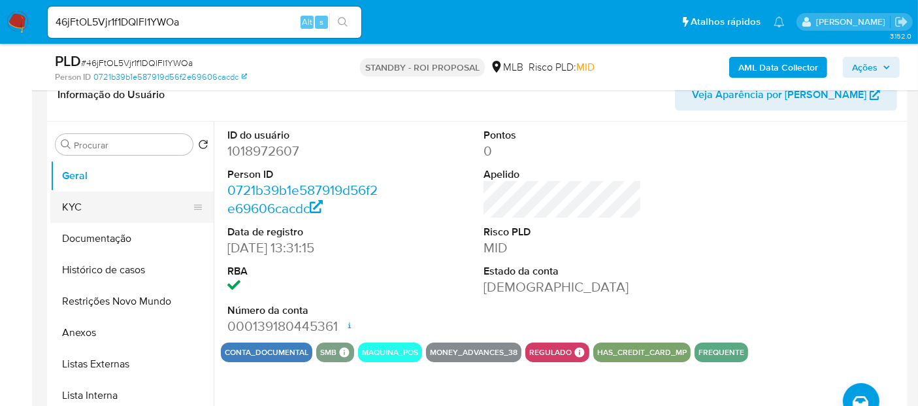
click at [84, 206] on button "KYC" at bounding box center [126, 207] width 153 height 31
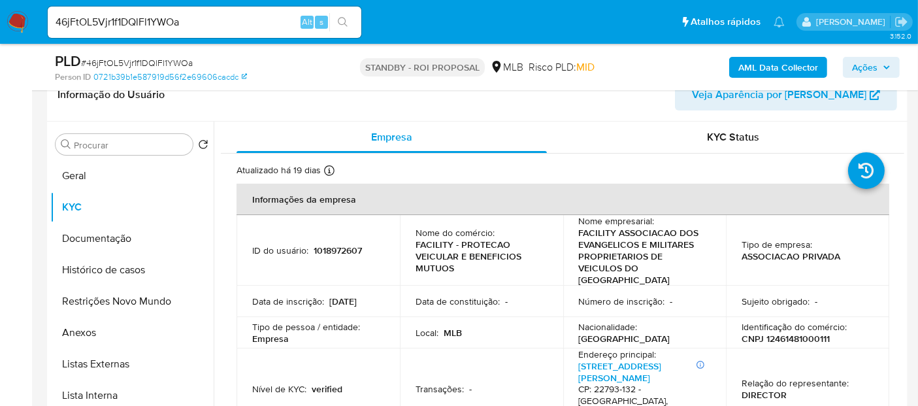
scroll to position [73, 0]
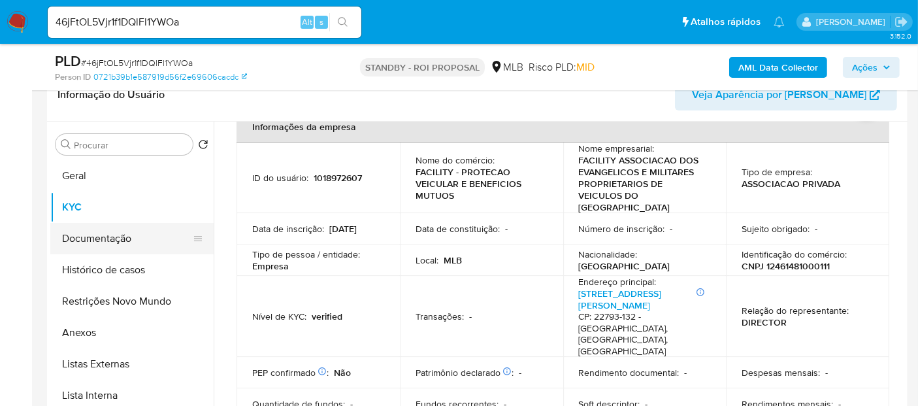
click at [95, 233] on button "Documentação" at bounding box center [126, 238] width 153 height 31
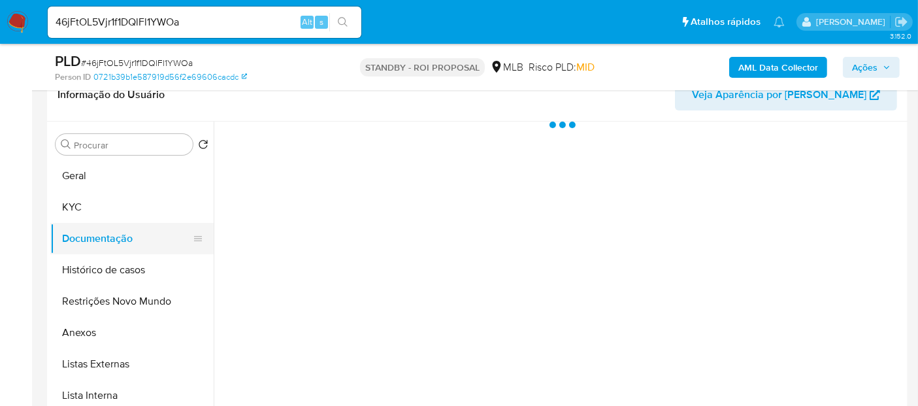
scroll to position [0, 0]
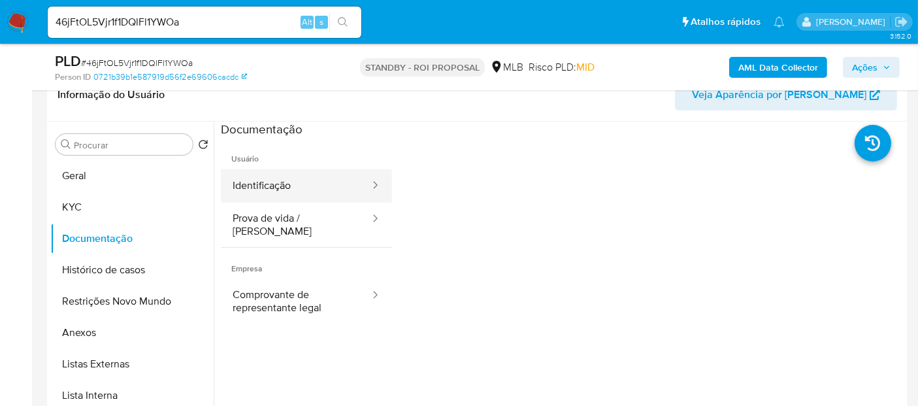
click at [299, 189] on button "Identificação" at bounding box center [296, 185] width 150 height 33
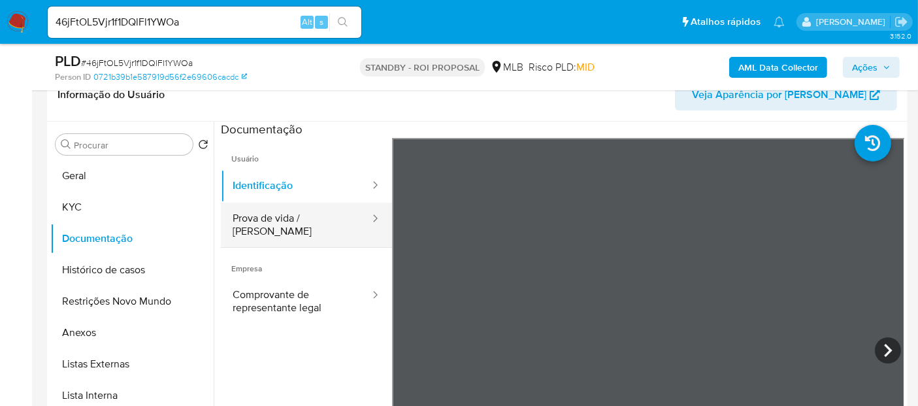
click at [277, 217] on button "Prova de vida / [PERSON_NAME]" at bounding box center [296, 225] width 150 height 44
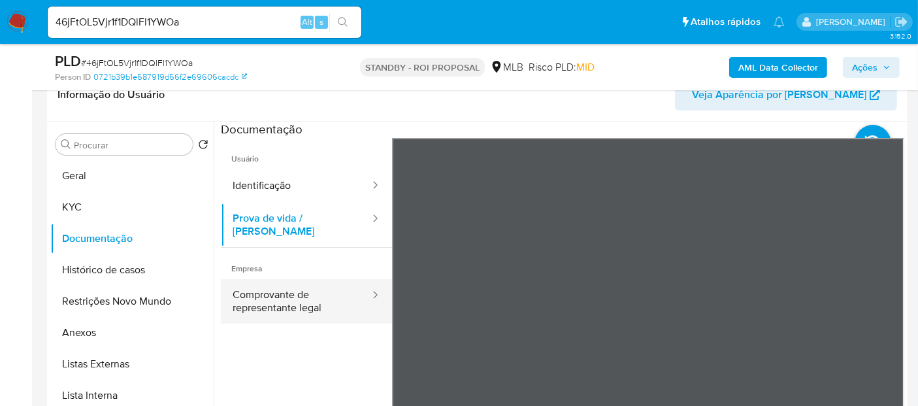
click at [261, 289] on button "Comprovante de representante legal" at bounding box center [296, 301] width 150 height 44
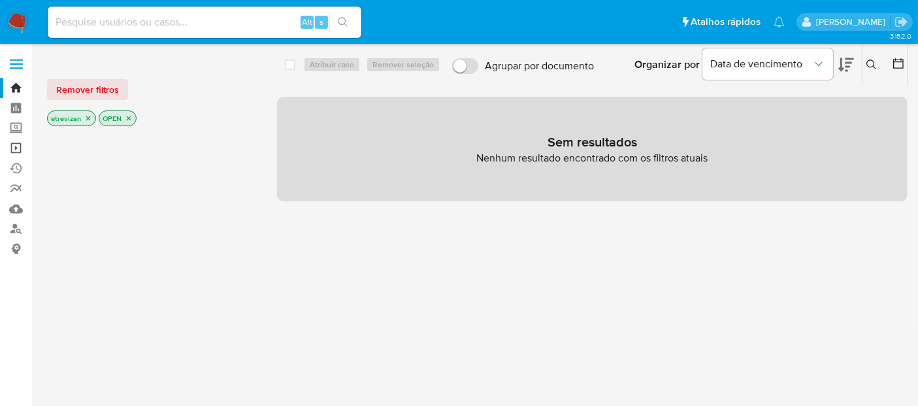
click at [12, 144] on link "Operações em massa" at bounding box center [78, 148] width 156 height 20
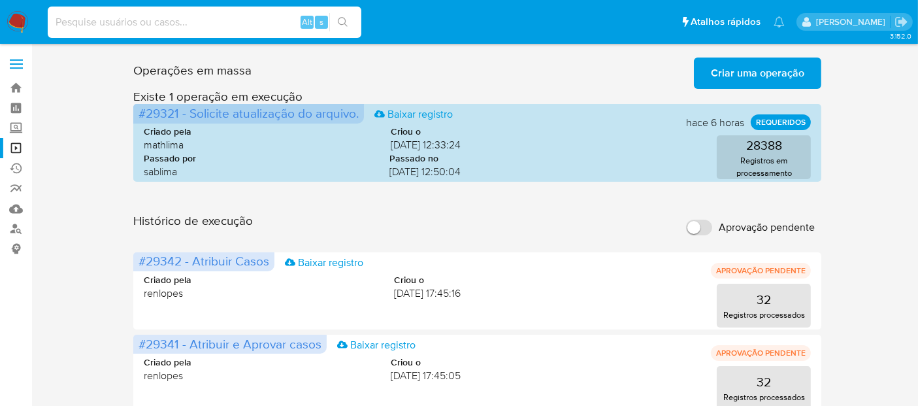
click at [181, 21] on input at bounding box center [205, 22] width 314 height 17
click at [115, 23] on input at bounding box center [205, 22] width 314 height 17
paste input "nGVfJsK5FnetkWoX9CgNrjkj"
type input "nGVfJsK5FnetkWoX9CgNrjkj"
click at [341, 18] on icon "search-icon" at bounding box center [343, 22] width 10 height 10
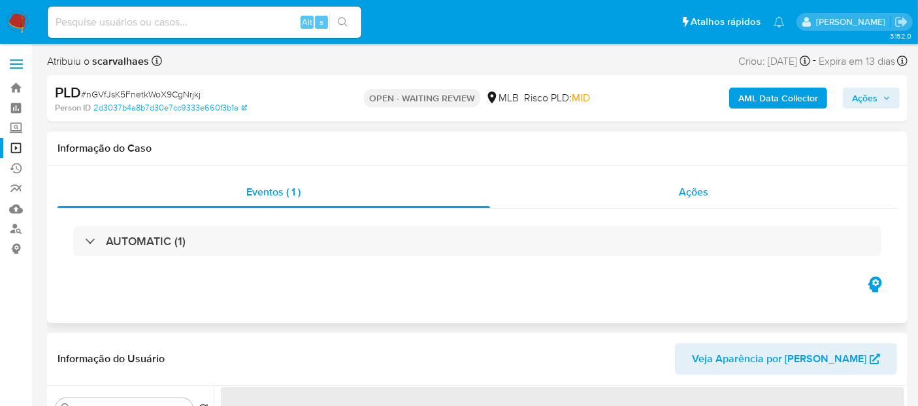
click at [700, 195] on span "Ações" at bounding box center [693, 191] width 29 height 15
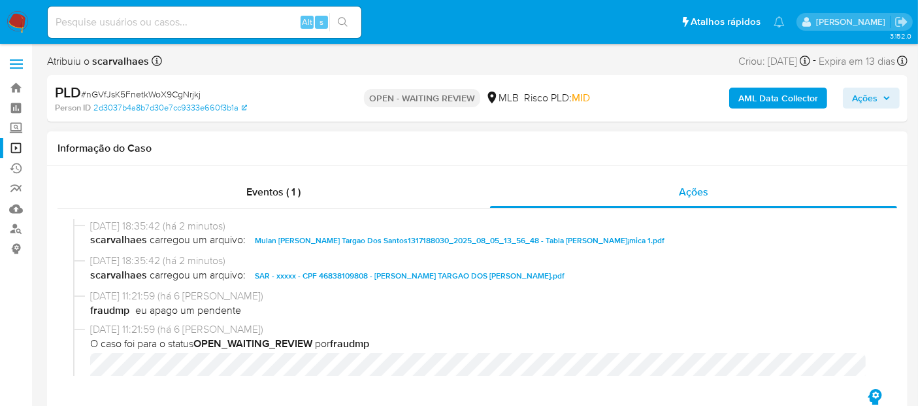
select select "10"
click at [265, 188] on span "Eventos ( 1 )" at bounding box center [273, 191] width 54 height 15
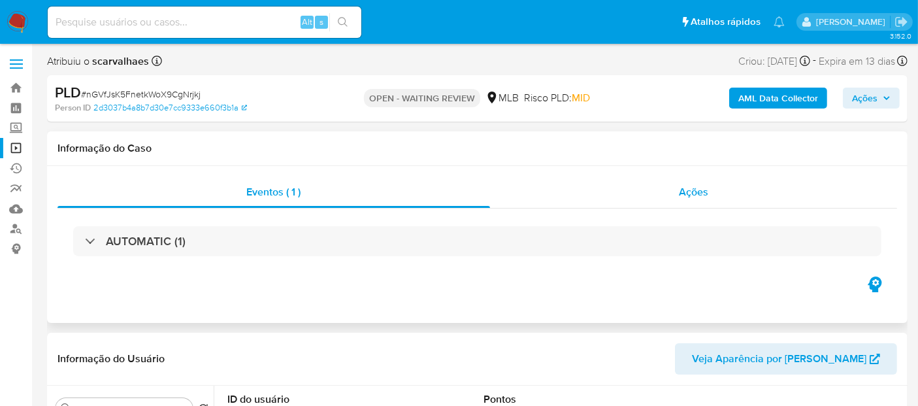
click at [691, 192] on span "Ações" at bounding box center [693, 191] width 29 height 15
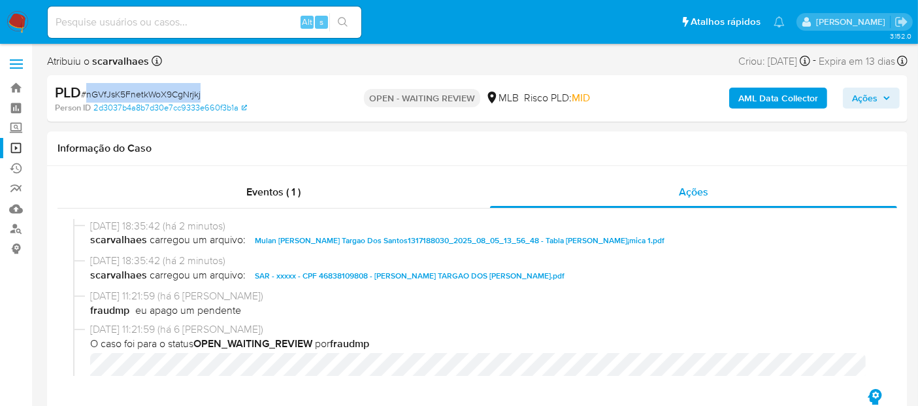
drag, startPoint x: 88, startPoint y: 96, endPoint x: 201, endPoint y: 98, distance: 113.1
click at [201, 98] on div "PLD # nGVfJsK5FnetkWoX9CgNrjkj" at bounding box center [193, 93] width 277 height 20
copy span "nGVfJsK5FnetkWoX9CgNrjkj"
click at [9, 19] on img at bounding box center [18, 22] width 22 height 22
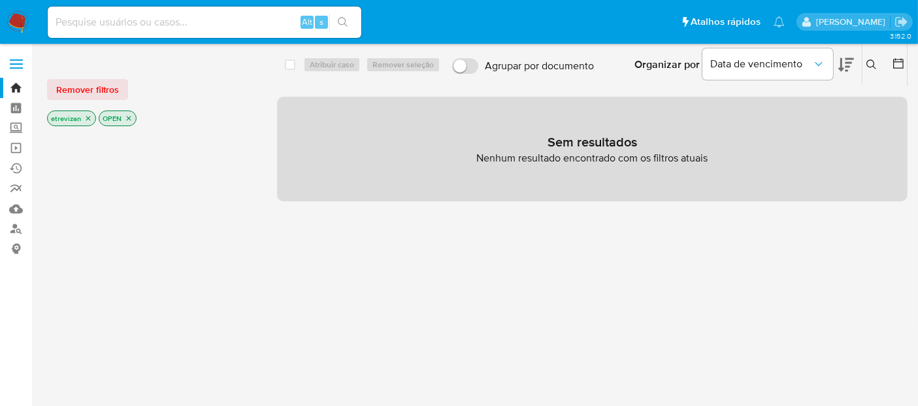
click at [87, 119] on icon "close-filter" at bounding box center [88, 118] width 8 height 8
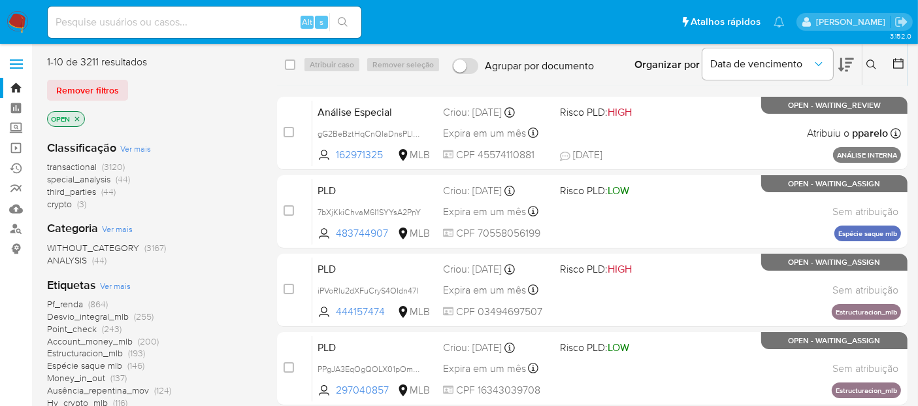
click at [77, 118] on icon "close-filter" at bounding box center [77, 118] width 5 height 5
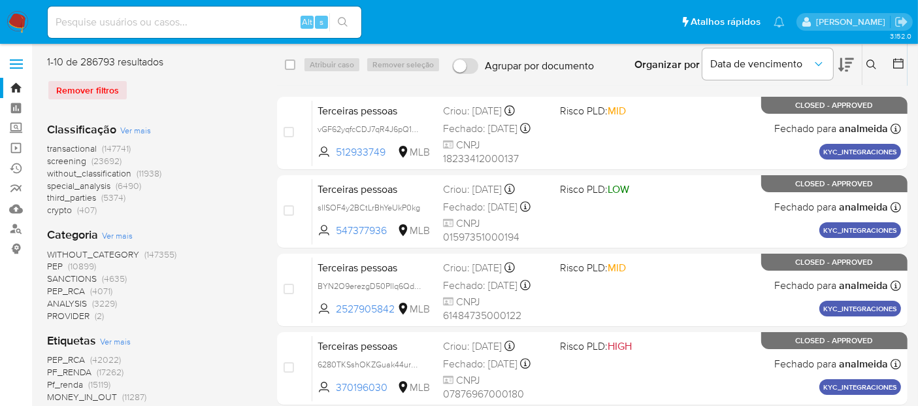
click at [871, 62] on icon at bounding box center [872, 64] width 10 height 10
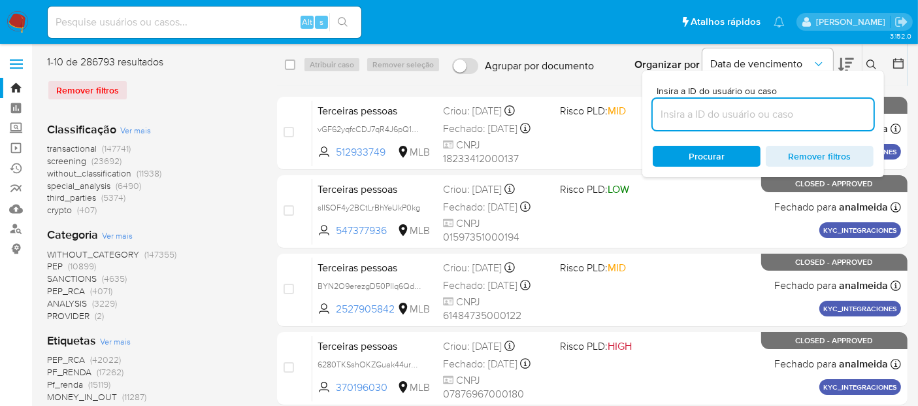
click at [677, 116] on input at bounding box center [763, 114] width 221 height 17
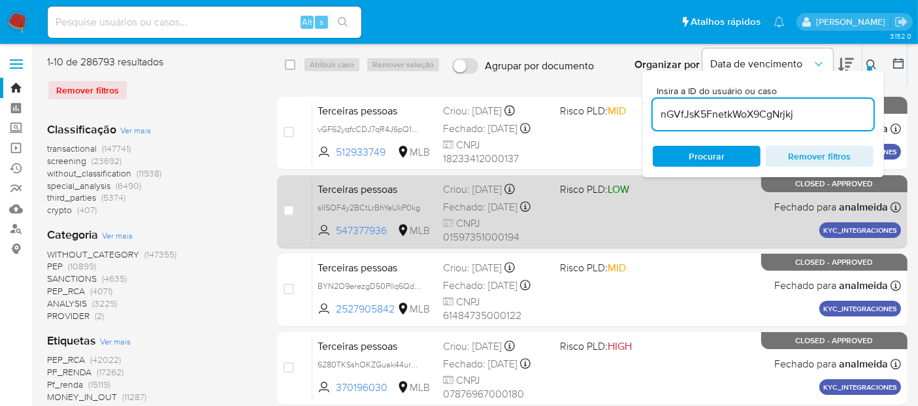
type input "nGVfJsK5FnetkWoX9CgNrjkj"
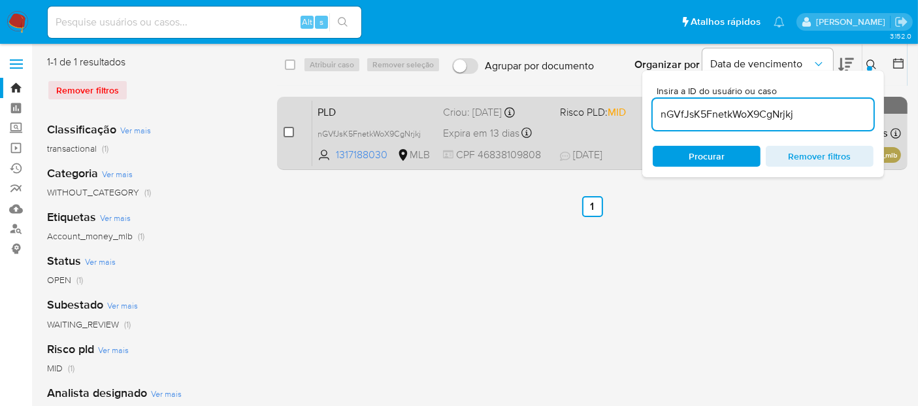
click at [287, 131] on input "checkbox" at bounding box center [289, 132] width 10 height 10
checkbox input "true"
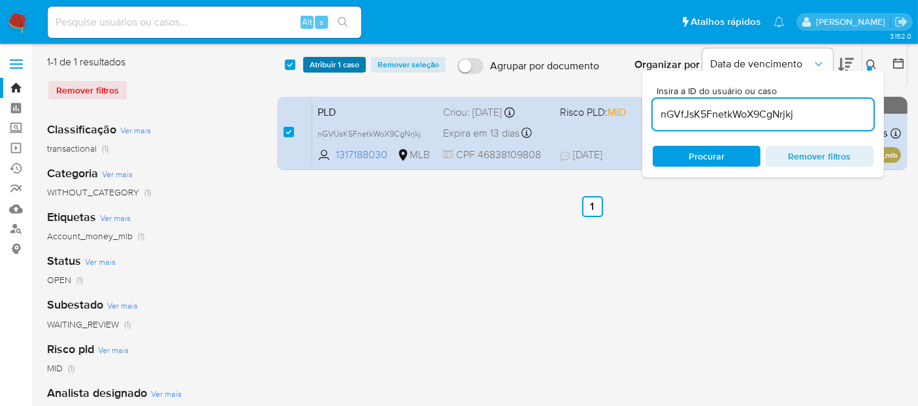
click at [330, 64] on span "Atribuir 1 caso" at bounding box center [335, 64] width 50 height 13
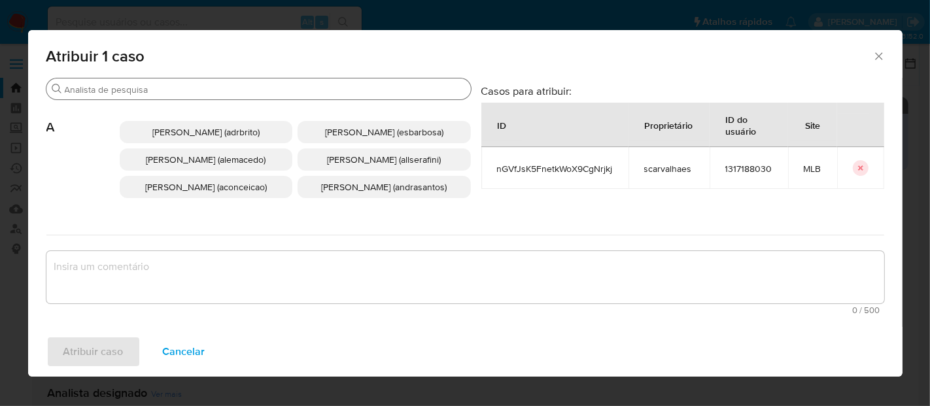
click at [134, 90] on input "Buscar" at bounding box center [265, 90] width 401 height 12
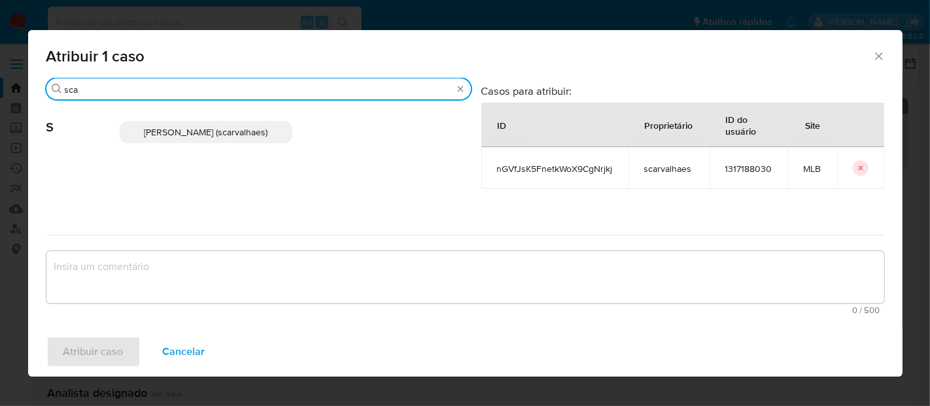
type input "sca"
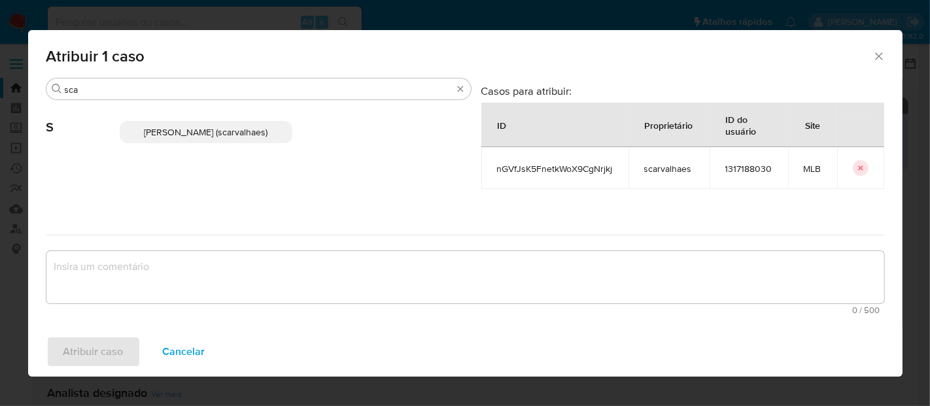
drag, startPoint x: 205, startPoint y: 131, endPoint x: 195, endPoint y: 148, distance: 20.0
click at [204, 131] on span "[PERSON_NAME] (scarvalhaes)" at bounding box center [206, 132] width 124 height 13
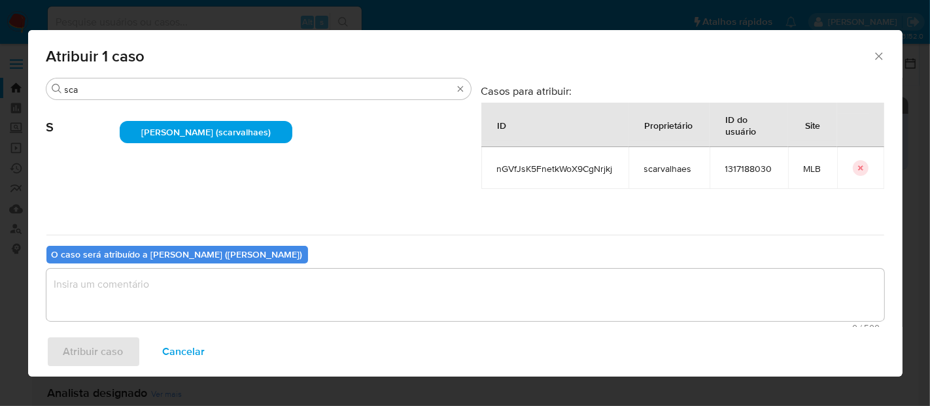
click at [114, 290] on textarea "assign-modal" at bounding box center [464, 295] width 837 height 52
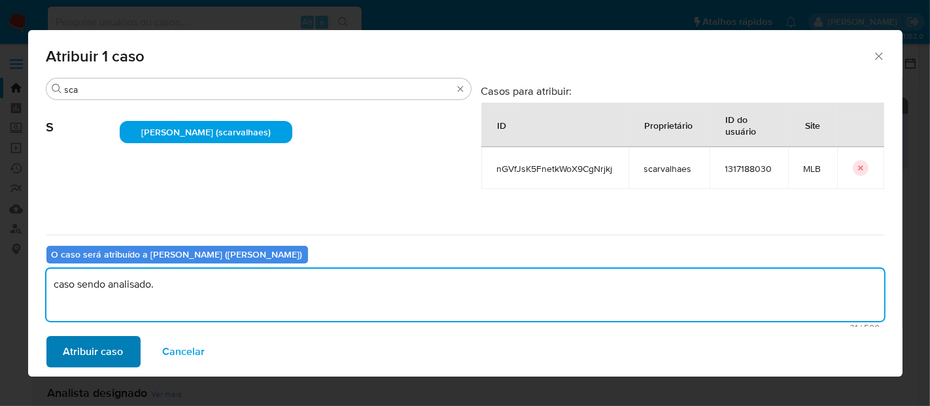
type textarea "caso sendo analisado."
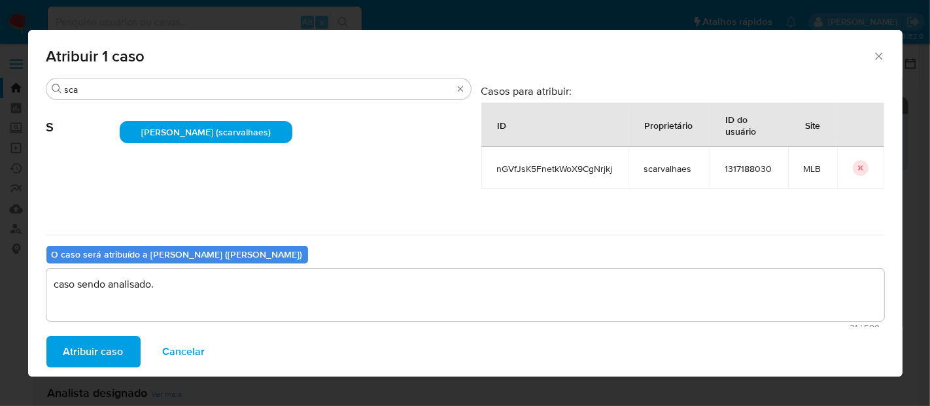
click at [106, 348] on span "Atribuir caso" at bounding box center [93, 351] width 60 height 29
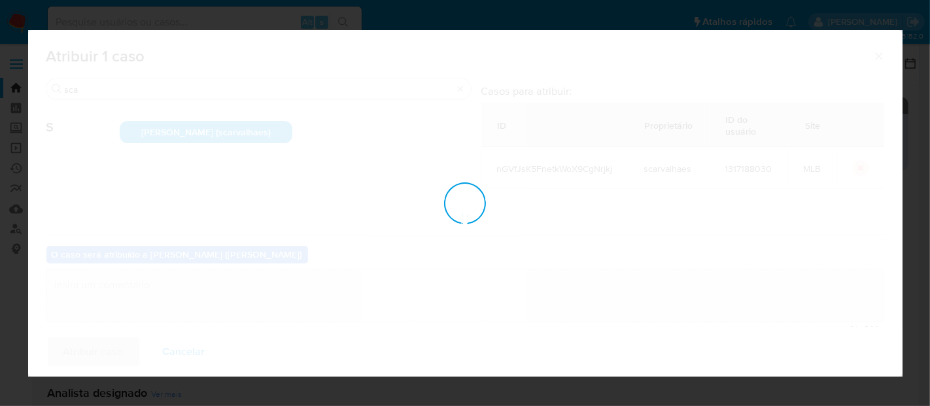
checkbox input "false"
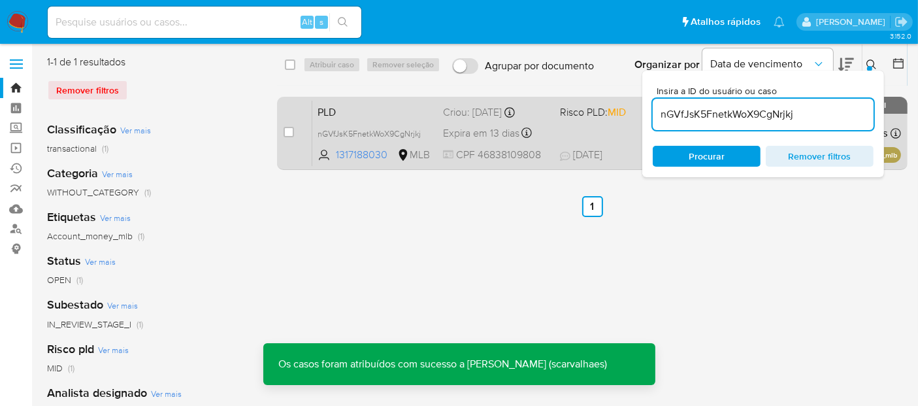
click at [578, 133] on div "PLD nGVfJsK5FnetkWoX9CgNrjkj 1317188030 MLB Risco PLD: MID Criou: [DATE] Criou:…" at bounding box center [606, 133] width 589 height 66
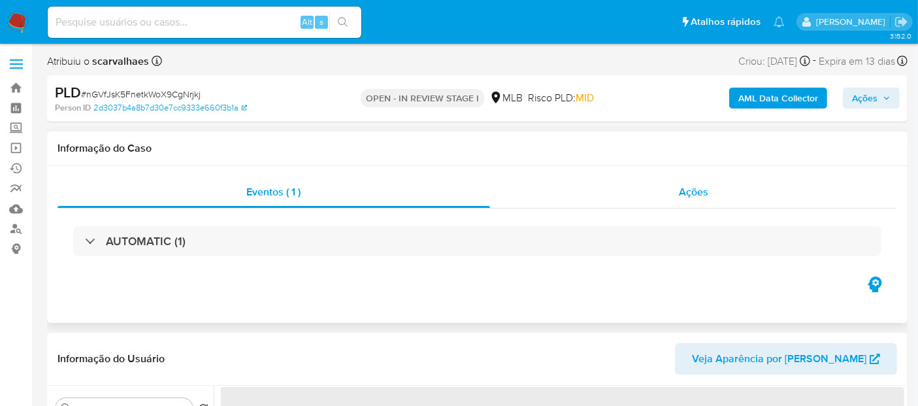
click at [692, 188] on span "Ações" at bounding box center [693, 191] width 29 height 15
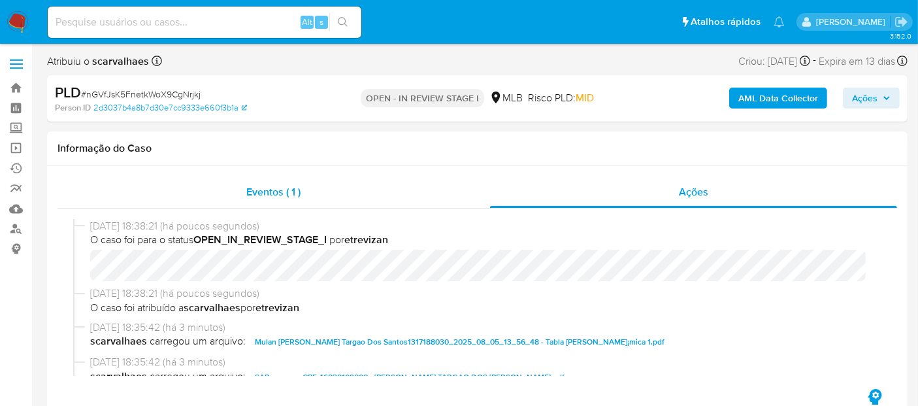
select select "10"
click at [260, 192] on span "Eventos ( 1 )" at bounding box center [273, 191] width 54 height 15
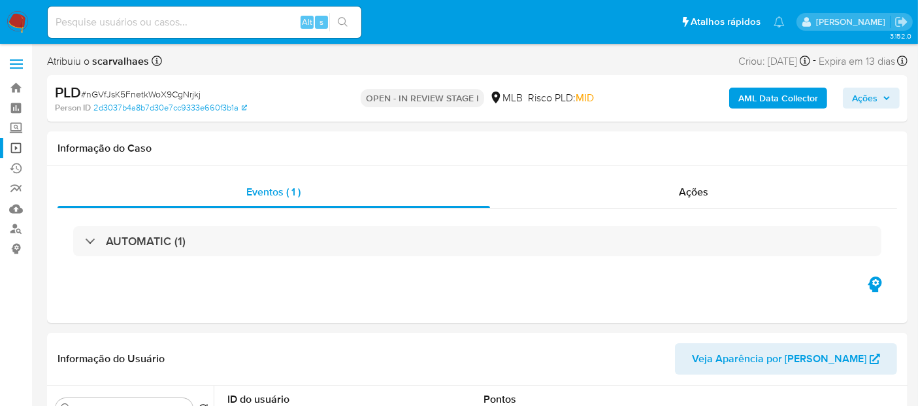
click at [17, 147] on link "Operações em massa" at bounding box center [78, 148] width 156 height 20
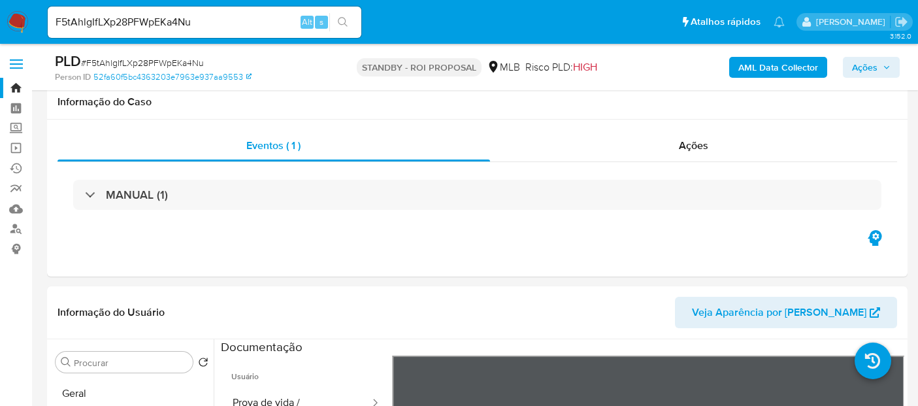
select select "10"
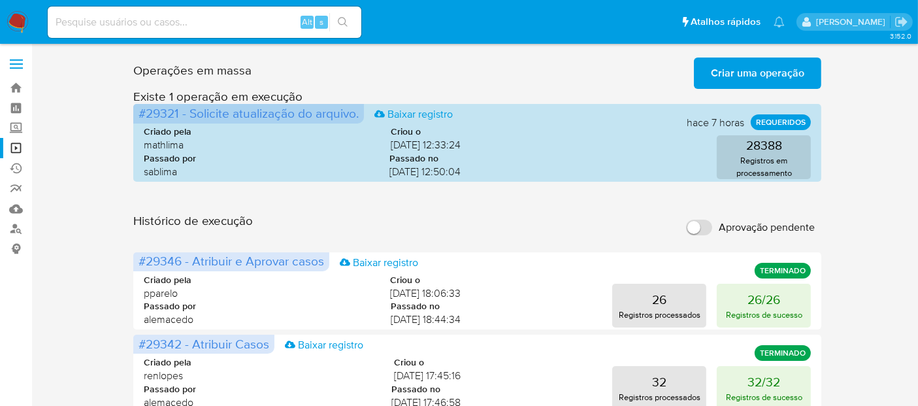
click at [765, 73] on span "Criar uma operação" at bounding box center [757, 73] width 93 height 29
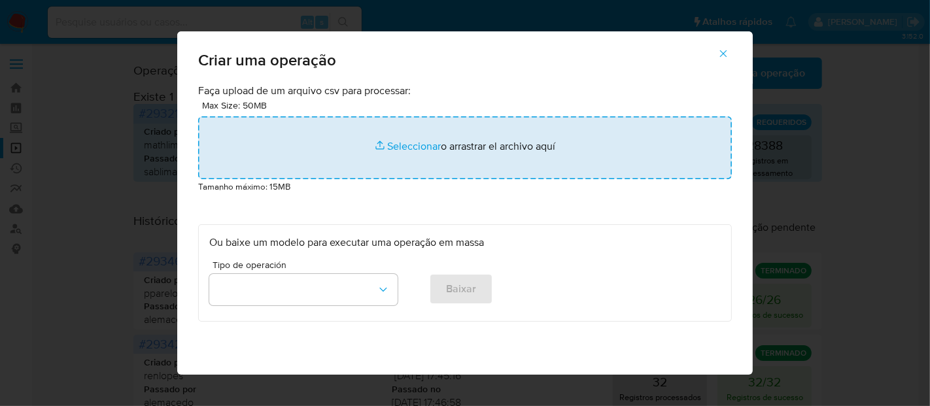
click at [399, 147] on input "file" at bounding box center [464, 147] width 533 height 63
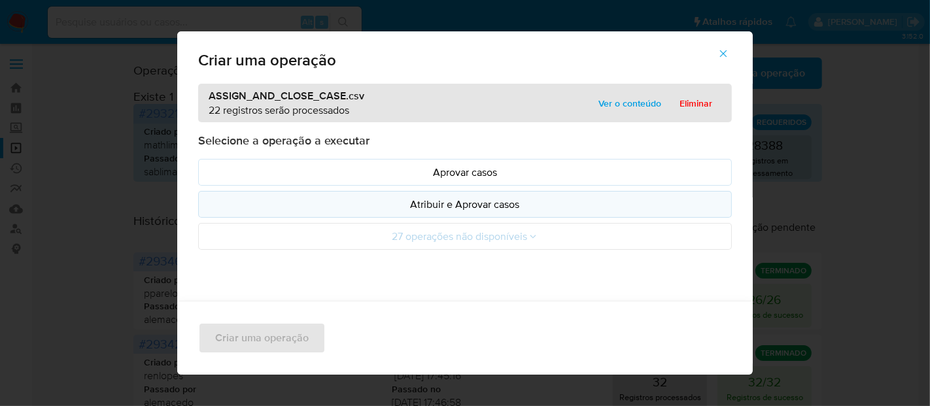
click at [460, 205] on p "Atribuir e Aprovar casos" at bounding box center [464, 204] width 511 height 15
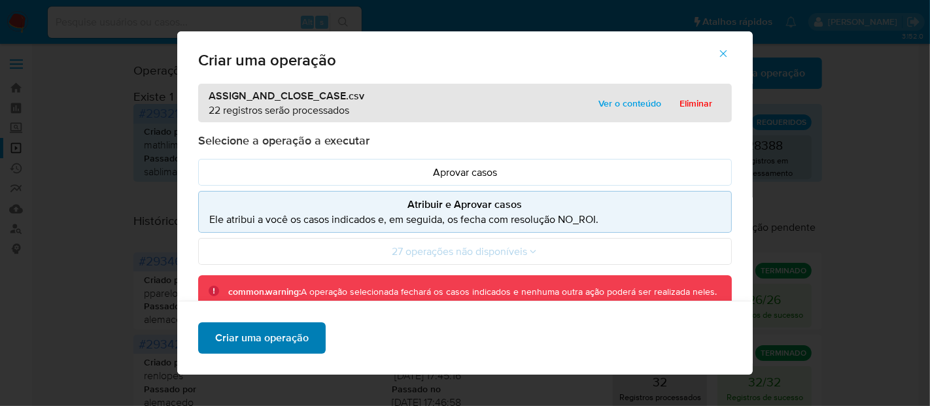
click at [265, 343] on span "Criar uma operação" at bounding box center [261, 338] width 93 height 29
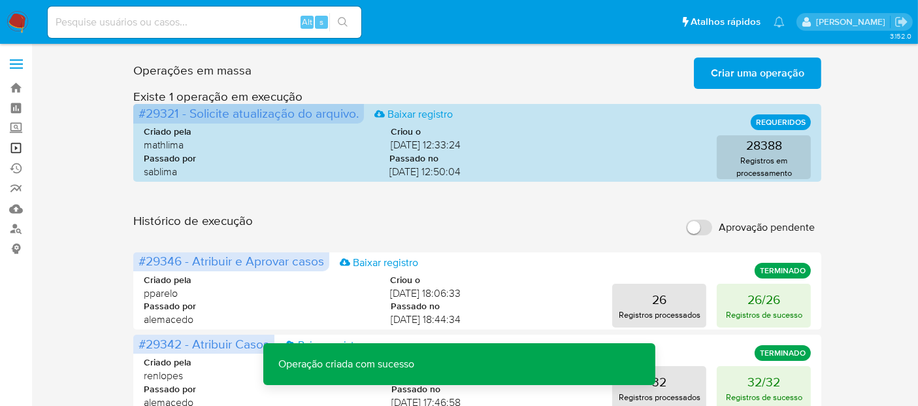
click at [13, 146] on link "Operações em massa" at bounding box center [78, 148] width 156 height 20
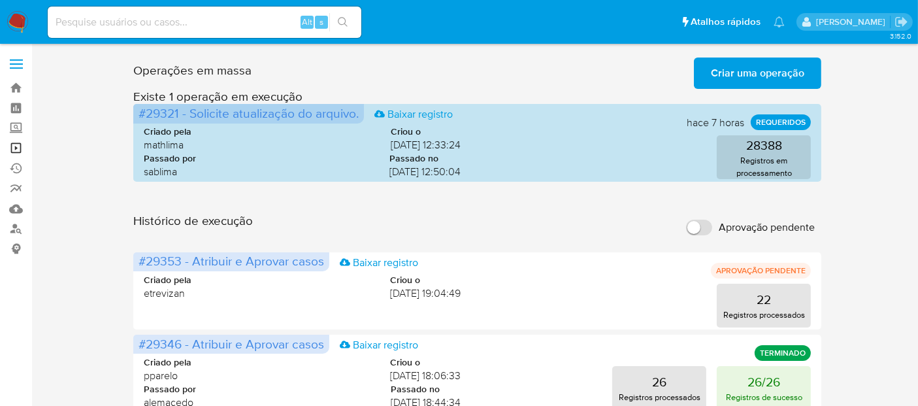
click at [14, 144] on link "Operações em massa" at bounding box center [78, 148] width 156 height 20
click at [767, 73] on span "Criar uma operação" at bounding box center [757, 73] width 93 height 29
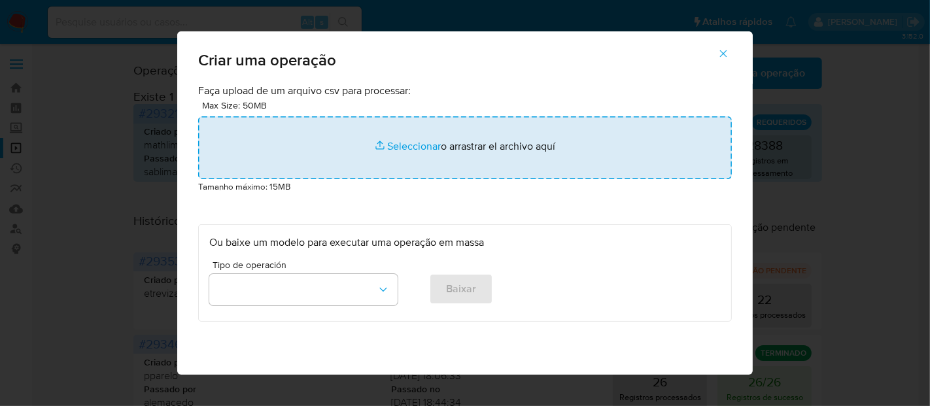
click at [399, 142] on input "file" at bounding box center [464, 147] width 533 height 63
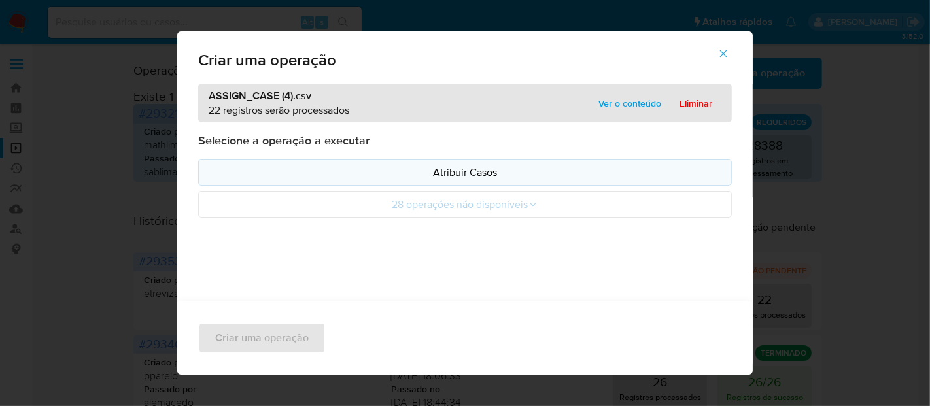
click at [467, 169] on p "Atribuir Casos" at bounding box center [464, 172] width 511 height 15
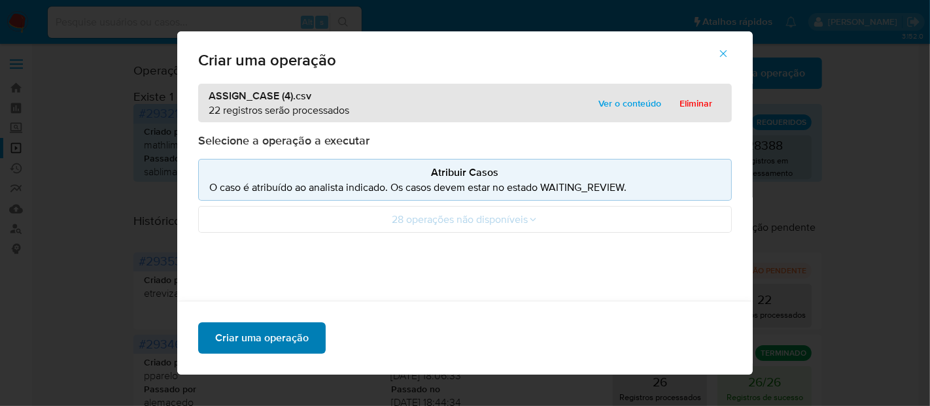
click at [269, 335] on span "Criar uma operação" at bounding box center [261, 338] width 93 height 29
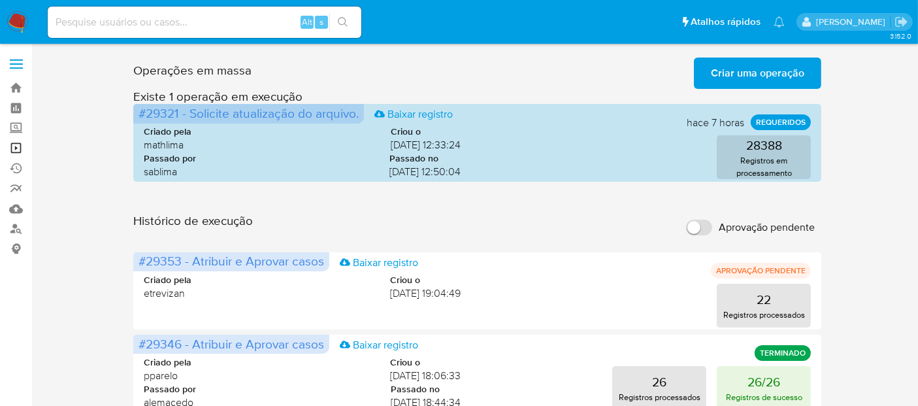
click at [17, 146] on link "Operações em massa" at bounding box center [78, 148] width 156 height 20
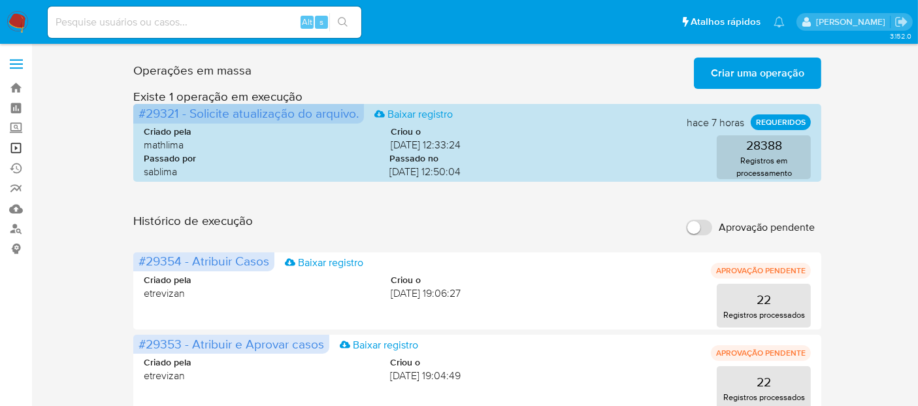
click at [16, 144] on link "Operações em massa" at bounding box center [78, 148] width 156 height 20
